Goal: Contribute content: Contribute content

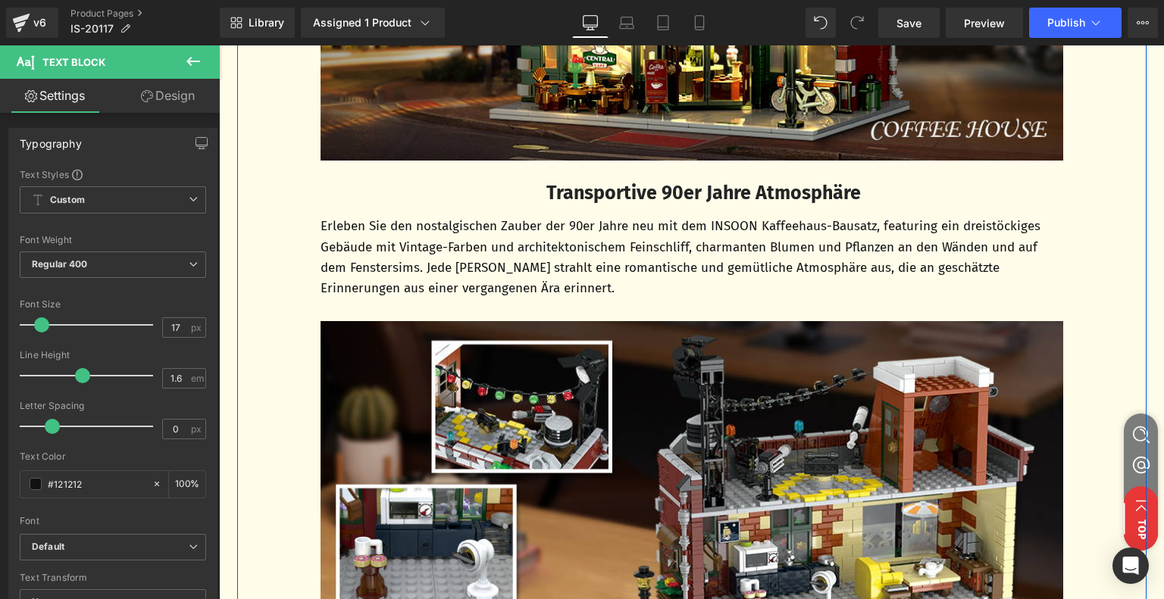
scroll to position [1136, 0]
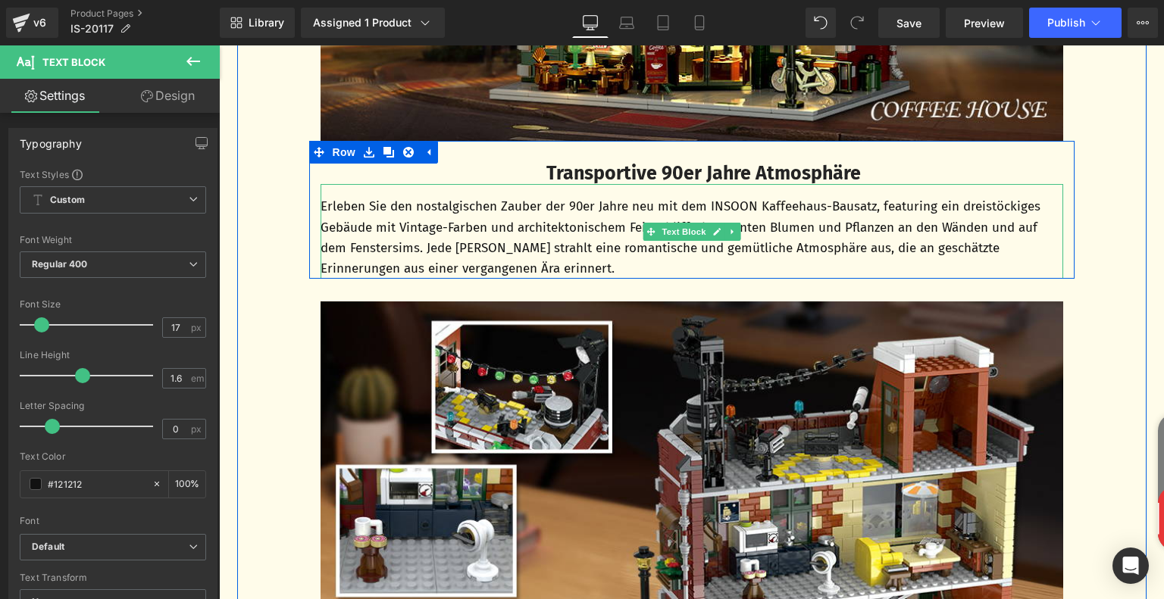
drag, startPoint x: 497, startPoint y: 233, endPoint x: 364, endPoint y: 226, distance: 133.5
click at [497, 233] on p "Erleben Sie den nostalgischen Zauber der 90er Jahre neu mit dem INSOON Kaffeeha…" at bounding box center [691, 237] width 742 height 83
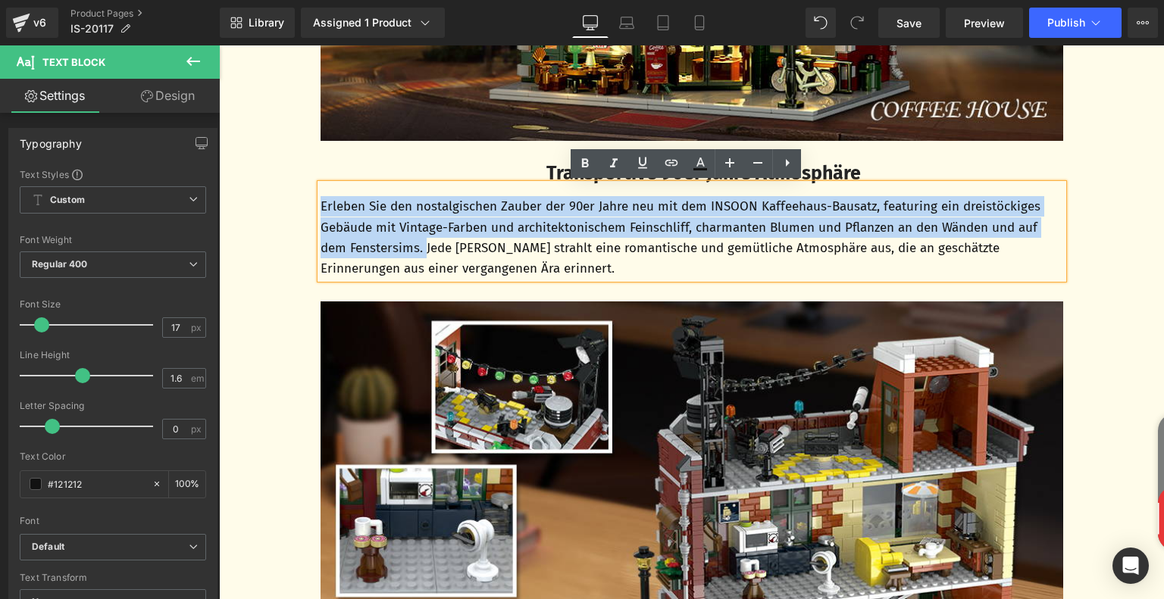
drag, startPoint x: 317, startPoint y: 208, endPoint x: 424, endPoint y: 245, distance: 113.8
click at [424, 245] on p "Erleben Sie den nostalgischen Zauber der 90er Jahre neu mit dem INSOON Kaffeeha…" at bounding box center [691, 237] width 742 height 83
copy p "Erleben Sie den nostalgischen Zauber der 90er Jahre neu mit dem INSOON Kaffeeha…"
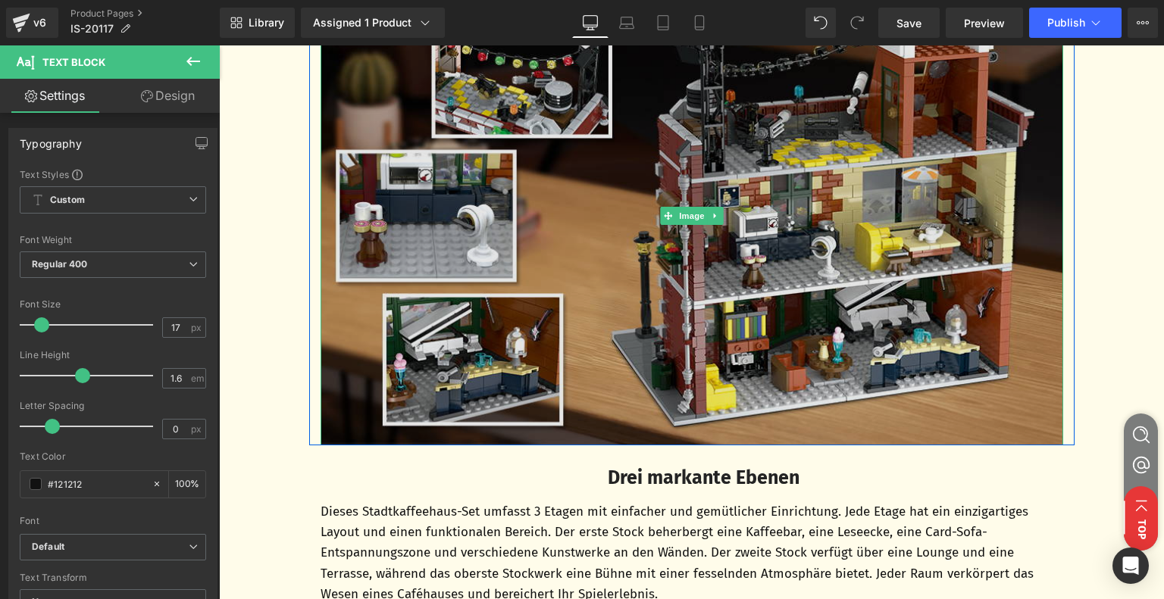
scroll to position [1666, 0]
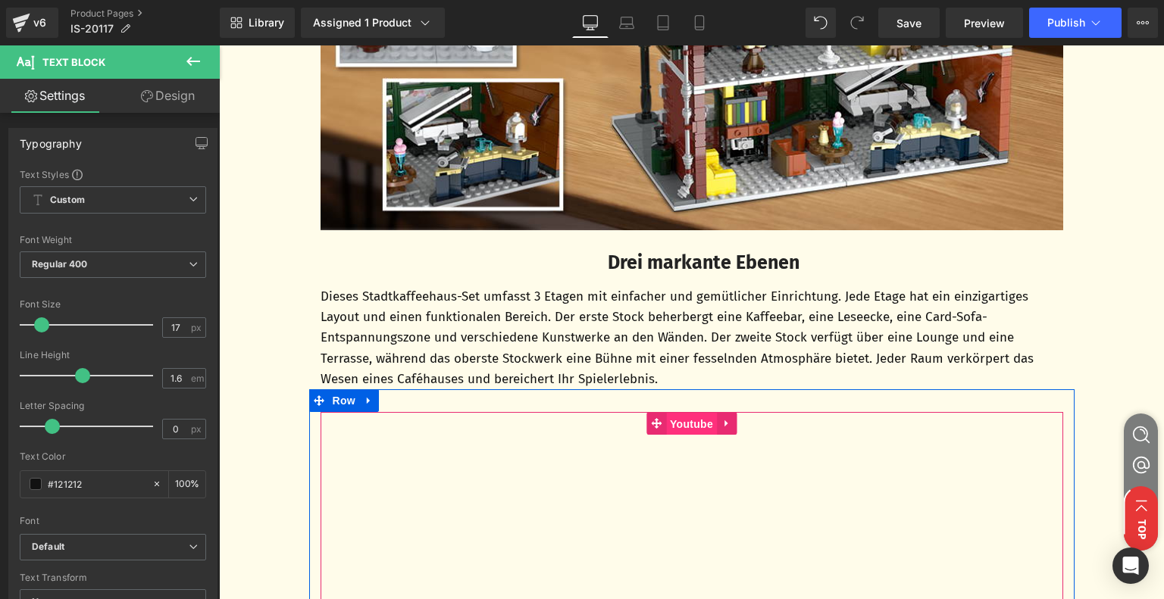
click at [667, 426] on span "Youtube" at bounding box center [691, 424] width 51 height 23
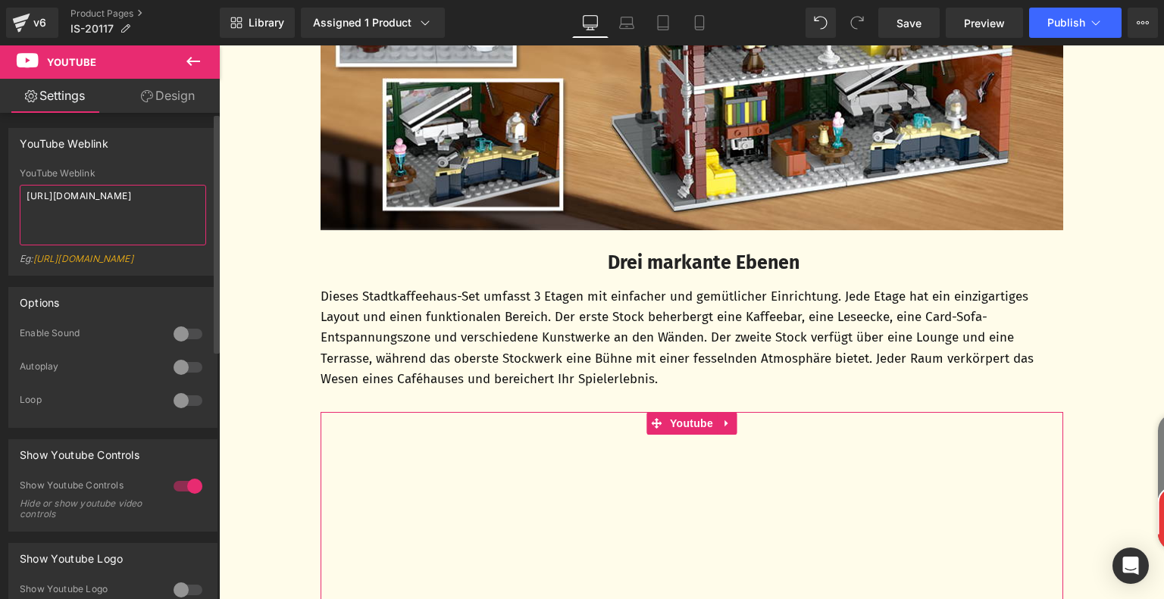
drag, startPoint x: 187, startPoint y: 201, endPoint x: 0, endPoint y: 196, distance: 187.2
click at [0, 196] on div "YouTube Weblink YouTube Weblink [URL][DOMAIN_NAME] Eg: [URL][DOMAIN_NAME]" at bounding box center [113, 196] width 226 height 159
type textarea "[URL][DOMAIN_NAME]"
click at [155, 154] on div "YouTube Weblink" at bounding box center [113, 143] width 208 height 29
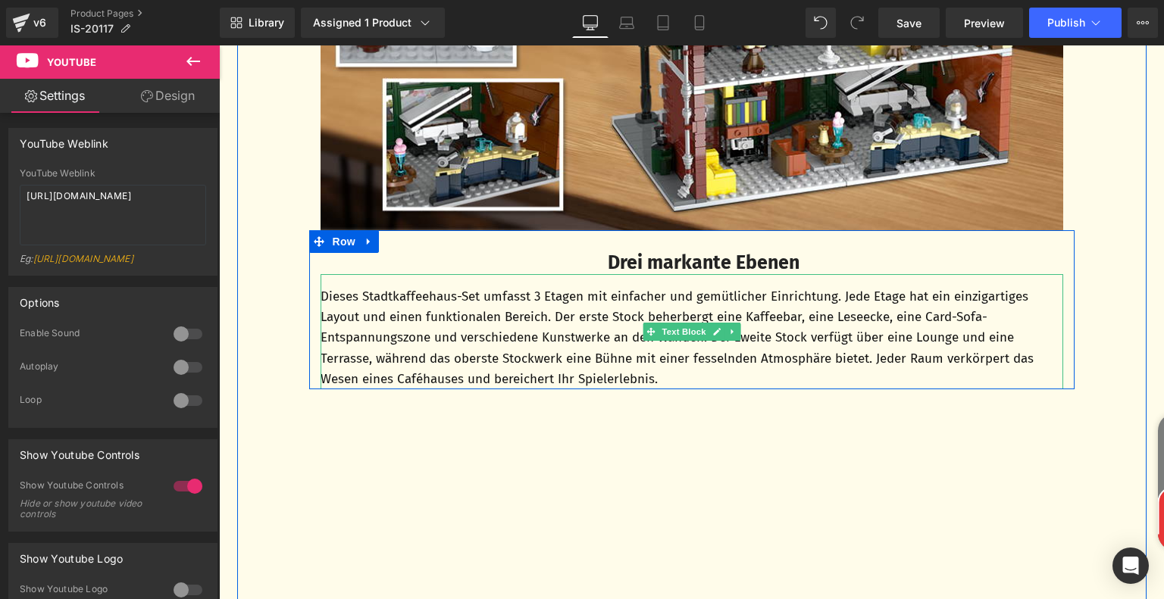
click at [487, 315] on p "Dieses Stadtkaffeehaus-Set umfasst 3 Etagen mit einfacher und gemütlicher Einri…" at bounding box center [691, 337] width 742 height 103
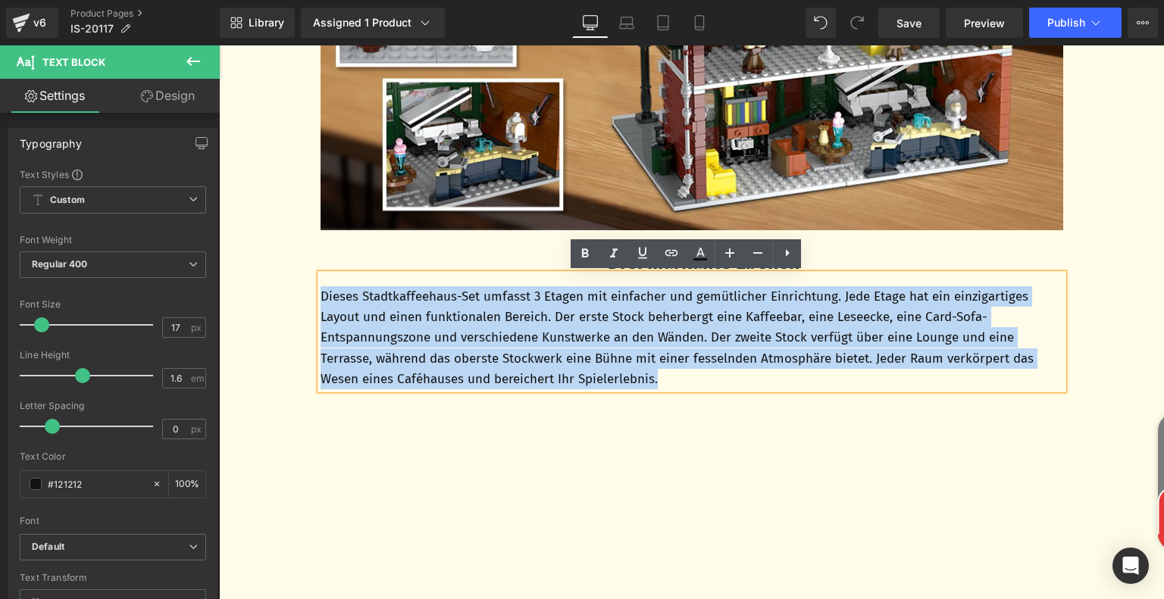
drag, startPoint x: 315, startPoint y: 295, endPoint x: 720, endPoint y: 378, distance: 413.6
click at [720, 378] on p "Dieses Stadtkaffeehaus-Set umfasst 3 Etagen mit einfacher und gemütlicher Einri…" at bounding box center [691, 337] width 742 height 103
copy p "Dieses Stadtkaffeehaus-Set umfasst 3 Etagen mit einfacher und gemütlicher Einri…"
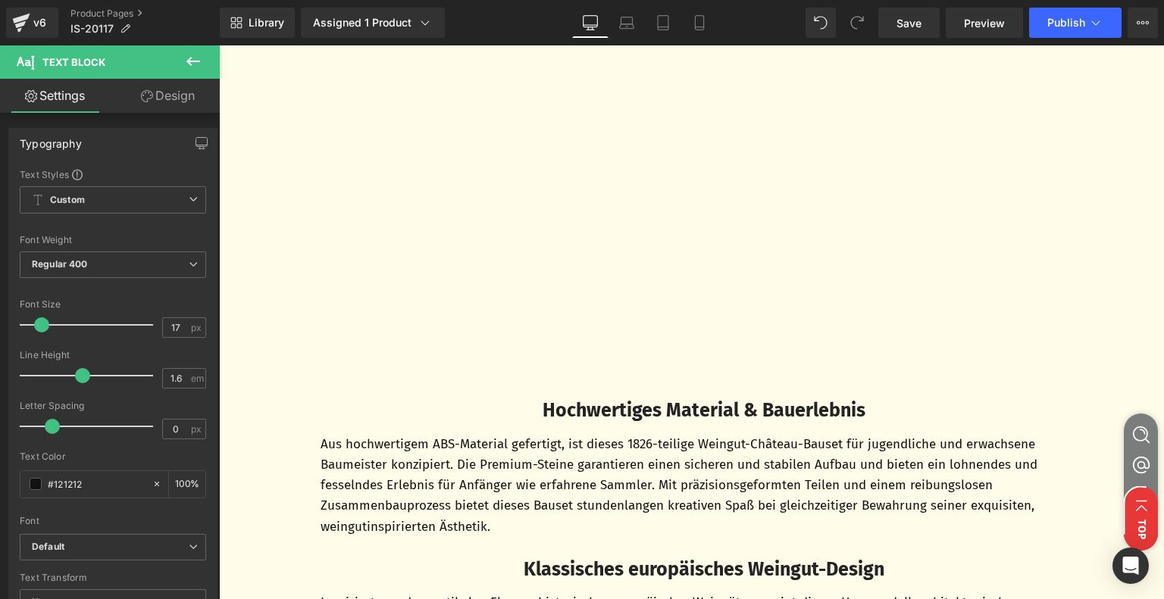
scroll to position [2272, 0]
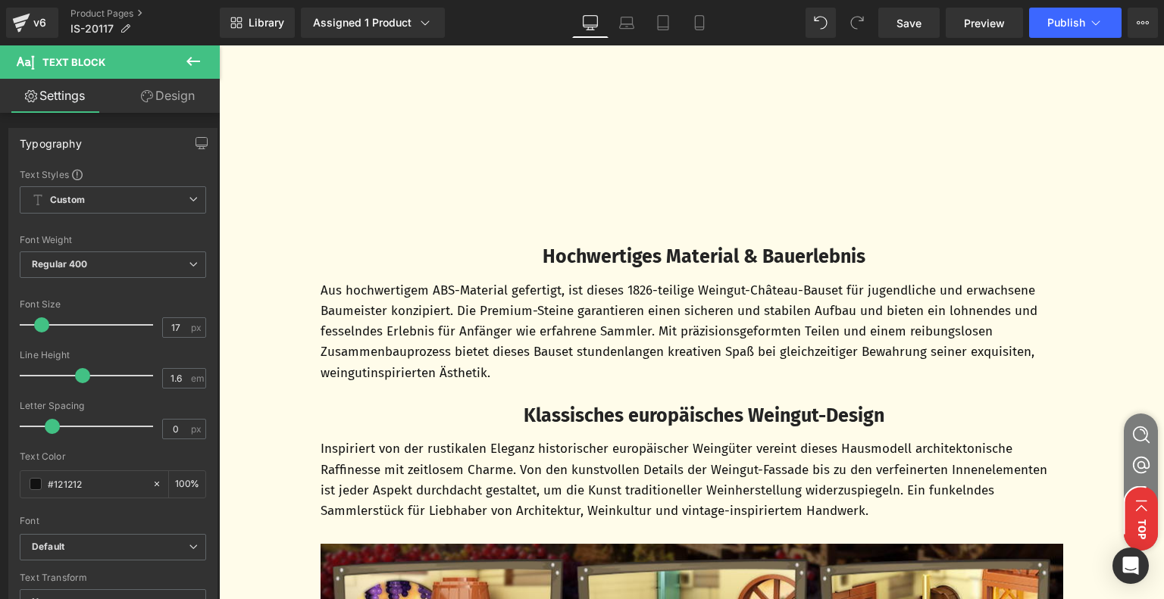
click at [610, 333] on p "Aus hochwertigem ABS-Material gefertigt, ist dieses 1826-teilige Weingut-Châtea…" at bounding box center [691, 331] width 742 height 103
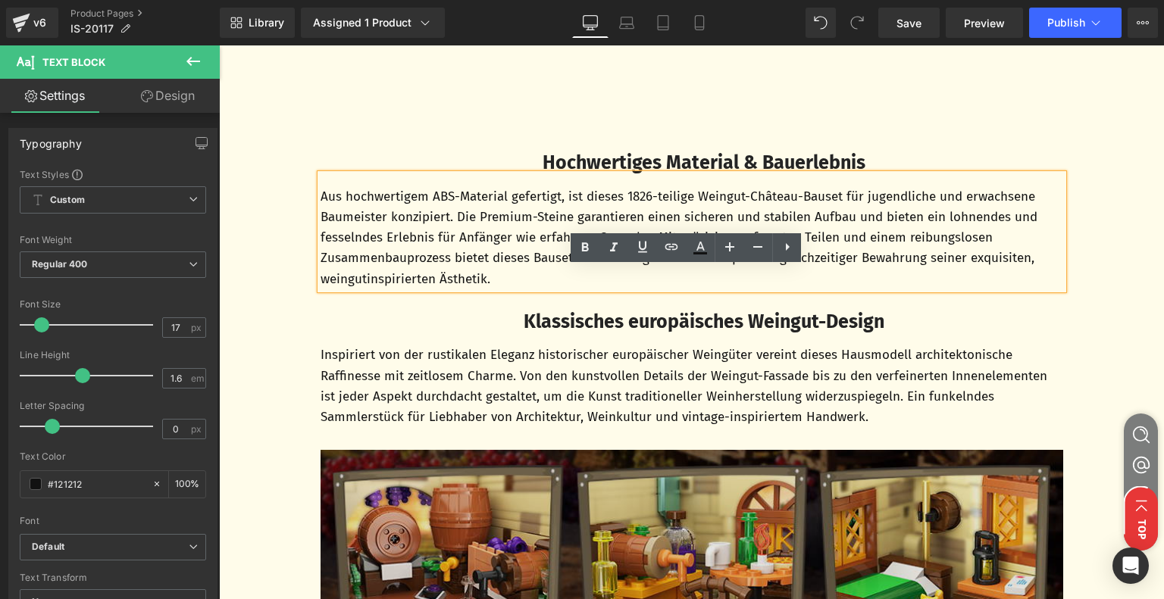
scroll to position [2500, 0]
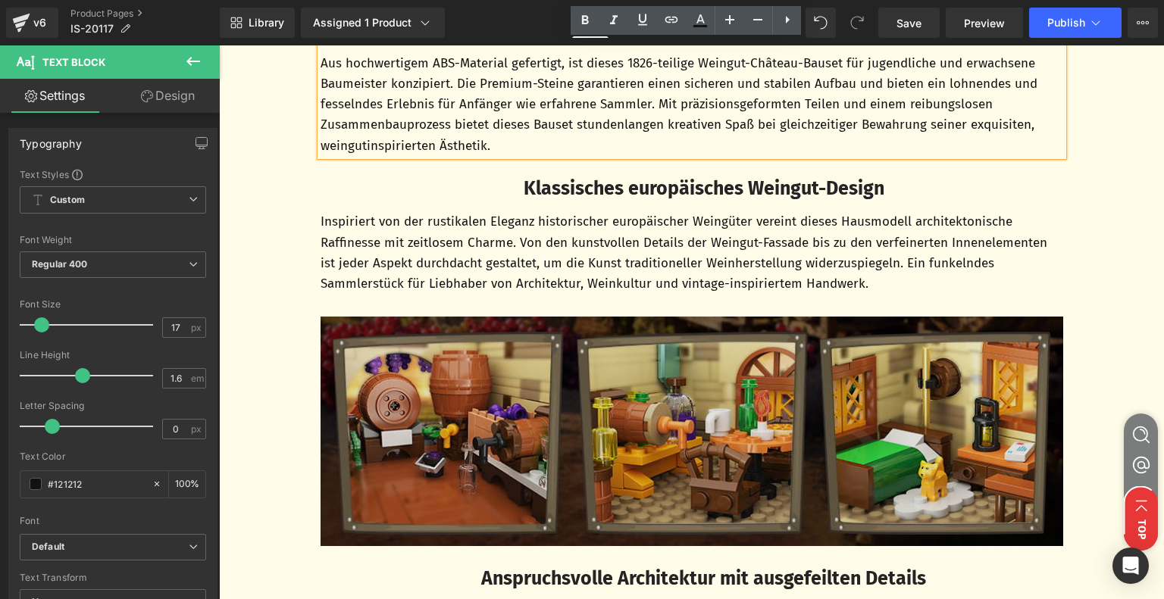
drag, startPoint x: 485, startPoint y: 409, endPoint x: 466, endPoint y: 400, distance: 21.0
click at [485, 409] on img at bounding box center [691, 432] width 742 height 230
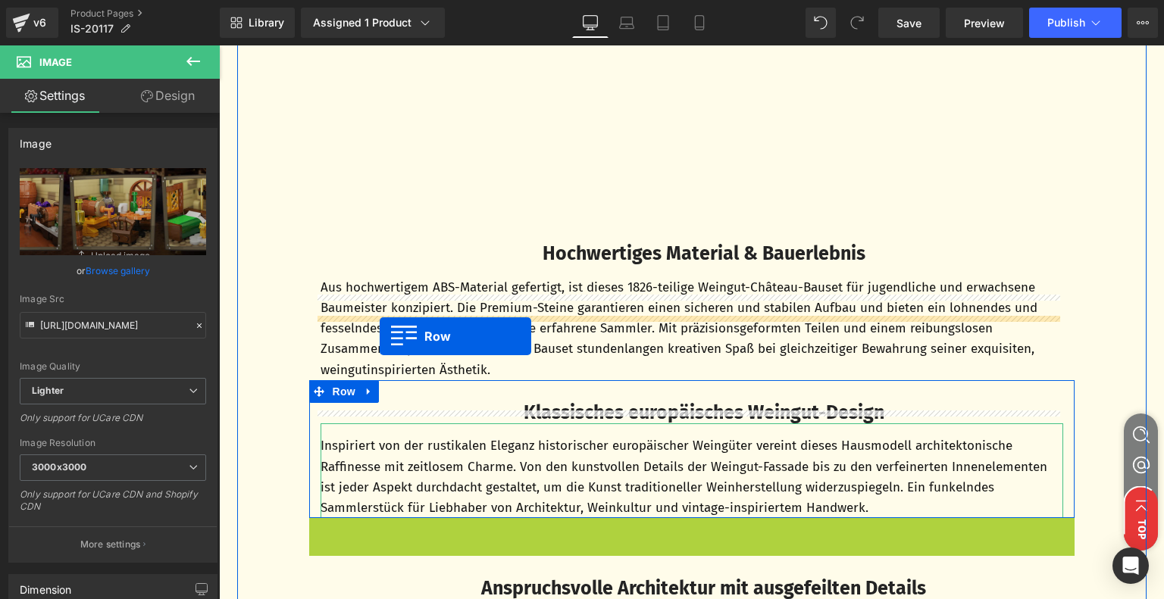
scroll to position [2197, 0]
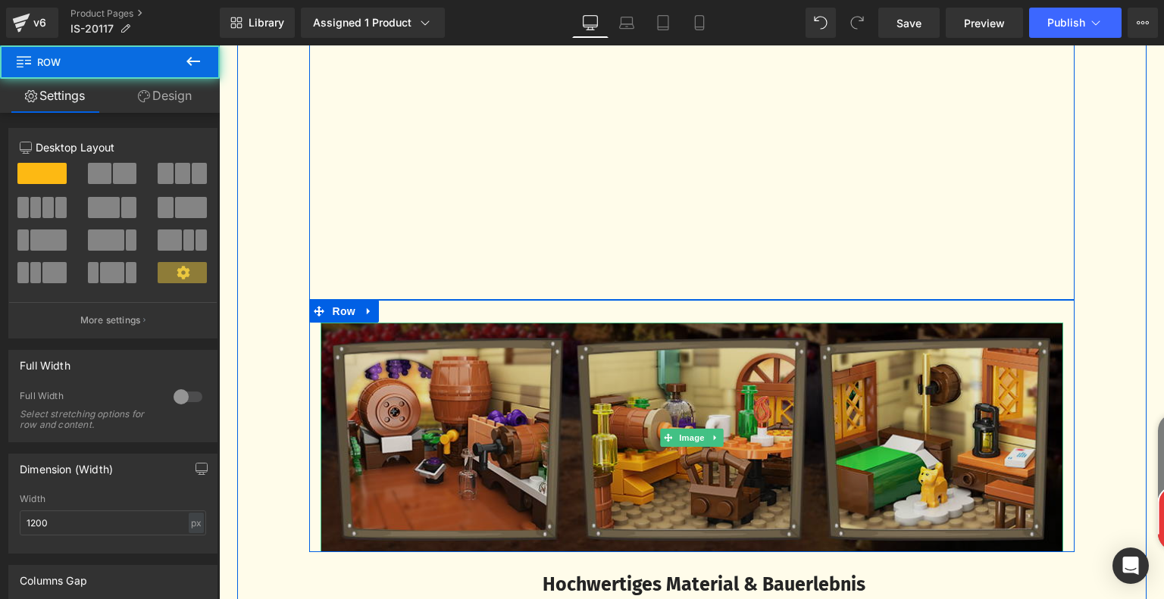
click at [483, 420] on img at bounding box center [691, 438] width 742 height 230
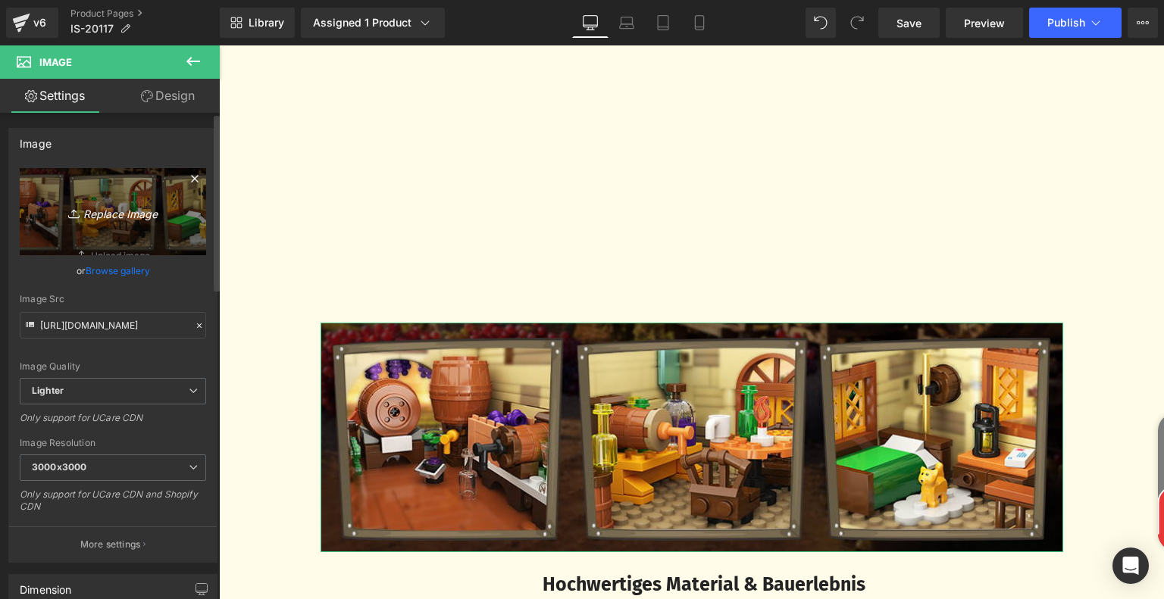
click at [93, 214] on icon "Replace Image" at bounding box center [112, 211] width 121 height 19
type input "C:\fakepath\27394109-2583-4e50-86f1-c69c7cb3237c.__CR0,0,970,600_PT0_SX970_V1__…"
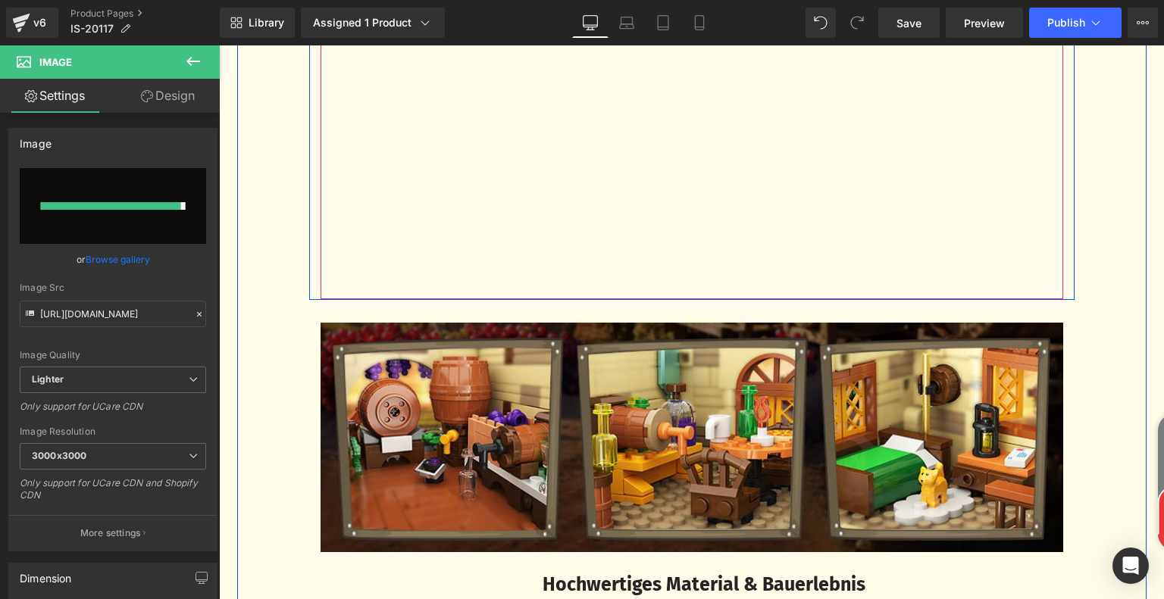
type input "[URL][DOMAIN_NAME]"
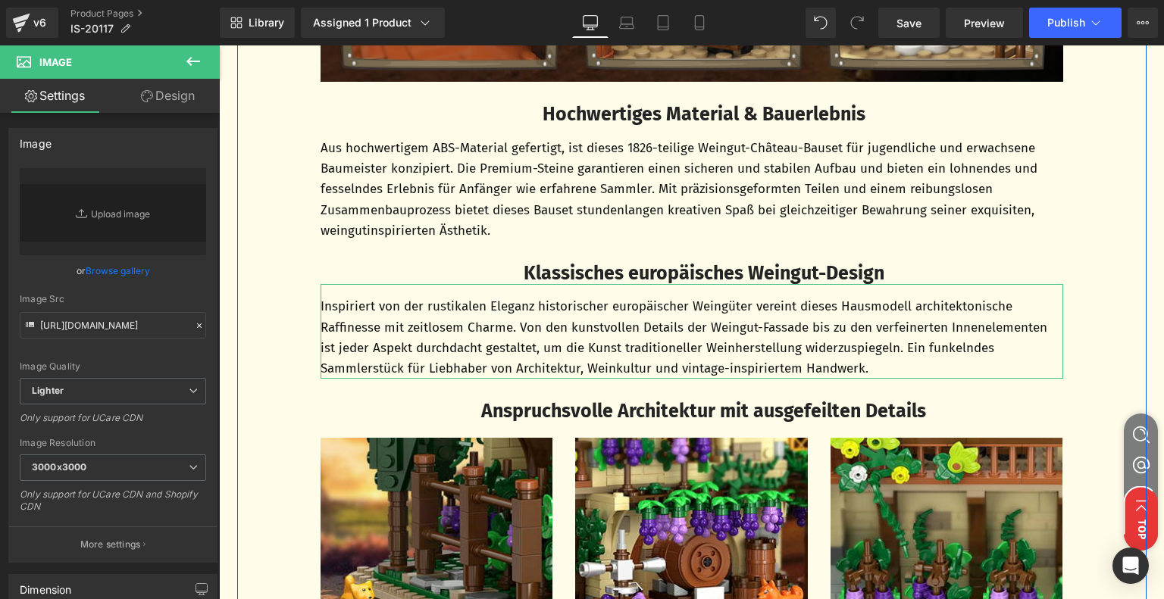
scroll to position [2803, 0]
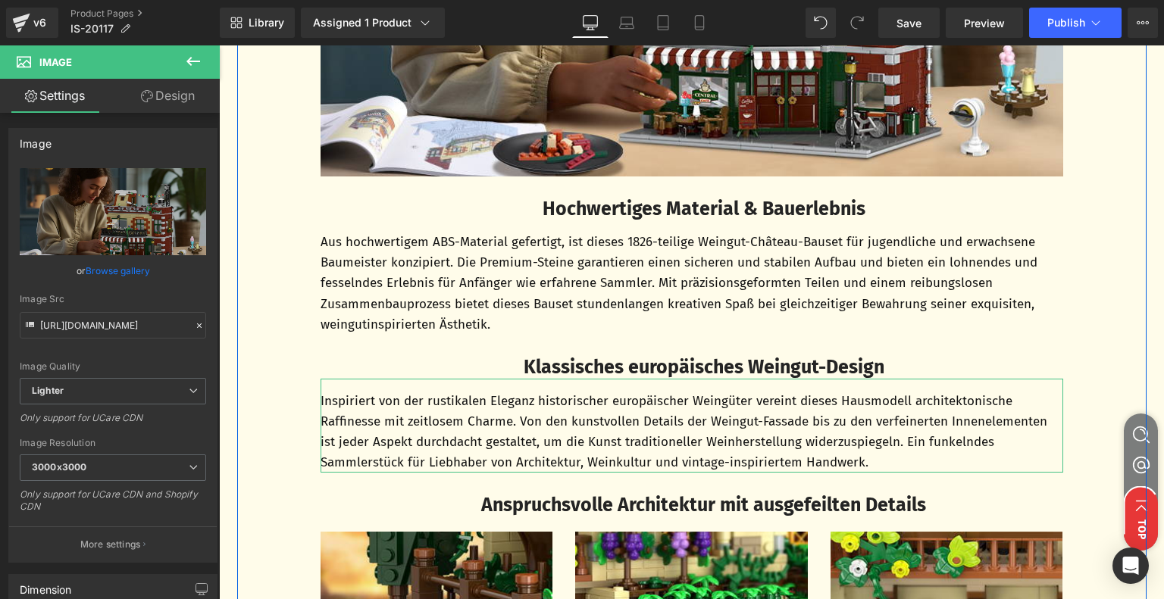
click at [560, 211] on b "Hochwertiges Material & Bauerlebnis" at bounding box center [703, 209] width 323 height 23
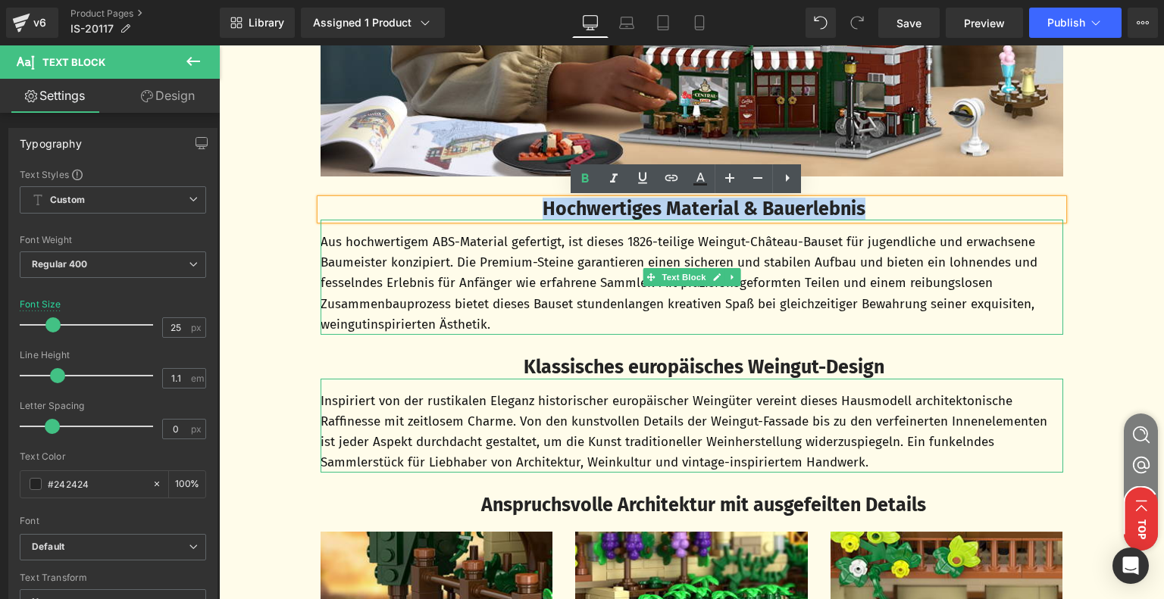
drag, startPoint x: 529, startPoint y: 211, endPoint x: 907, endPoint y: 223, distance: 378.9
click at [907, 223] on div "Hochwertiges Material & Bauerlebnis Text Block Aus hochwertigem ABS-Material ge…" at bounding box center [691, 267] width 765 height 136
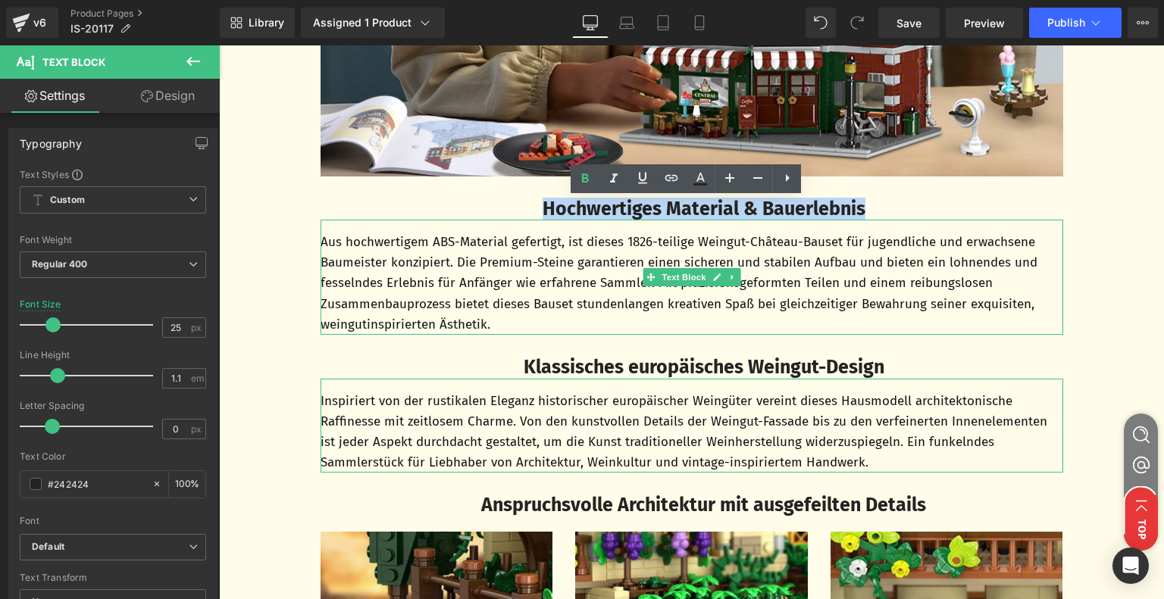
paste div
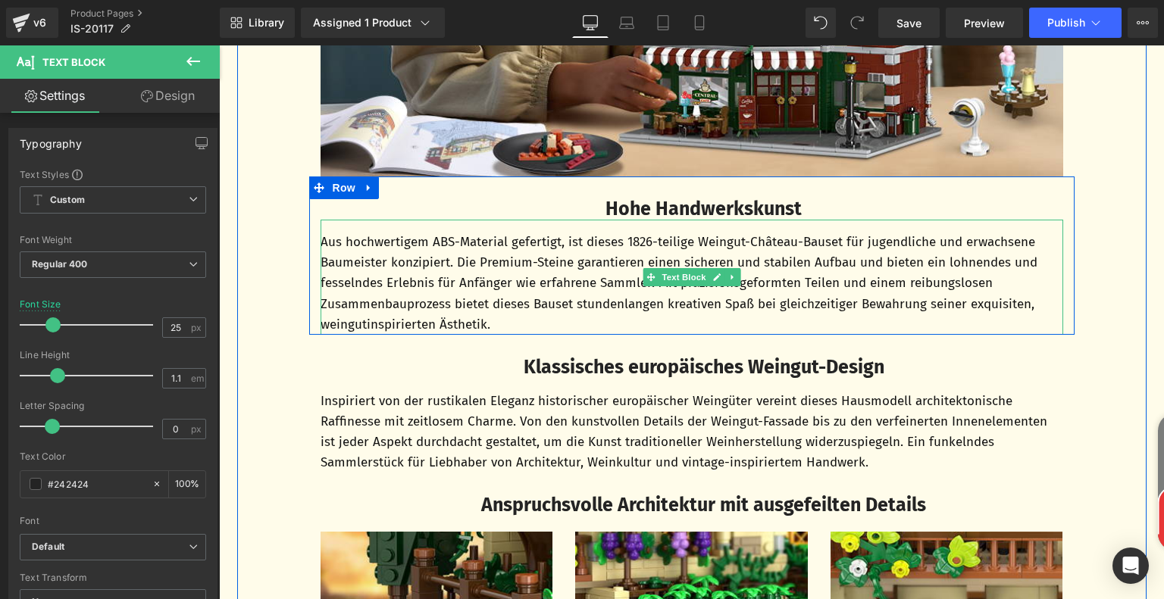
click at [412, 255] on p "Aus hochwertigem ABS-Material gefertigt, ist dieses 1826-teilige Weingut-Châtea…" at bounding box center [691, 283] width 742 height 103
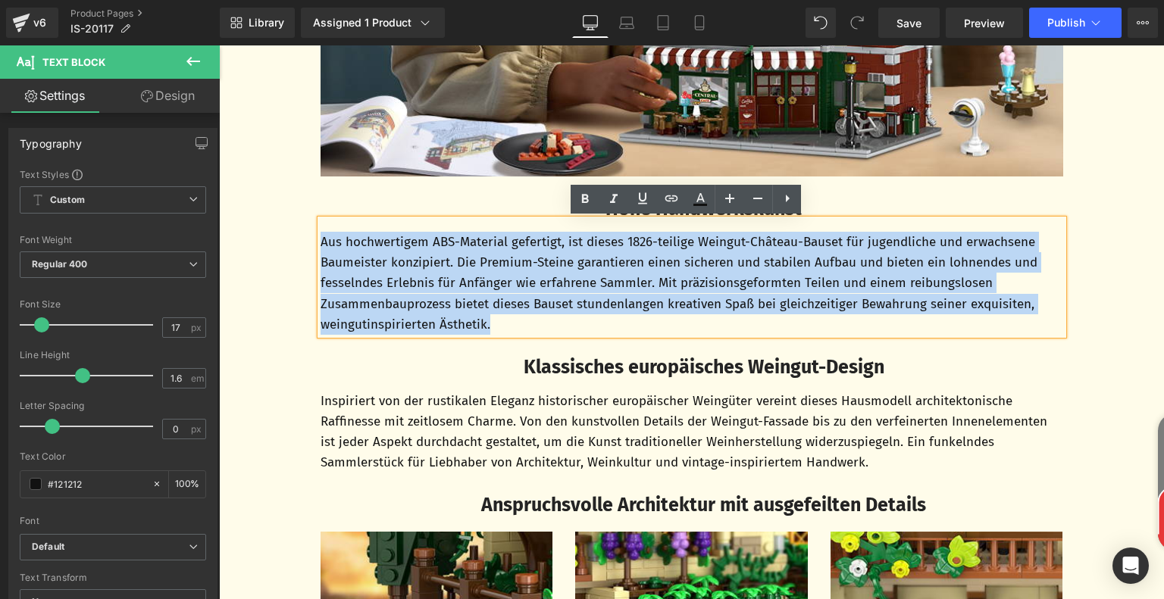
drag, startPoint x: 317, startPoint y: 244, endPoint x: 496, endPoint y: 323, distance: 195.7
click at [496, 323] on p "Aus hochwertigem ABS-Material gefertigt, ist dieses 1826-teilige Weingut-Châtea…" at bounding box center [691, 283] width 742 height 103
paste div
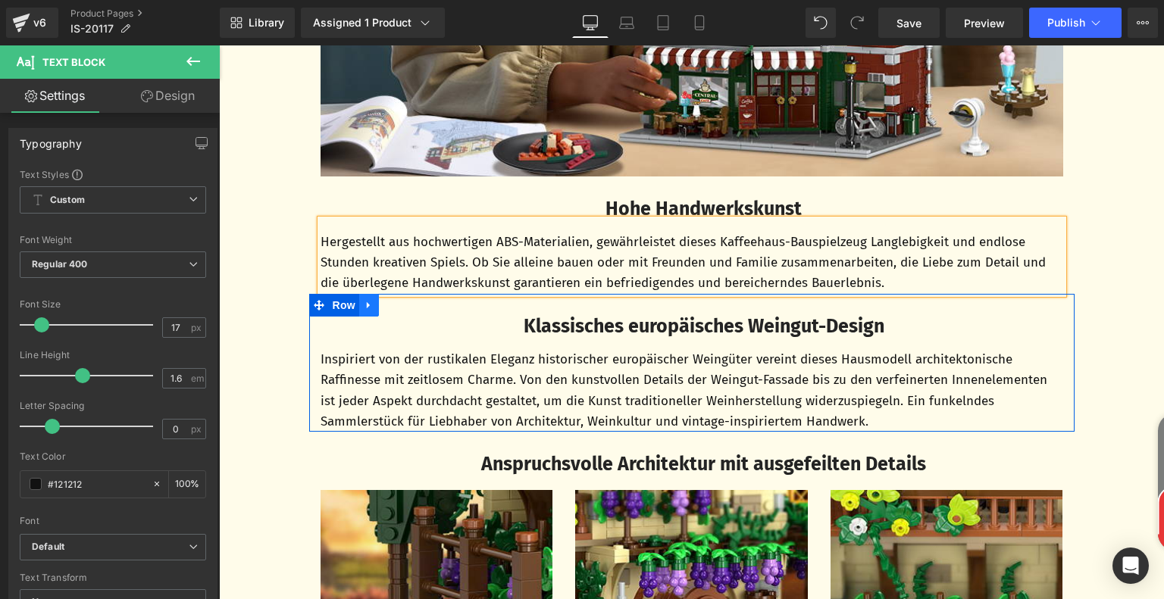
click at [366, 309] on icon at bounding box center [369, 304] width 11 height 11
click at [403, 306] on icon at bounding box center [408, 305] width 11 height 11
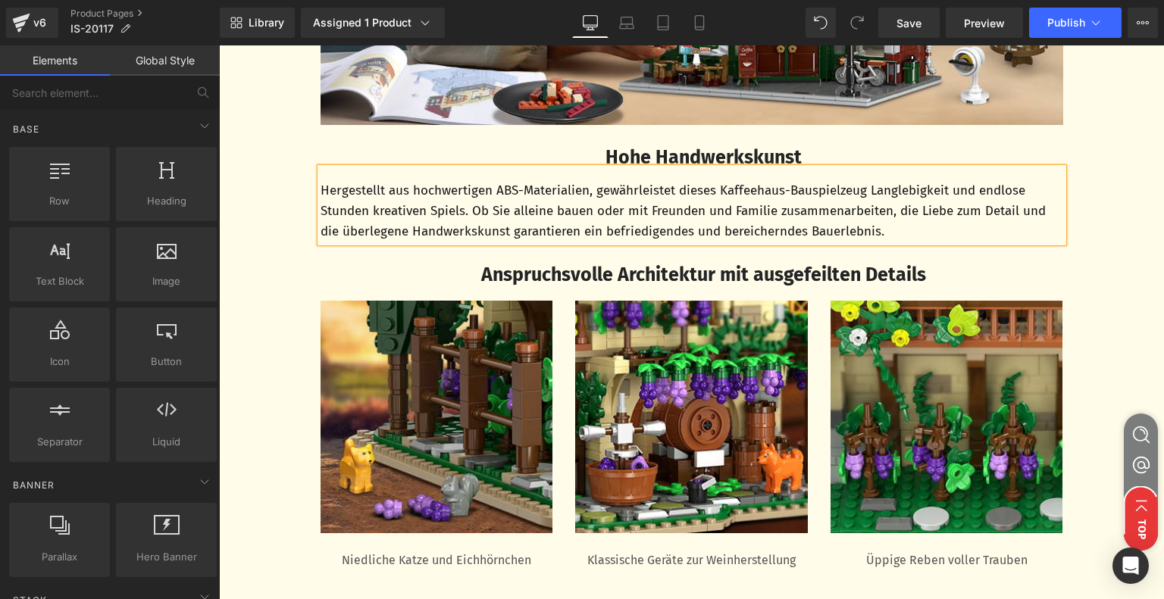
scroll to position [3106, 0]
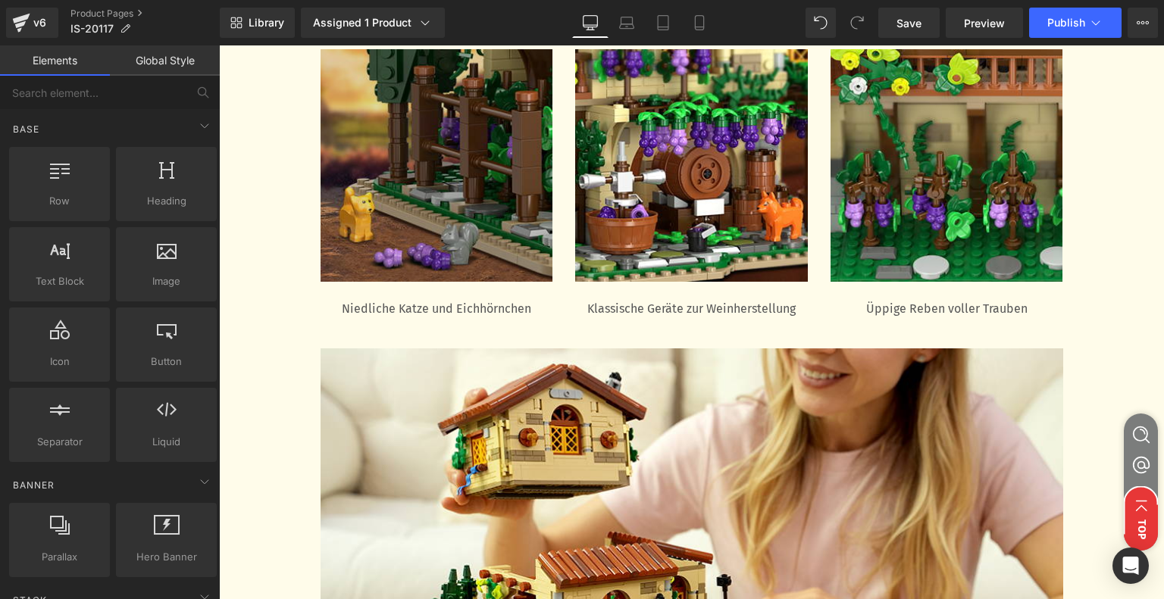
click at [427, 163] on div "Image" at bounding box center [436, 165] width 233 height 233
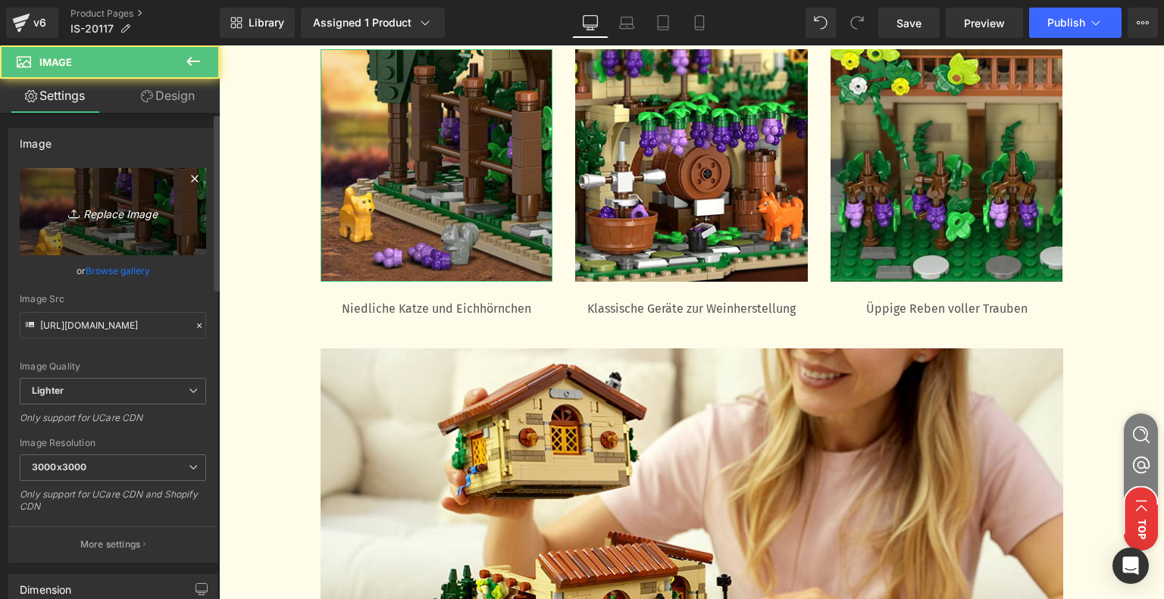
click at [121, 193] on link "Replace Image" at bounding box center [113, 211] width 186 height 87
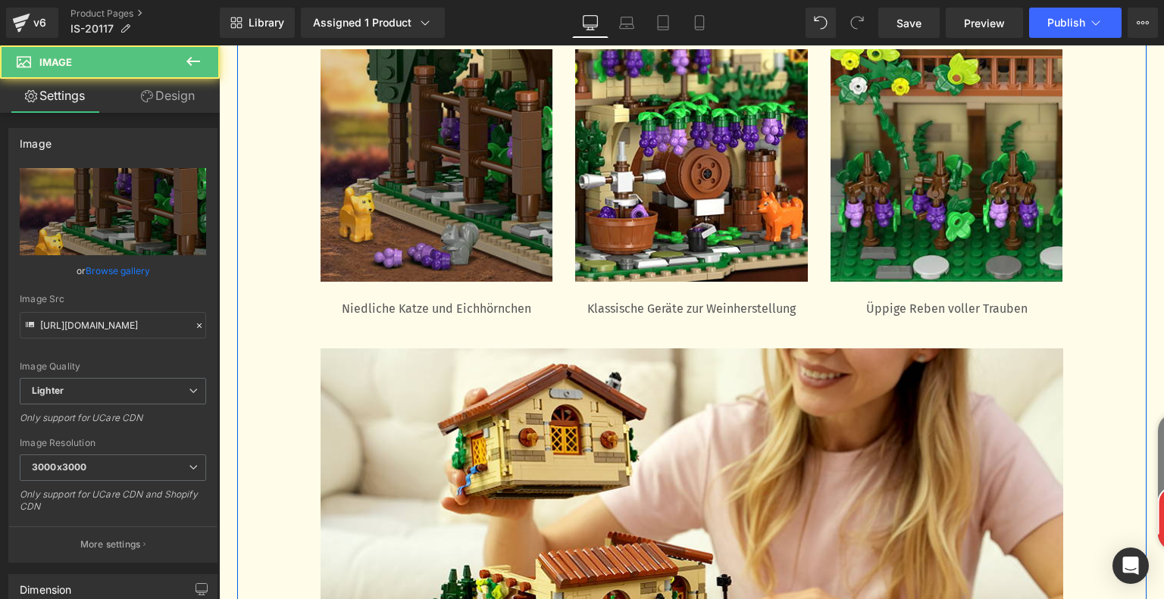
click at [403, 230] on img at bounding box center [436, 165] width 233 height 233
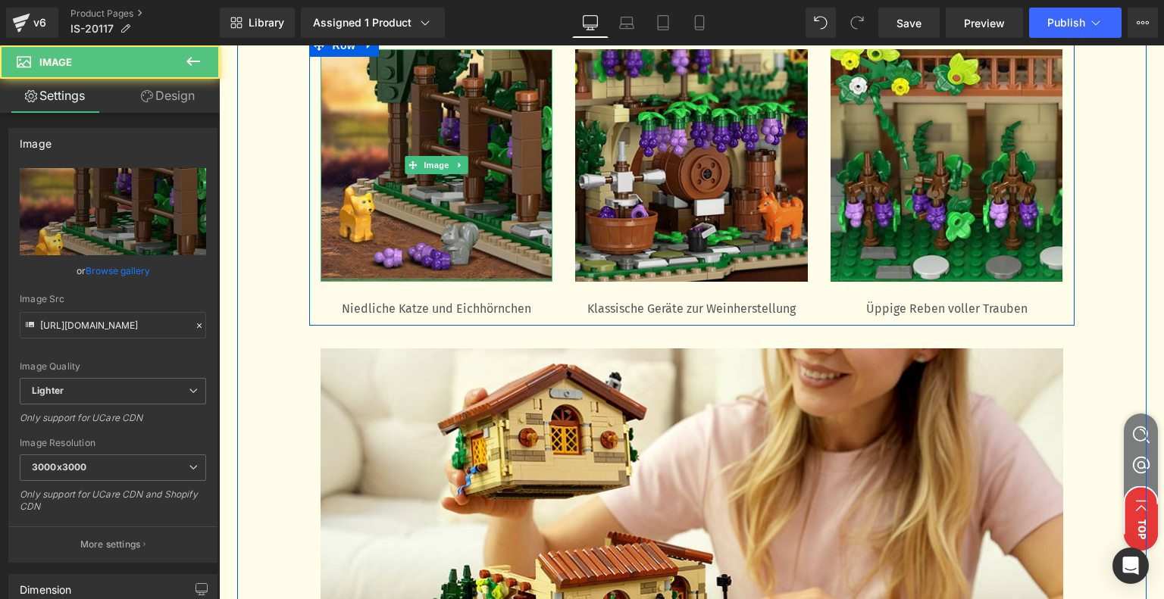
scroll to position [2878, 0]
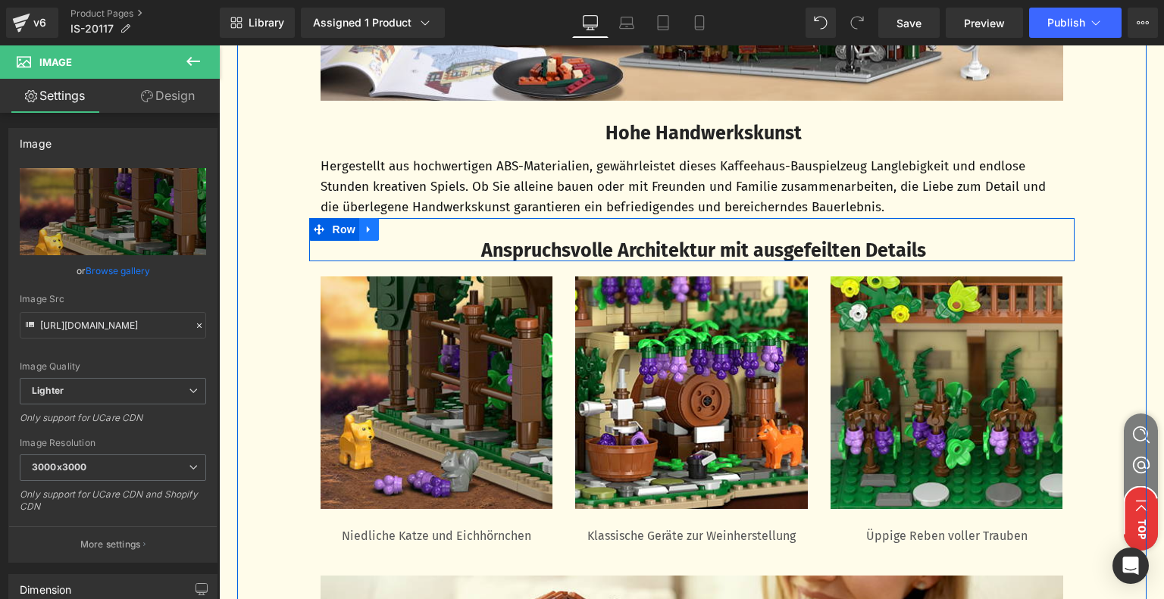
click at [367, 230] on icon at bounding box center [369, 228] width 11 height 11
click at [403, 228] on icon at bounding box center [408, 228] width 11 height 11
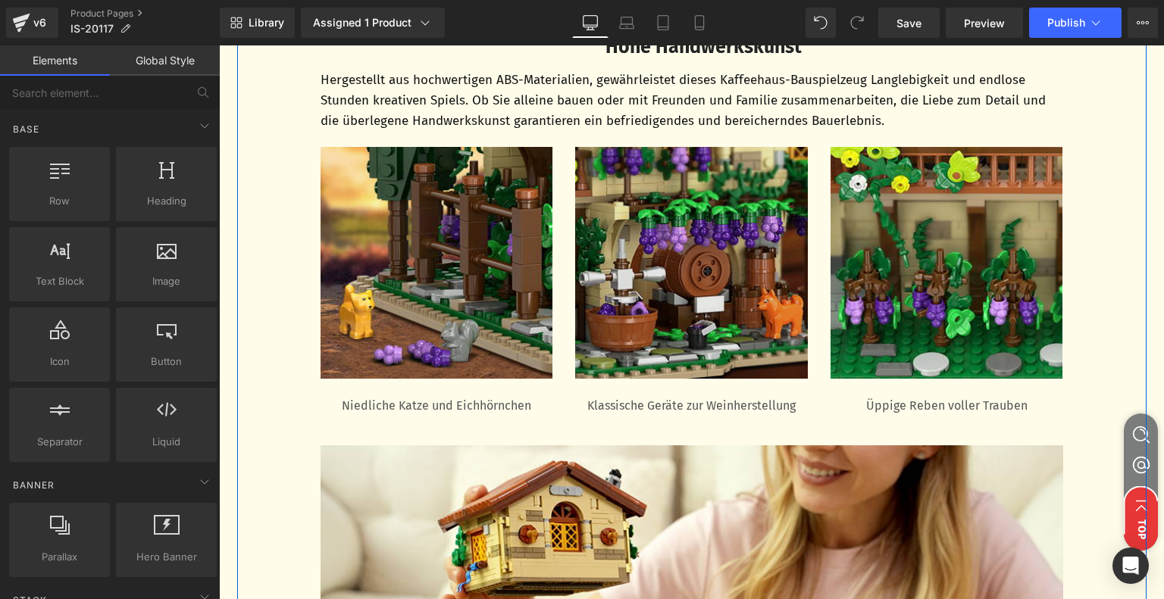
scroll to position [2954, 0]
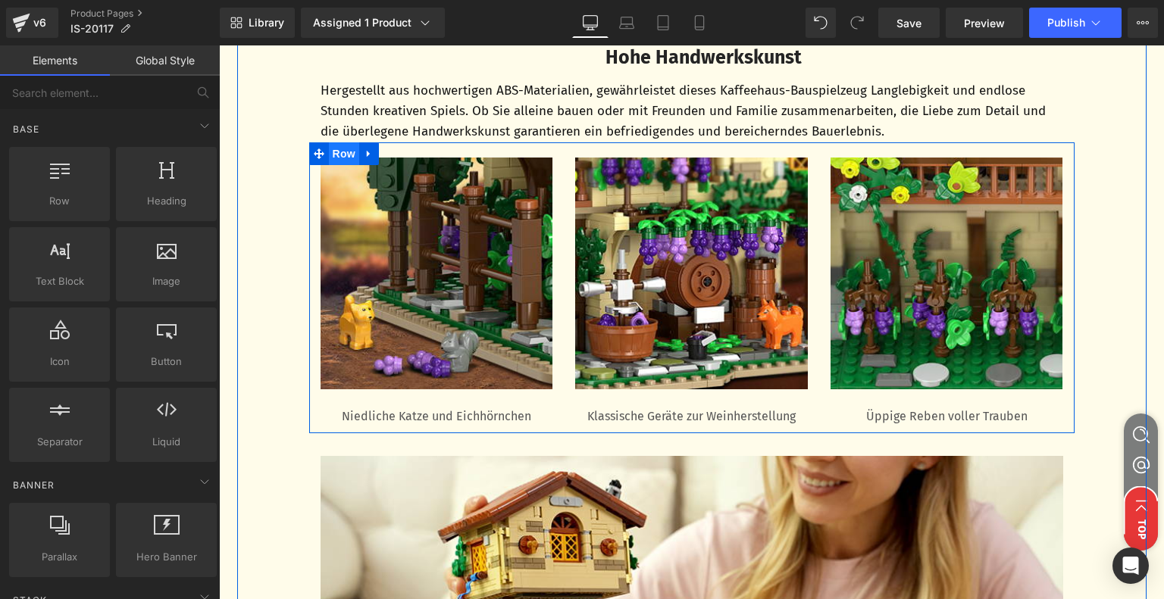
click at [342, 149] on span "Row" at bounding box center [344, 153] width 30 height 23
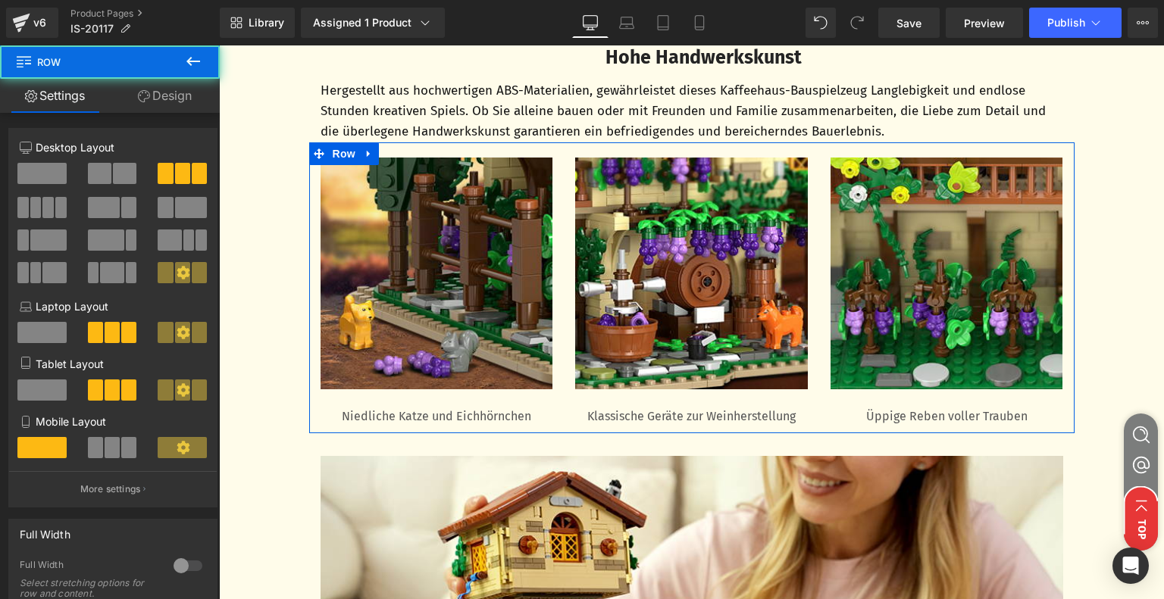
click at [174, 93] on link "Design" at bounding box center [165, 96] width 110 height 34
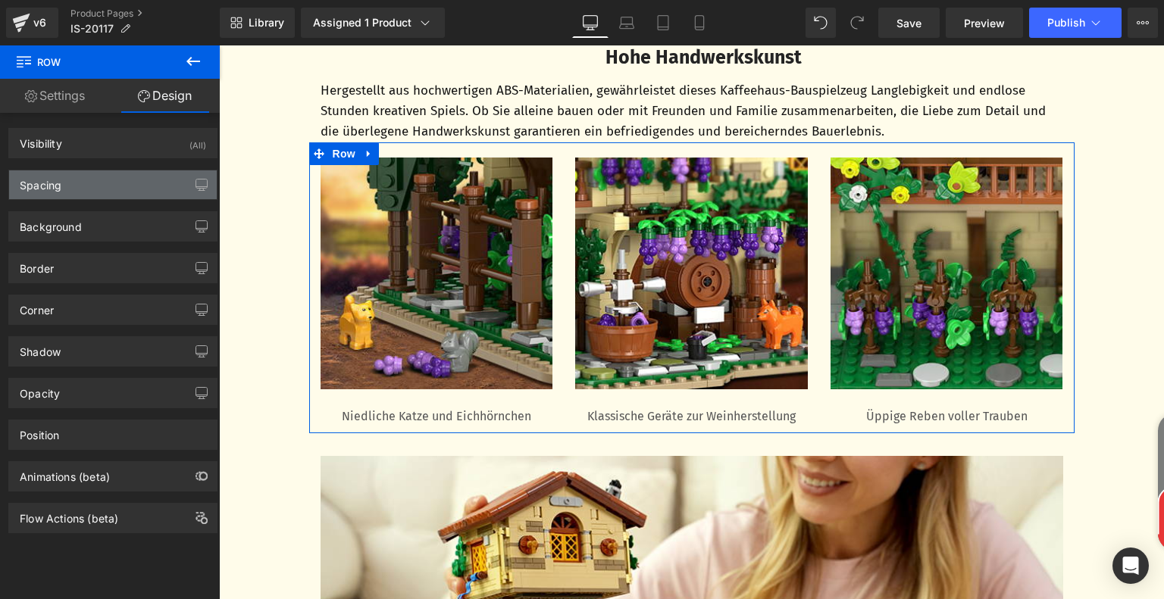
click at [94, 183] on div "Spacing" at bounding box center [113, 184] width 208 height 29
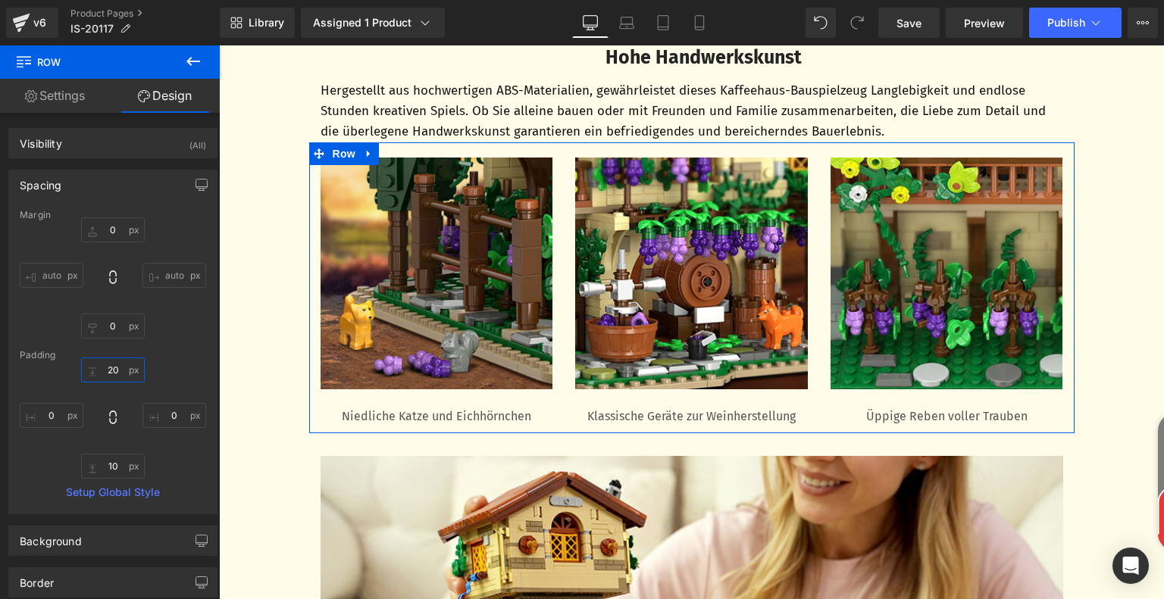
click at [114, 364] on input "20" at bounding box center [113, 370] width 64 height 25
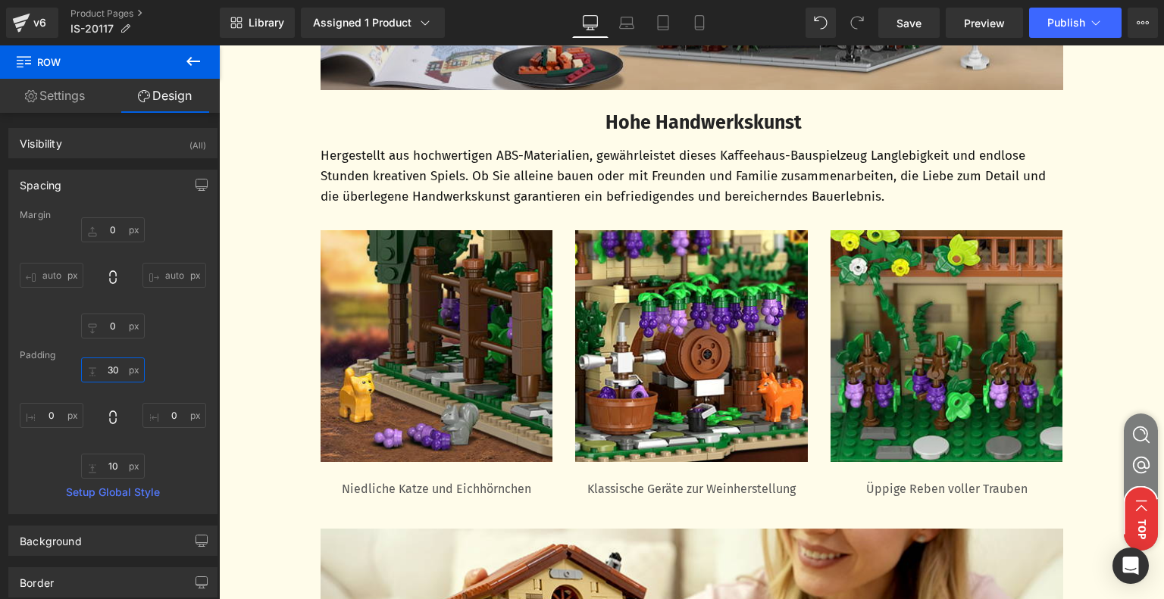
scroll to position [2803, 0]
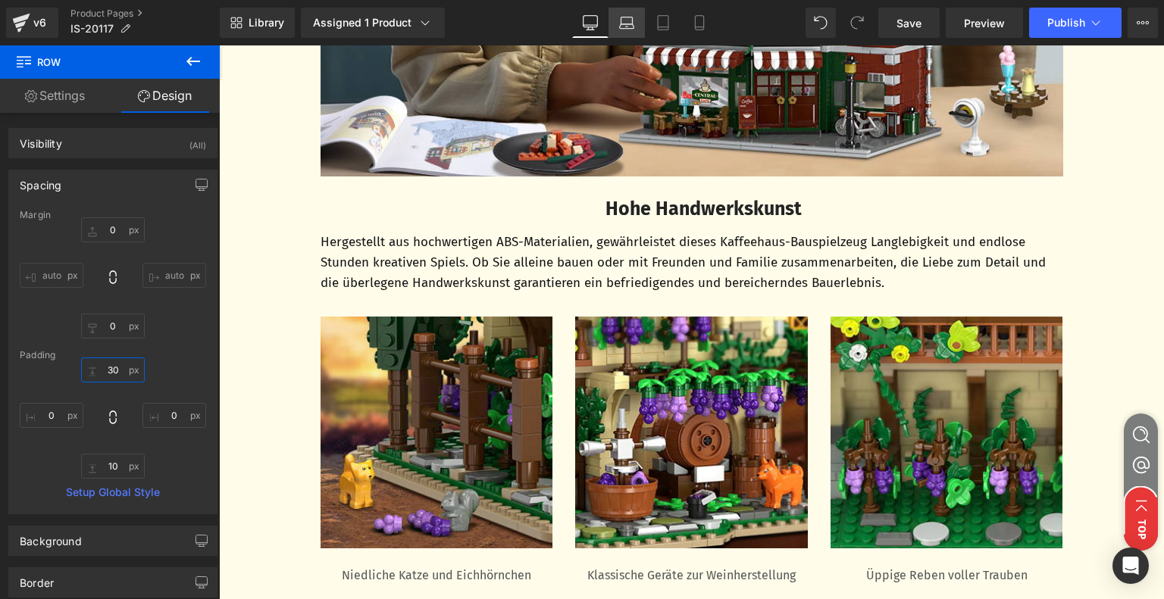
type input "30"
click at [628, 29] on icon at bounding box center [626, 22] width 15 height 15
type input "0"
type input "30"
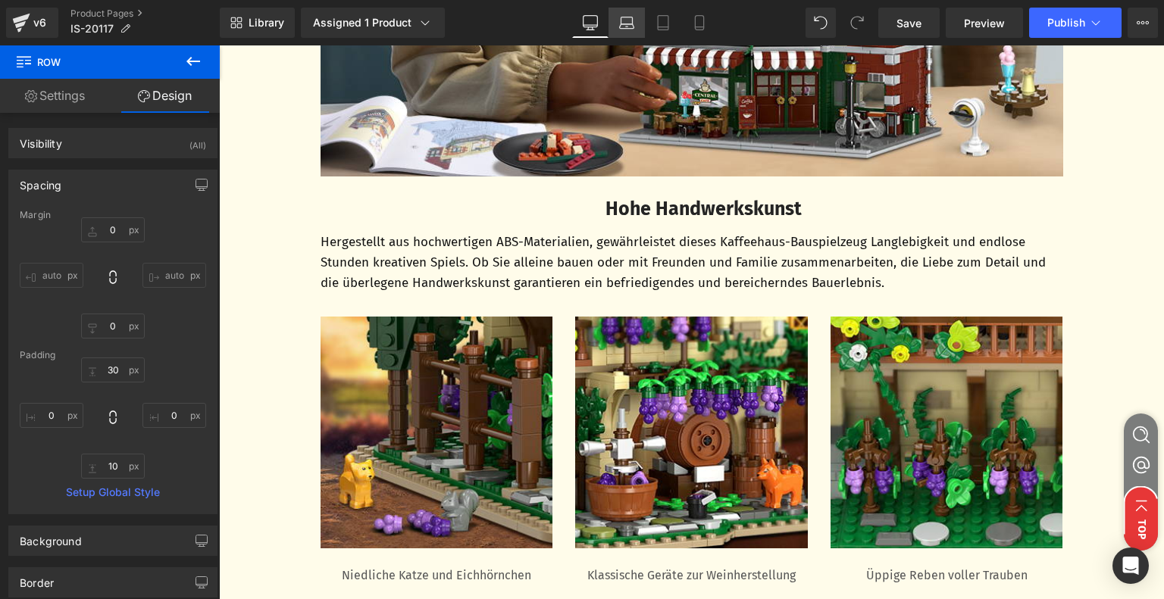
type input "0"
type input "10"
type input "0"
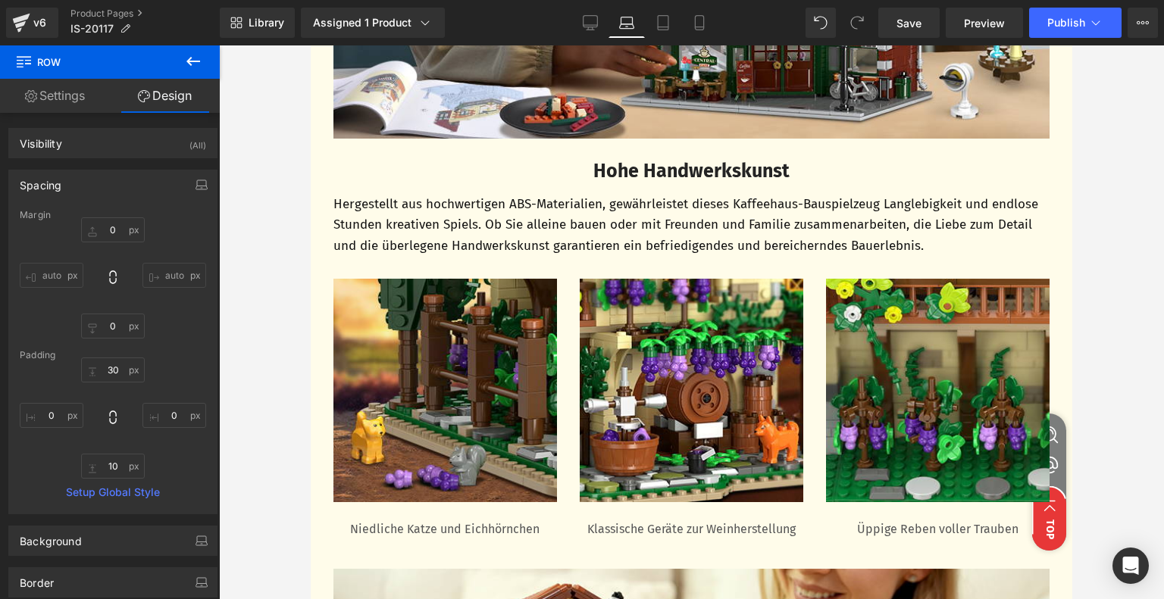
scroll to position [2694, 0]
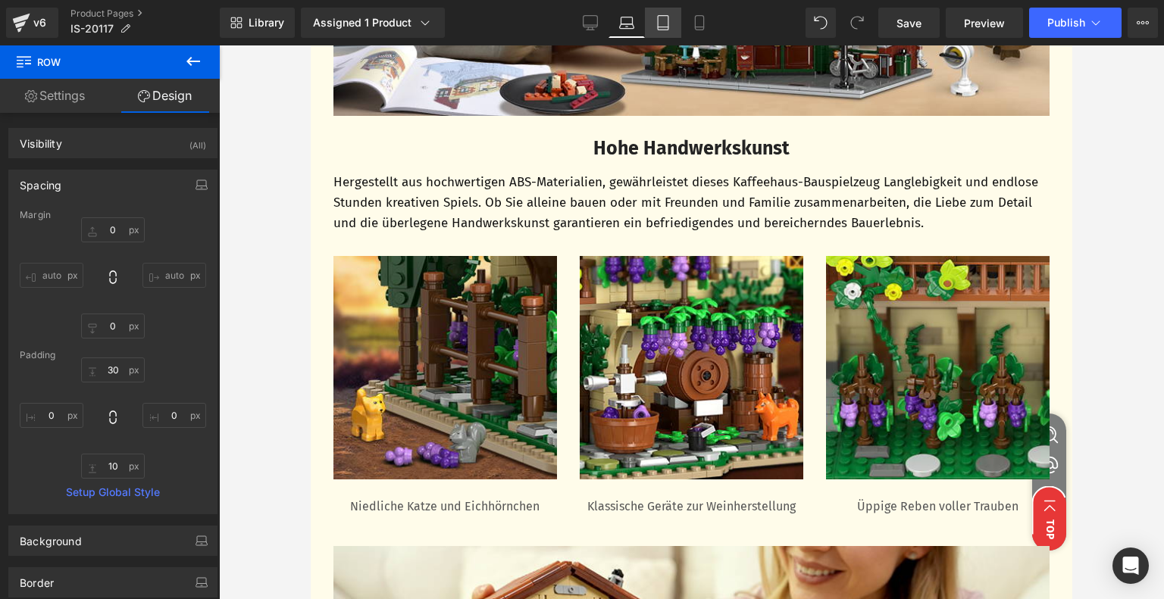
click at [667, 23] on icon at bounding box center [662, 22] width 15 height 15
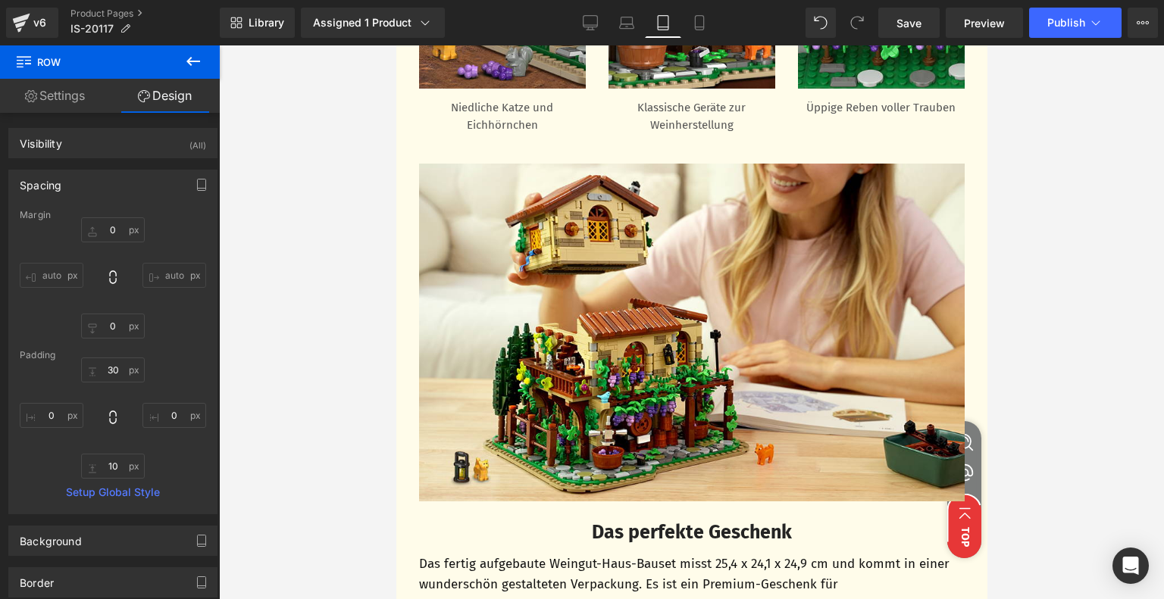
type input "0"
type input "30"
type input "0"
type input "10"
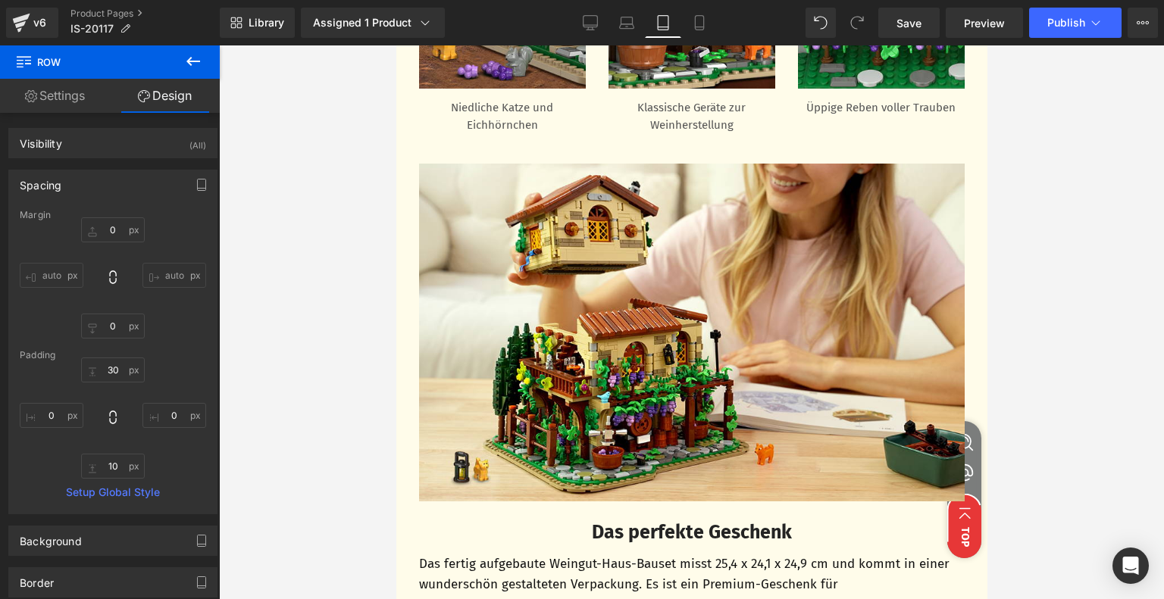
type input "0"
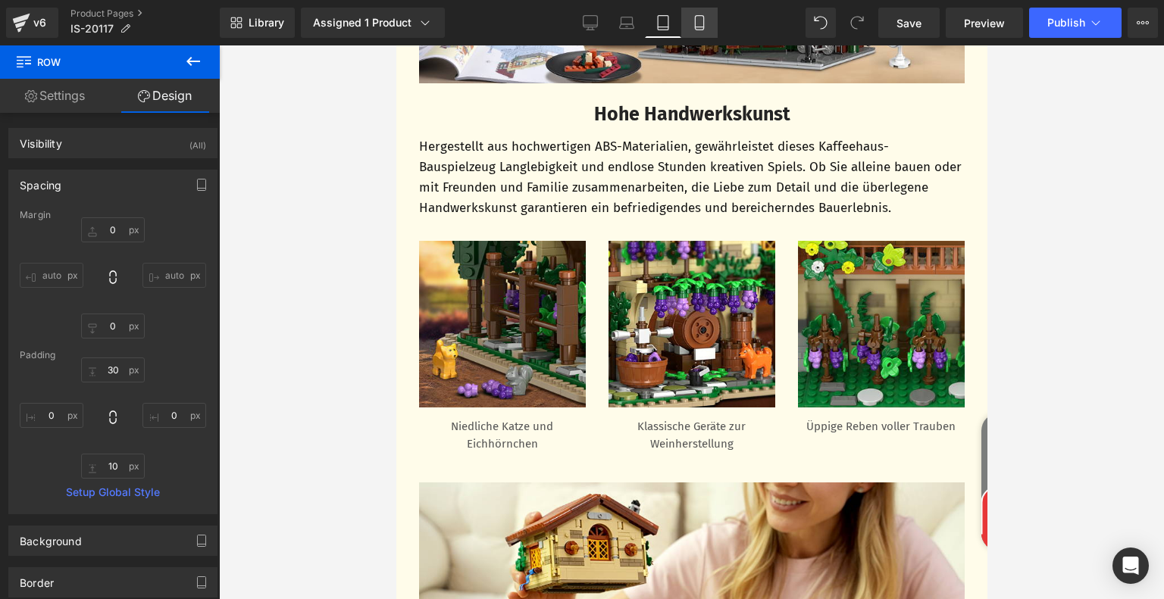
click at [696, 28] on icon at bounding box center [699, 22] width 15 height 15
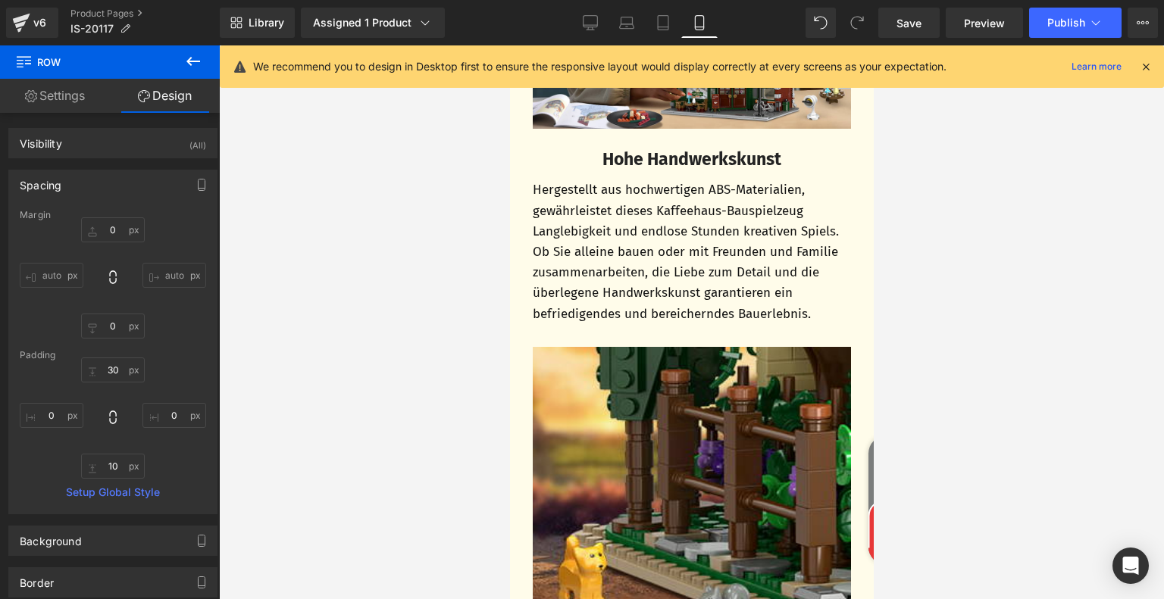
type input "0"
type input "30"
type input "0"
type input "10"
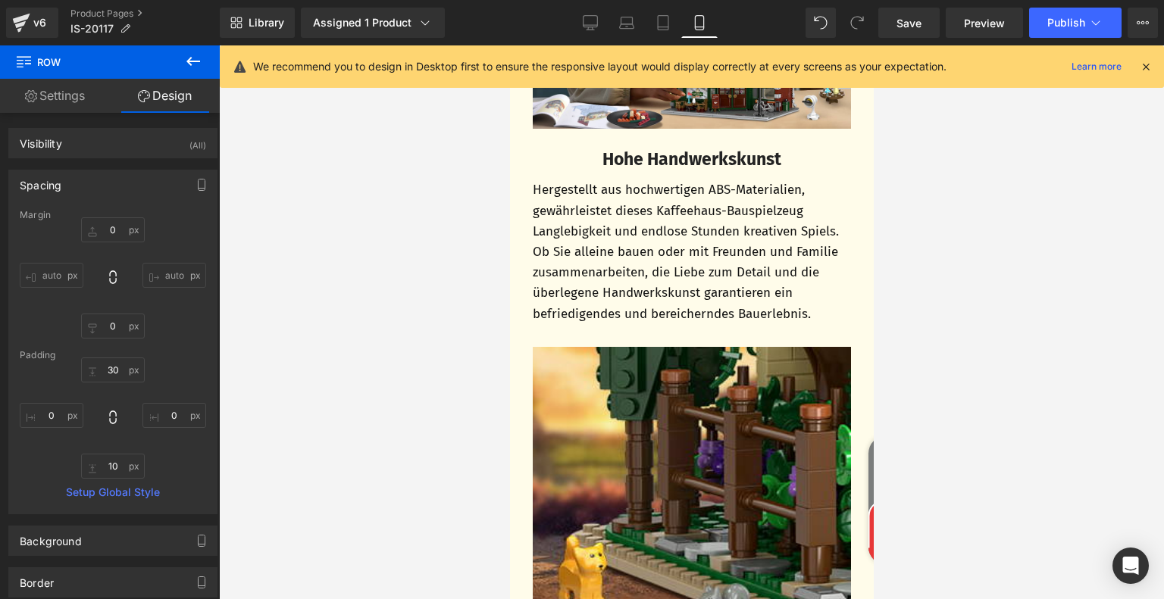
type input "0"
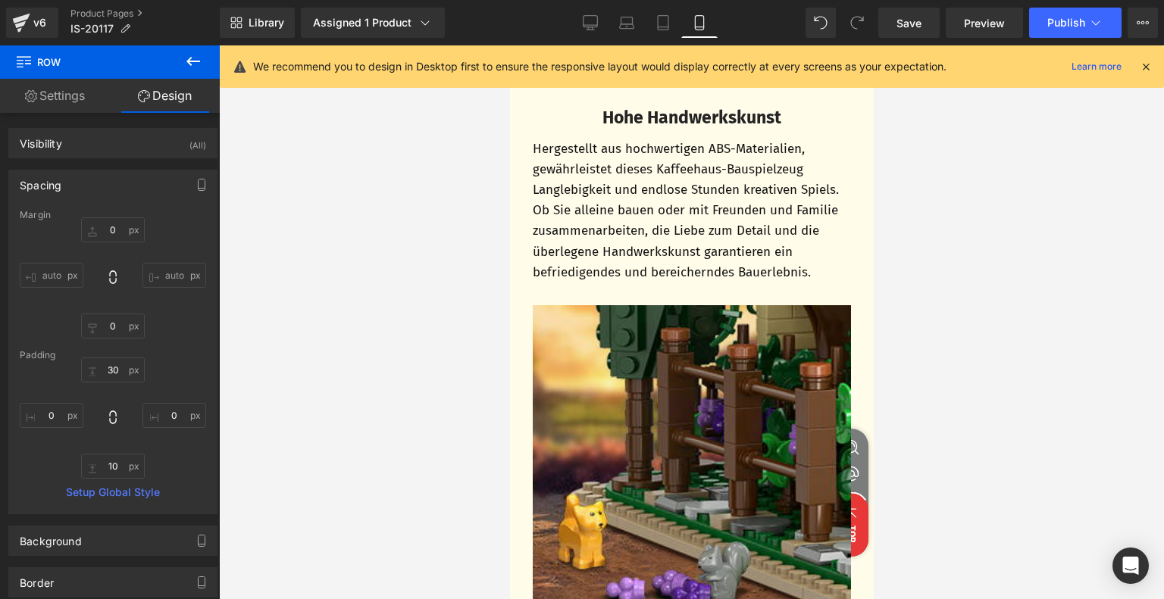
scroll to position [2529, 0]
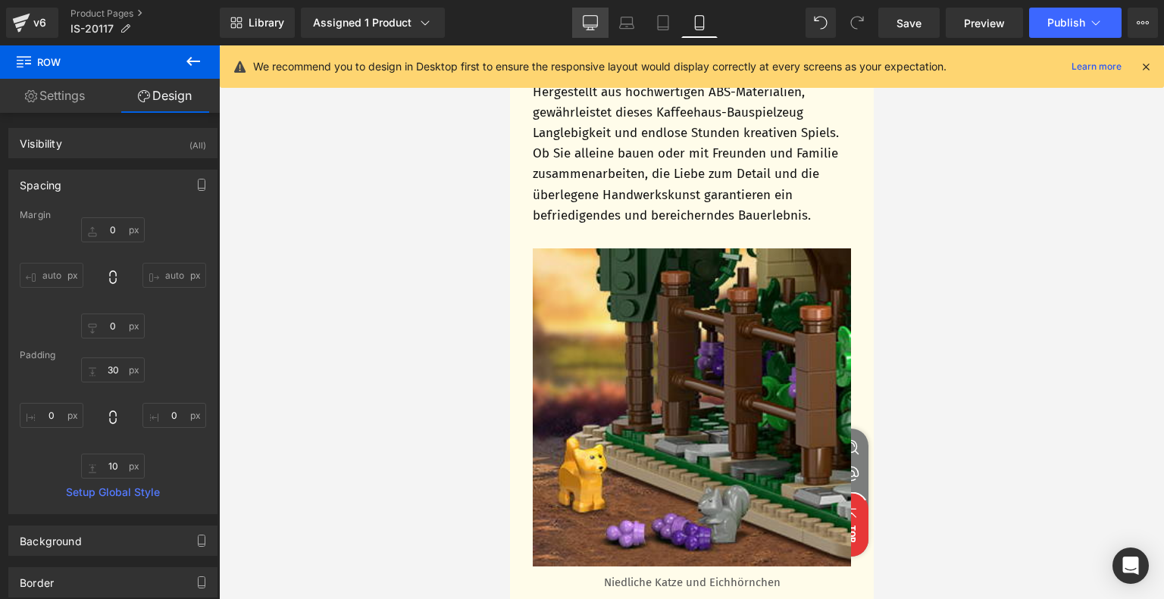
click at [591, 22] on icon at bounding box center [590, 22] width 15 height 15
type input "0"
type input "30"
type input "0"
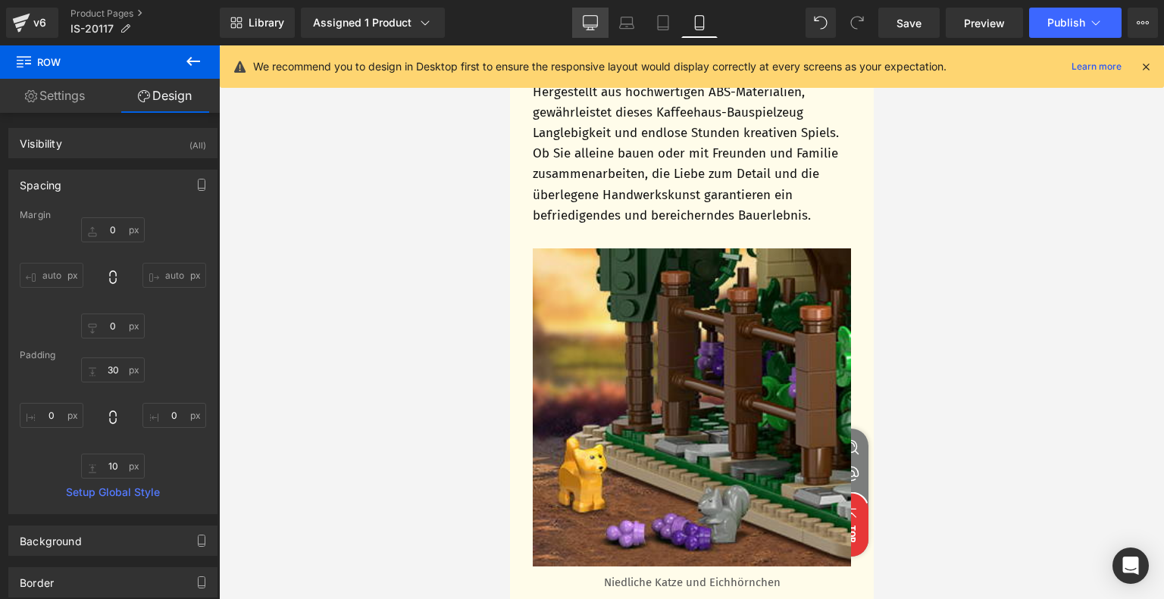
type input "10"
type input "0"
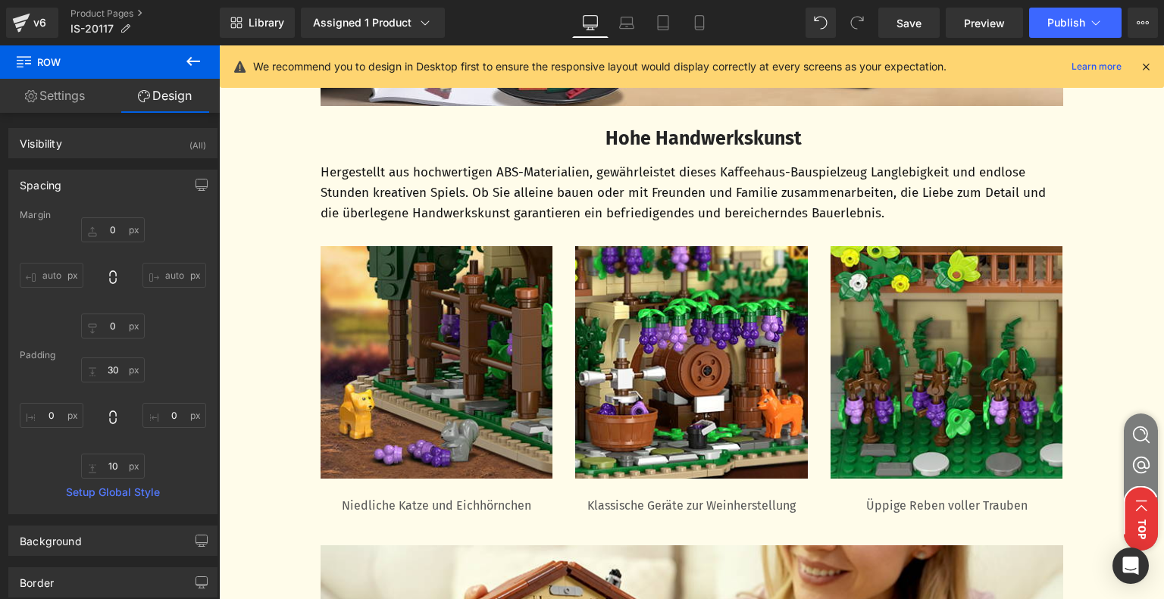
scroll to position [2863, 0]
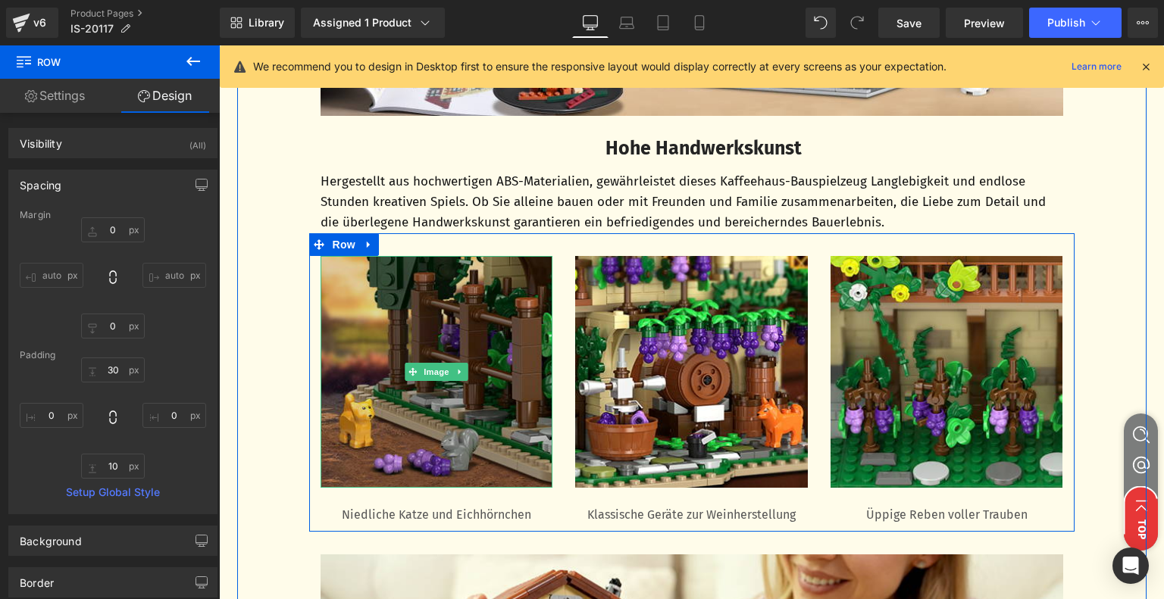
click at [414, 398] on img at bounding box center [436, 372] width 233 height 233
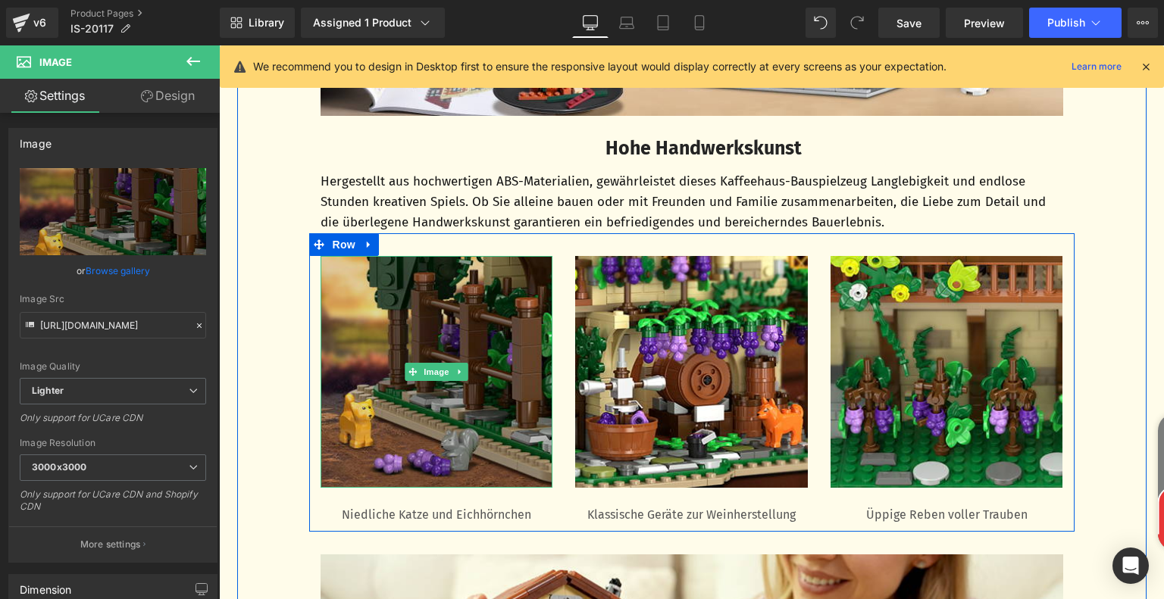
click at [408, 353] on img at bounding box center [436, 372] width 233 height 233
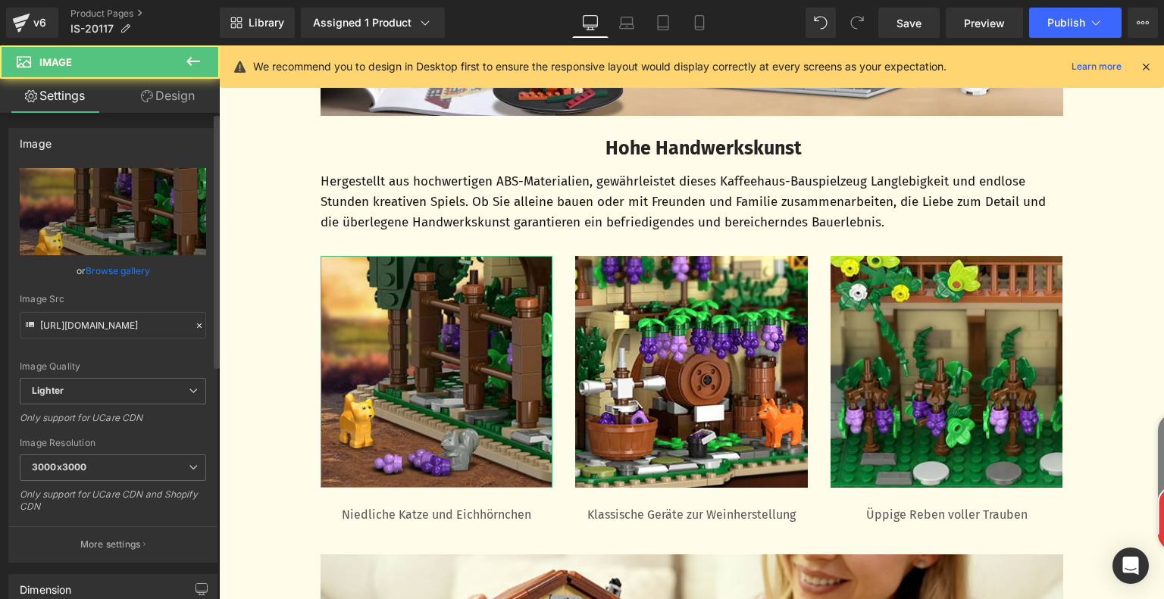
drag, startPoint x: 130, startPoint y: 163, endPoint x: 133, endPoint y: 187, distance: 24.4
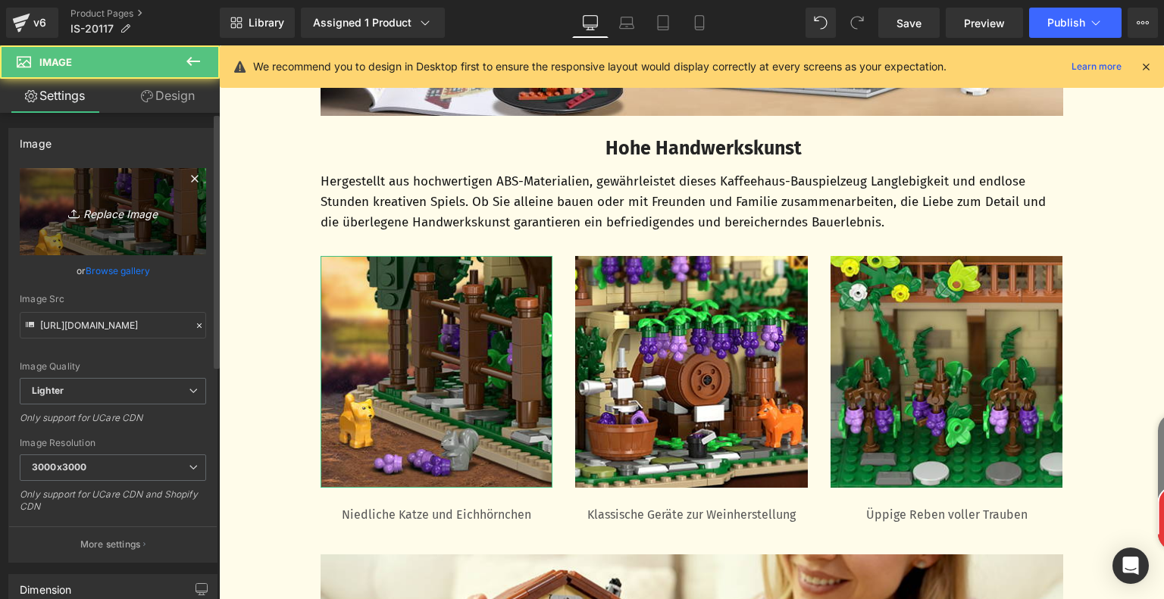
click at [130, 166] on div "Image [URL][DOMAIN_NAME] Replace Image Upload image or Browse gallery Image Src…" at bounding box center [112, 345] width 209 height 435
click at [139, 196] on link "Replace Image" at bounding box center [113, 211] width 186 height 87
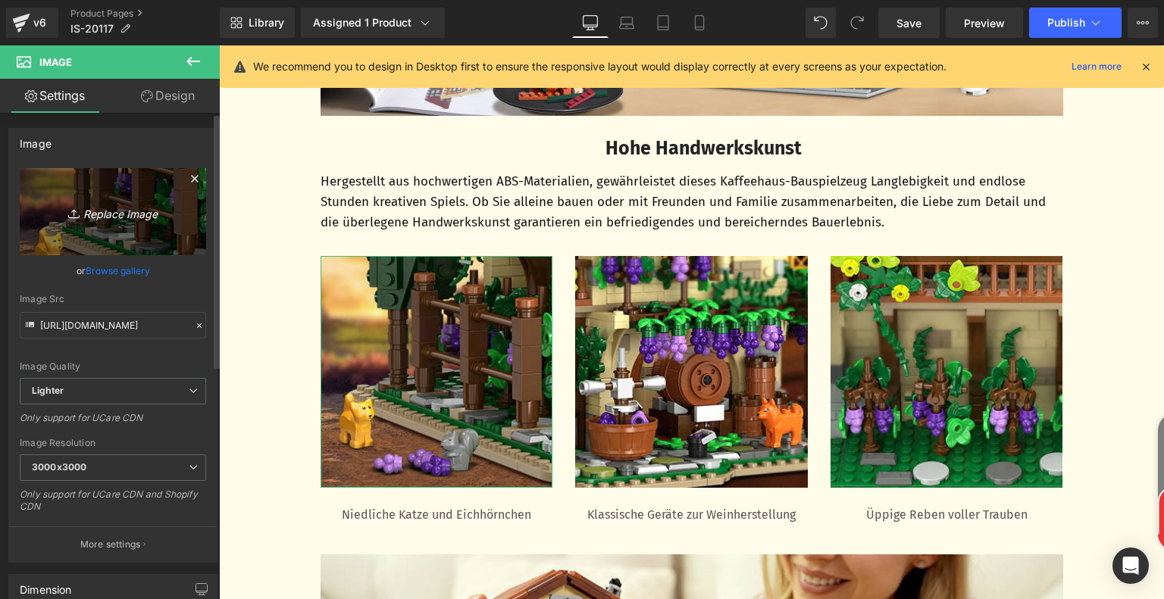
type input "C:\fakepath\daf36f6a-dbb6-4440-b91d-f0fe90431d05.__CR0,0,300,300_PT0_SX300_V1__…"
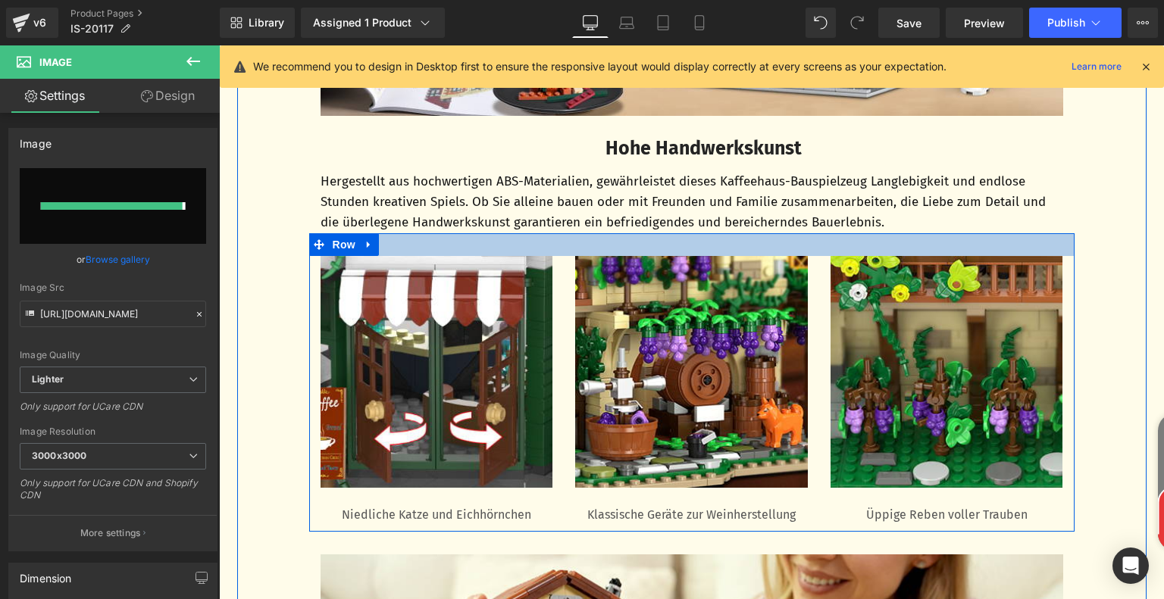
type input "[URL][DOMAIN_NAME]"
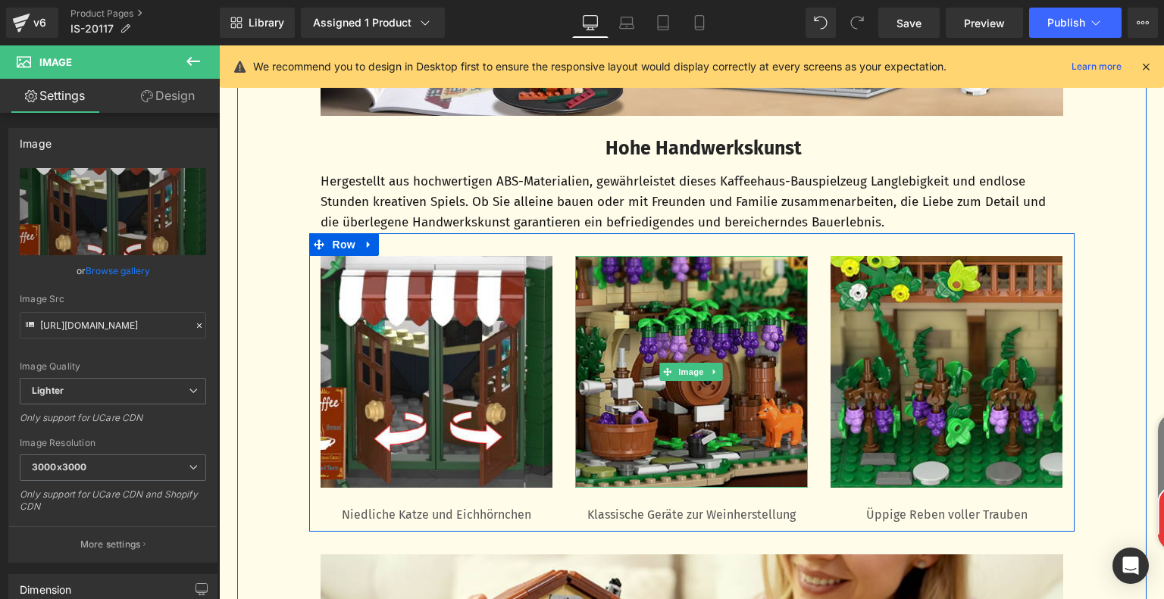
click at [654, 402] on img at bounding box center [691, 372] width 233 height 233
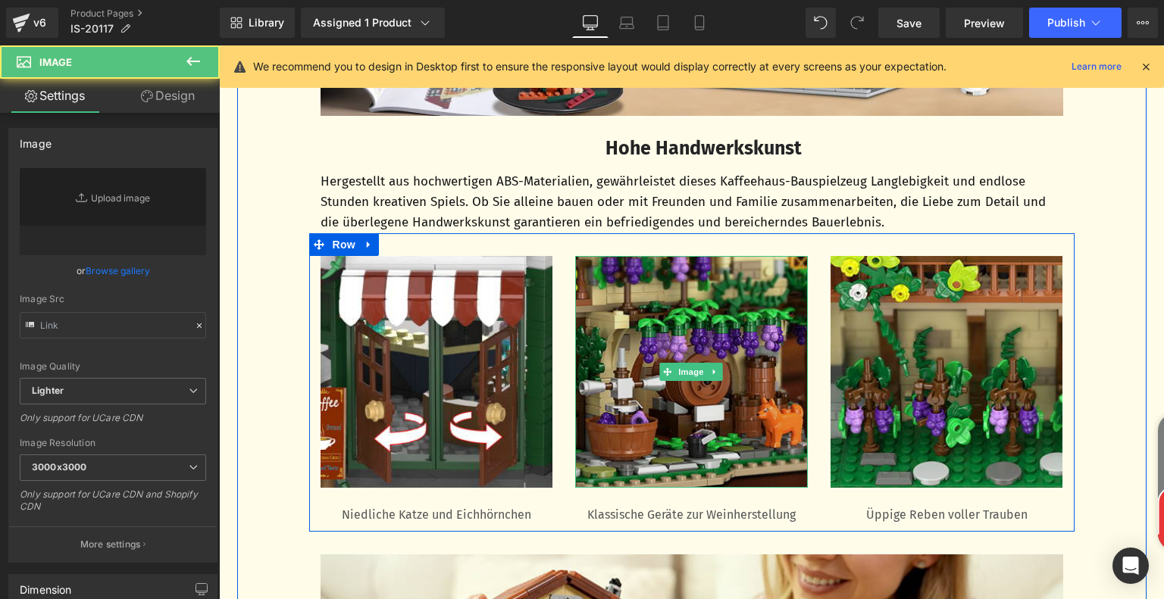
type input "[URL][DOMAIN_NAME]"
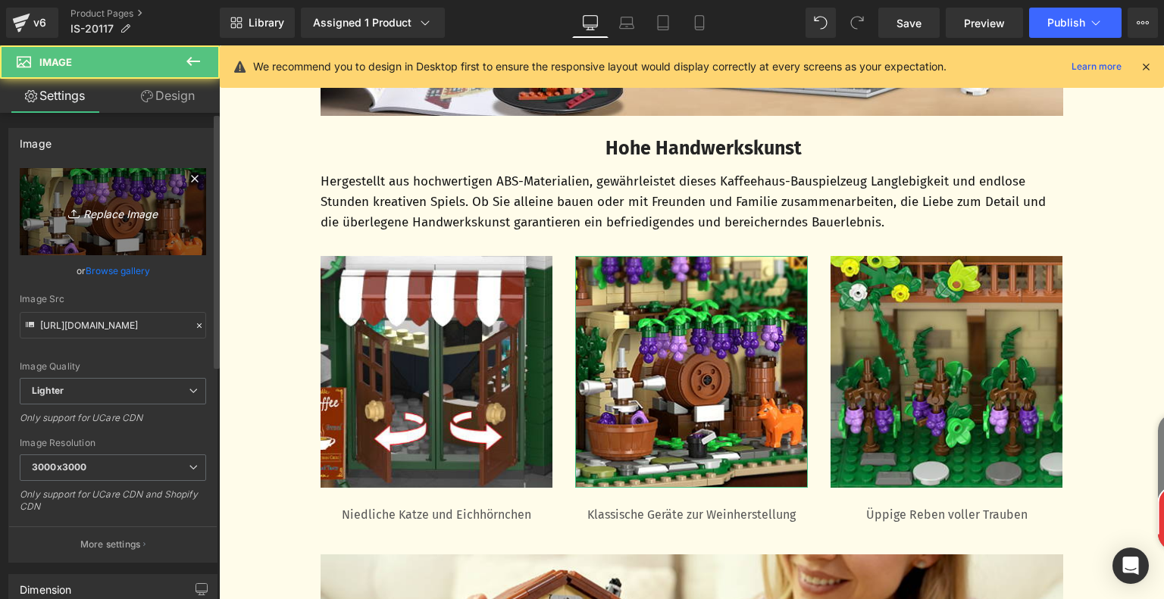
click at [155, 220] on icon "Replace Image" at bounding box center [112, 211] width 121 height 19
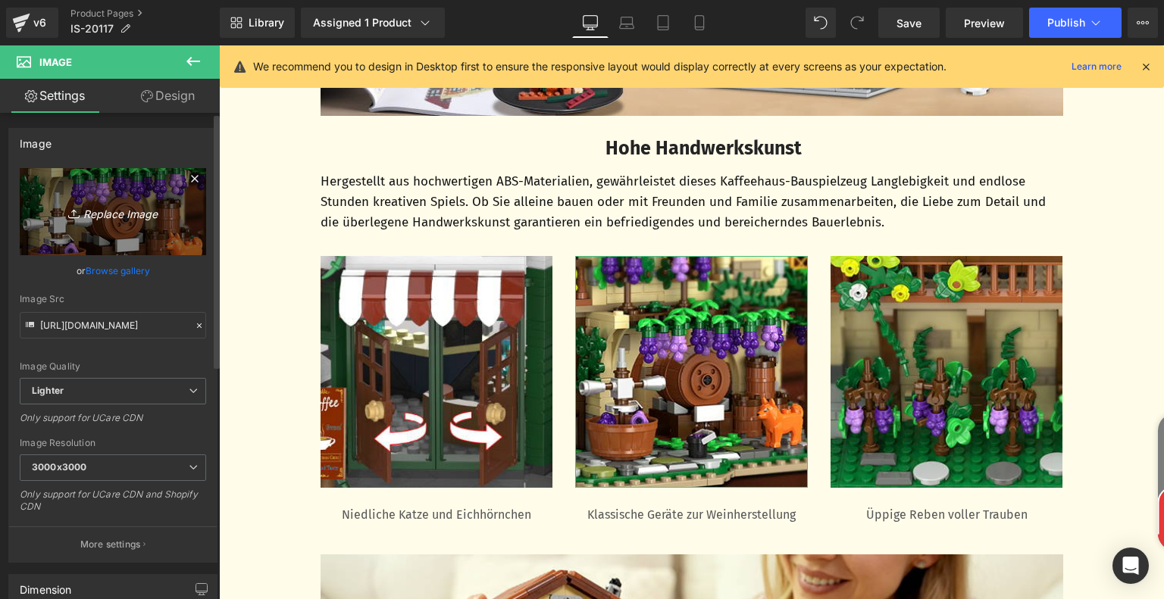
type input "C:\fakepath\8ea4c647-4486-4442-b6b3-2c08e34ef578.__CR0,0,300,300_PT0_SX300_V1__…"
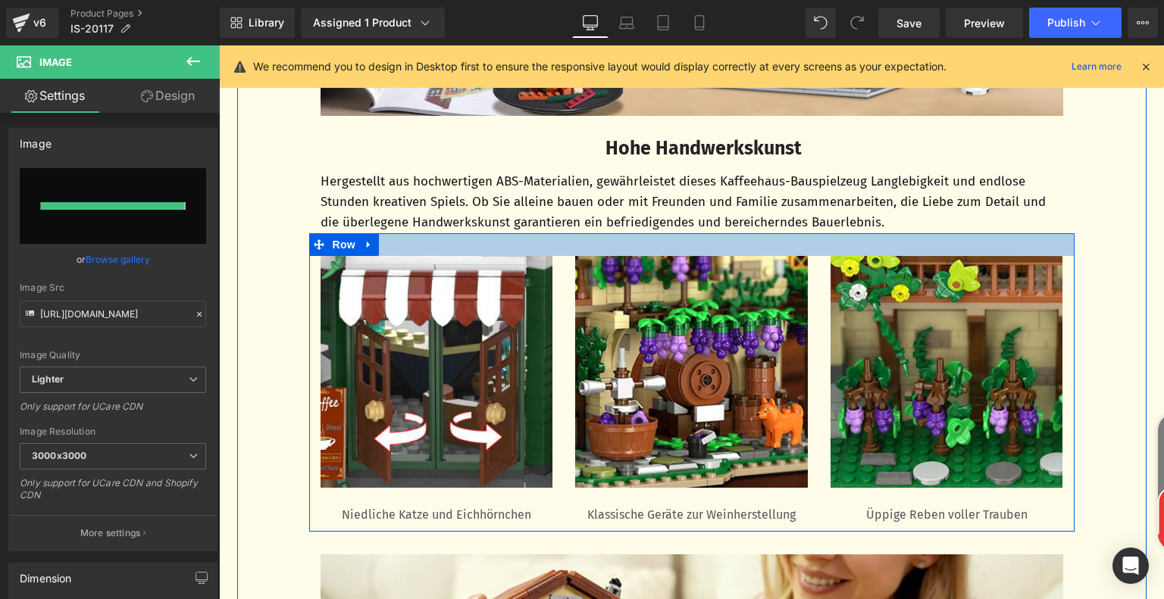
type input "[URL][DOMAIN_NAME]"
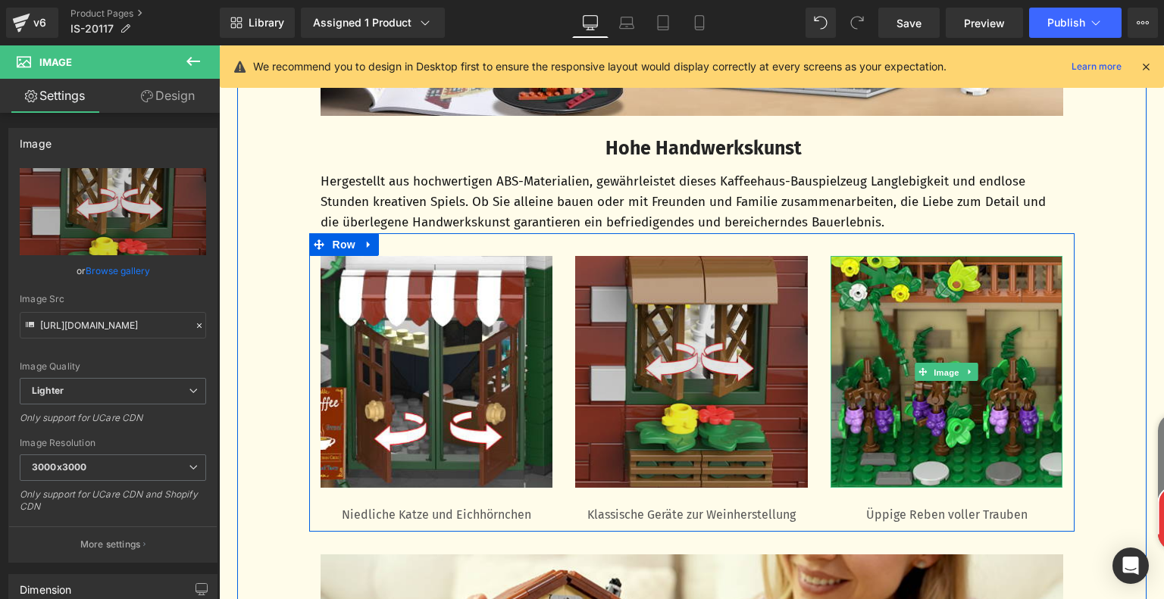
drag, startPoint x: 924, startPoint y: 375, endPoint x: 691, endPoint y: 347, distance: 235.0
click at [930, 374] on span "Image" at bounding box center [946, 373] width 32 height 18
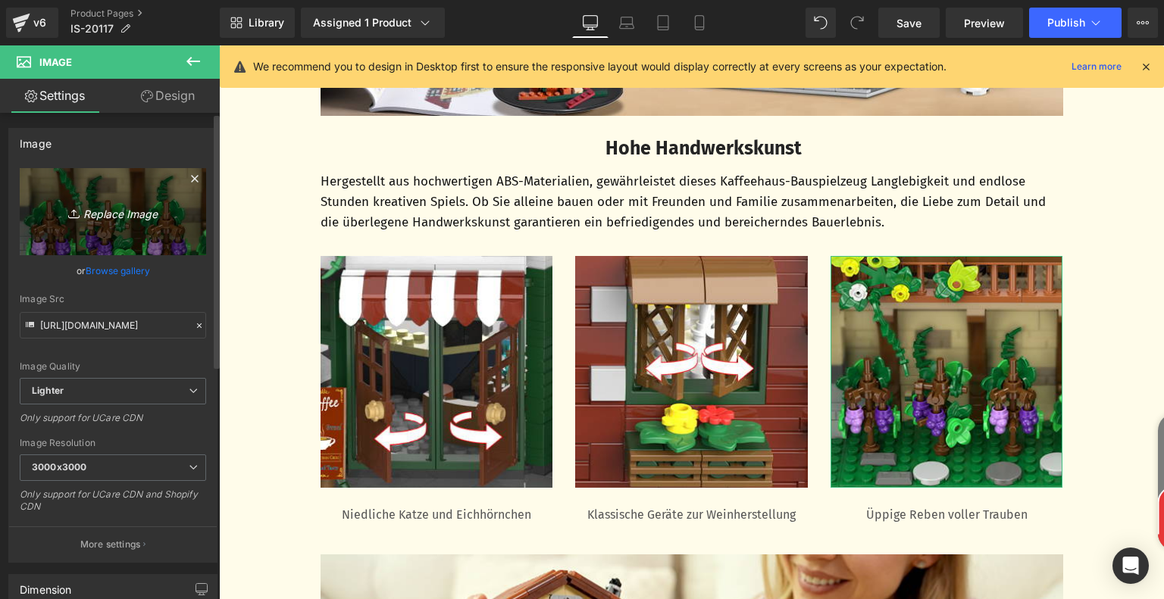
click at [133, 207] on icon "Replace Image" at bounding box center [112, 211] width 121 height 19
type input "C:\fakepath\98d277b9-5905-4d6f-af0c-6b54d5500e70.__CR0,0,300,300_PT0_SX300_V1__…"
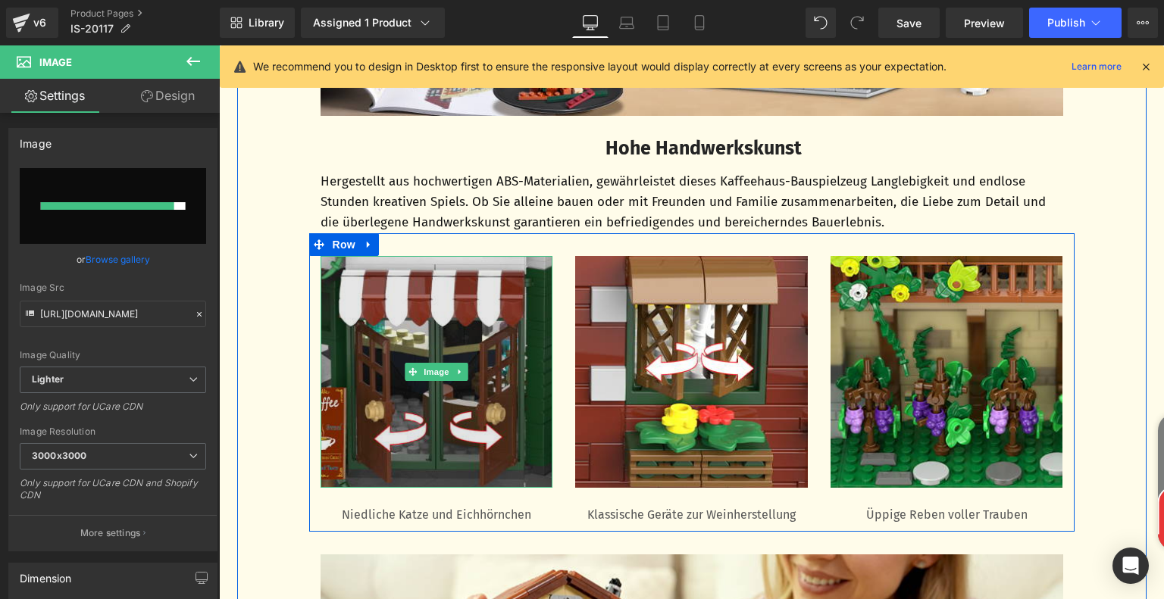
type input "[URL][DOMAIN_NAME]"
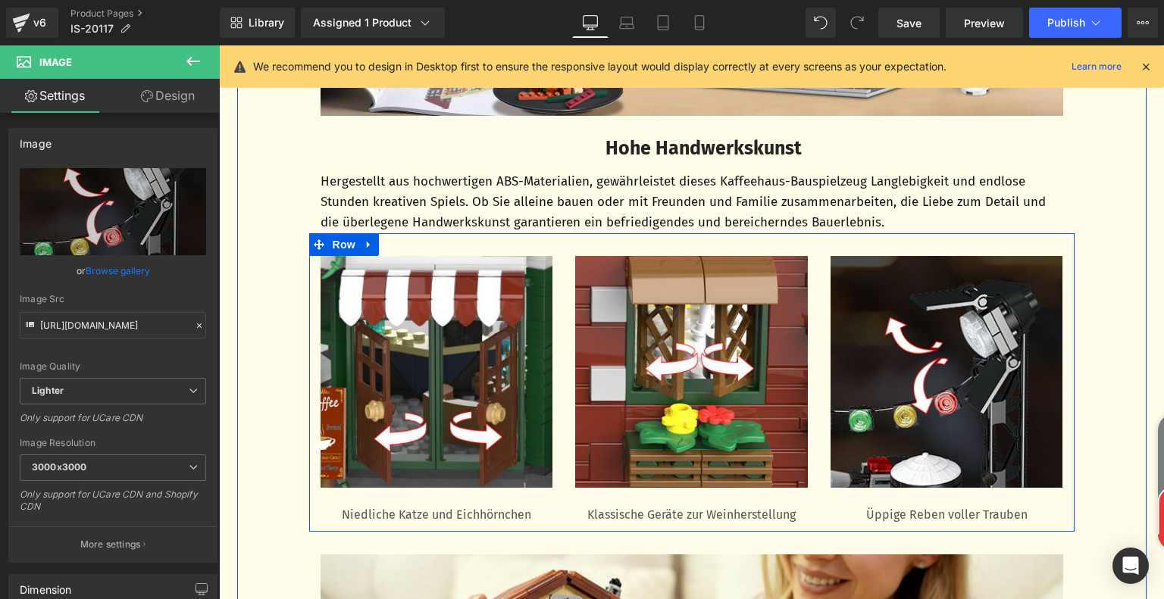
click at [385, 514] on p "Niedliche Katze und Eichhörnchen" at bounding box center [436, 515] width 233 height 18
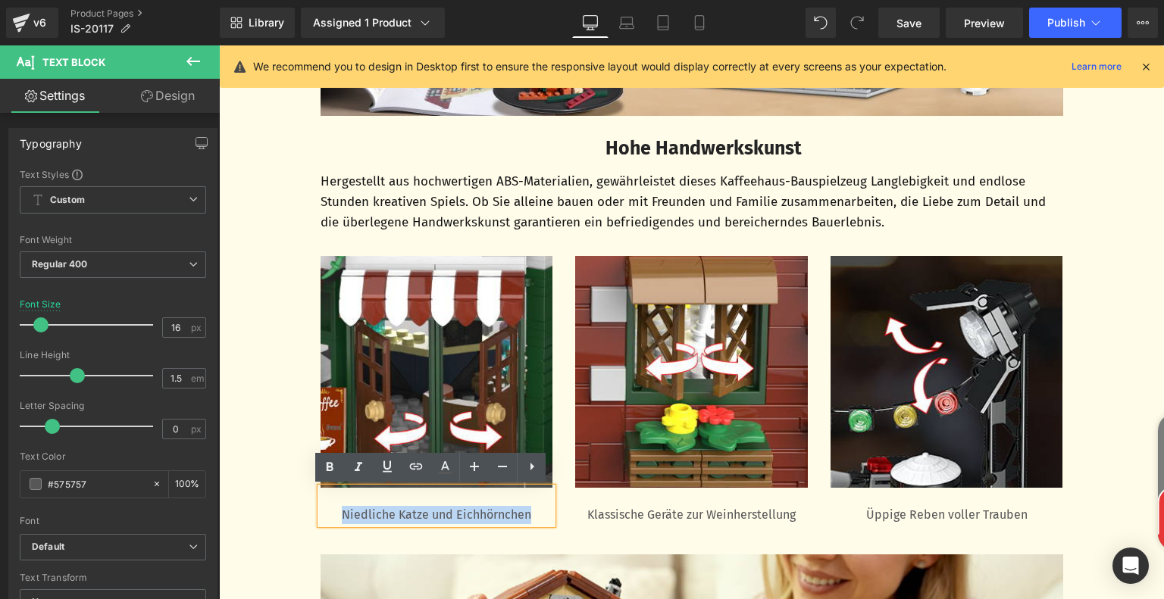
drag, startPoint x: 336, startPoint y: 512, endPoint x: 539, endPoint y: 514, distance: 203.8
click at [539, 514] on p "Niedliche Katze und Eichhörnchen" at bounding box center [436, 515] width 233 height 18
paste div
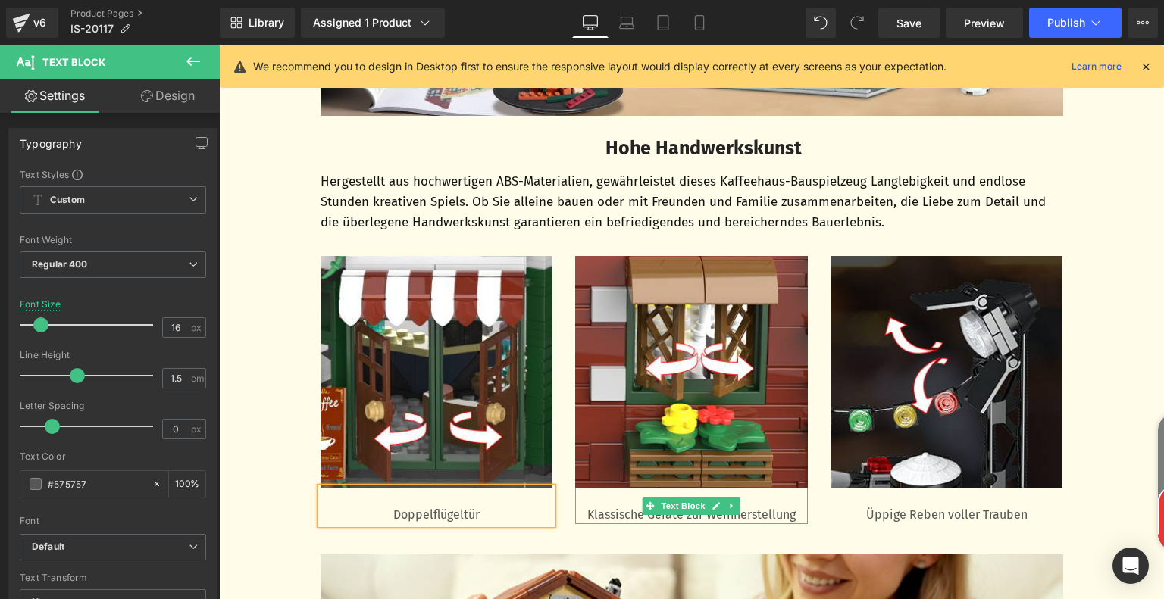
click at [612, 519] on p "Klassische Geräte zur Weinherstellung" at bounding box center [691, 515] width 233 height 18
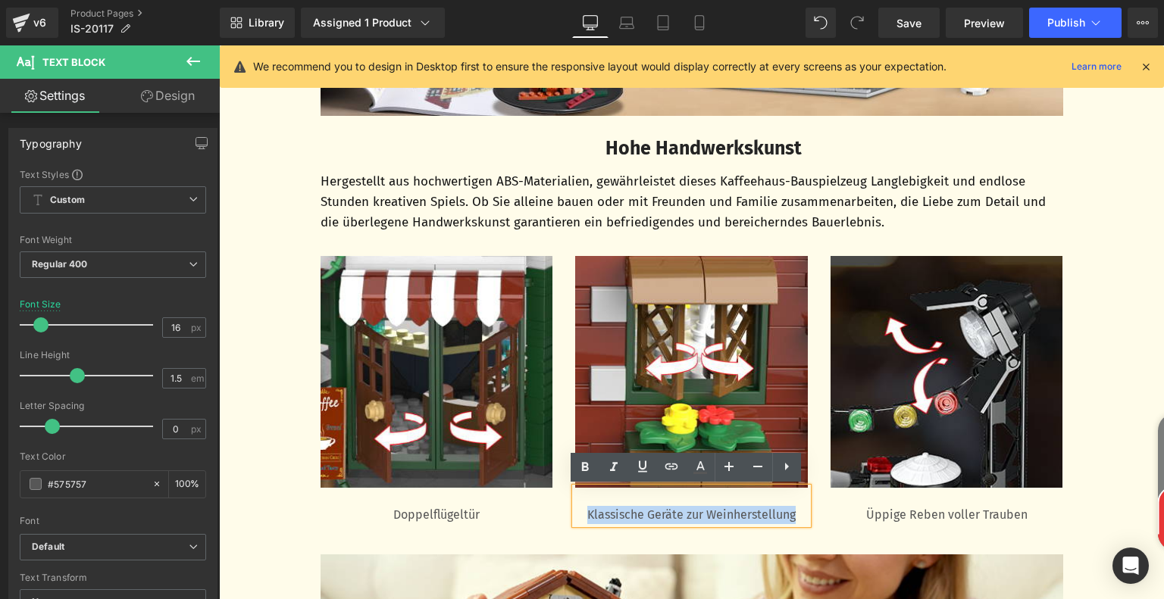
drag, startPoint x: 579, startPoint y: 514, endPoint x: 812, endPoint y: 511, distance: 232.6
click at [812, 511] on div "Image Doppelflügeltür Text Block Image Klassische Geräte zur Weinherstellung Te…" at bounding box center [691, 382] width 765 height 299
paste div
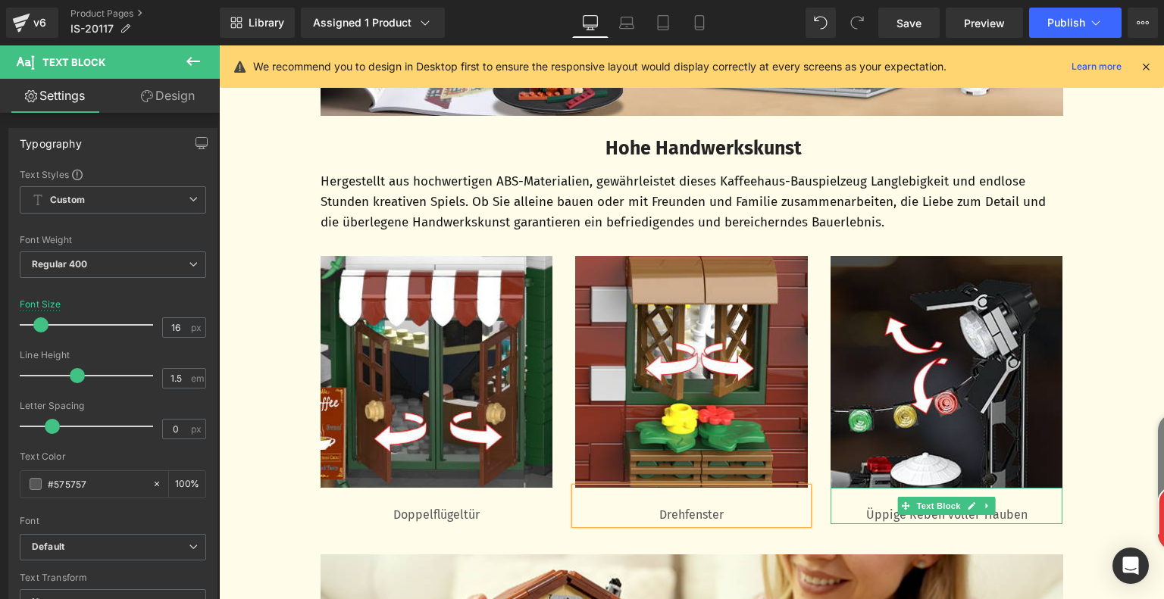
click at [880, 514] on p "Üppige Reben voller Trauben" at bounding box center [946, 515] width 233 height 18
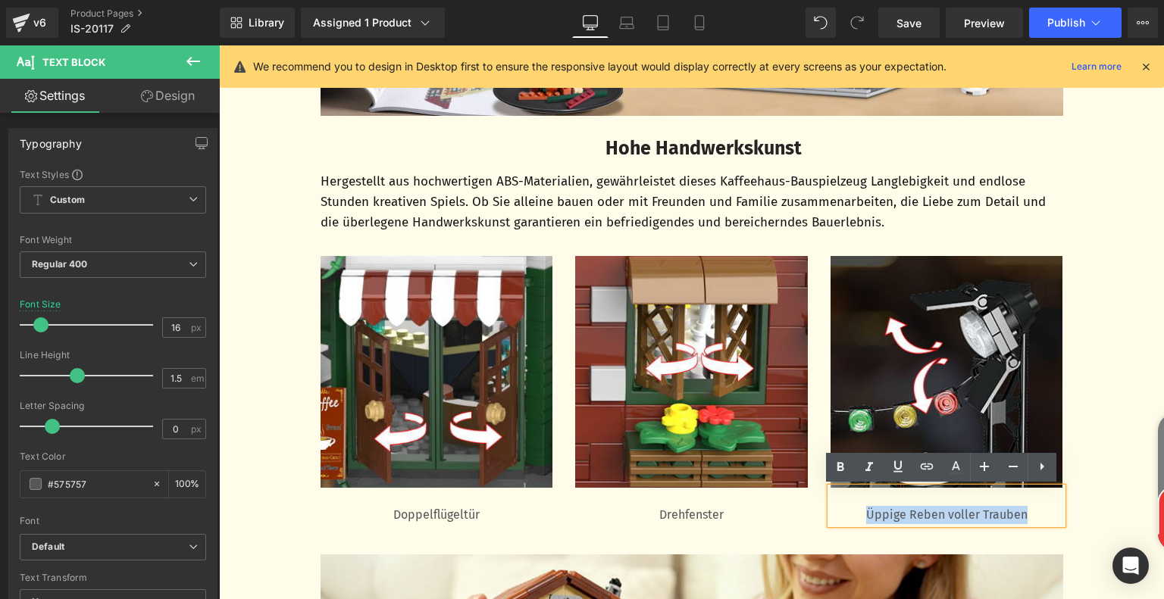
drag, startPoint x: 861, startPoint y: 514, endPoint x: 1054, endPoint y: 517, distance: 193.2
click at [1054, 517] on p "Üppige Reben voller Trauben" at bounding box center [946, 515] width 233 height 18
paste div
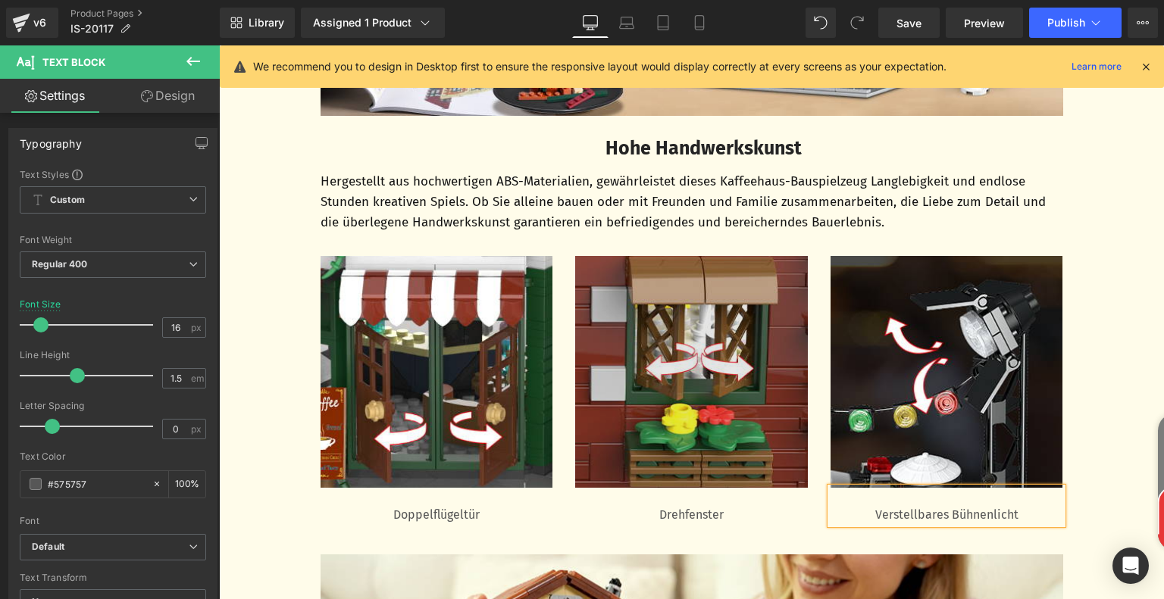
click at [617, 381] on img at bounding box center [691, 372] width 233 height 233
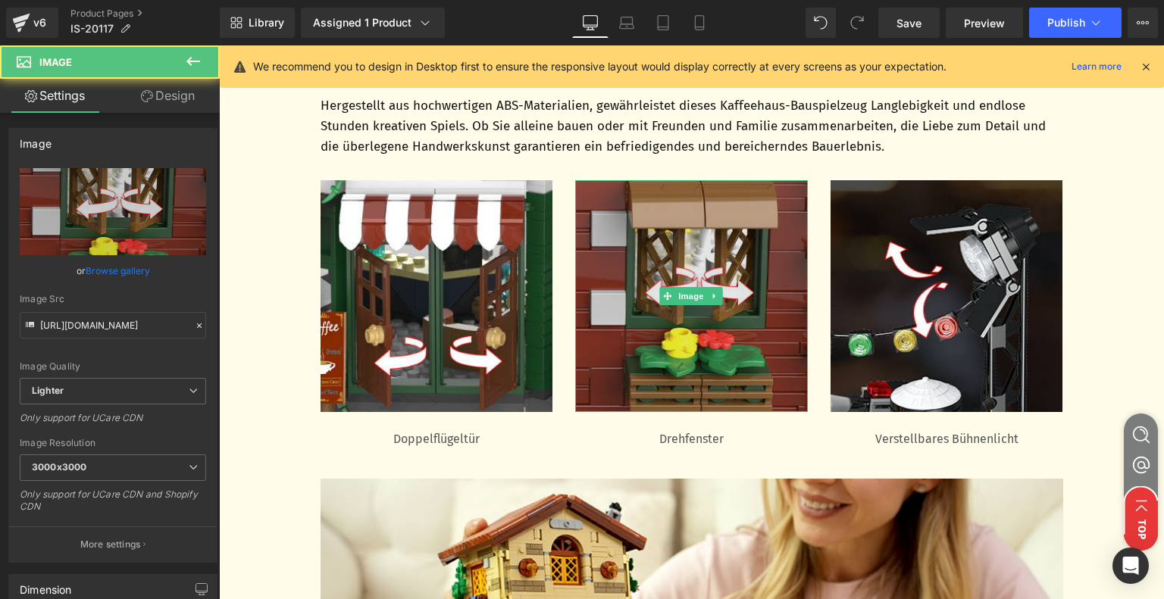
scroll to position [3015, 0]
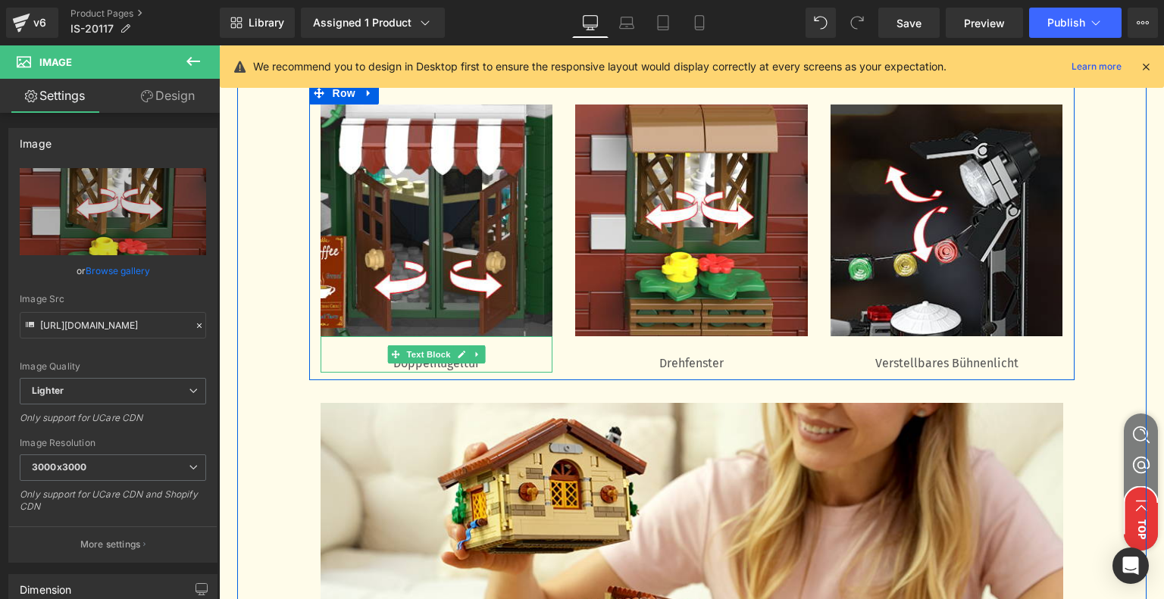
click at [414, 363] on p "Doppelflügeltür" at bounding box center [436, 364] width 233 height 18
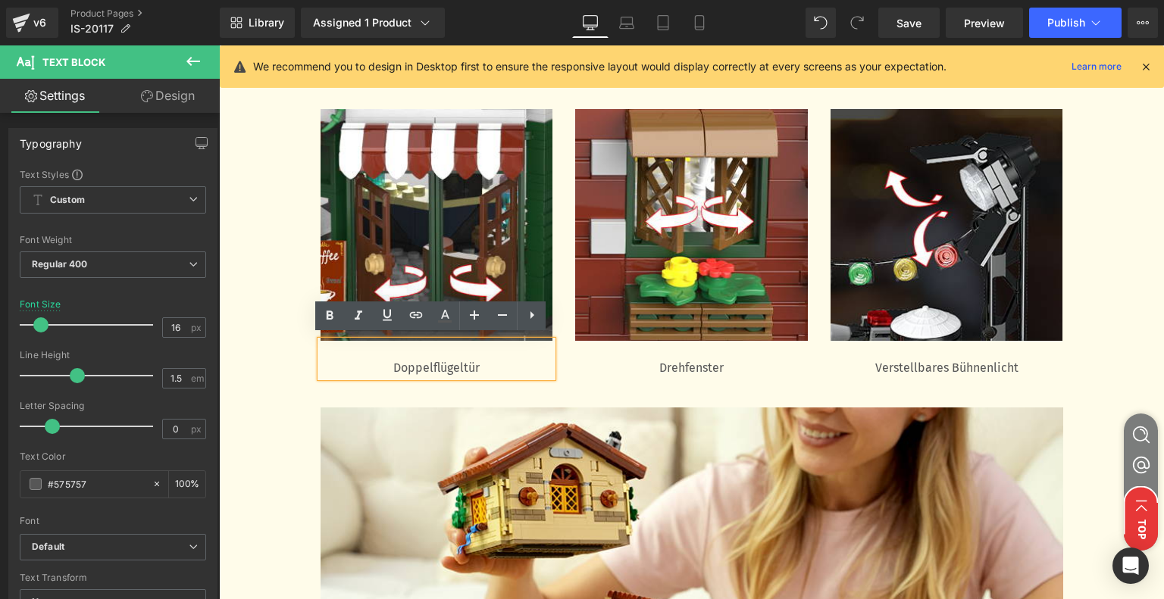
scroll to position [2712, 0]
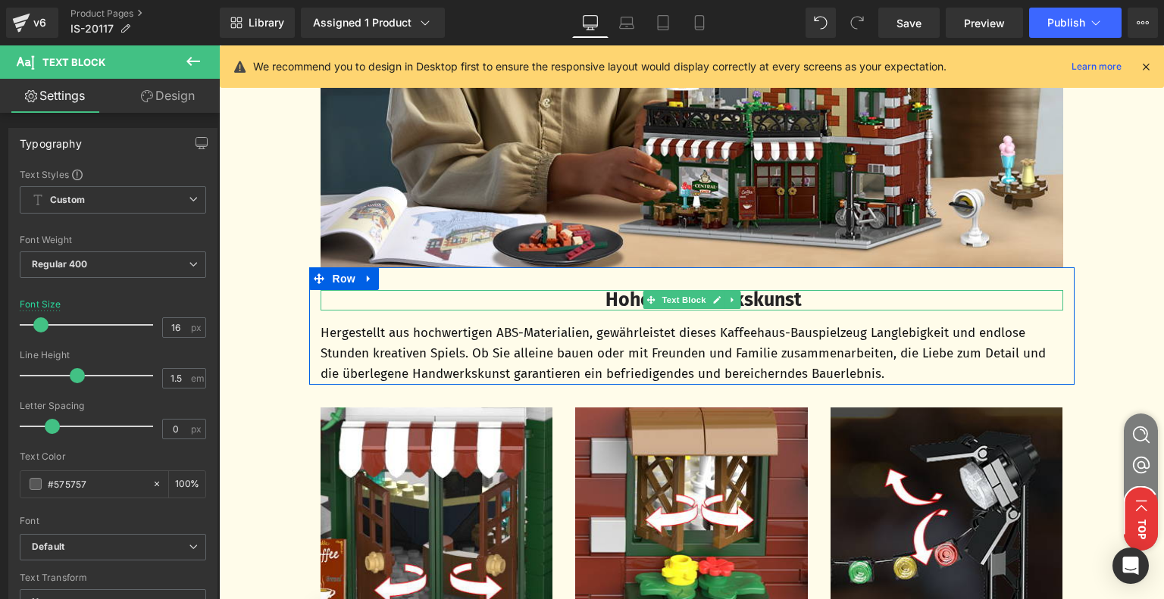
drag, startPoint x: 607, startPoint y: 296, endPoint x: 476, endPoint y: 344, distance: 139.5
click at [607, 296] on b "Hohe Handwerkskunst" at bounding box center [703, 300] width 196 height 23
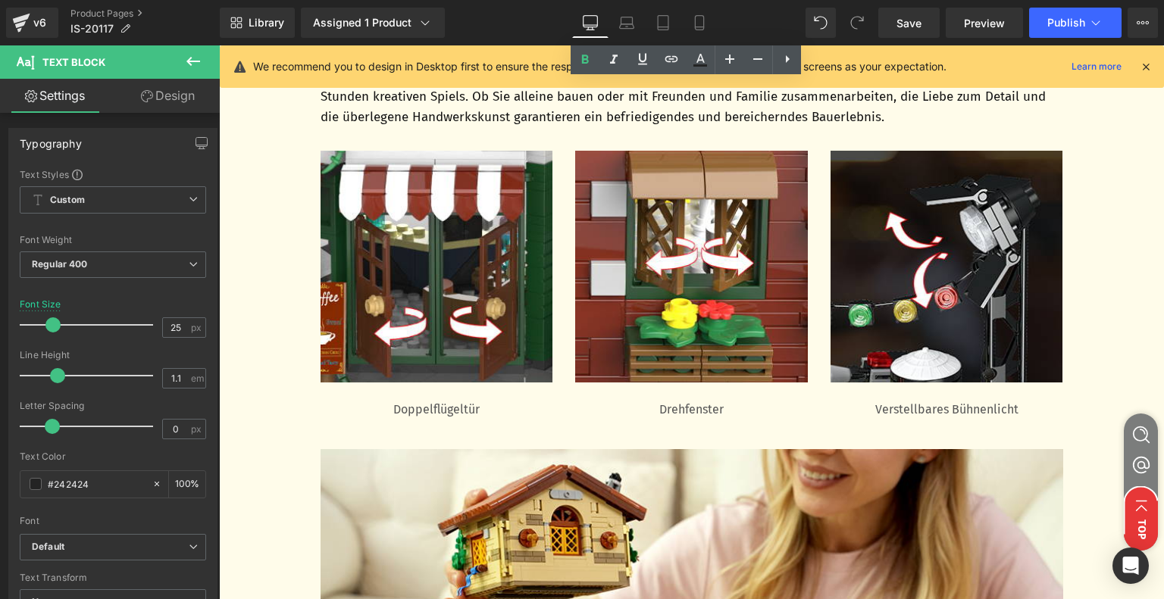
scroll to position [3015, 0]
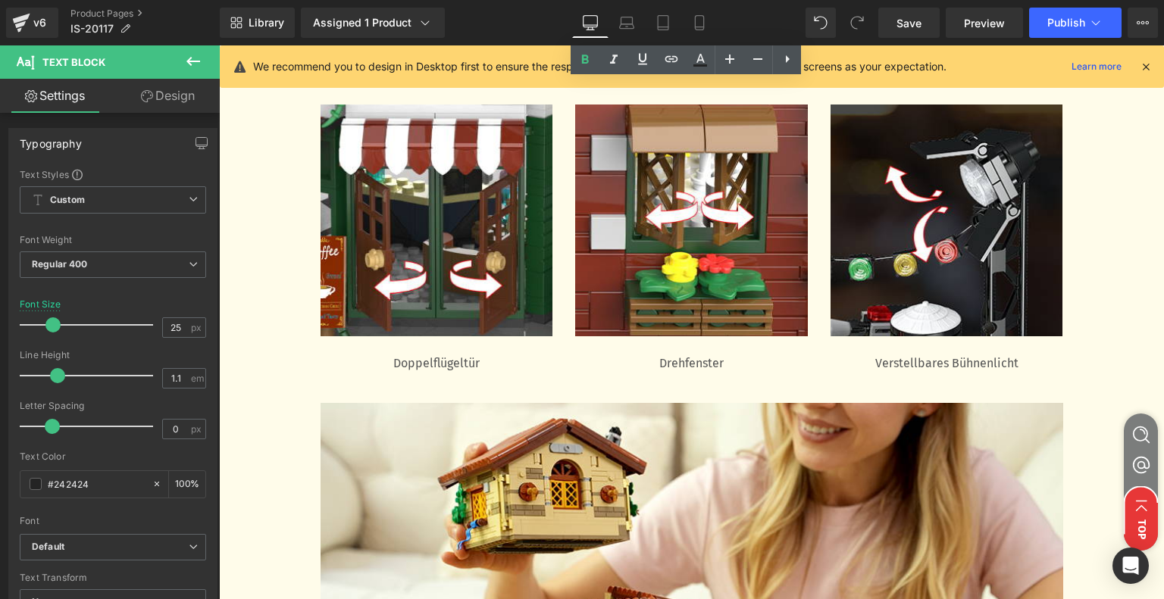
click at [419, 366] on p "Doppelflügeltür" at bounding box center [436, 364] width 233 height 18
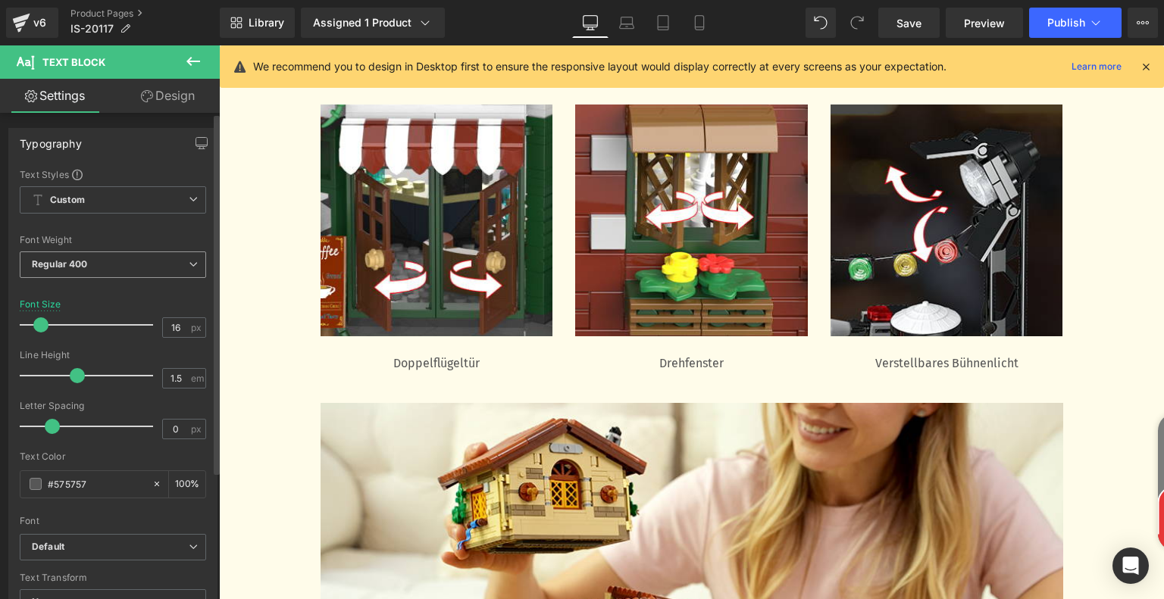
click at [85, 269] on b "Regular 400" at bounding box center [60, 263] width 56 height 11
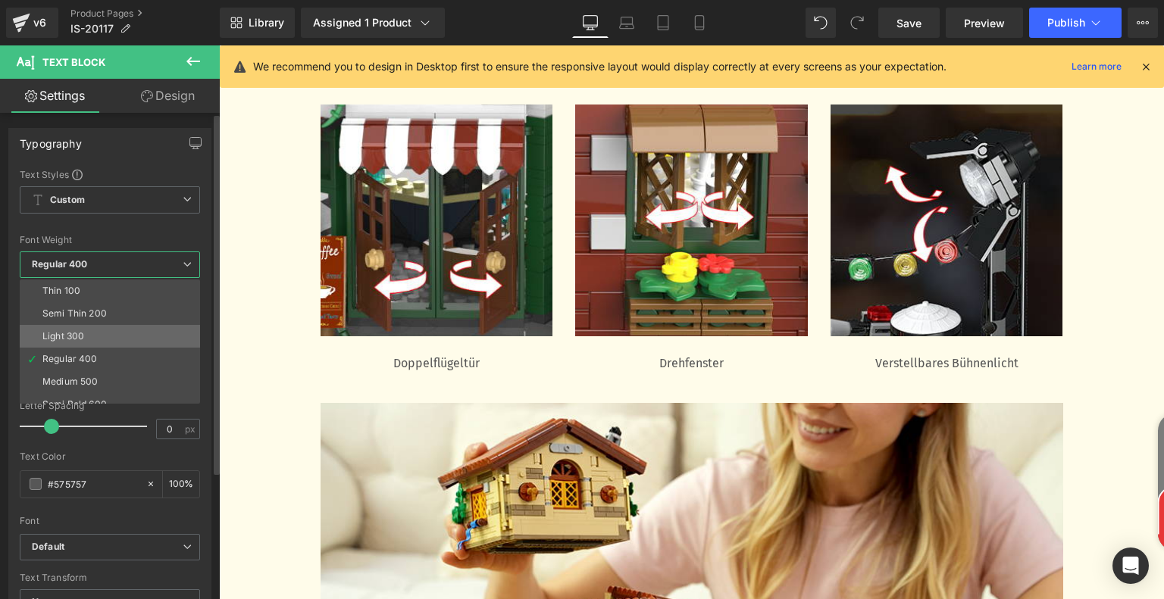
click at [91, 339] on li "Light 300" at bounding box center [113, 336] width 187 height 23
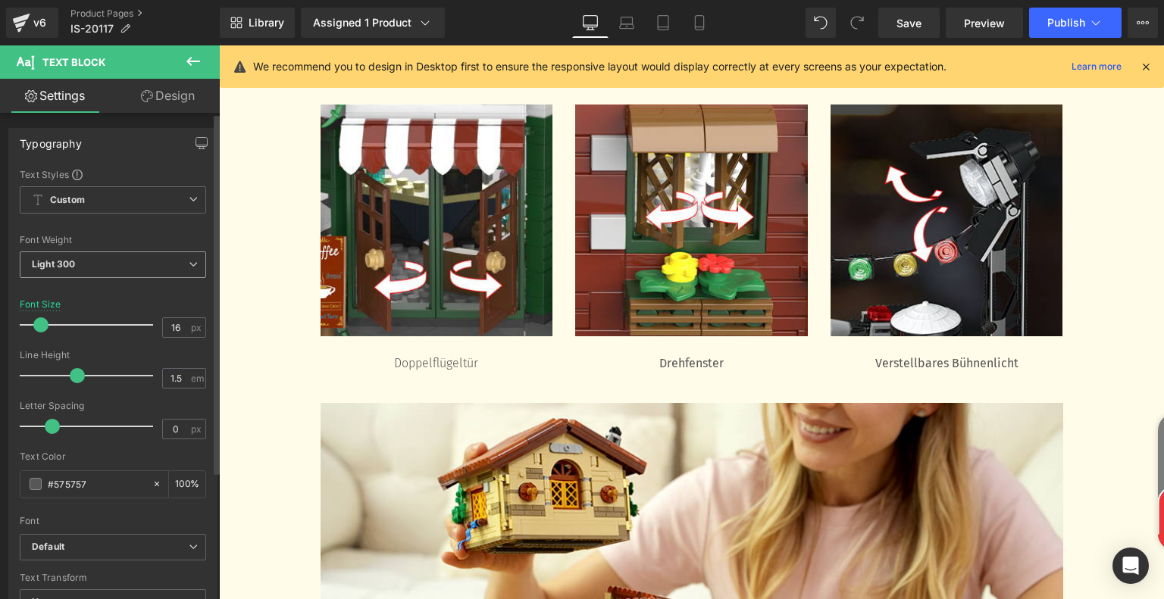
click at [99, 257] on span "Light 300" at bounding box center [113, 264] width 186 height 27
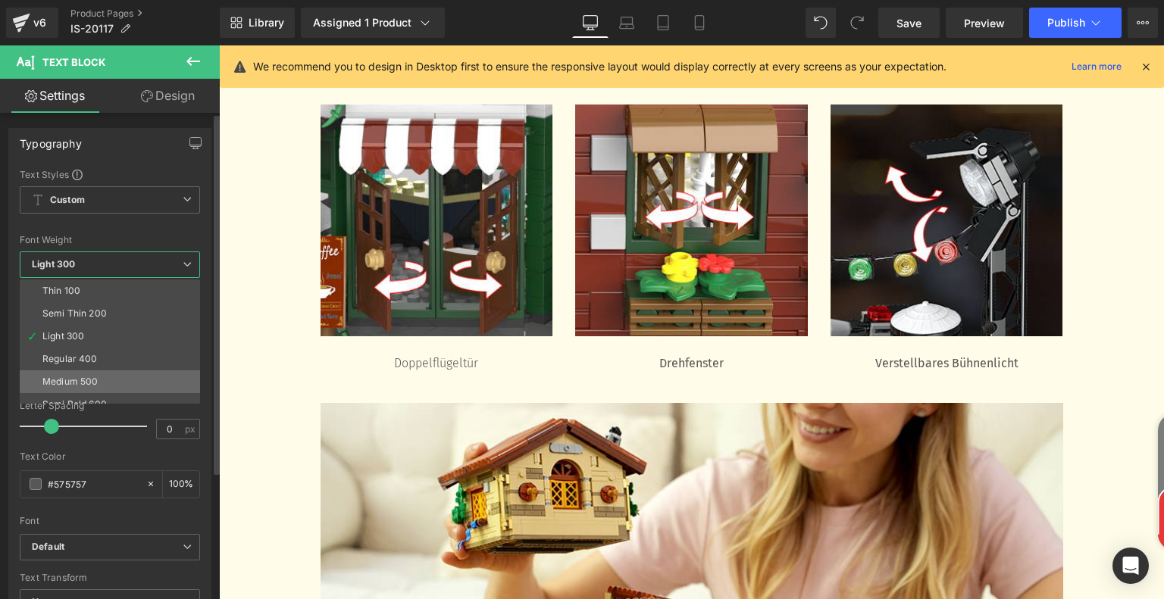
click at [98, 378] on li "Medium 500" at bounding box center [113, 381] width 187 height 23
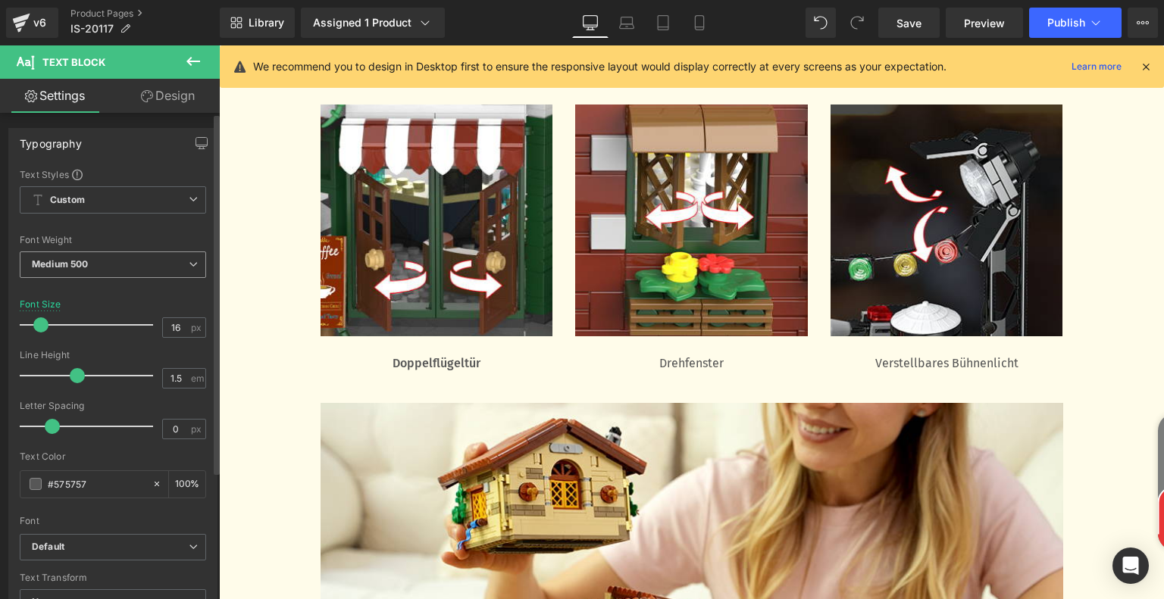
click at [130, 266] on span "Medium 500" at bounding box center [113, 264] width 186 height 27
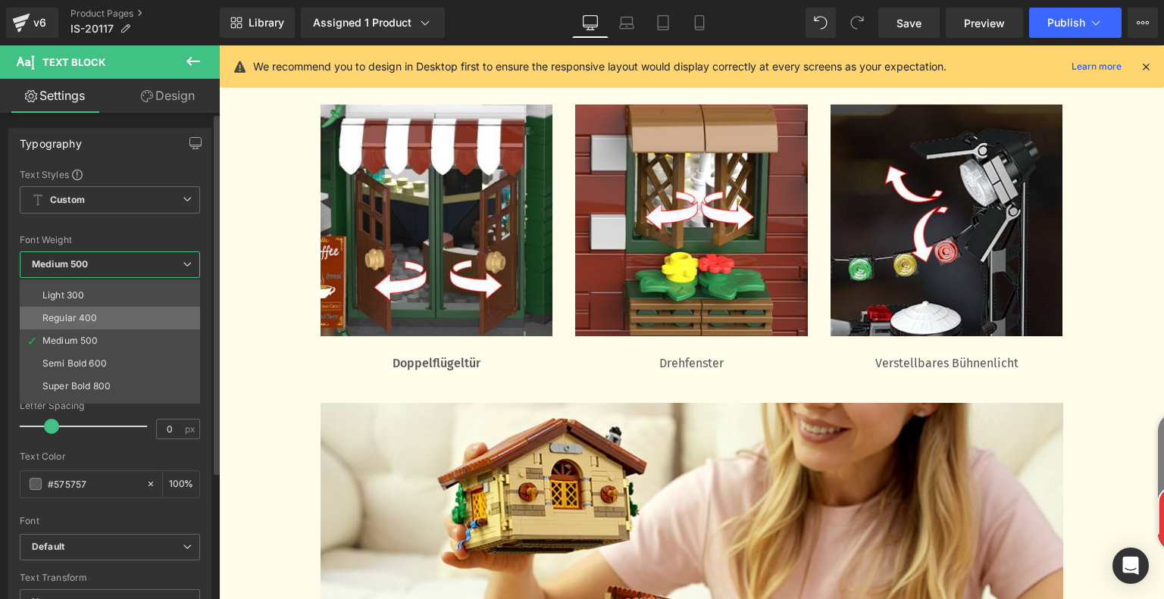
scroll to position [76, 0]
click at [108, 326] on li "Semi Bold 600" at bounding box center [113, 328] width 187 height 23
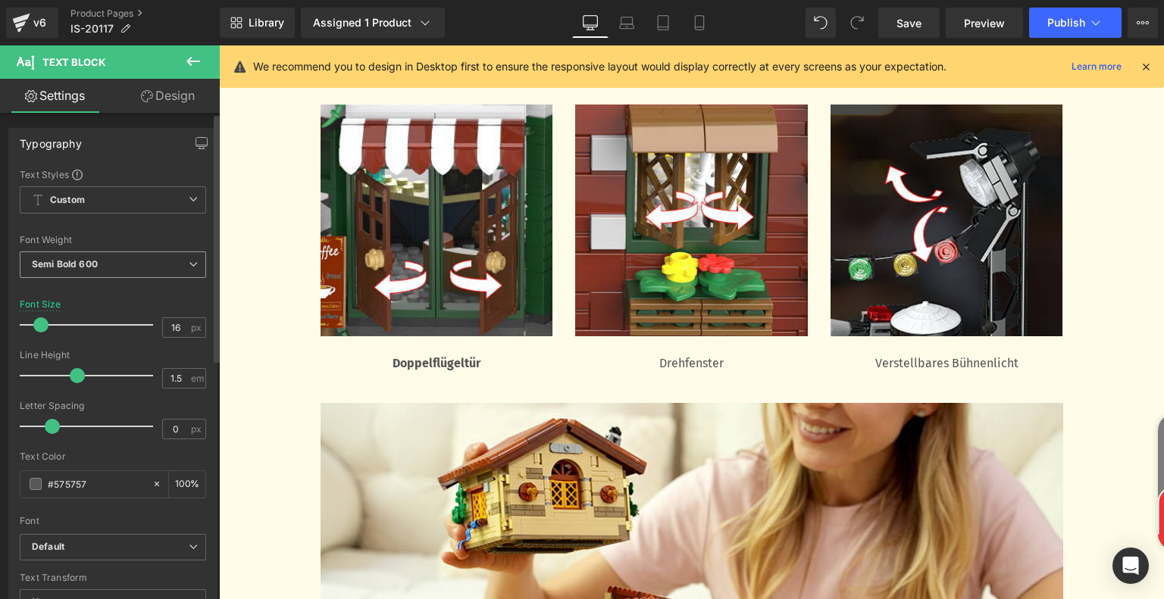
click at [106, 266] on span "Semi Bold 600" at bounding box center [113, 264] width 186 height 27
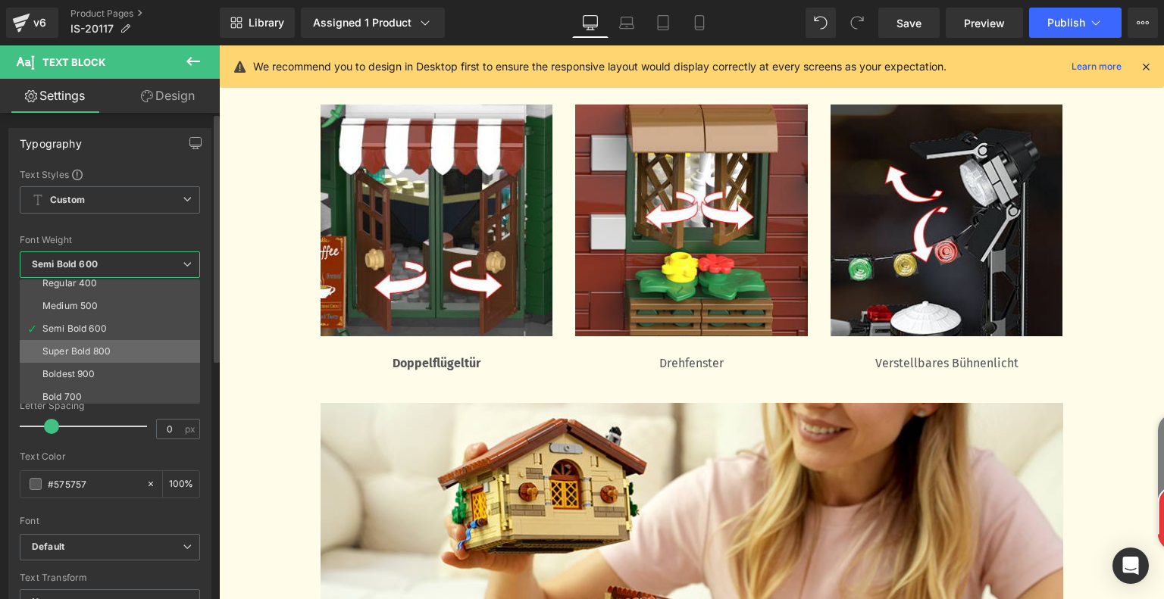
click at [129, 351] on li "Super Bold 800" at bounding box center [113, 351] width 187 height 23
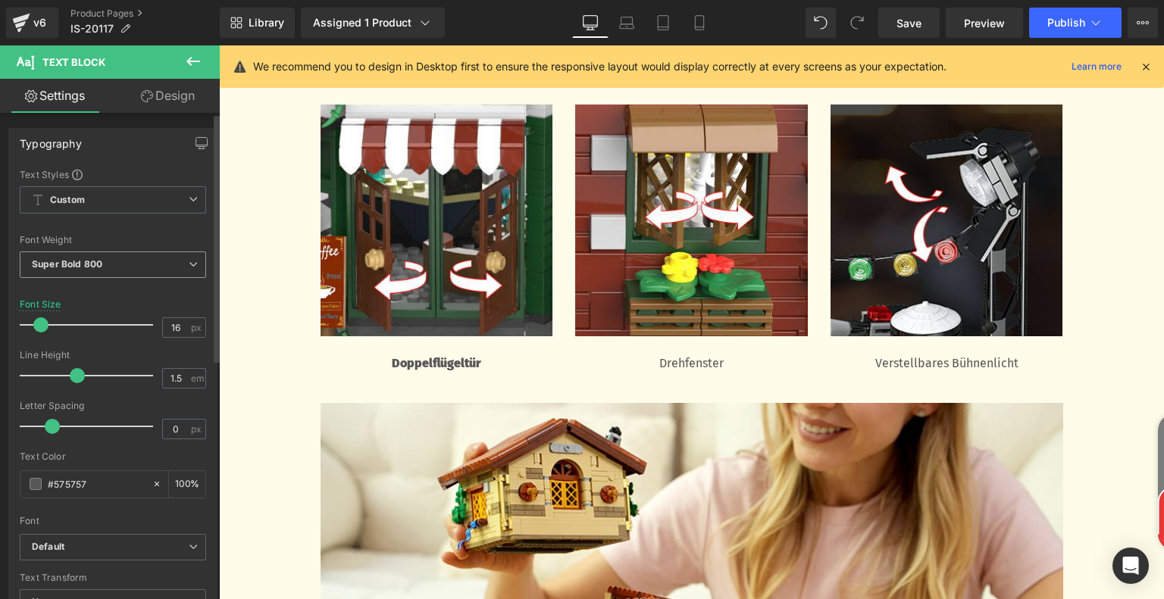
click at [152, 256] on span "Super Bold 800" at bounding box center [113, 264] width 186 height 27
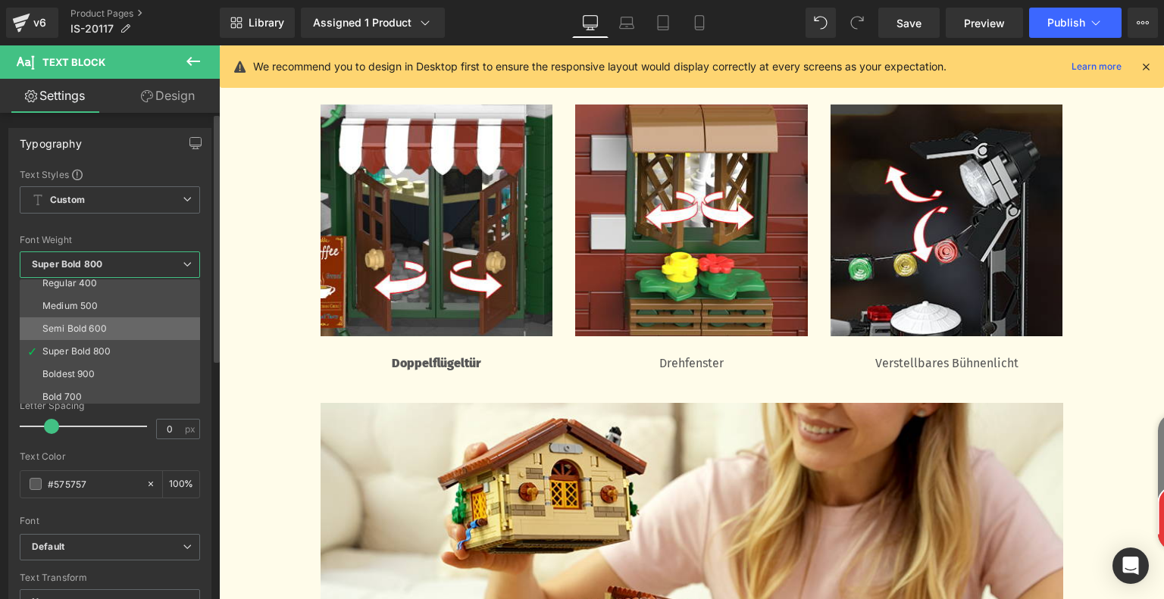
click at [112, 336] on li "Semi Bold 600" at bounding box center [113, 328] width 187 height 23
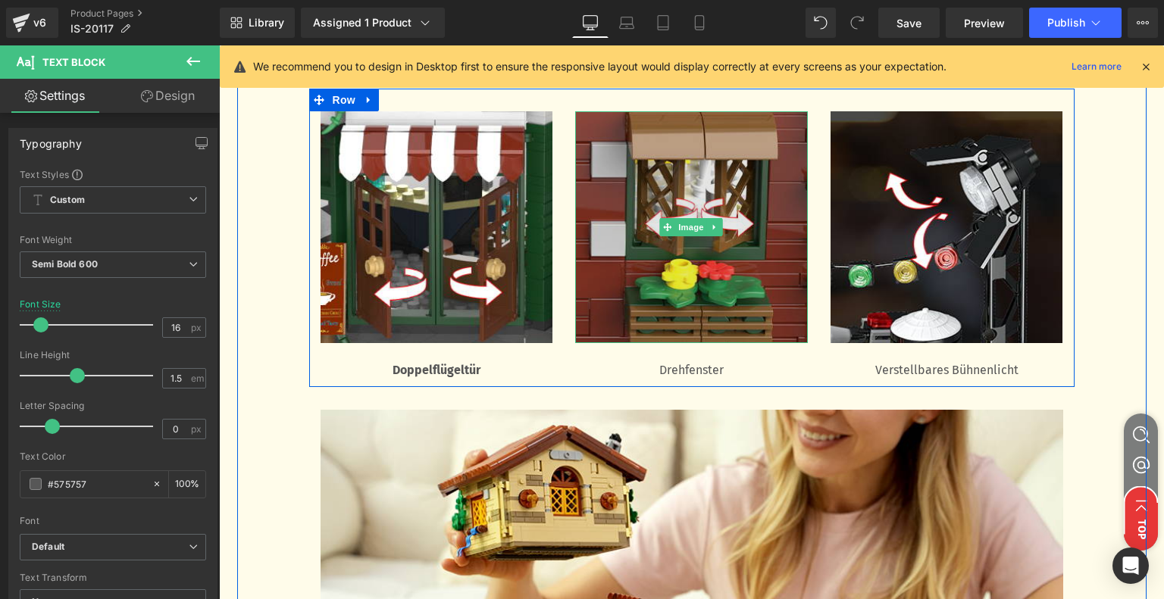
scroll to position [3015, 0]
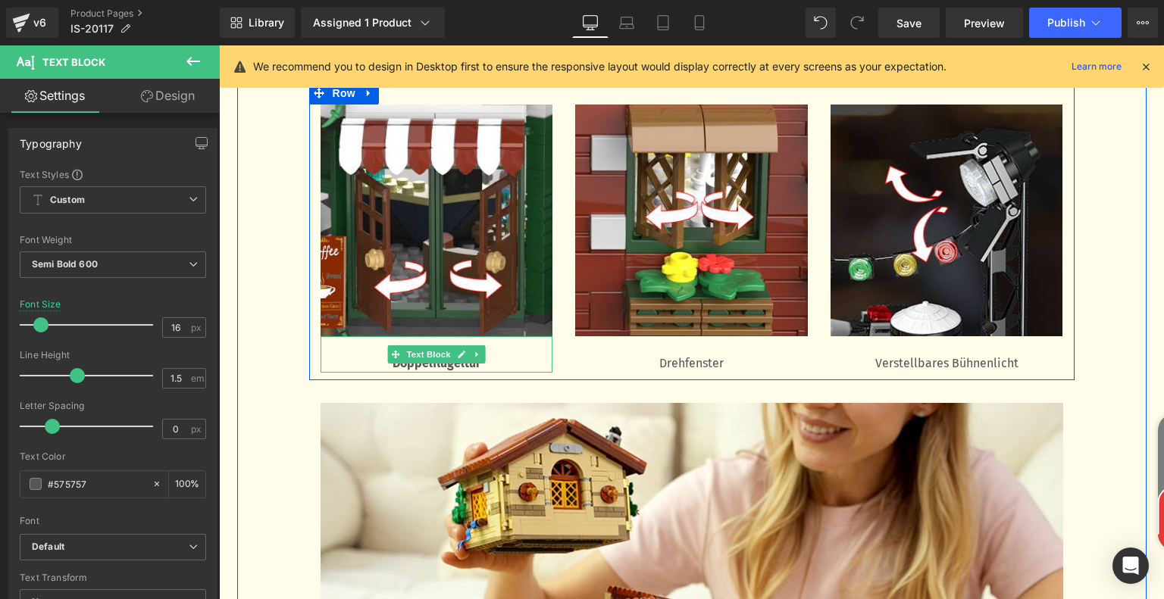
click at [419, 363] on p "Doppelflügeltür" at bounding box center [436, 364] width 233 height 18
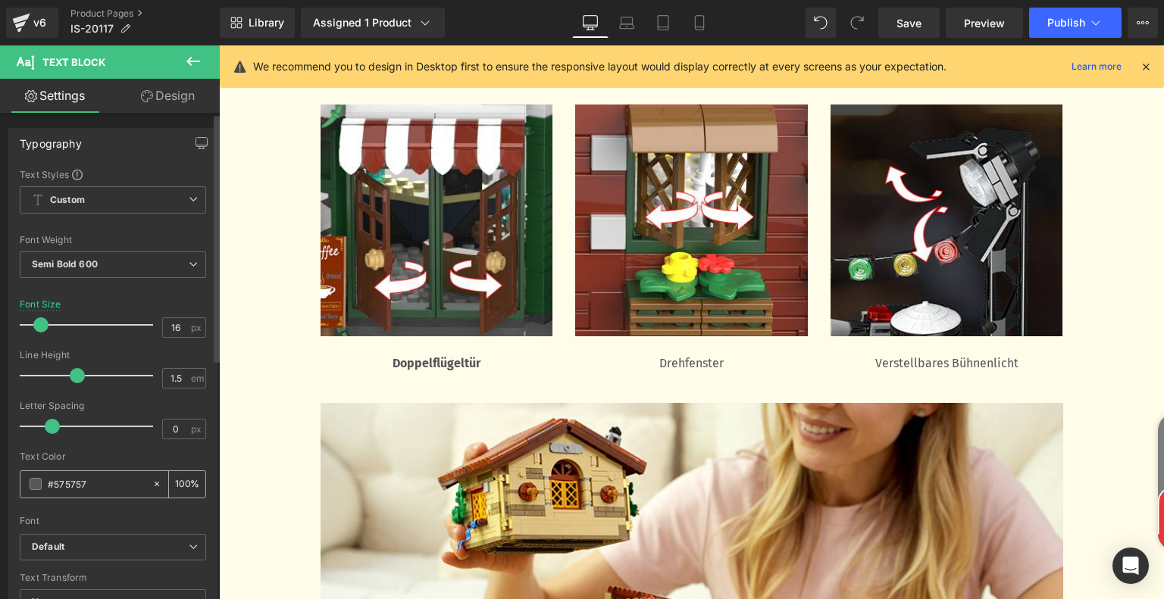
click at [41, 487] on div "#575757" at bounding box center [85, 484] width 131 height 27
click at [39, 485] on span at bounding box center [36, 484] width 12 height 12
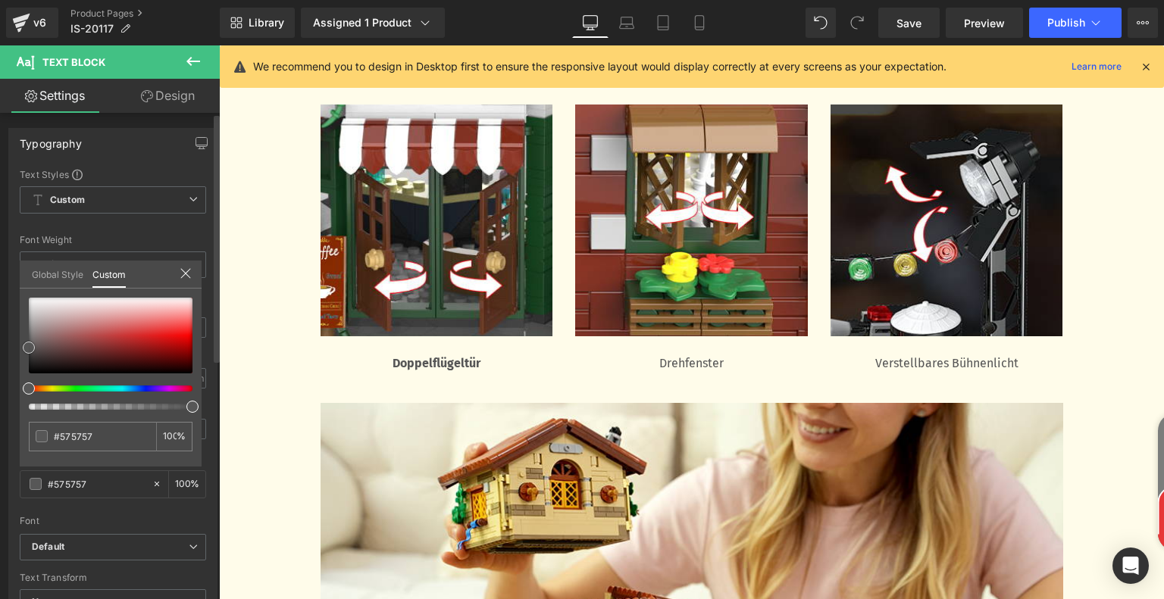
type input "#545454"
type input "#212020"
type input "#000000"
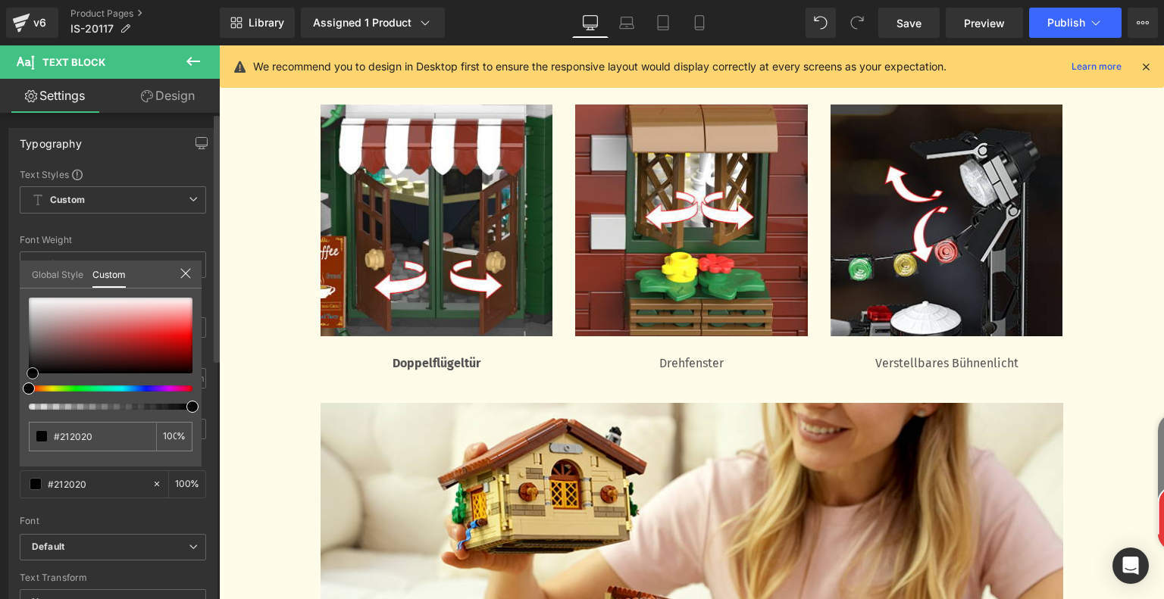
type input "#000000"
drag, startPoint x: 28, startPoint y: 350, endPoint x: 32, endPoint y: 384, distance: 34.3
click at [32, 384] on div at bounding box center [111, 354] width 164 height 112
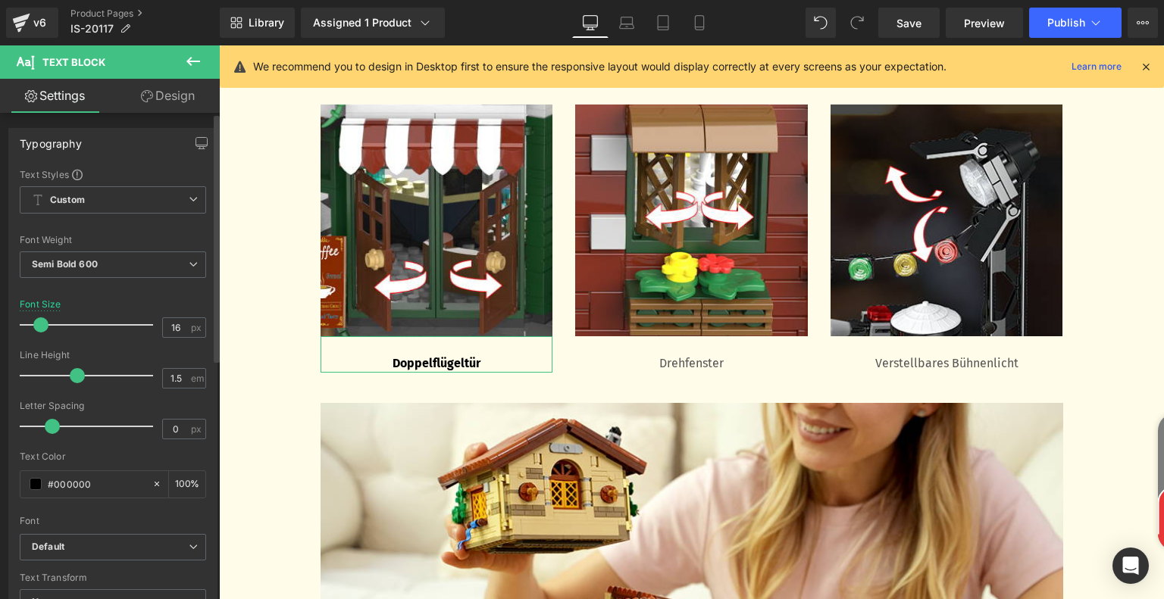
click at [6, 405] on div "Typography Text Styles Custom Custom Setup Global Style Custom Setup Global Sty…" at bounding box center [113, 377] width 226 height 520
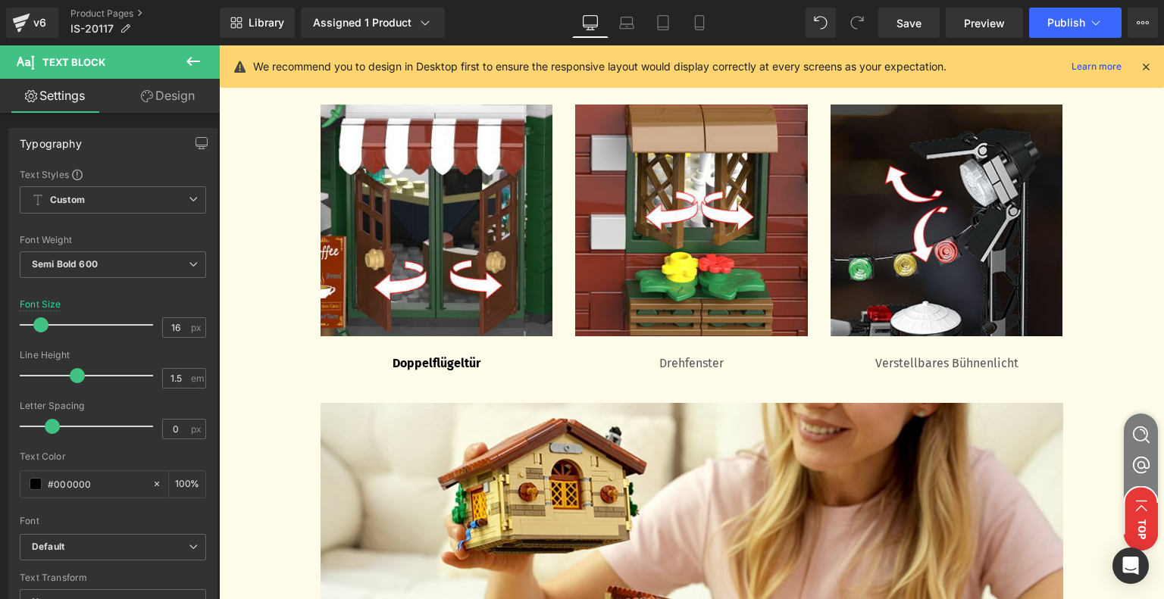
click at [682, 362] on body "Zum Inhalt springen 🎉+10% AUF EINZELARTIKEL, +15% AUF ZWEI ARTIKEL , KOSTENLOSE…" at bounding box center [691, 310] width 945 height 6559
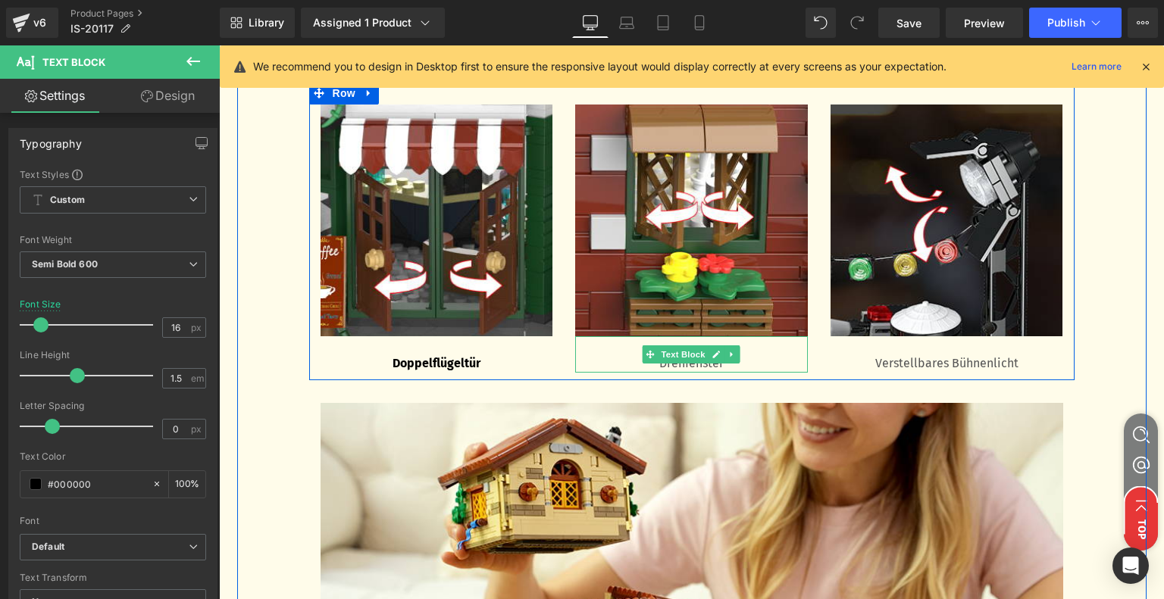
click at [682, 362] on span "Text Block" at bounding box center [683, 354] width 50 height 18
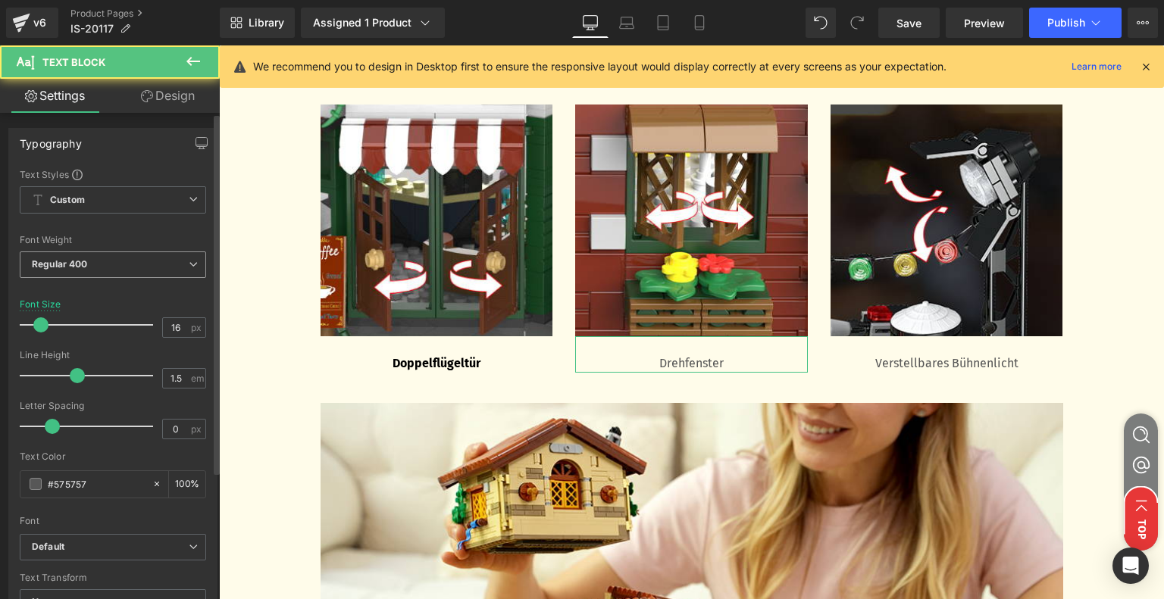
click at [158, 263] on span "Regular 400" at bounding box center [113, 264] width 186 height 27
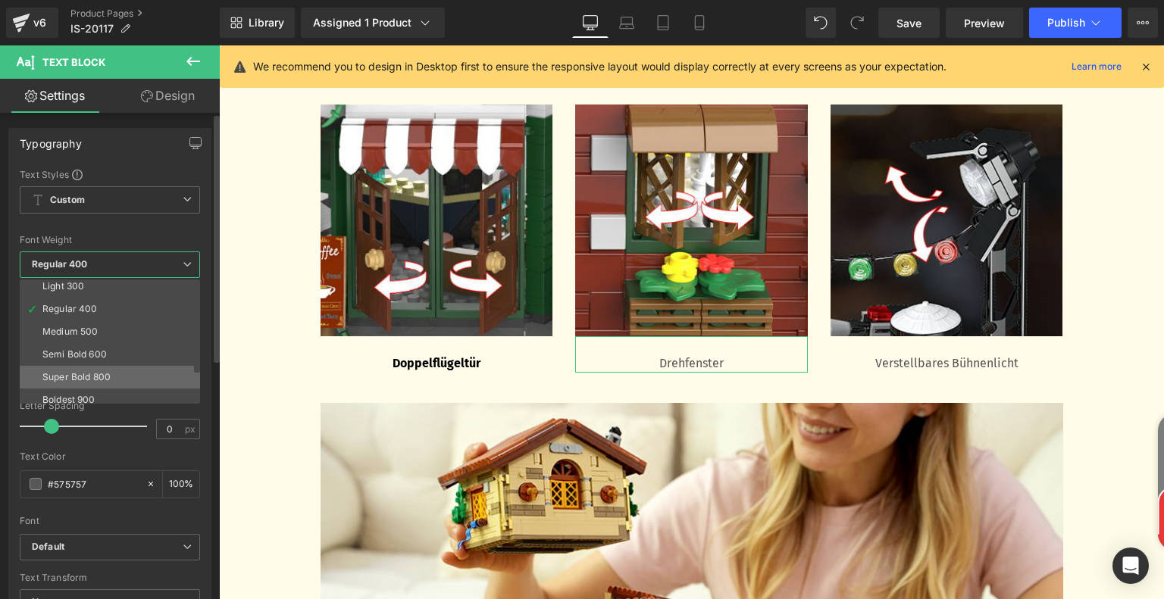
scroll to position [76, 0]
click at [132, 327] on li "Semi Bold 600" at bounding box center [113, 328] width 187 height 23
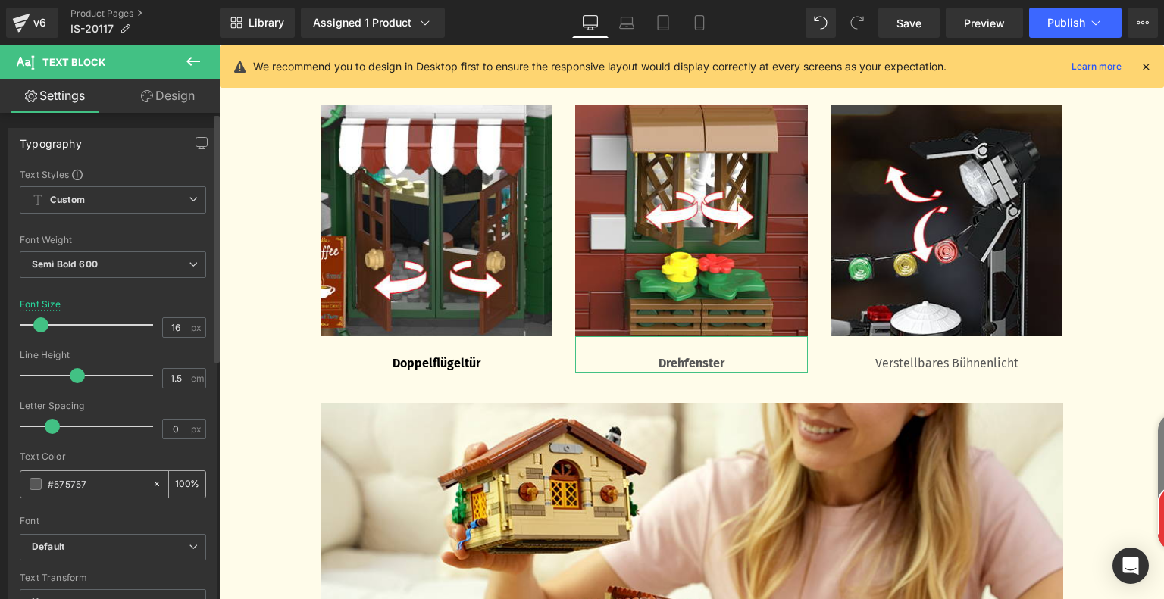
click at [37, 484] on span at bounding box center [36, 484] width 12 height 12
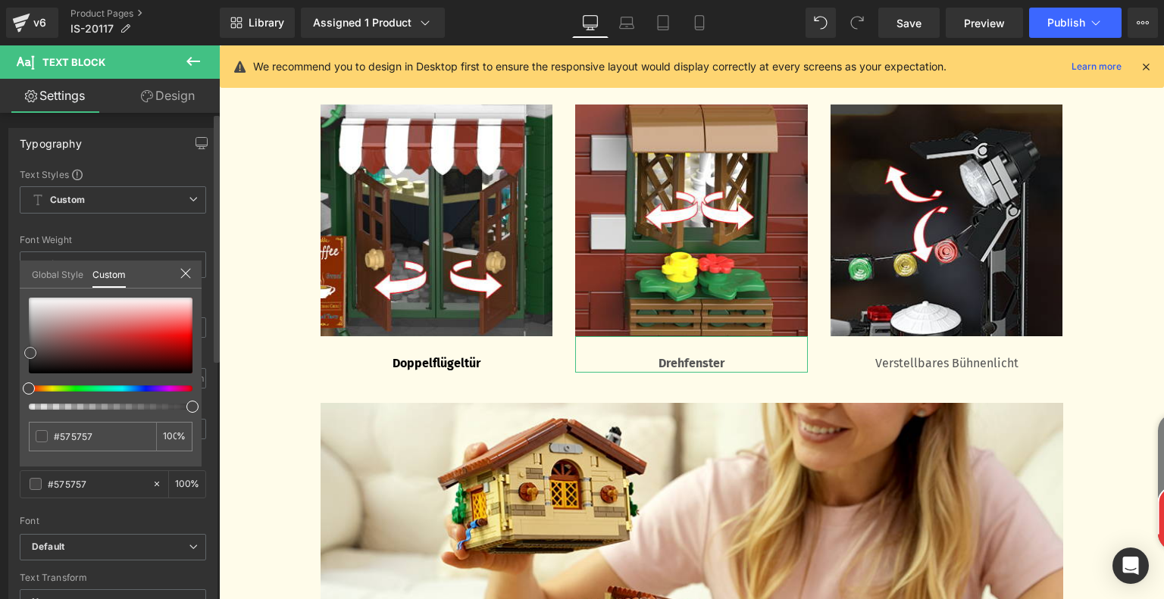
type input "#454444"
type input "#000000"
drag, startPoint x: 28, startPoint y: 348, endPoint x: 33, endPoint y: 389, distance: 40.5
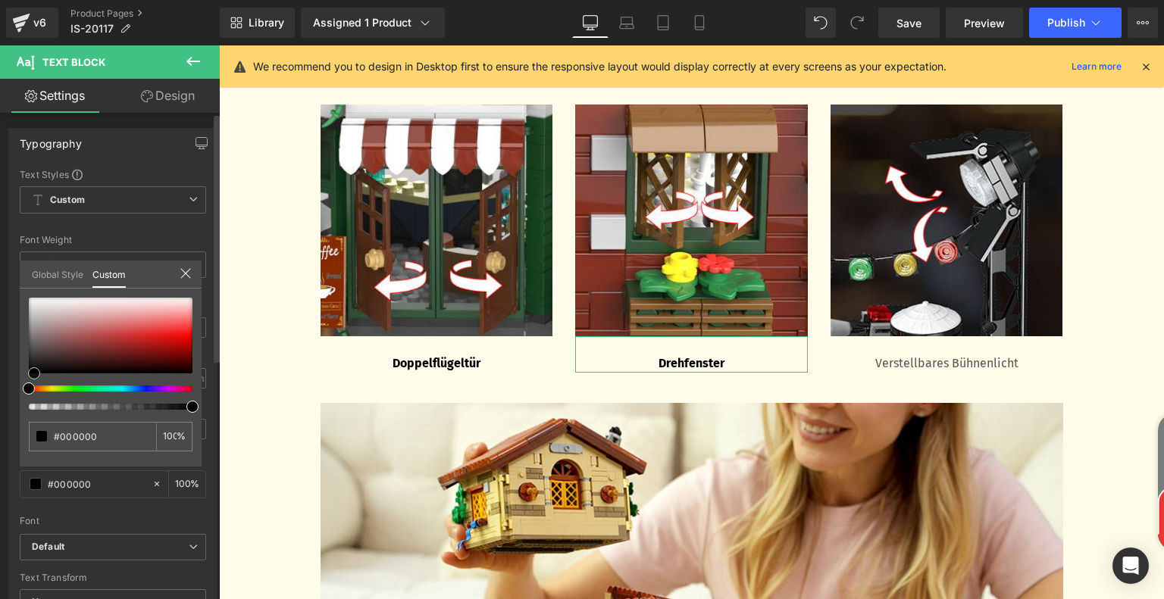
click at [33, 389] on div at bounding box center [111, 354] width 164 height 112
drag, startPoint x: 33, startPoint y: 369, endPoint x: 0, endPoint y: 401, distance: 45.5
click at [4, 373] on div "Typography Text Styles Custom Custom Setup Global Style Custom Setup Global Sty…" at bounding box center [113, 377] width 226 height 520
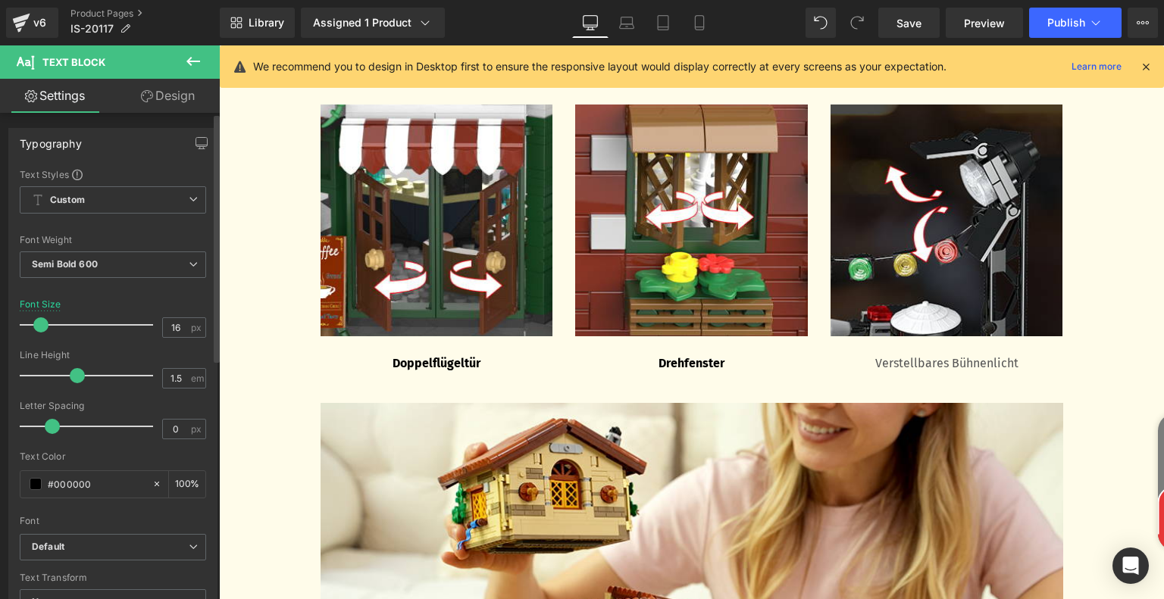
click at [907, 358] on body "Zum Inhalt springen 🎉+10% AUF EINZELARTIKEL, +15% AUF ZWEI ARTIKEL , KOSTENLOSE…" at bounding box center [691, 310] width 945 height 6559
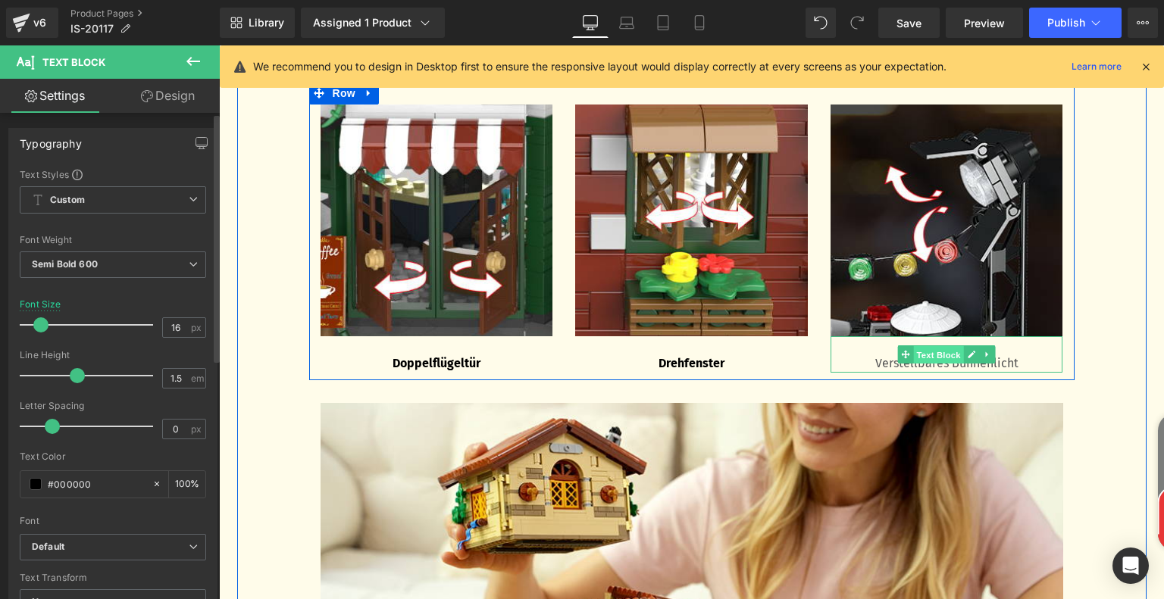
click at [928, 356] on span "Text Block" at bounding box center [939, 355] width 50 height 18
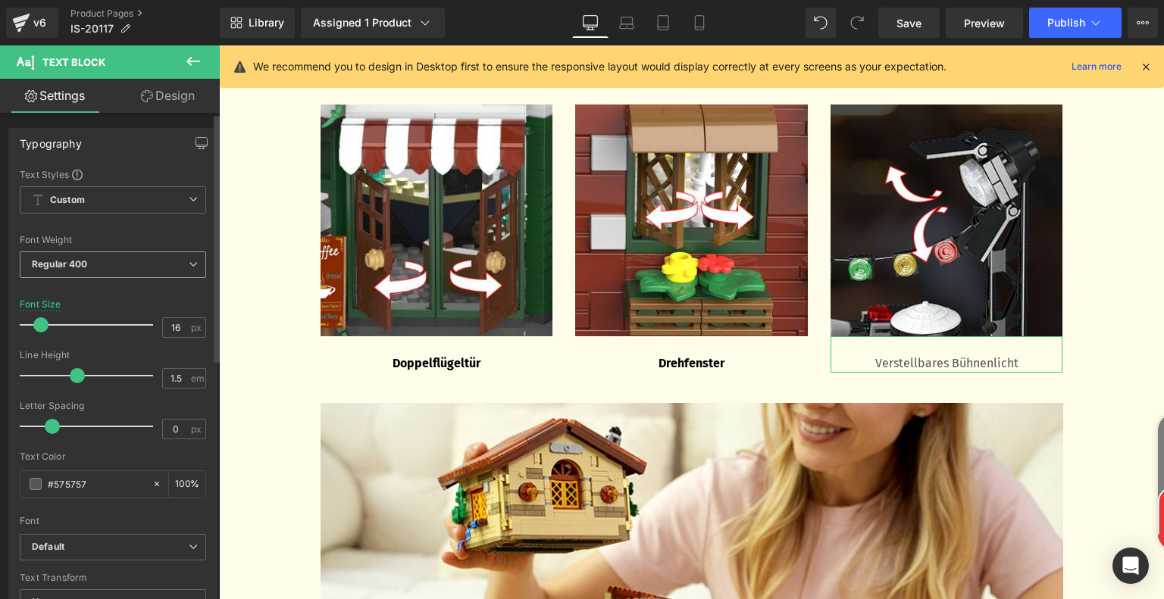
click at [165, 263] on span "Regular 400" at bounding box center [113, 264] width 186 height 27
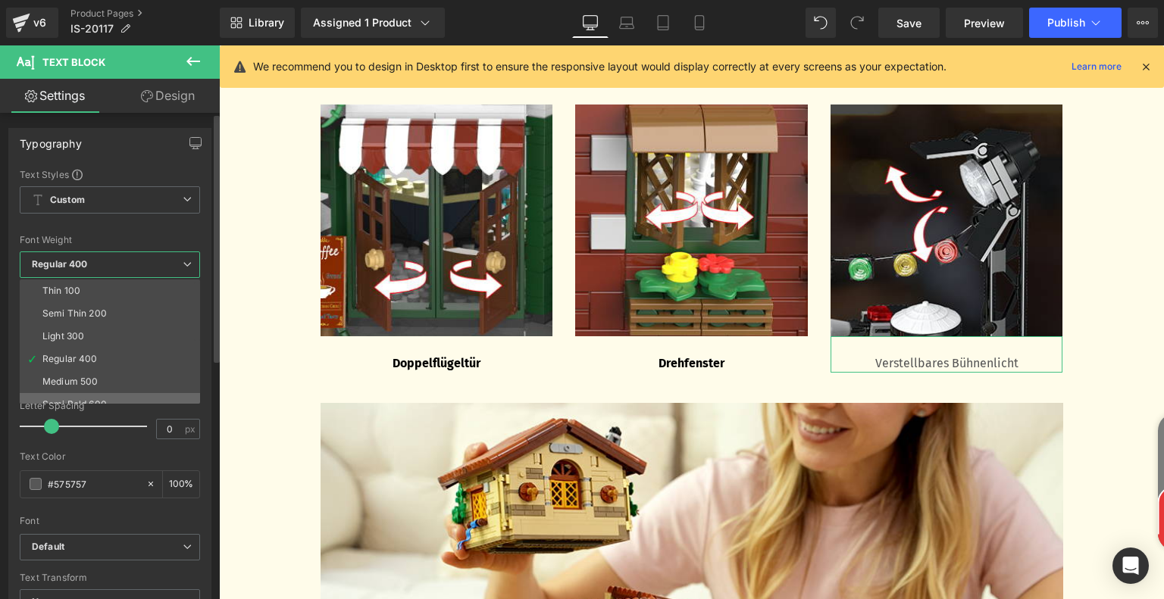
click at [116, 393] on li "Semi Bold 600" at bounding box center [113, 404] width 187 height 23
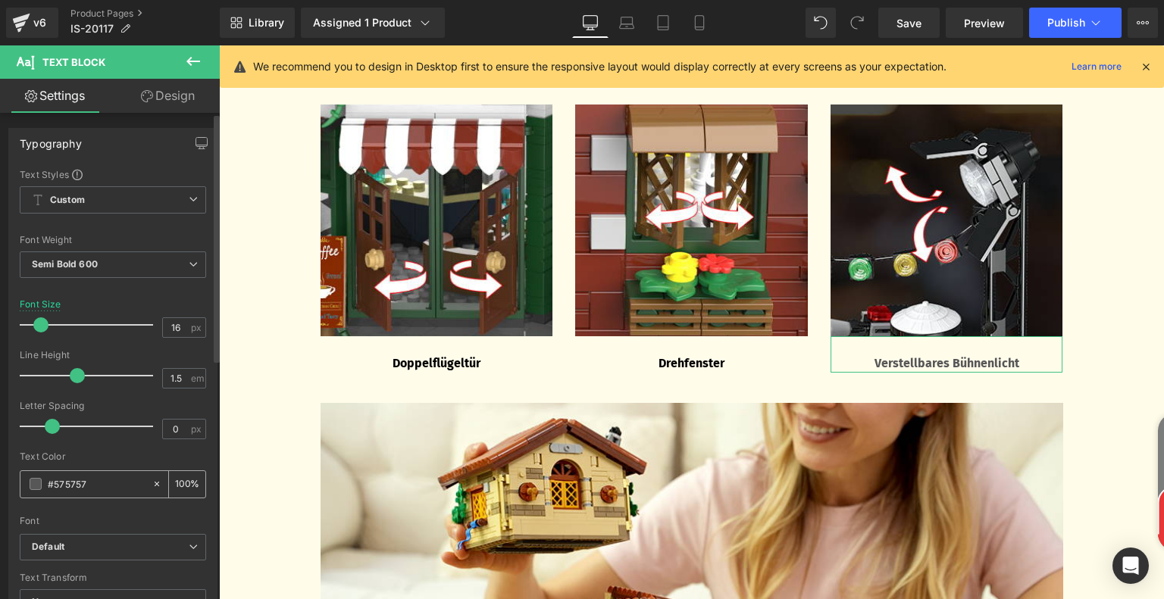
click at [36, 484] on span at bounding box center [36, 484] width 12 height 12
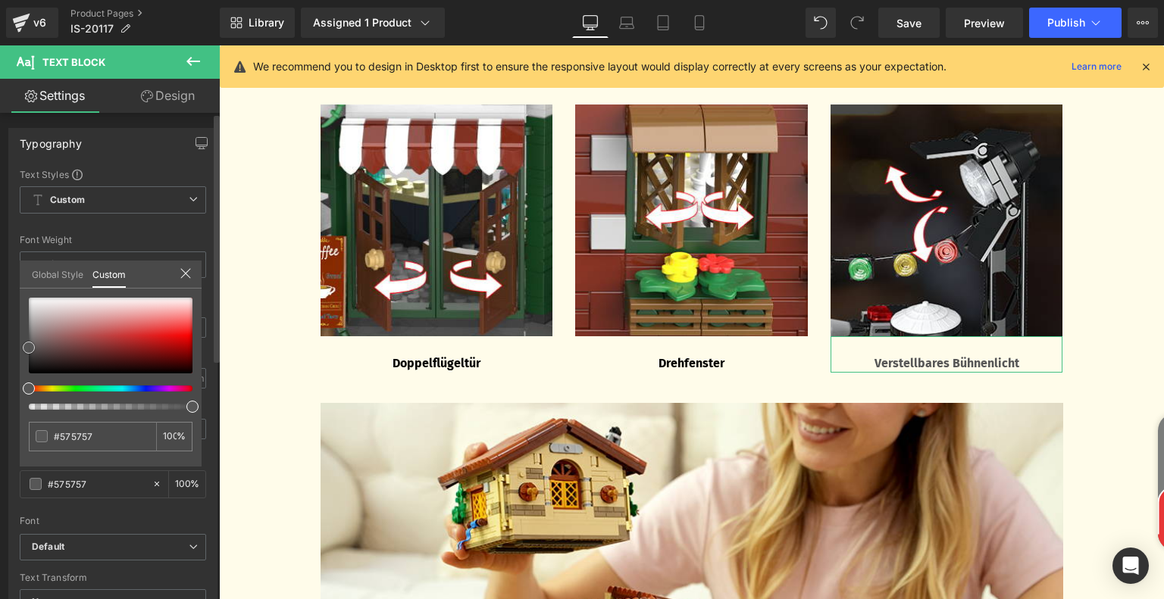
type input "#444444"
type input "#111111"
type input "#000000"
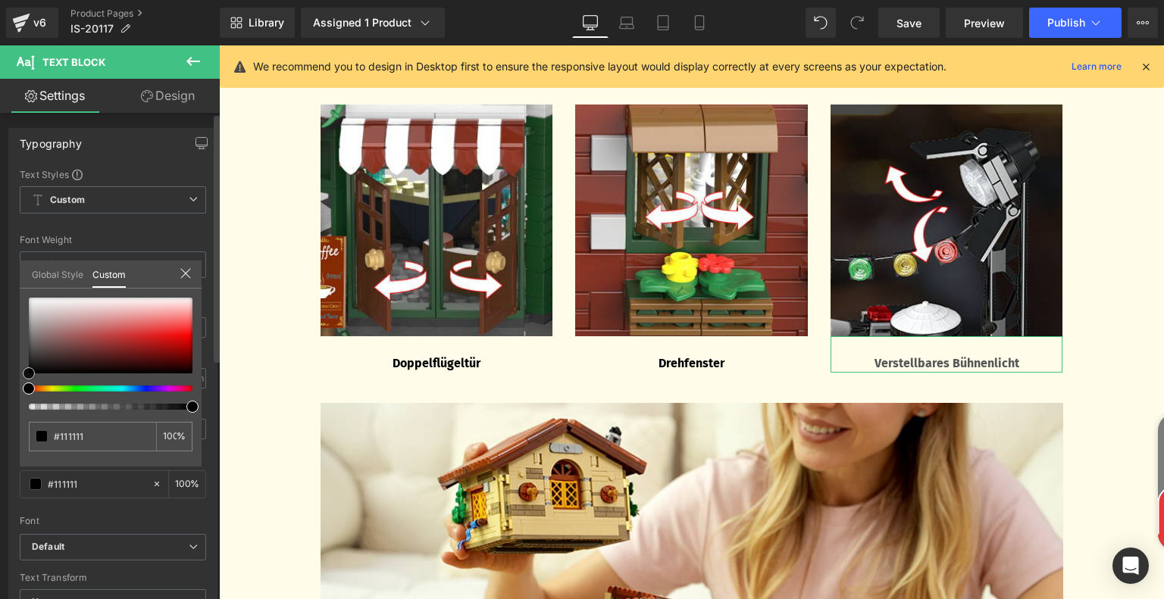
type input "#000000"
drag, startPoint x: 27, startPoint y: 348, endPoint x: 6, endPoint y: 403, distance: 58.2
click at [21, 383] on div "#000000 100 %" at bounding box center [111, 382] width 182 height 169
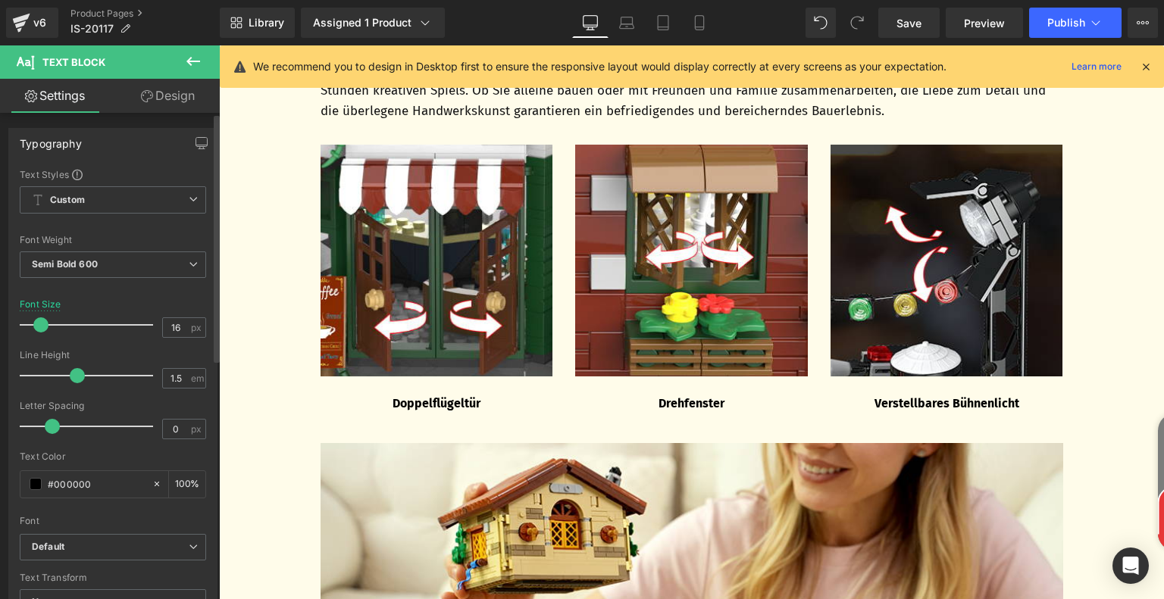
scroll to position [2939, 0]
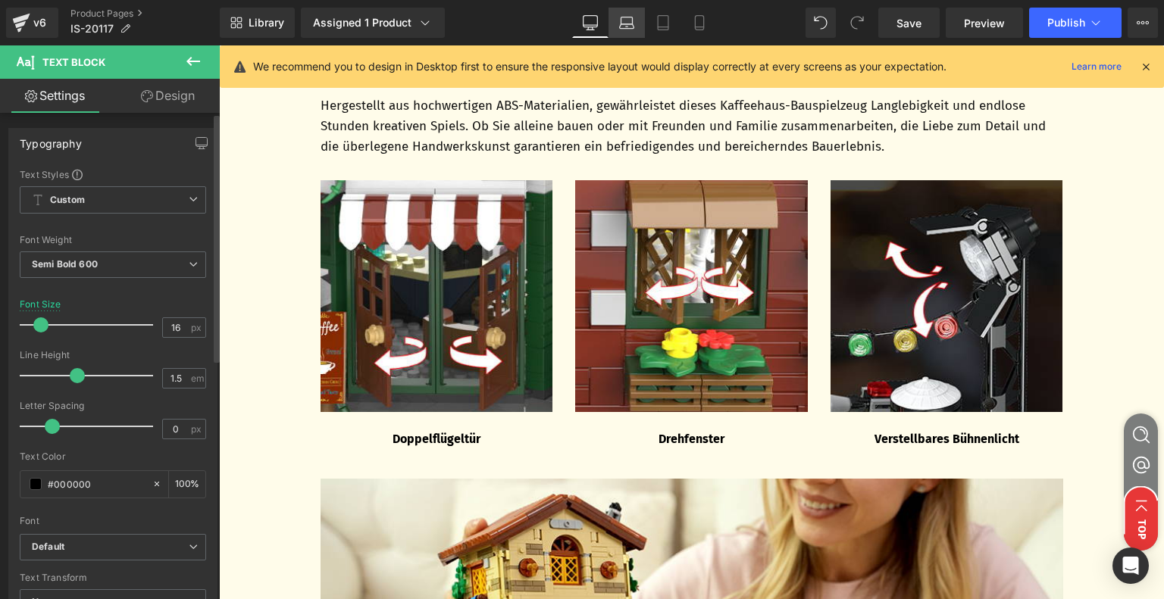
click at [617, 16] on link "Laptop" at bounding box center [626, 23] width 36 height 30
type input "100"
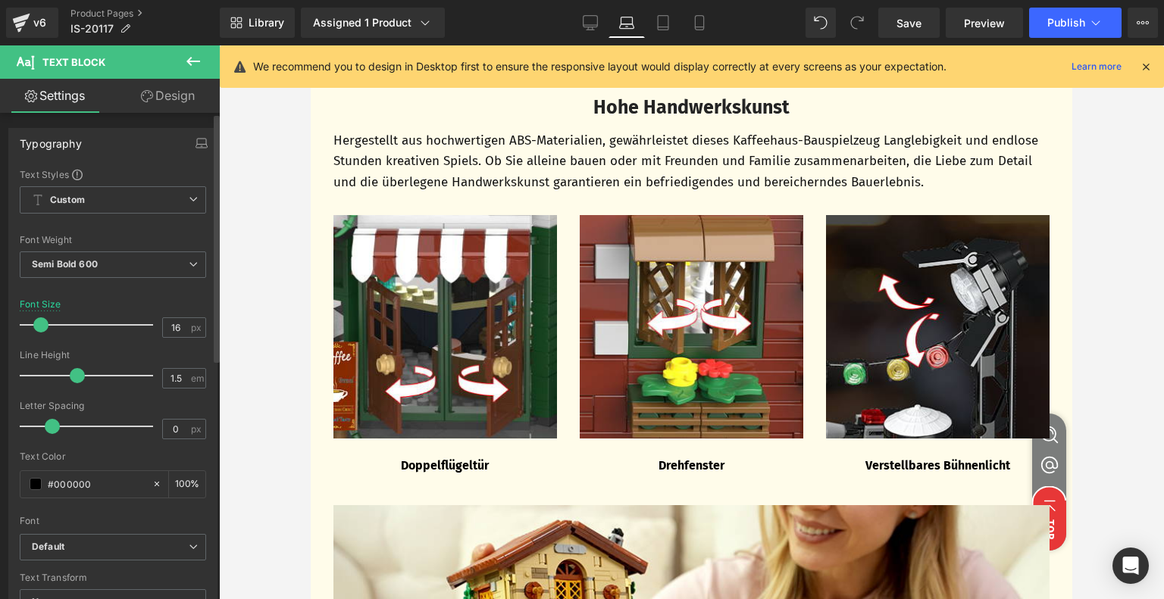
scroll to position [2757, 0]
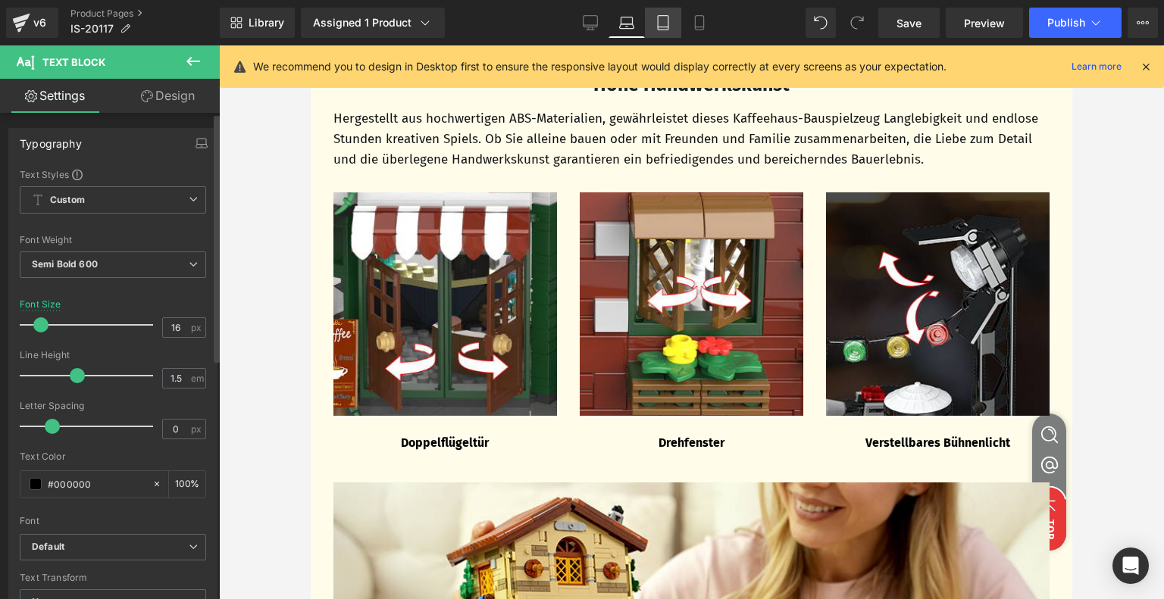
click at [670, 24] on icon at bounding box center [662, 22] width 15 height 15
type input "15"
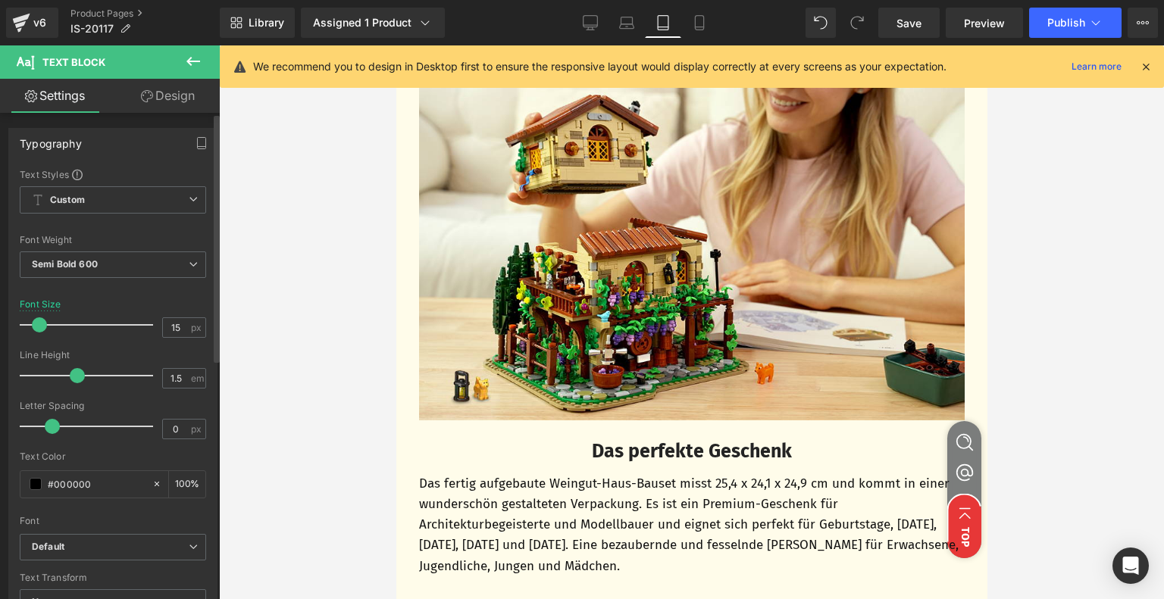
scroll to position [2382, 0]
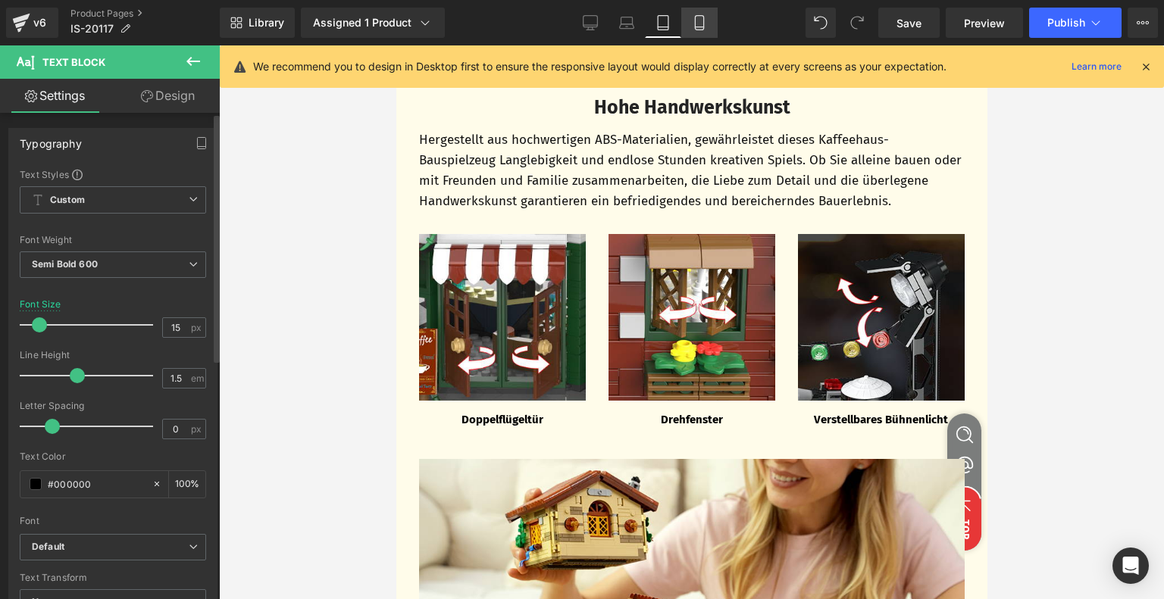
click at [696, 24] on icon at bounding box center [699, 22] width 15 height 15
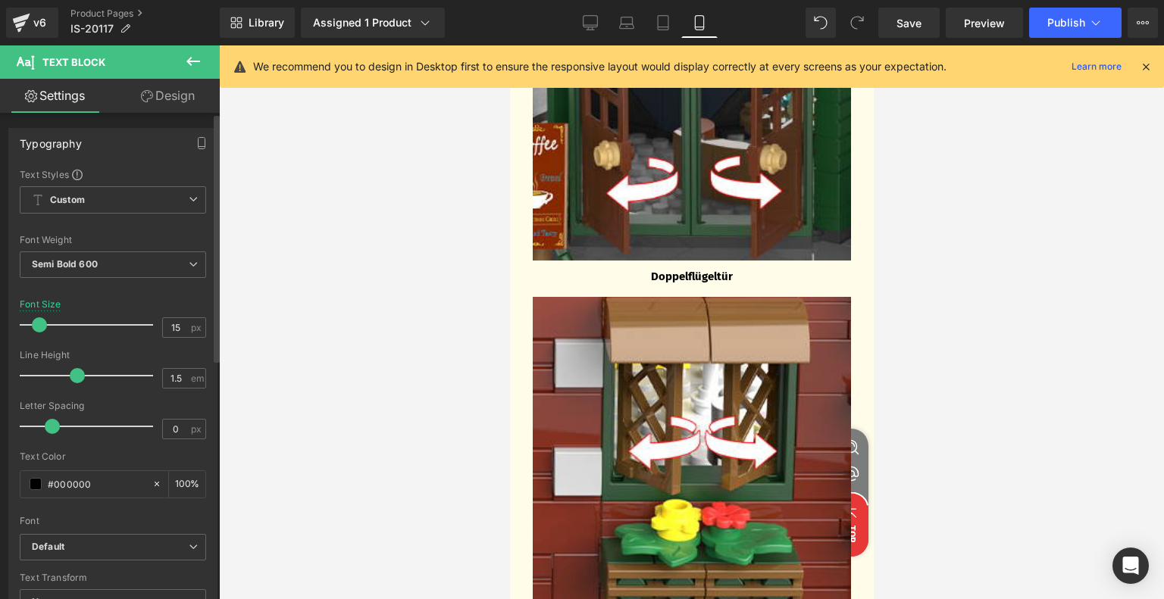
scroll to position [2532, 0]
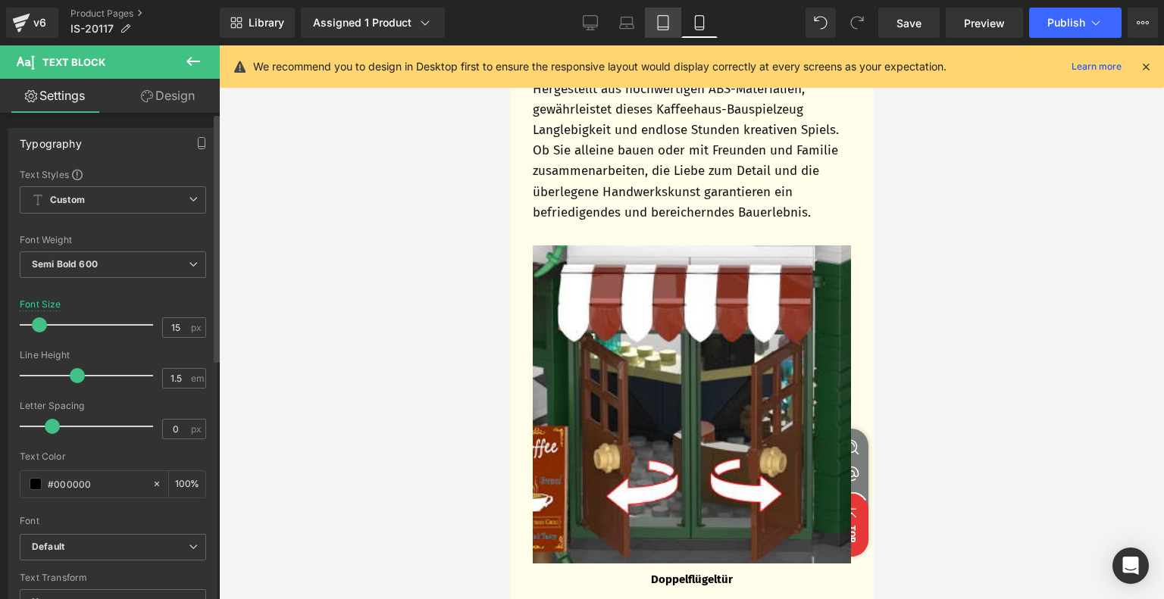
click at [670, 23] on icon at bounding box center [662, 22] width 15 height 15
type input "100"
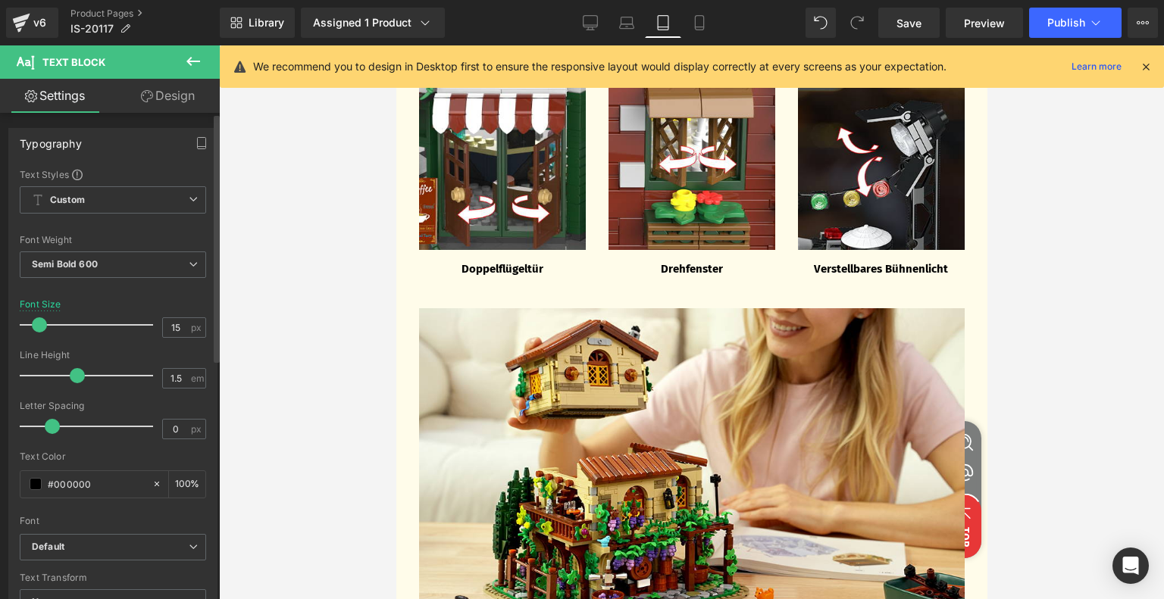
scroll to position [1549, 0]
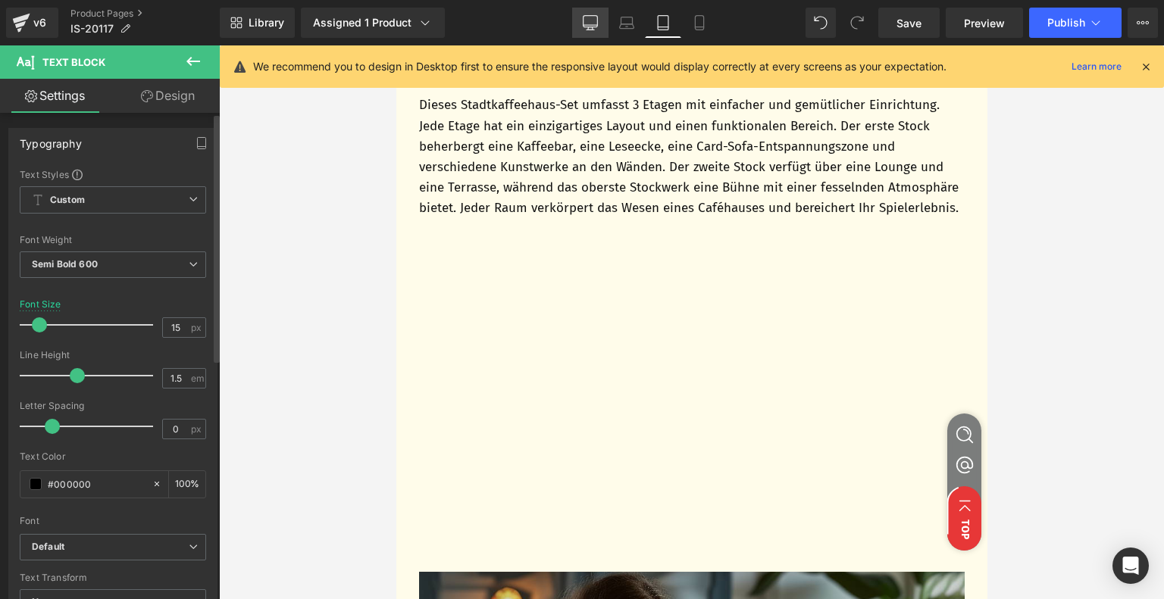
click at [592, 21] on icon at bounding box center [590, 22] width 15 height 15
type input "16"
type input "100"
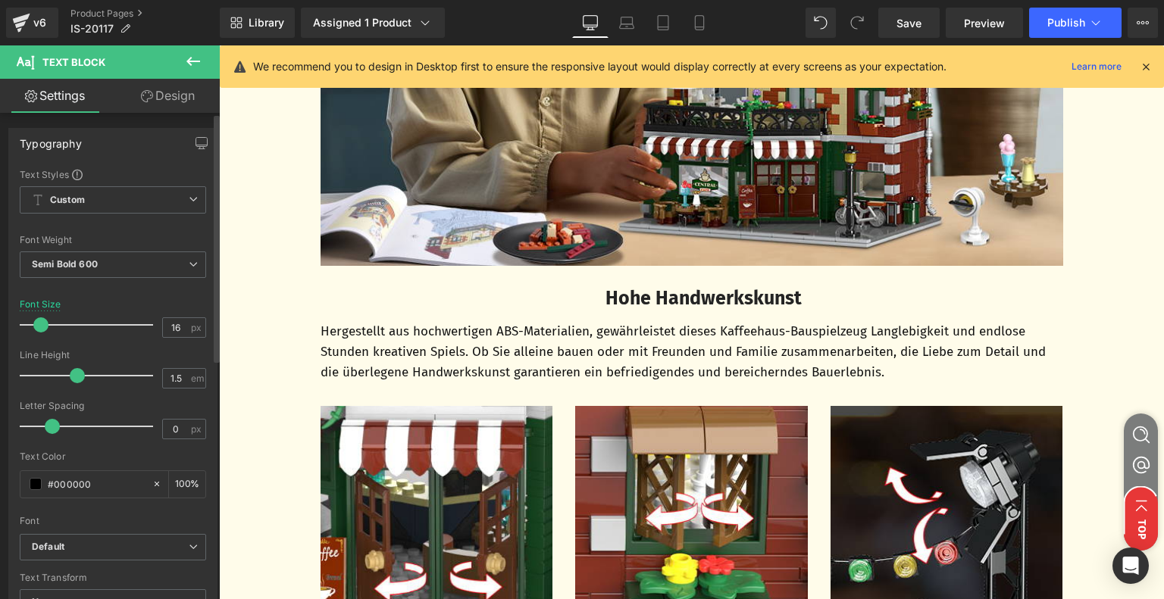
scroll to position [2941, 0]
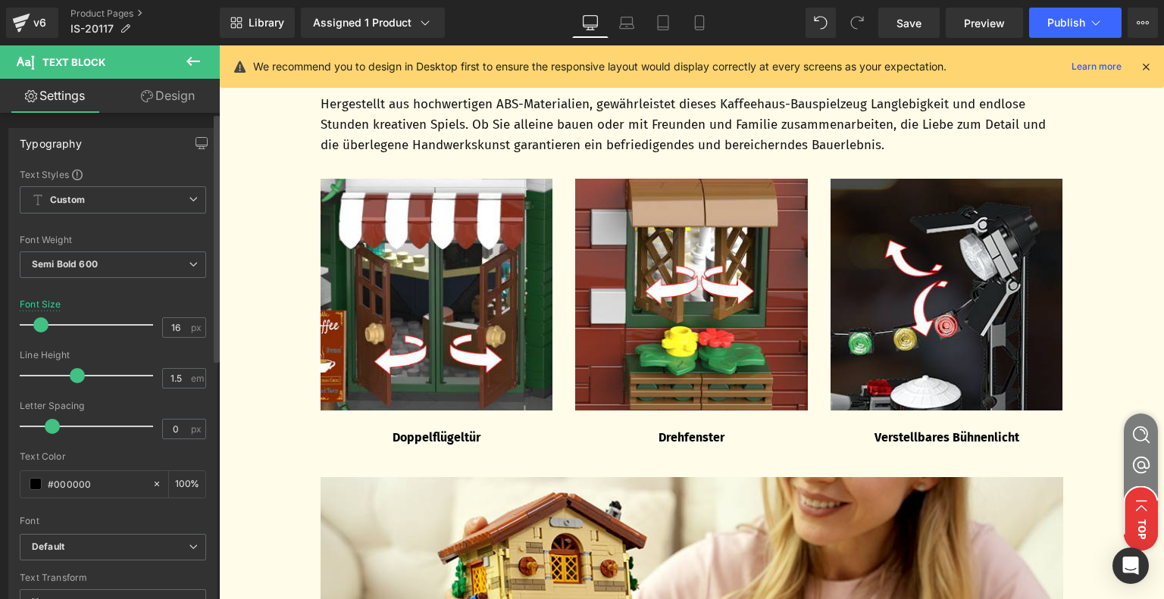
click at [332, 170] on body "Zum Inhalt springen 🎉+10% AUF EINZELARTIKEL, +15% AUF ZWEI ARTIKEL , KOSTENLOSE…" at bounding box center [691, 384] width 945 height 6559
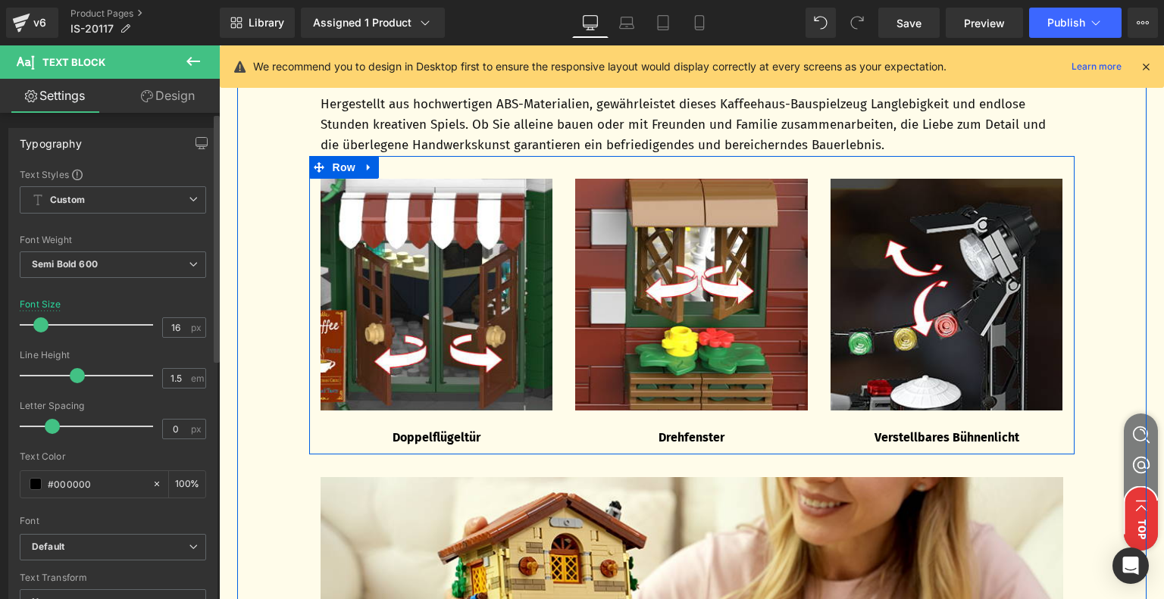
click at [332, 170] on span "Row" at bounding box center [344, 167] width 30 height 23
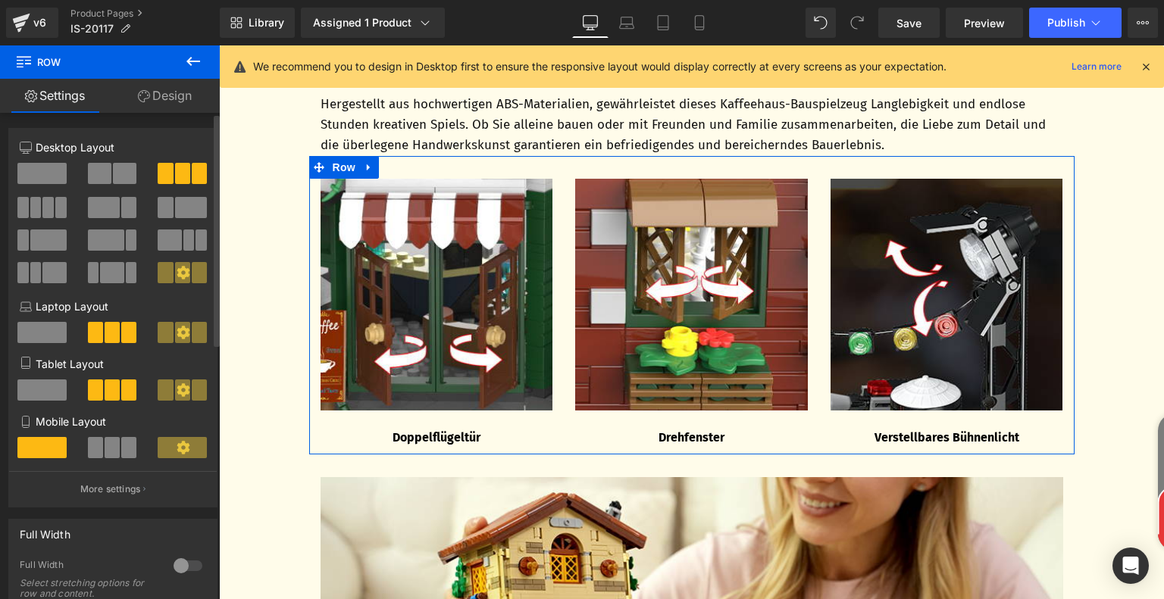
click at [105, 448] on span at bounding box center [112, 447] width 15 height 21
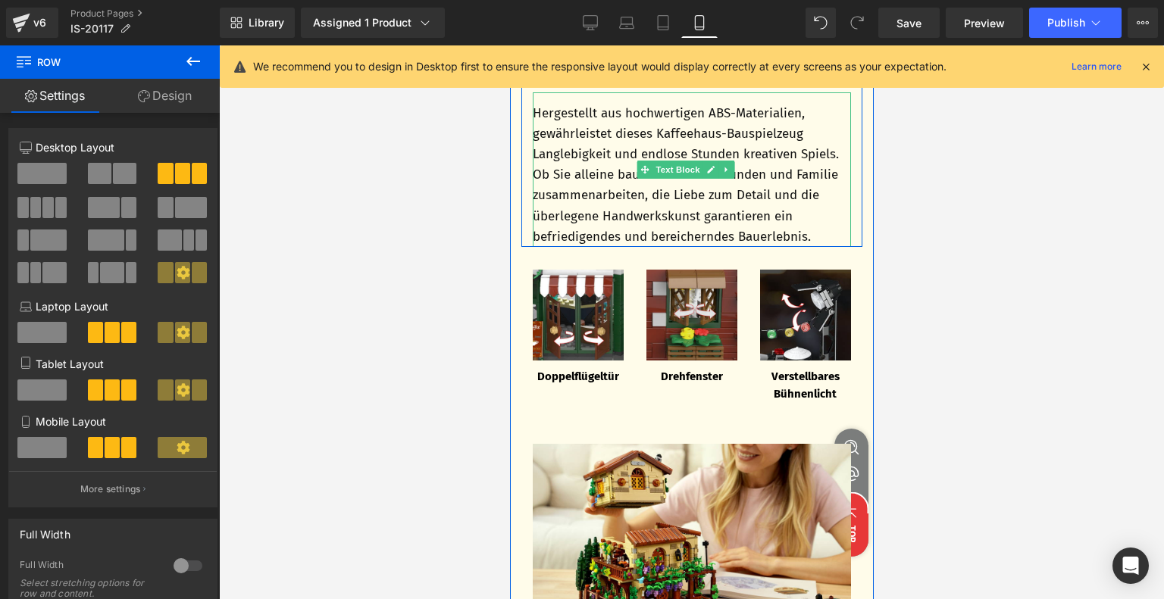
scroll to position [2531, 0]
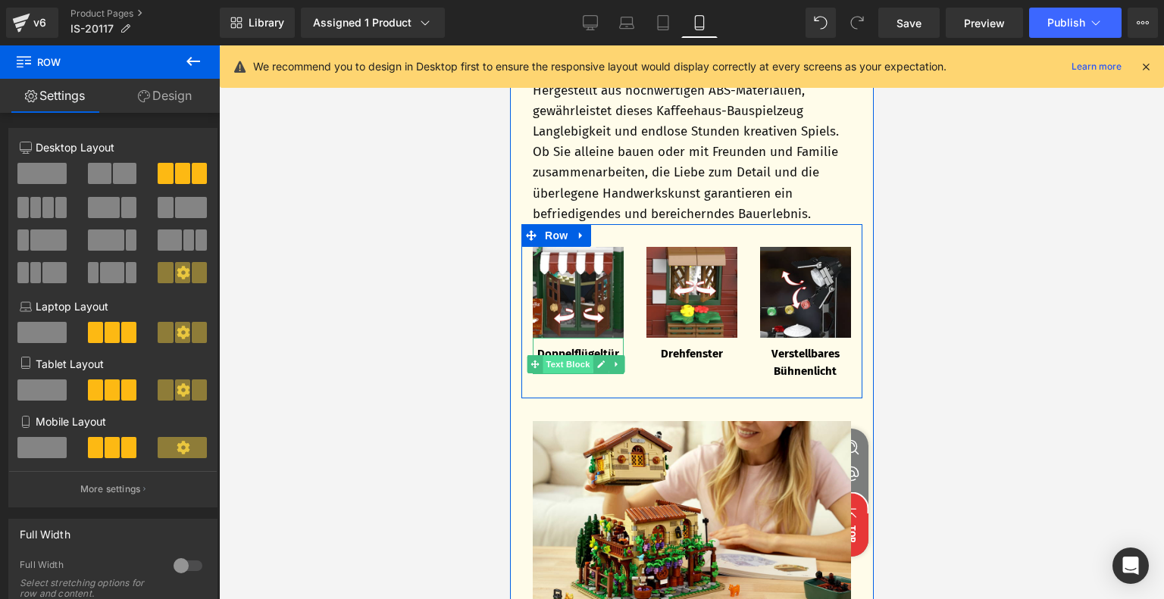
click at [569, 366] on span "Text Block" at bounding box center [567, 364] width 50 height 18
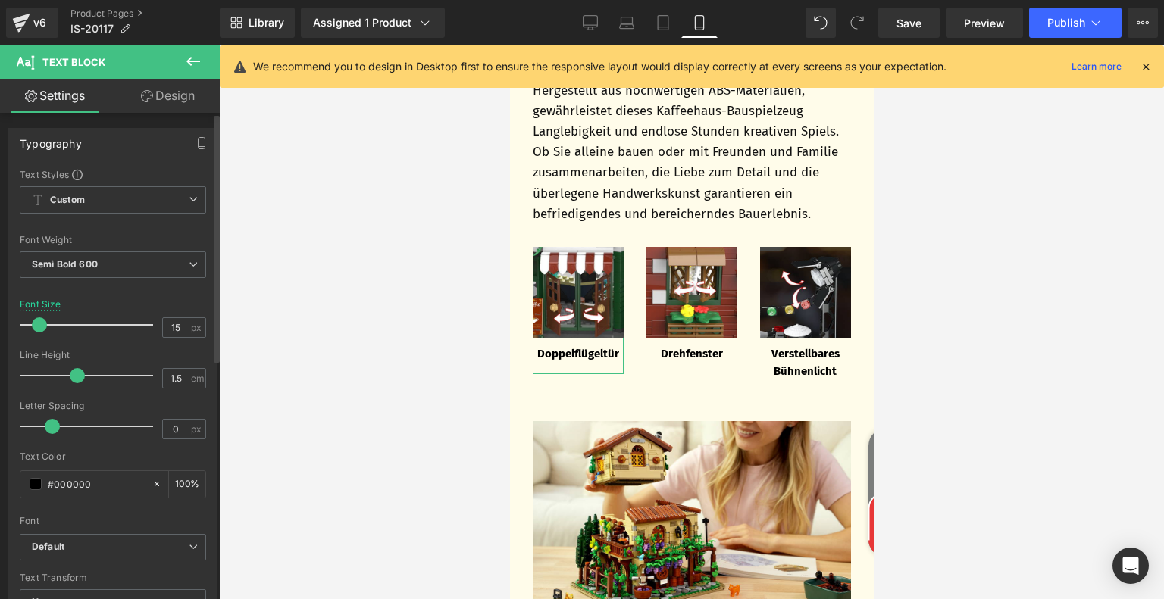
type input "14"
click at [39, 323] on span at bounding box center [37, 324] width 15 height 15
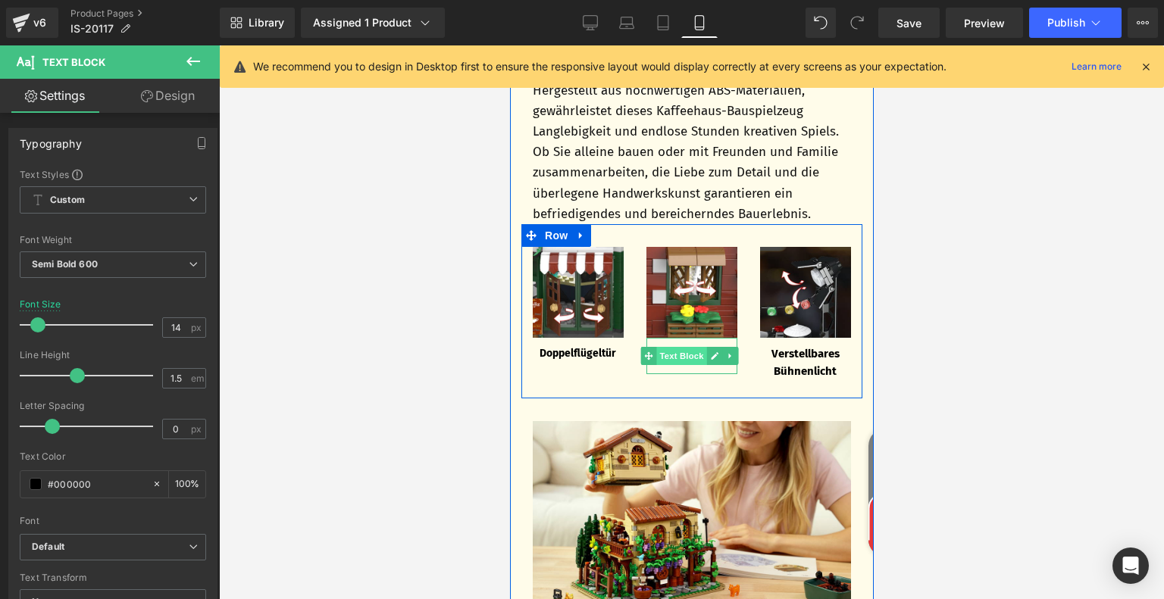
click at [679, 360] on span "Text Block" at bounding box center [681, 356] width 50 height 18
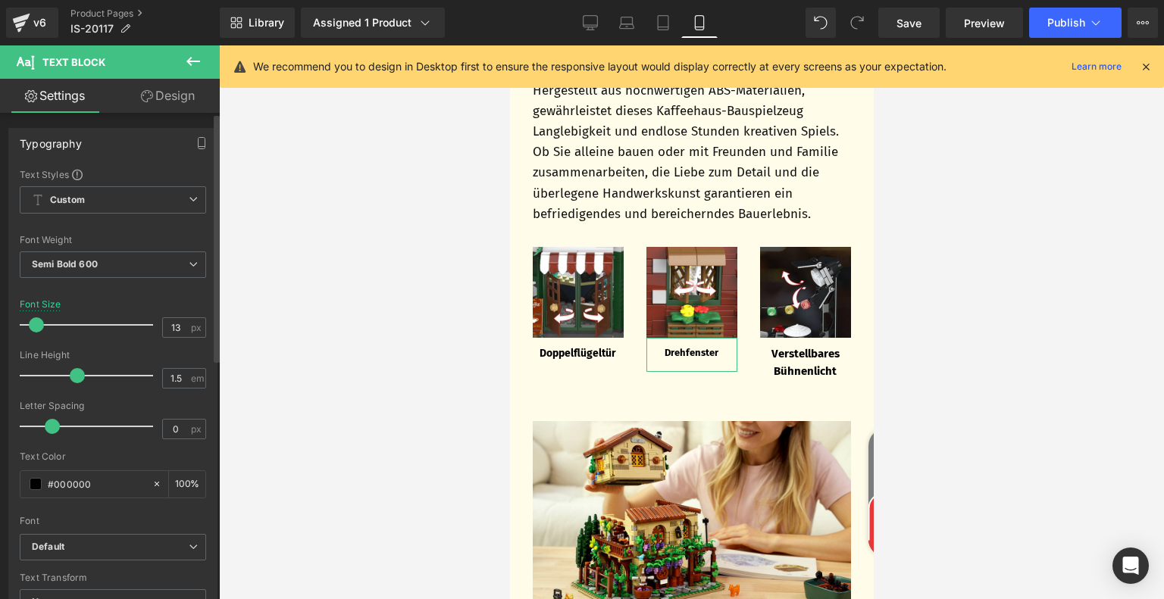
type input "14"
click at [38, 326] on span at bounding box center [37, 324] width 15 height 15
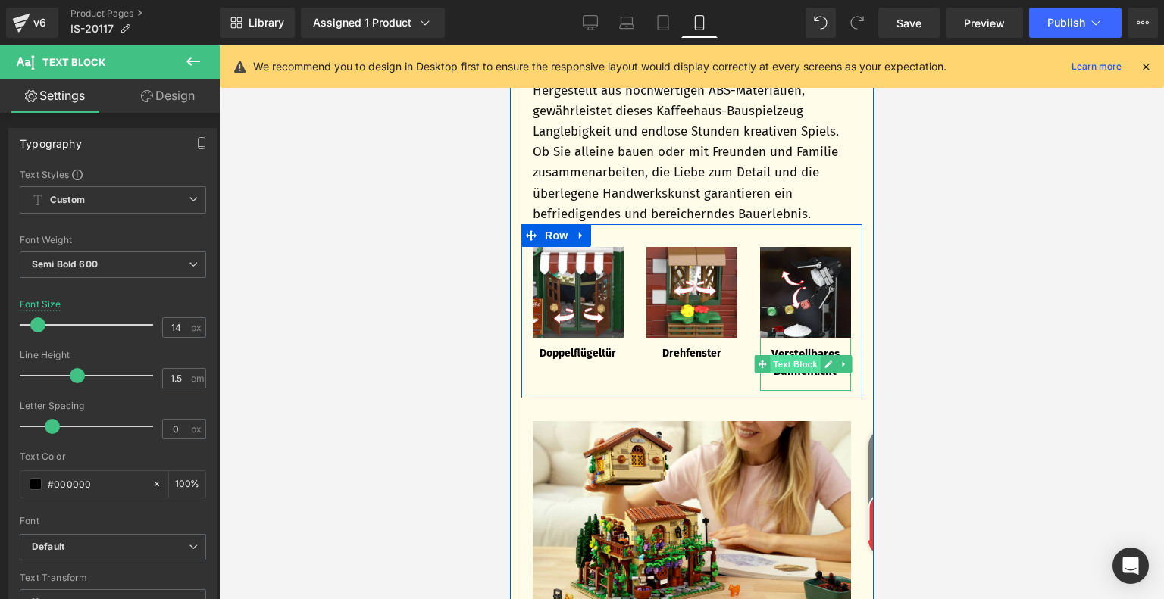
click at [786, 371] on span "Text Block" at bounding box center [795, 364] width 50 height 18
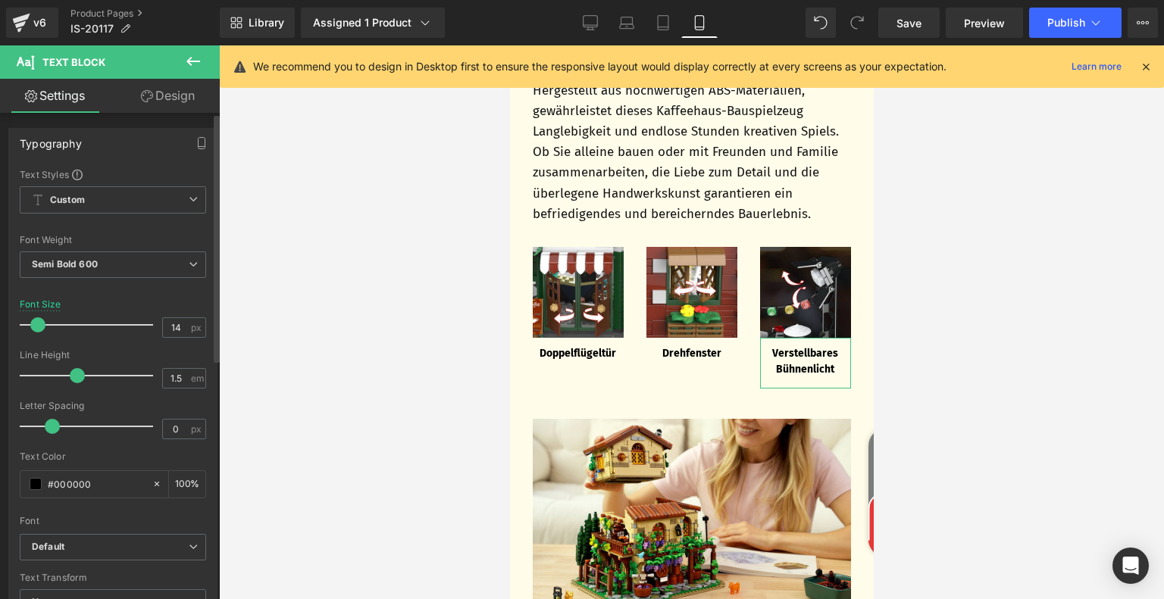
click at [39, 324] on span at bounding box center [37, 324] width 15 height 15
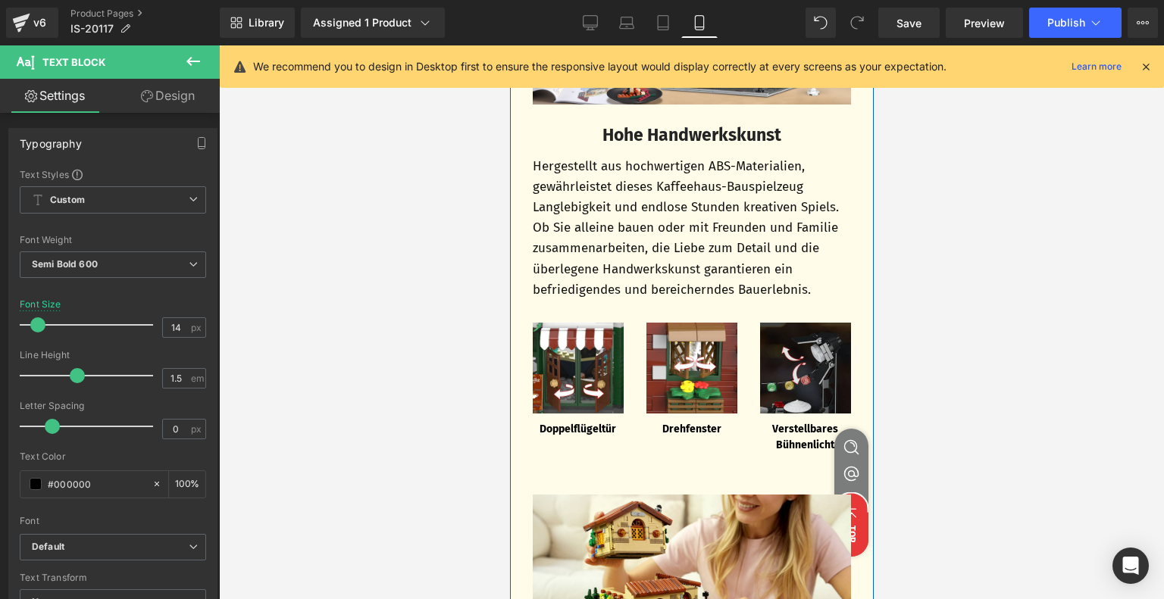
scroll to position [2682, 0]
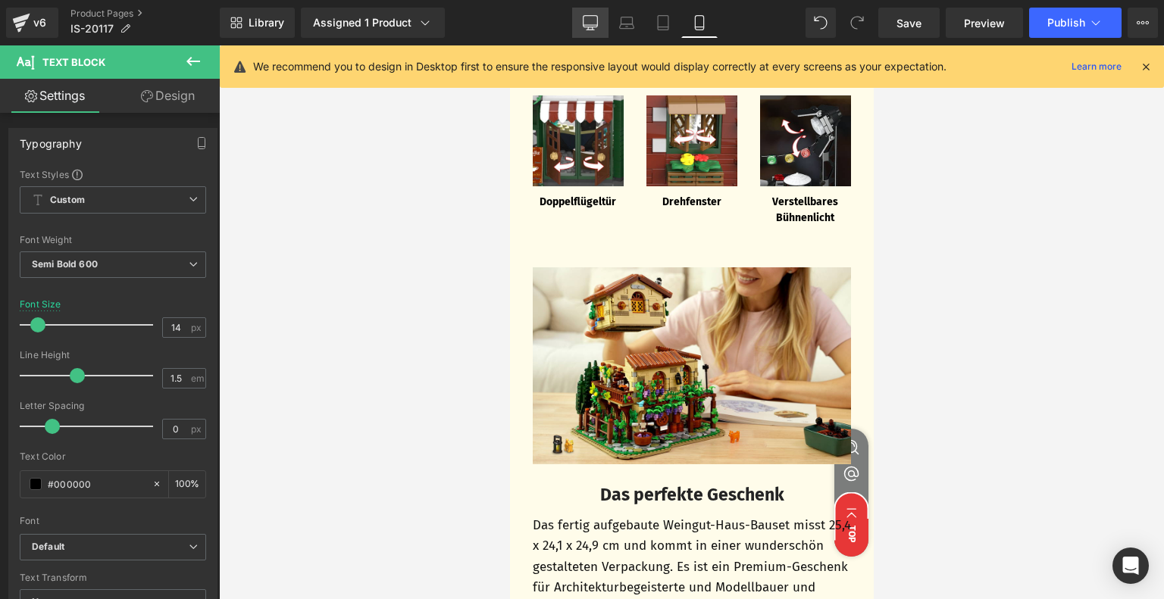
click at [593, 25] on icon at bounding box center [590, 25] width 14 height 0
type input "16"
type input "100"
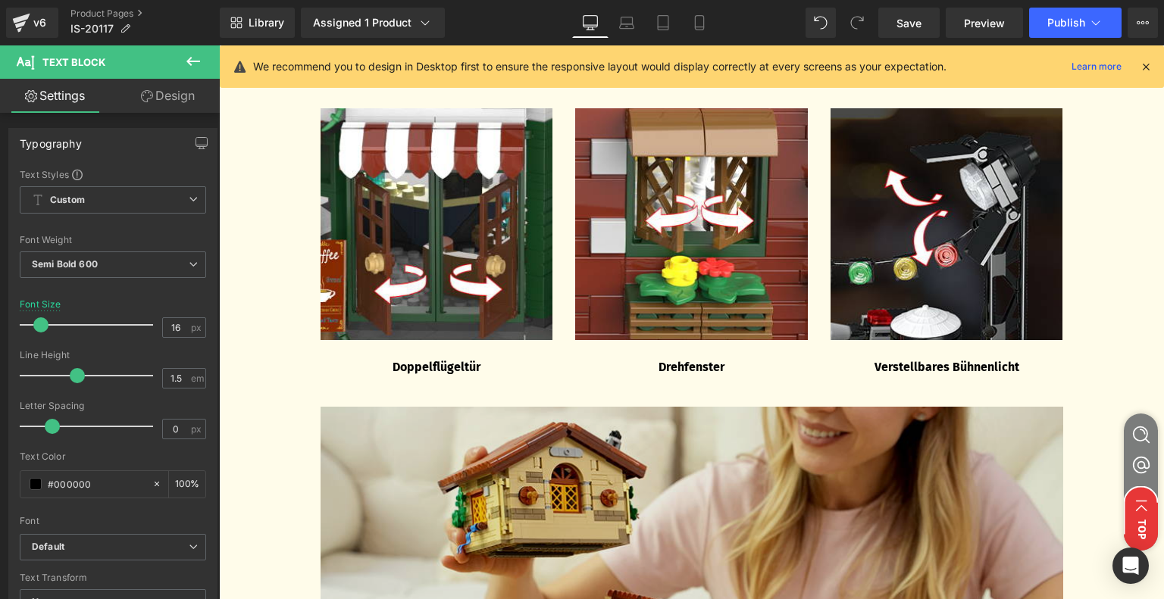
scroll to position [3238, 0]
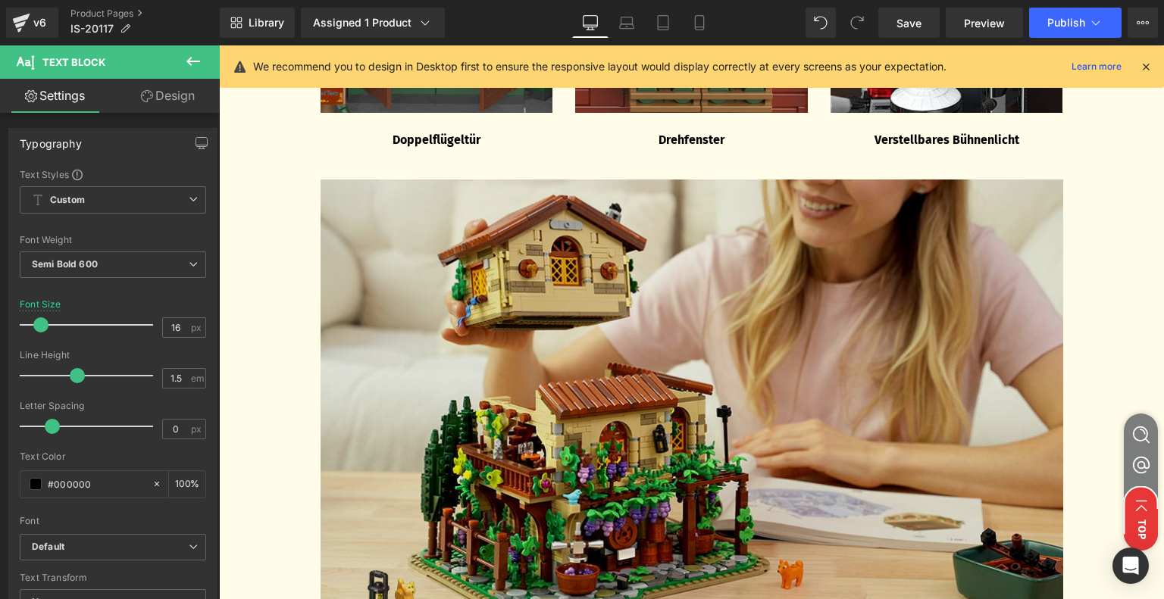
click at [576, 411] on img at bounding box center [691, 409] width 742 height 459
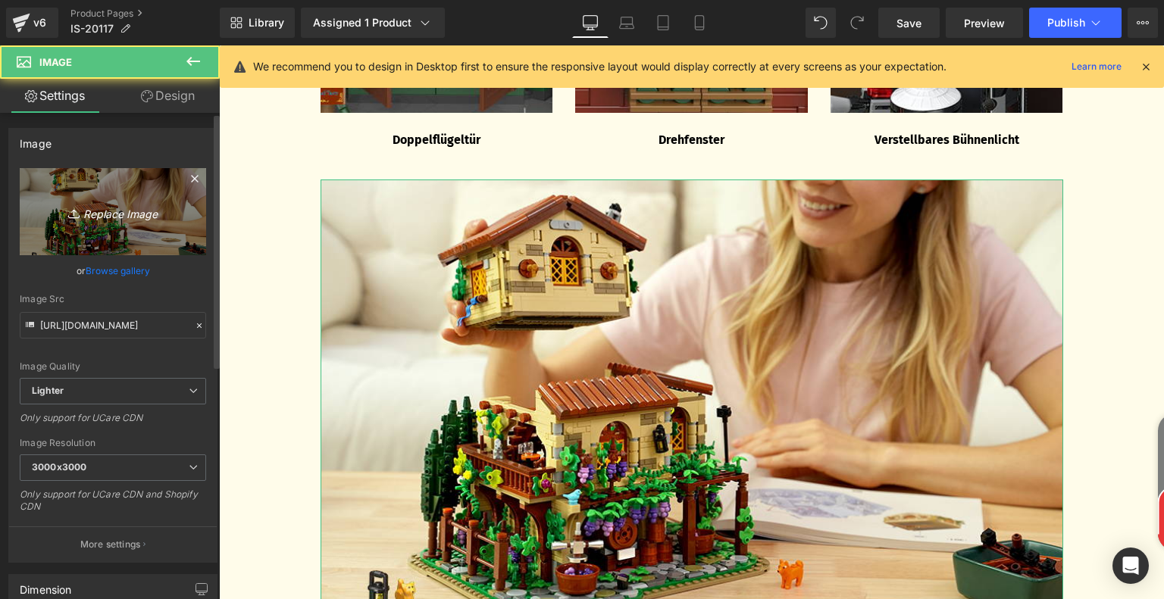
click at [68, 214] on icon at bounding box center [75, 213] width 15 height 15
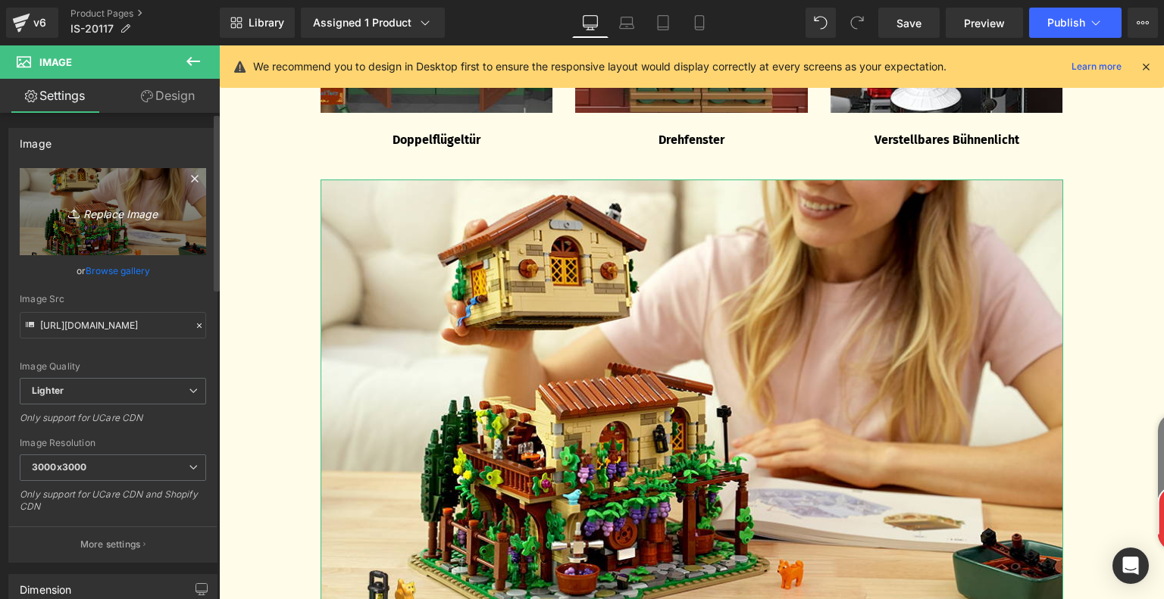
type input "C:\fakepath\ad064405-6dd7-4c12-af76-497c8647e49d.__CR0,0,970,600_PT0_SX970_V1__…"
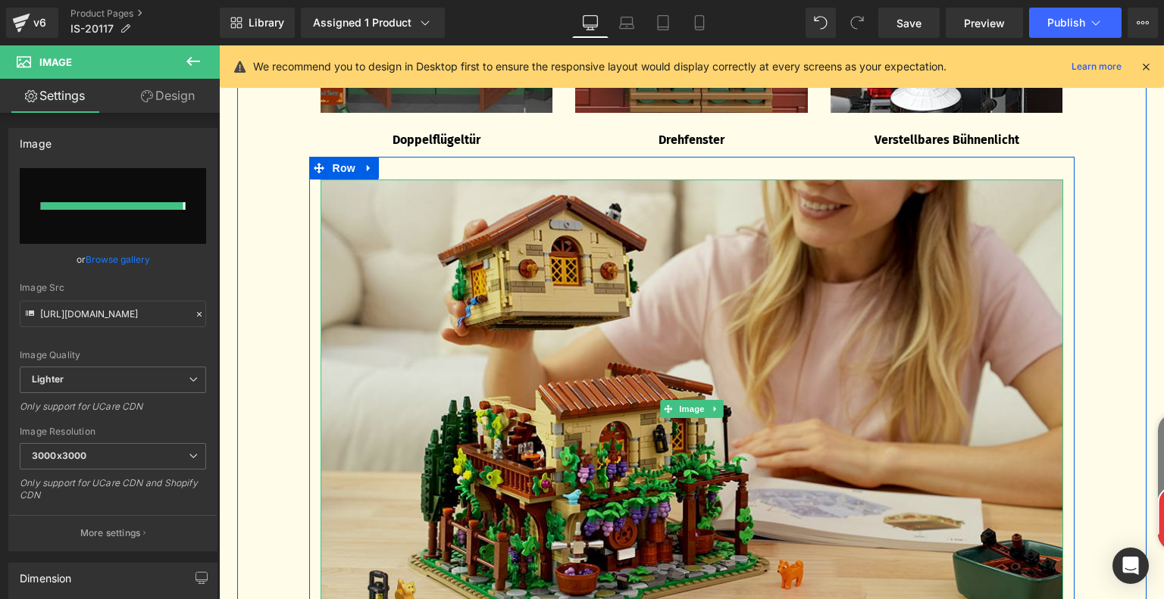
type input "[URL][DOMAIN_NAME]"
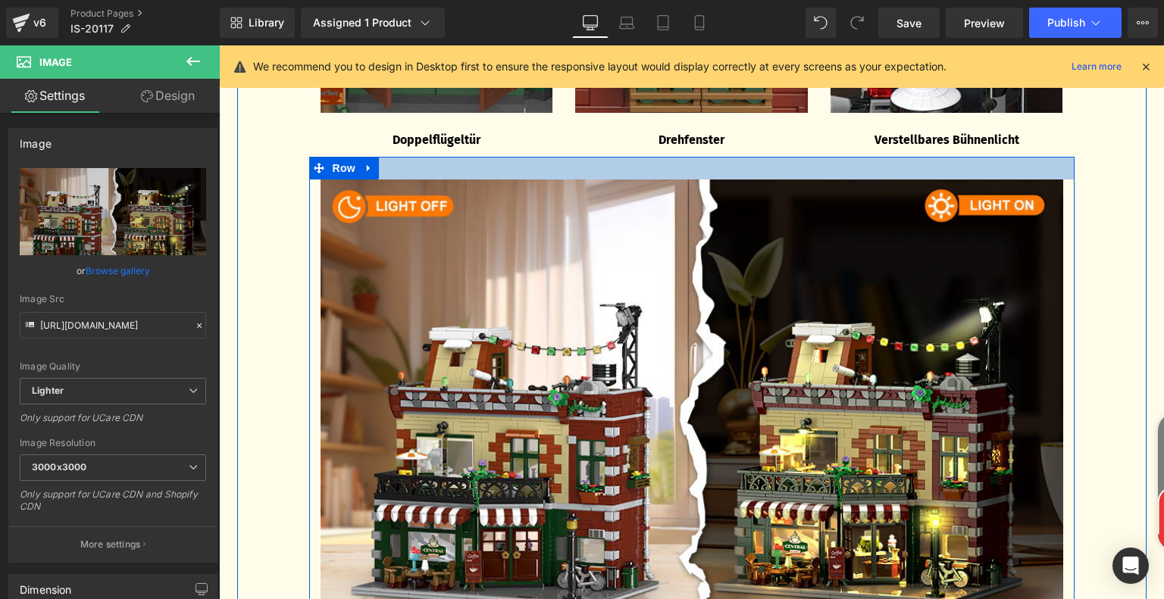
click at [490, 168] on div at bounding box center [691, 168] width 765 height 23
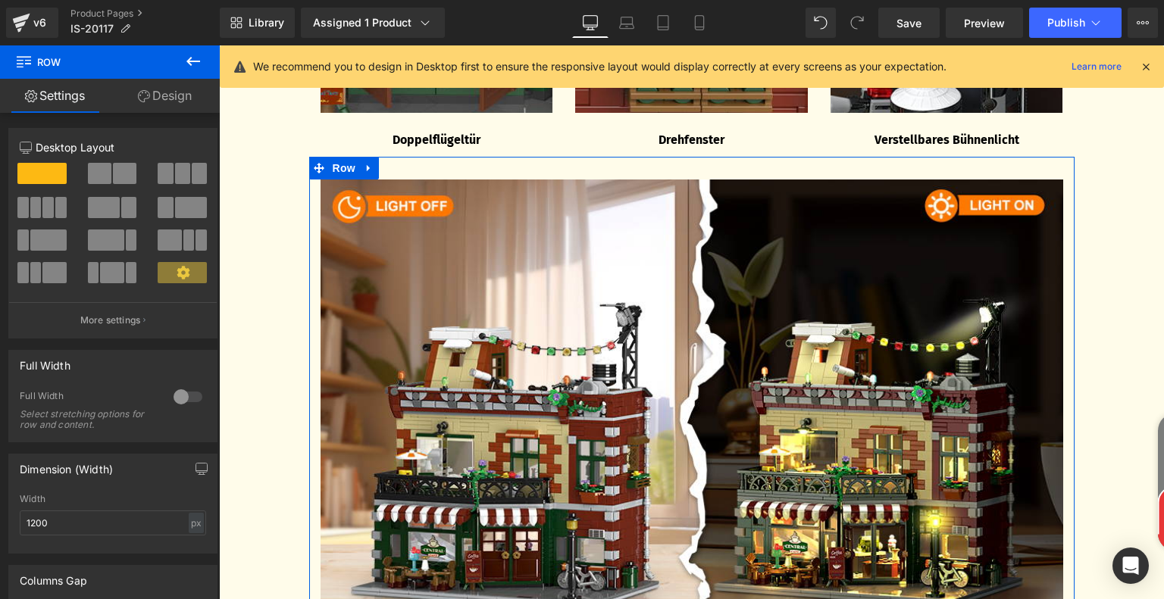
click at [179, 95] on link "Design" at bounding box center [165, 96] width 110 height 34
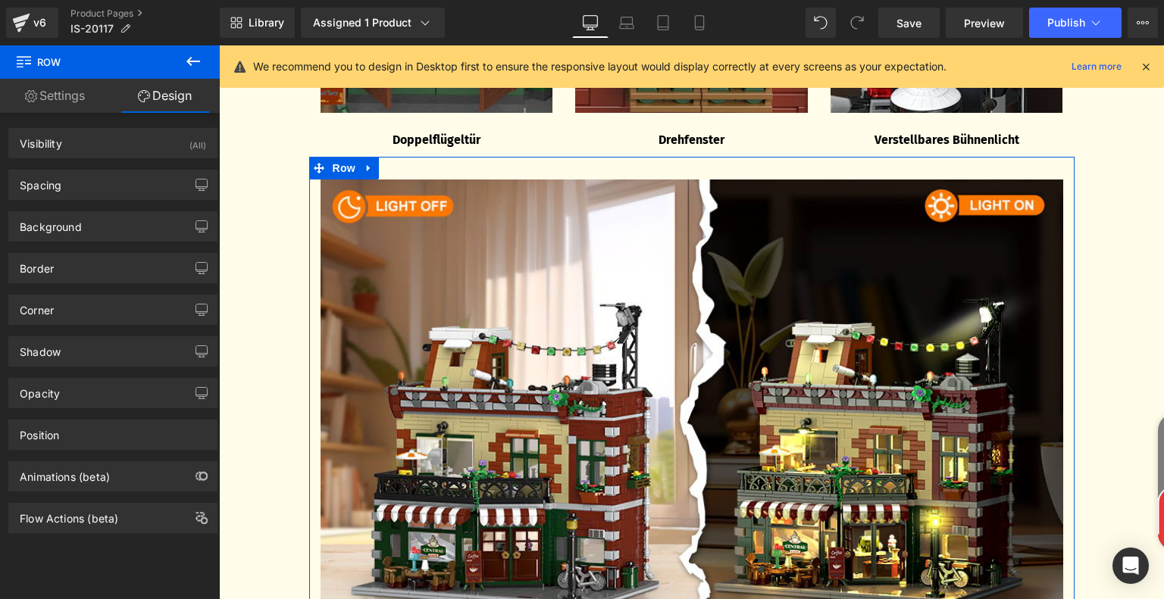
type input "0"
type input "30"
type input "0"
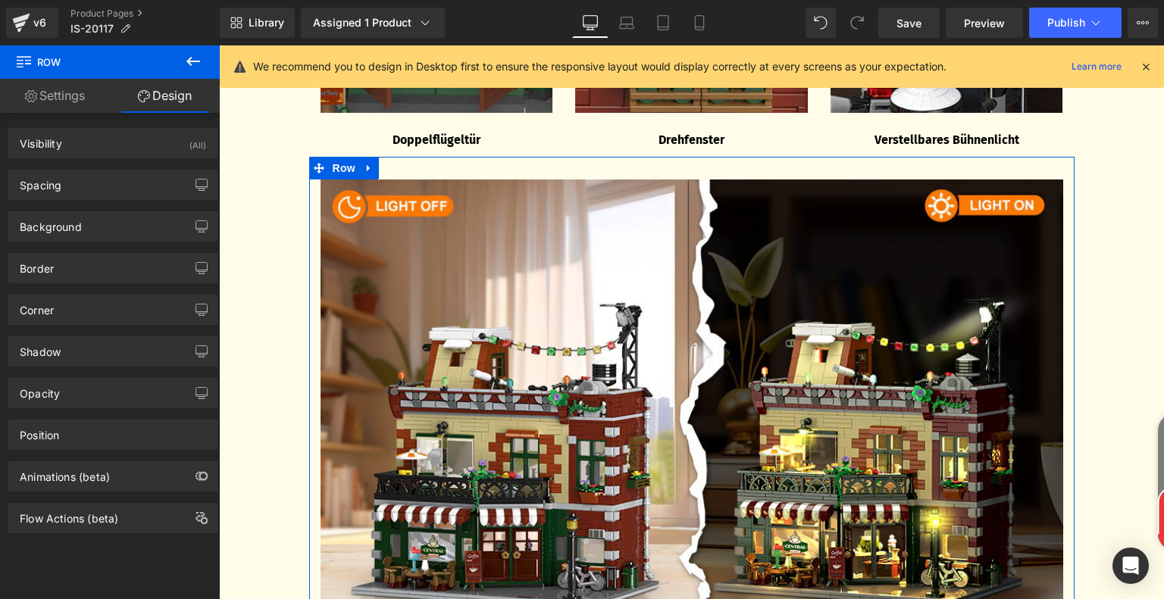
type input "0"
click at [133, 190] on div "Spacing" at bounding box center [113, 184] width 208 height 29
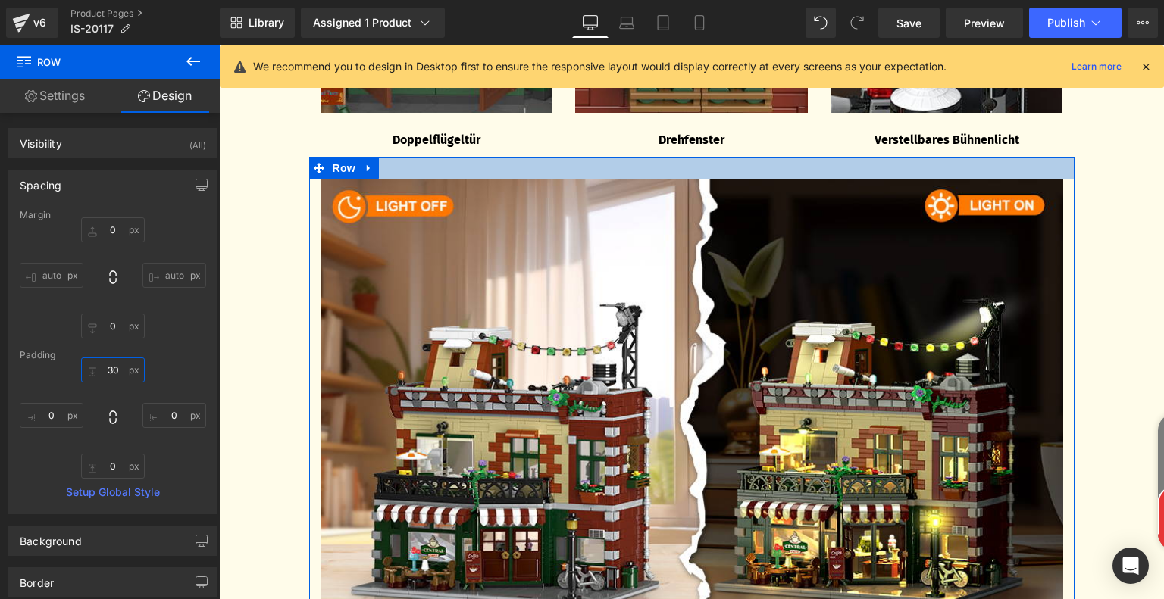
click at [114, 363] on input "30" at bounding box center [113, 370] width 64 height 25
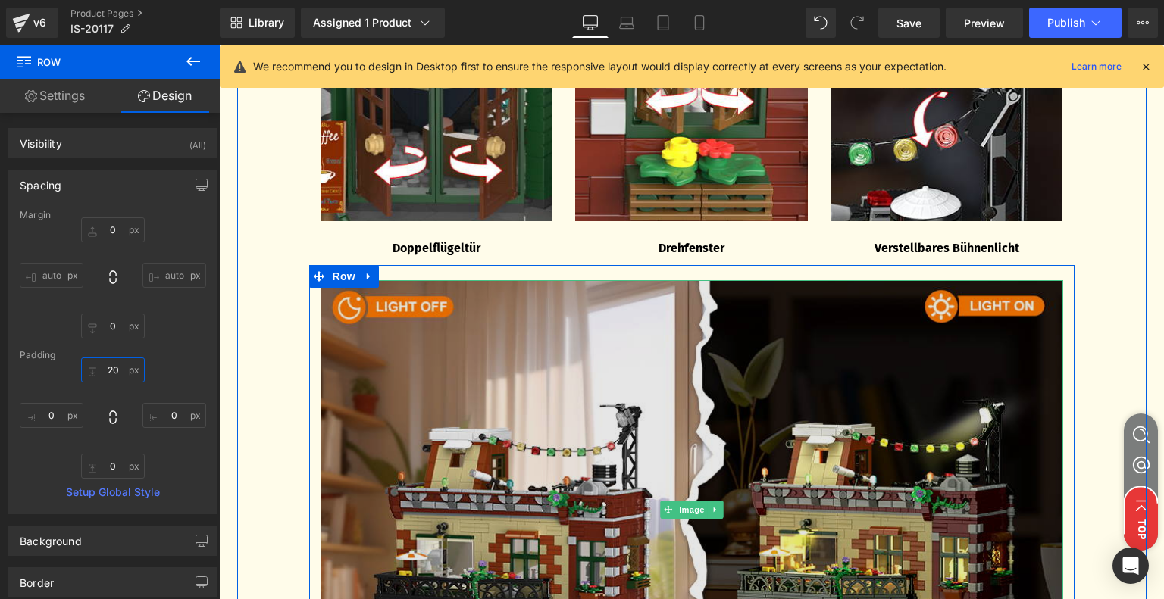
scroll to position [3011, 0]
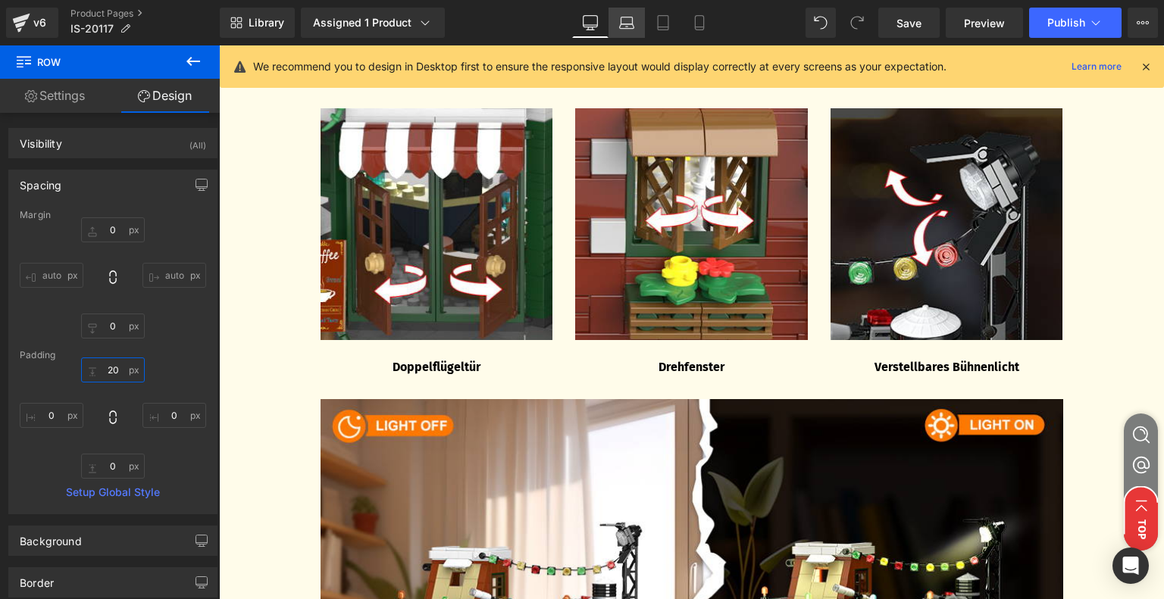
type input "20"
click at [633, 14] on link "Laptop" at bounding box center [626, 23] width 36 height 30
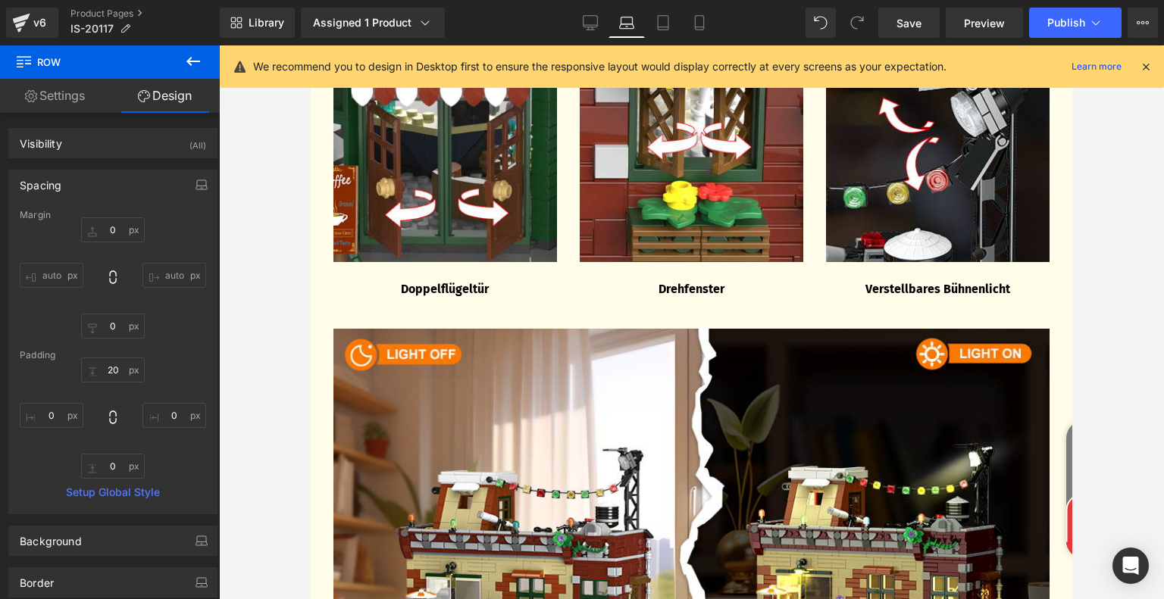
type input "0"
type input "30"
type input "0"
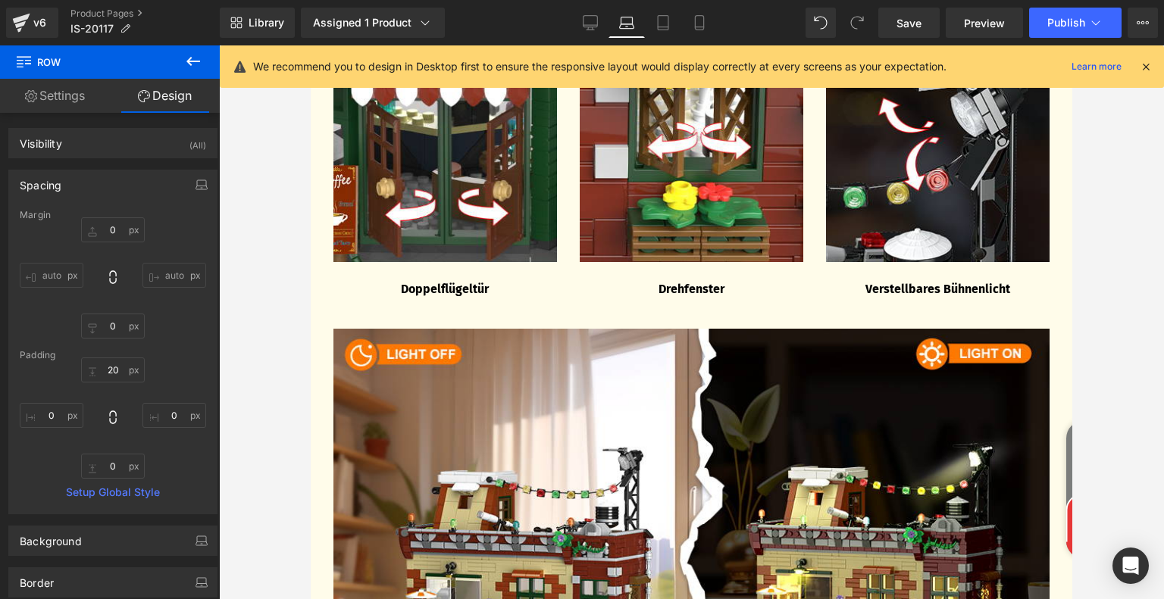
type input "0"
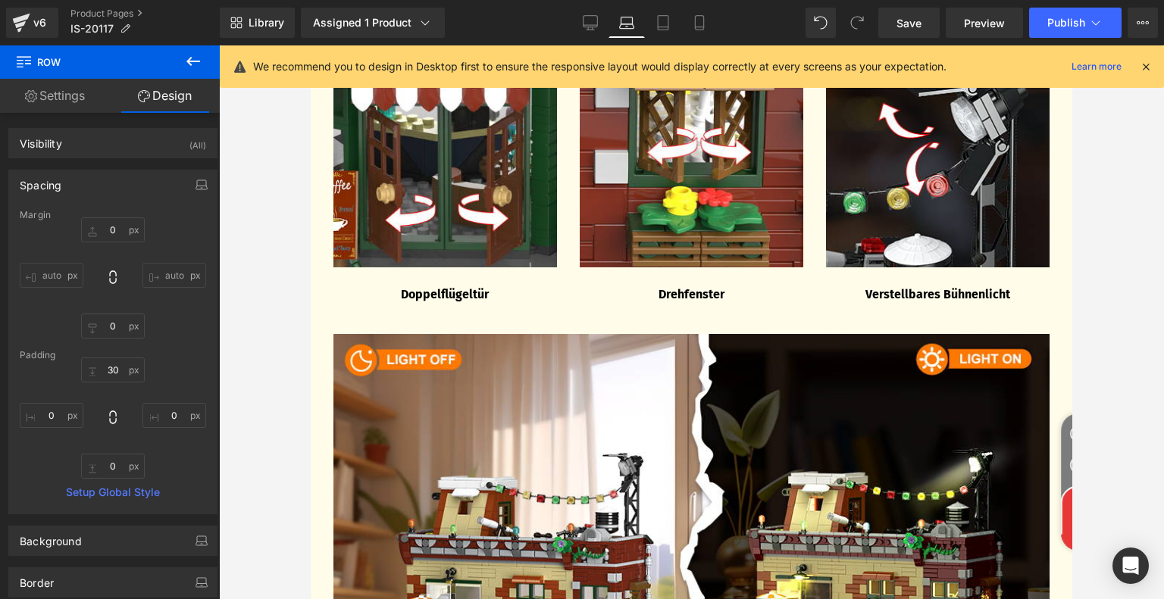
scroll to position [2828, 0]
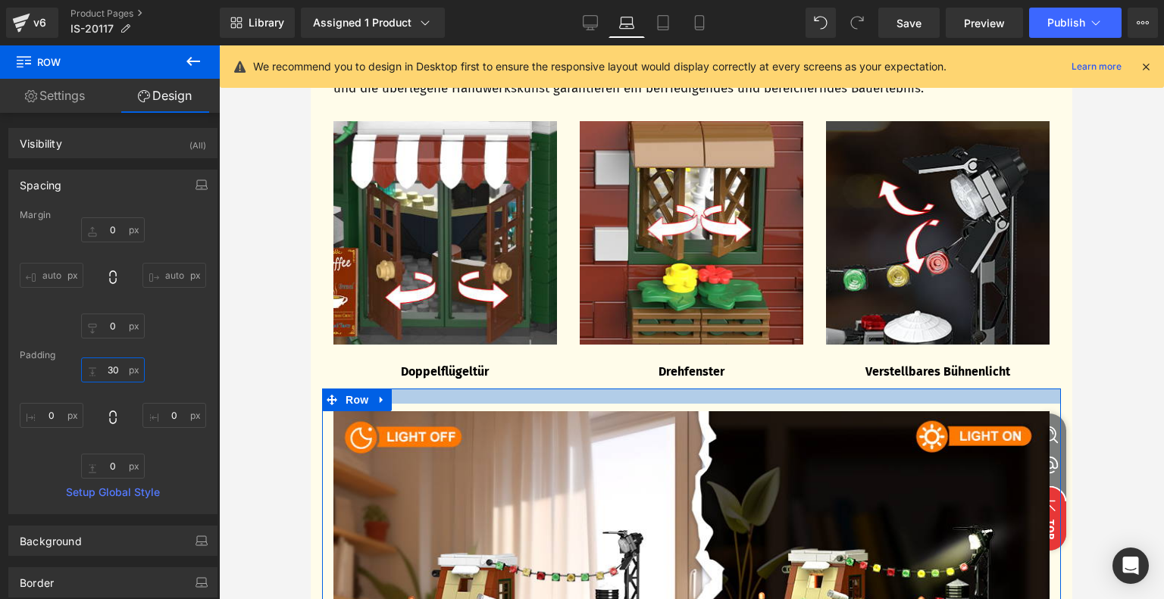
click at [106, 375] on input "30" at bounding box center [113, 370] width 64 height 25
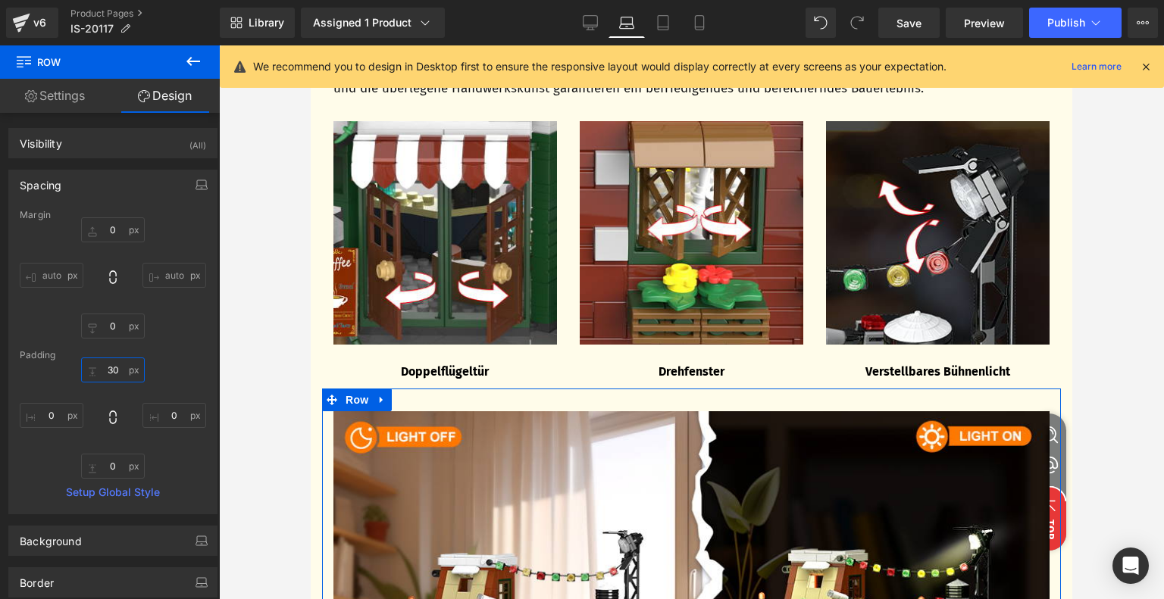
click at [112, 370] on input "30" at bounding box center [113, 370] width 64 height 25
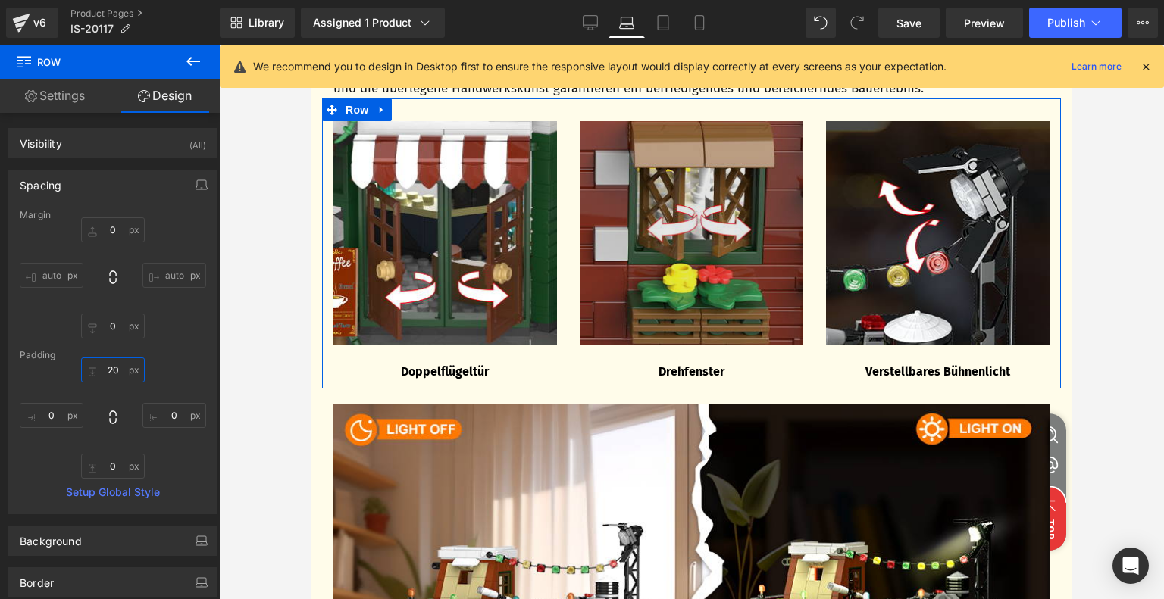
scroll to position [2904, 0]
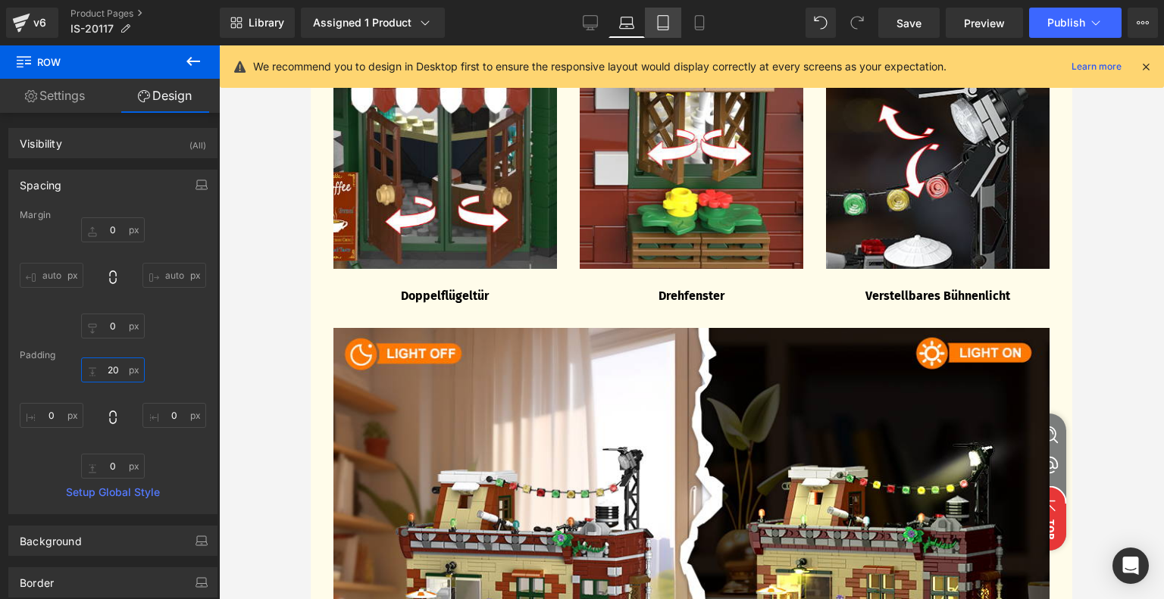
type input "20"
click at [667, 27] on icon at bounding box center [663, 27] width 11 height 0
type input "0"
type input "30"
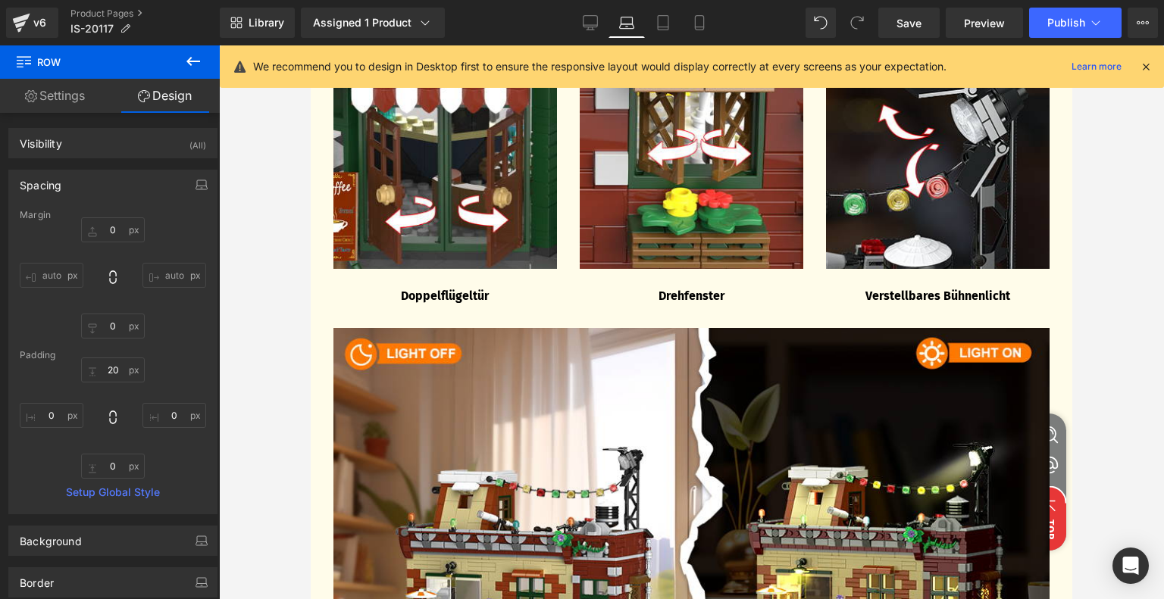
type input "0"
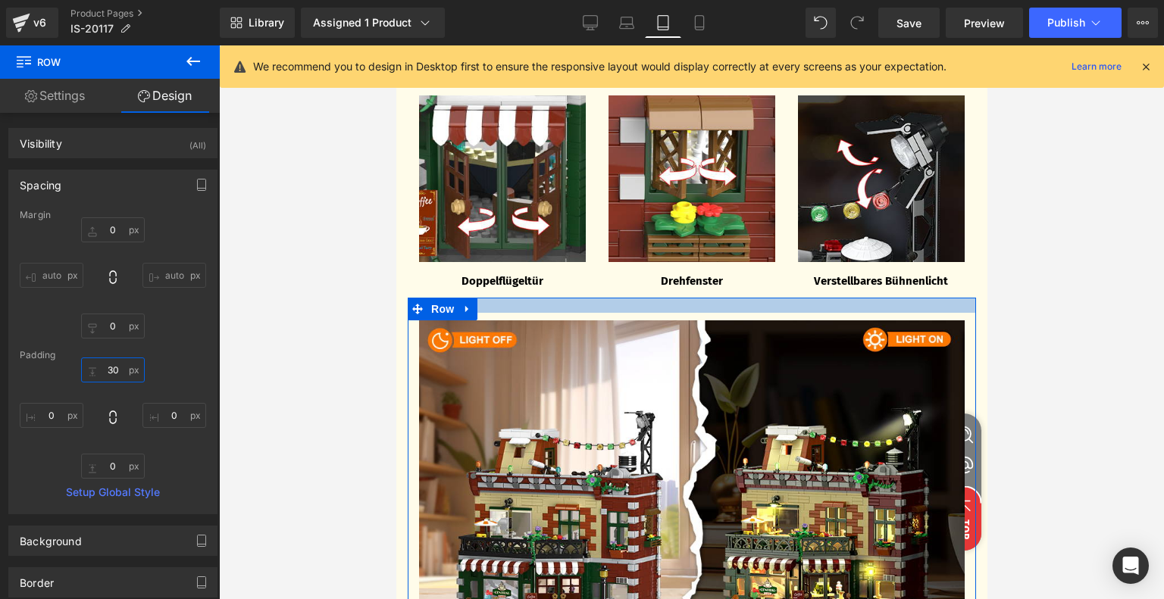
click at [120, 367] on input "30" at bounding box center [113, 370] width 64 height 25
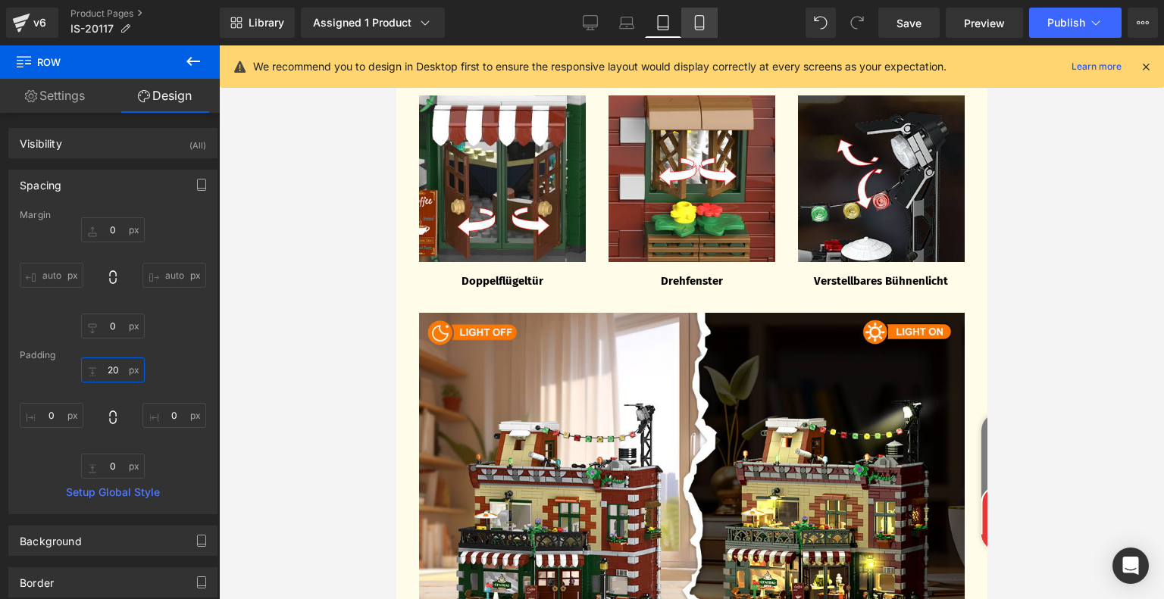
type input "20"
click at [695, 29] on icon at bounding box center [699, 22] width 15 height 15
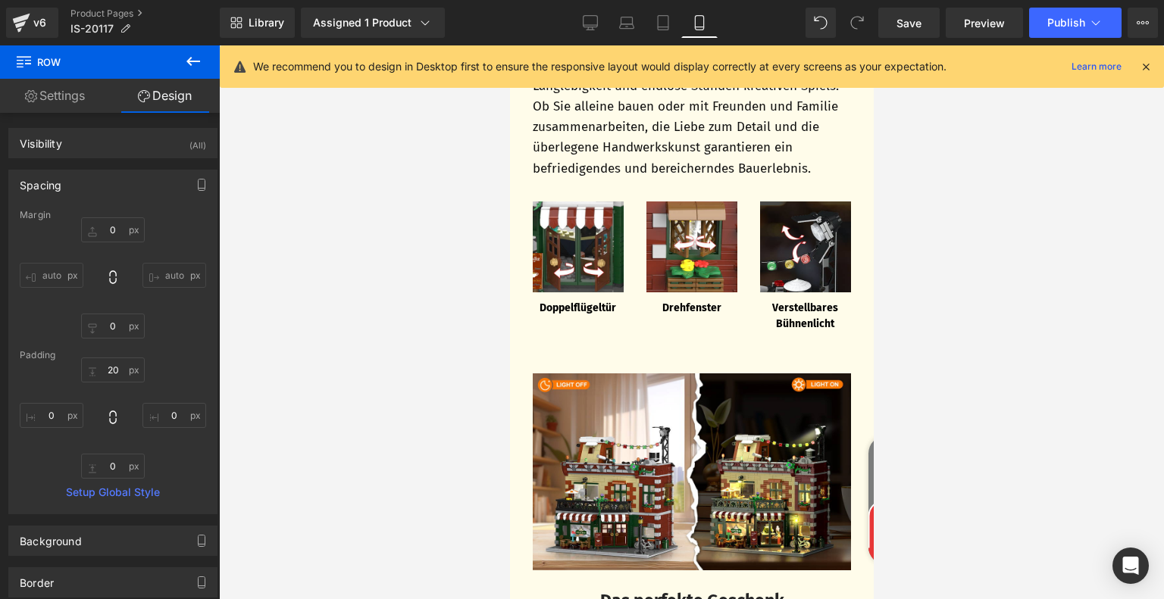
type input "0"
type input "30"
type input "0"
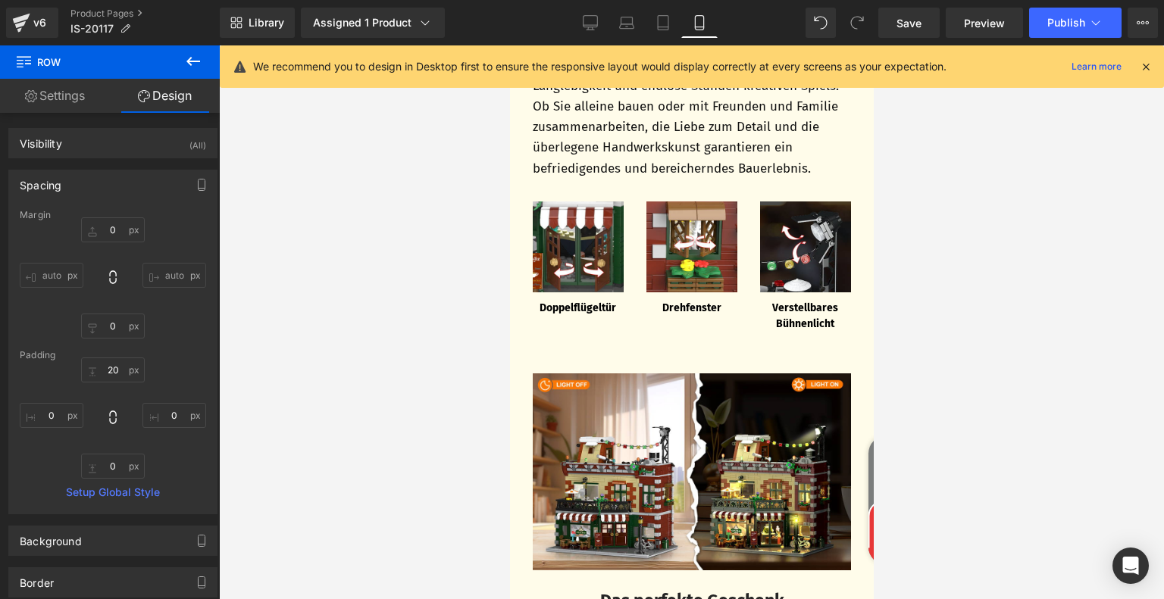
type input "0"
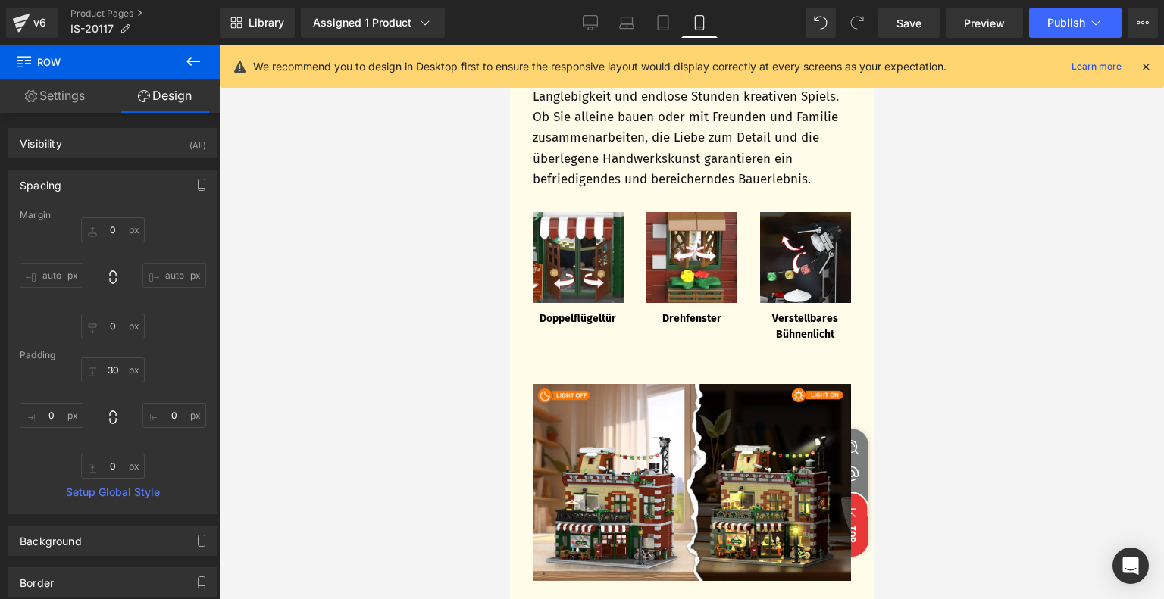
scroll to position [2622, 0]
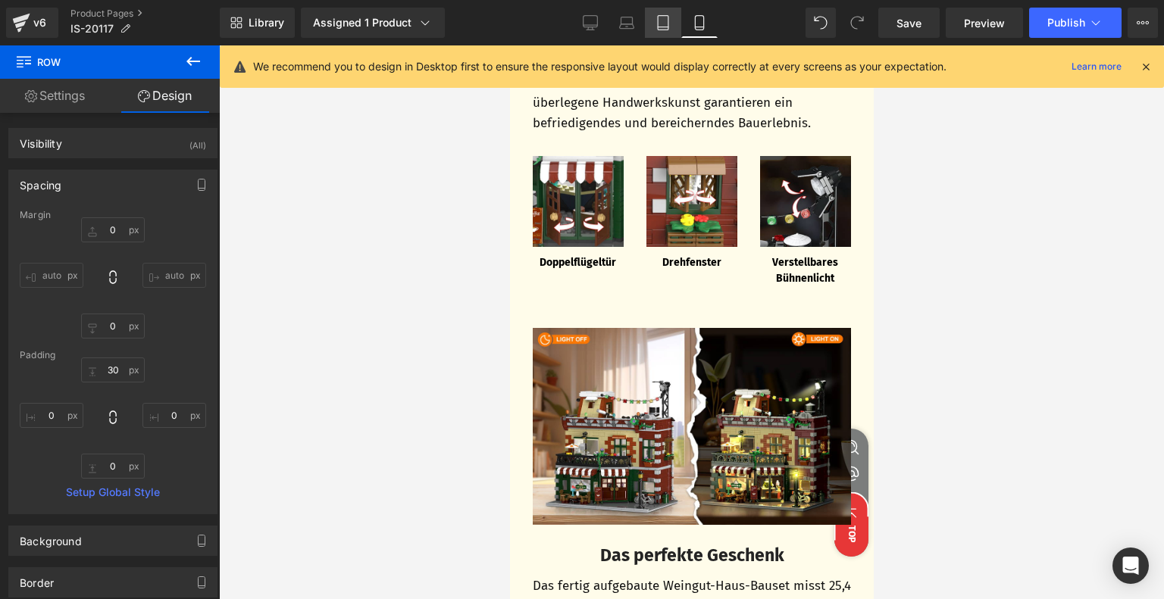
click at [662, 27] on icon at bounding box center [663, 27] width 11 height 0
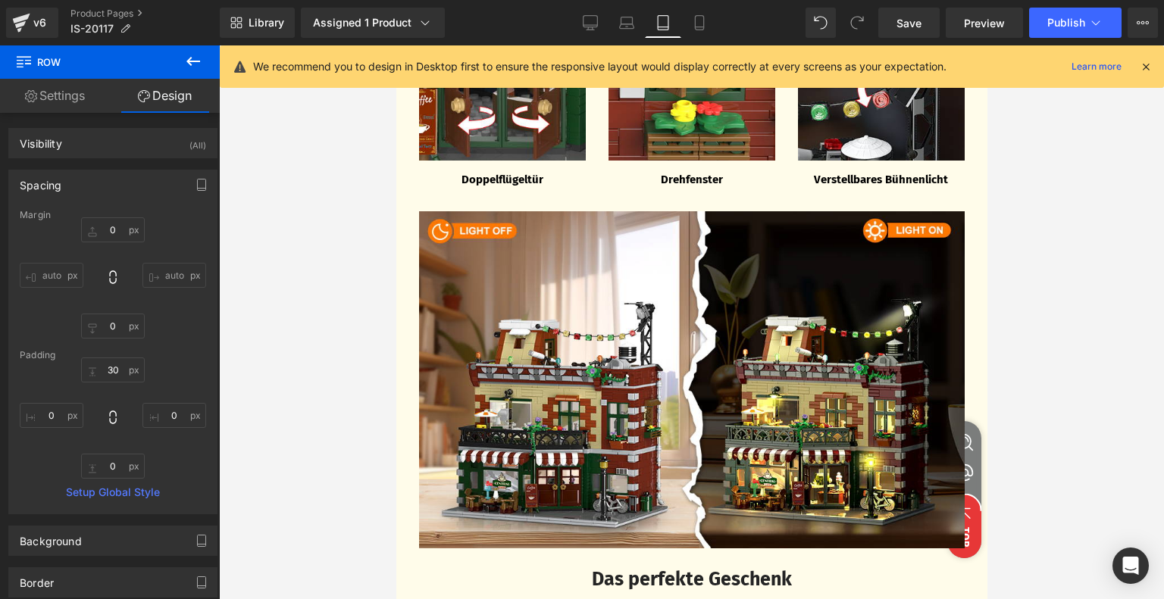
type input "0"
type input "20"
type input "0"
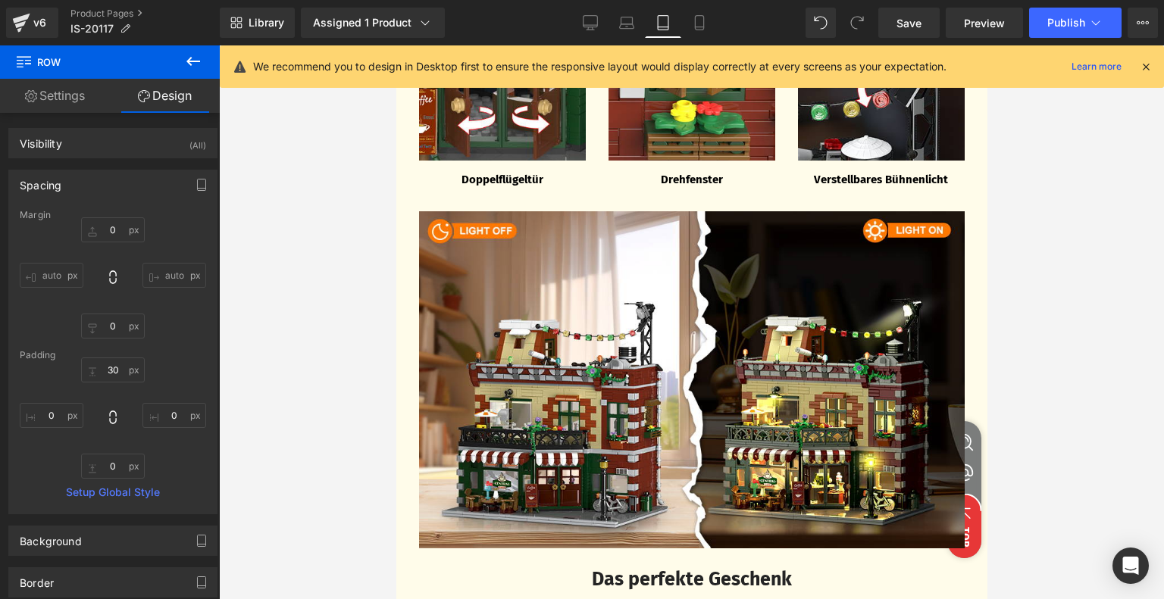
type input "0"
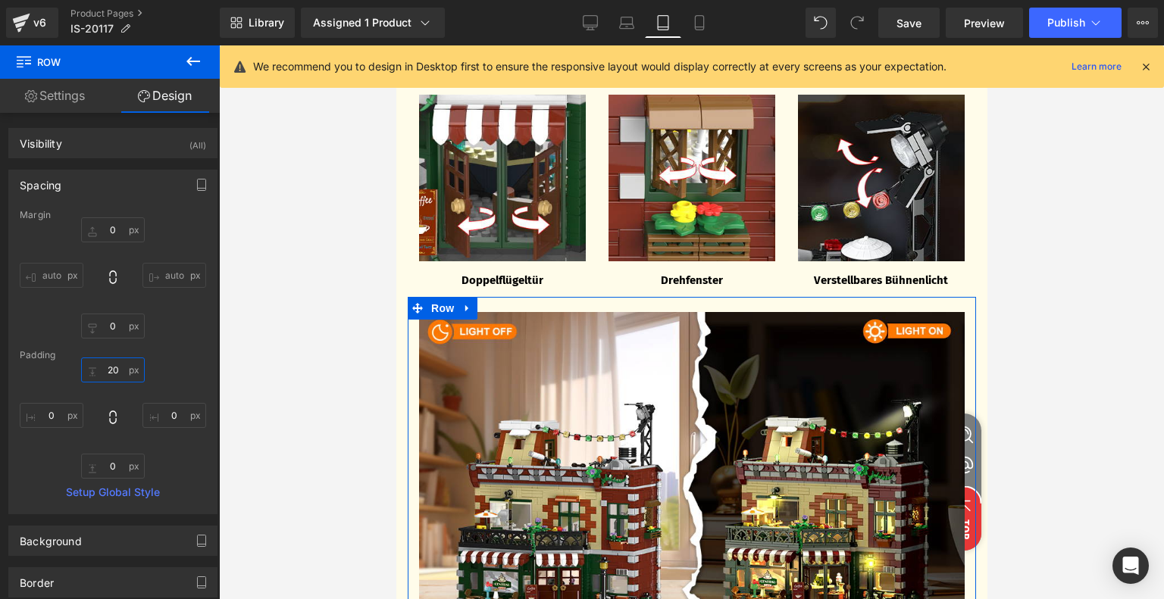
click at [111, 373] on input "20" at bounding box center [113, 370] width 64 height 25
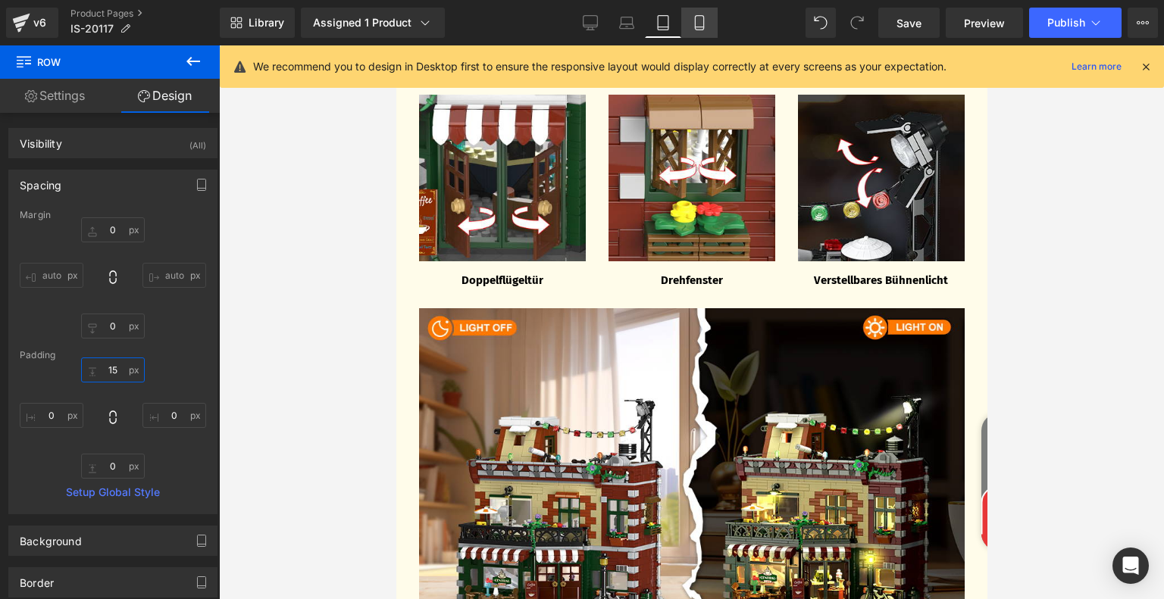
type input "15"
click at [698, 22] on icon at bounding box center [699, 22] width 15 height 15
type input "0"
type input "30"
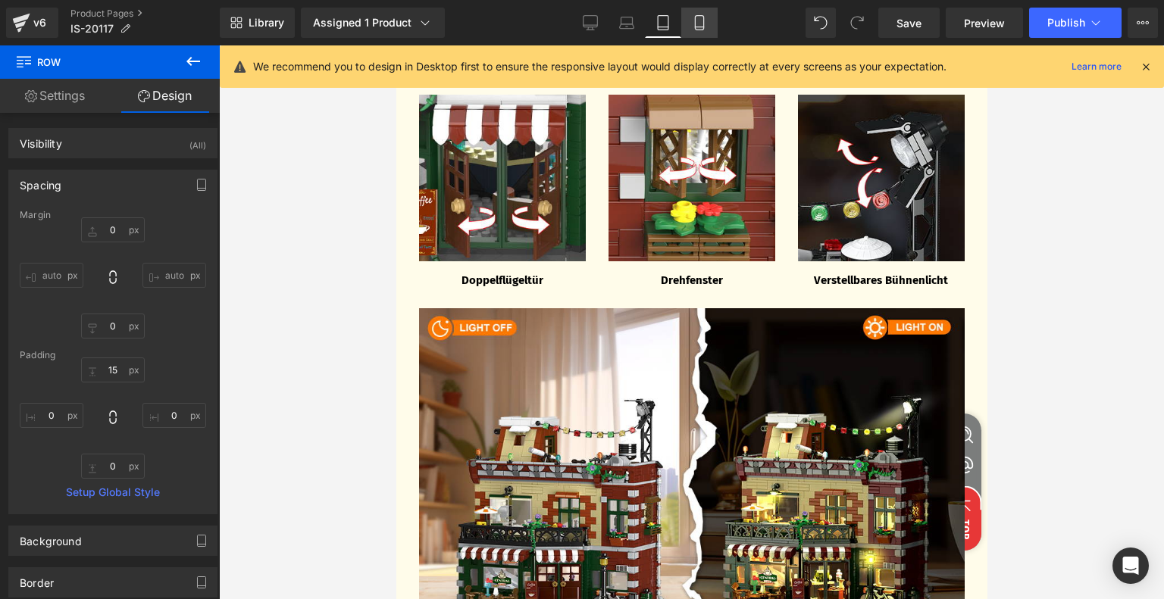
type input "0"
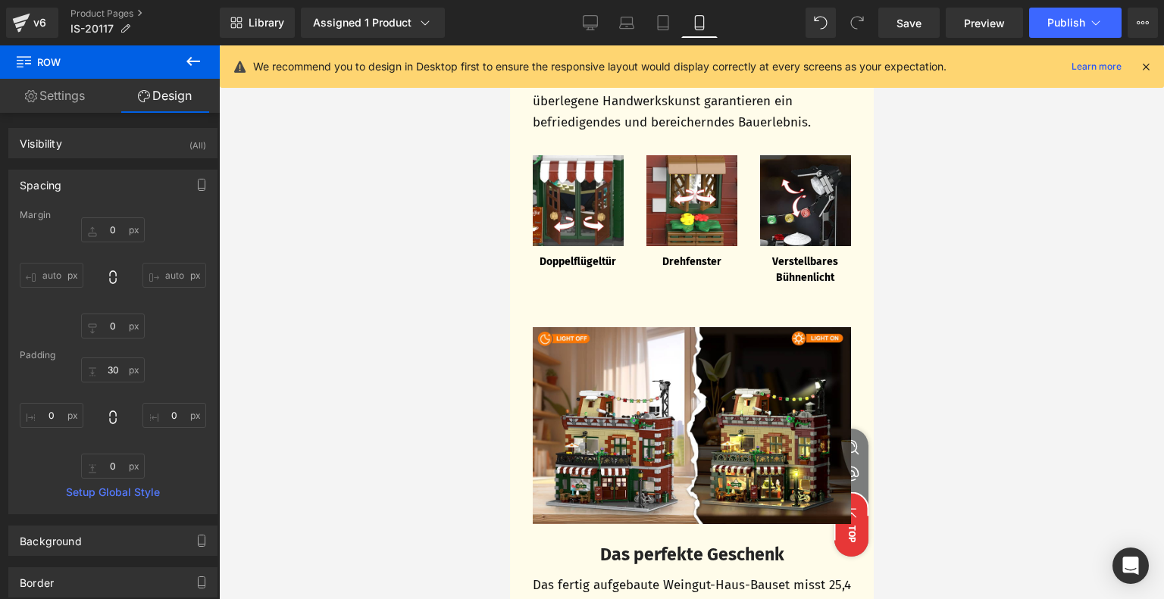
scroll to position [2622, 0]
click at [118, 368] on input "30" at bounding box center [113, 370] width 64 height 25
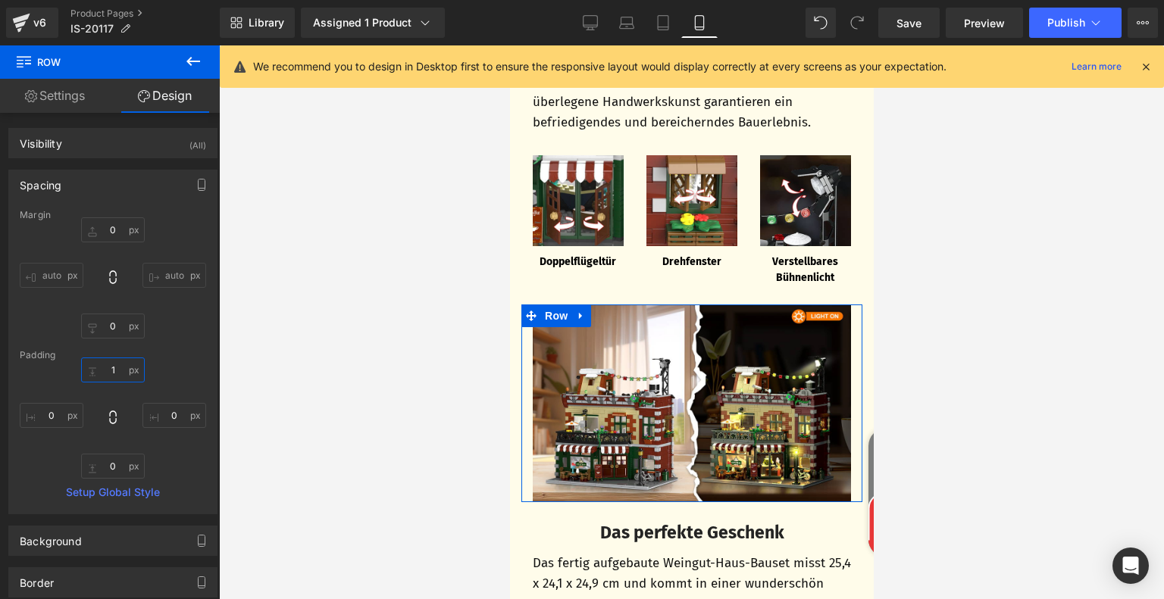
type input "1"
click at [173, 374] on div "1 1 0px 0 0px 0 0px 0" at bounding box center [113, 418] width 186 height 121
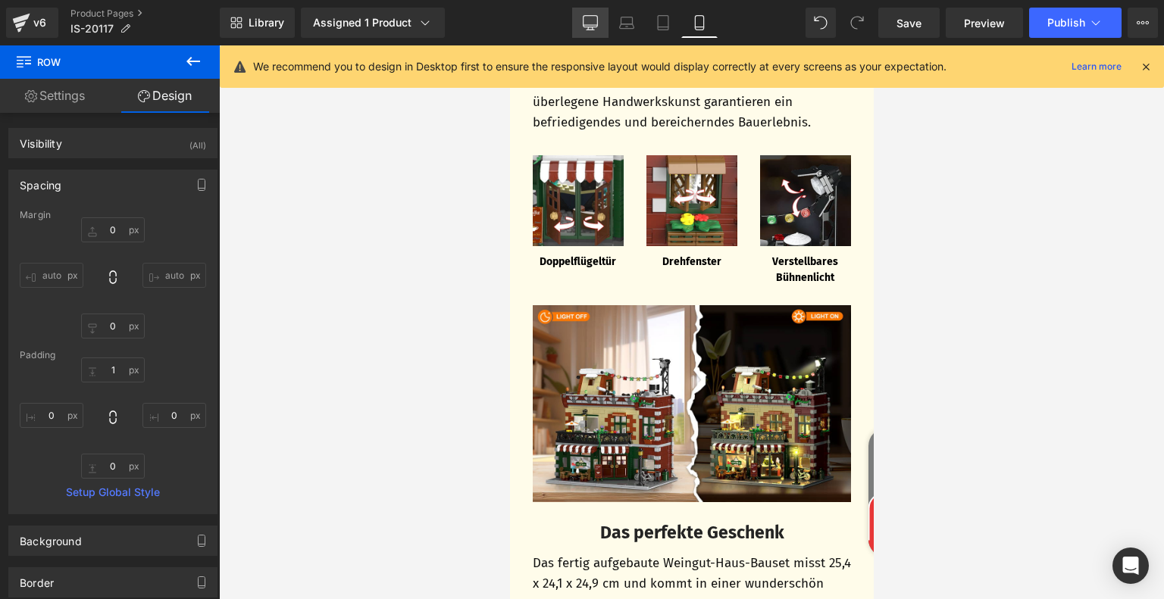
click at [590, 11] on link "Desktop" at bounding box center [590, 23] width 36 height 30
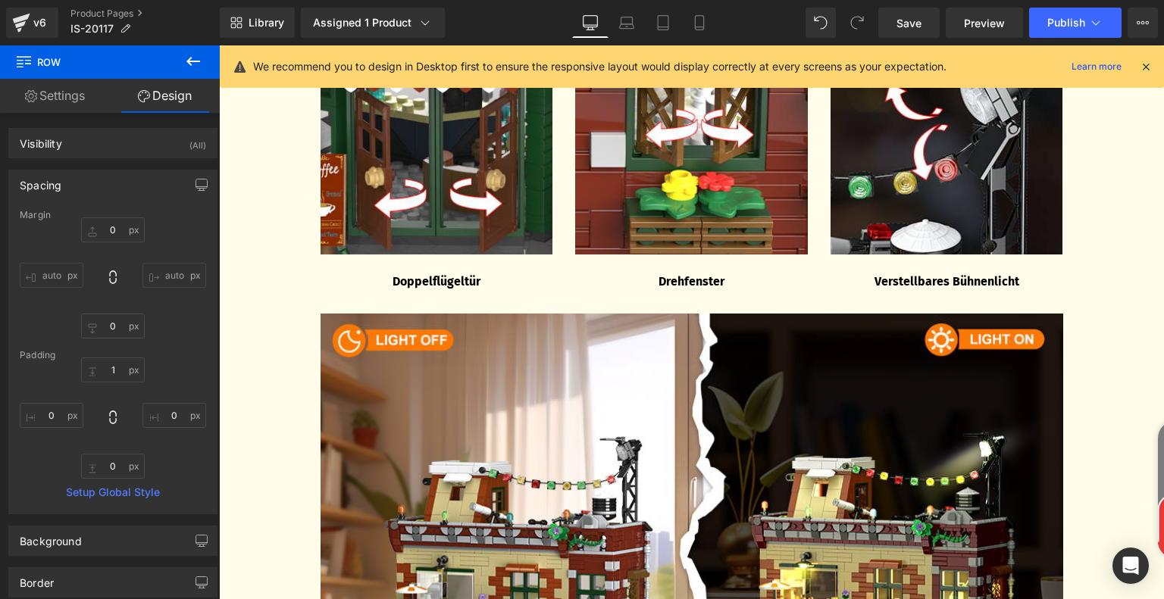
type input "0"
type input "20"
type input "0"
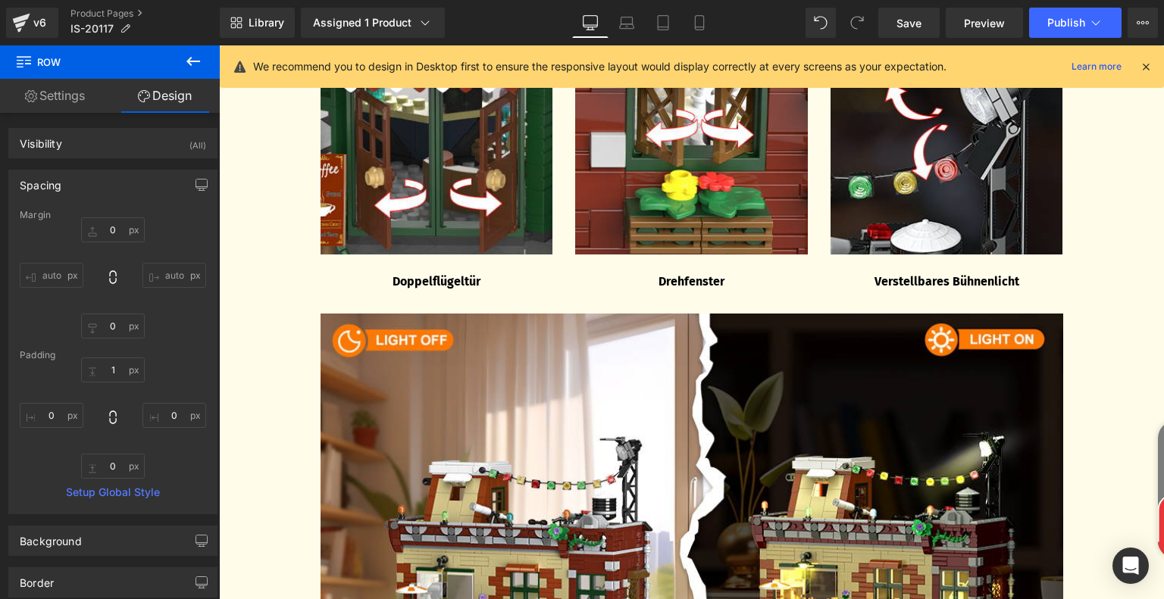
type input "0"
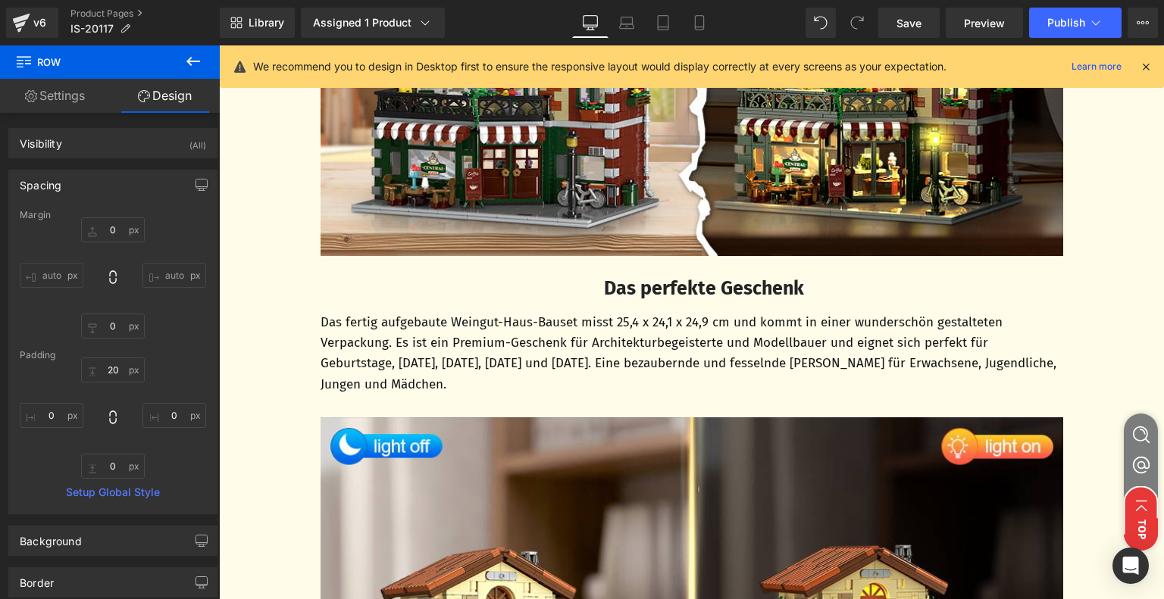
scroll to position [3618, 0]
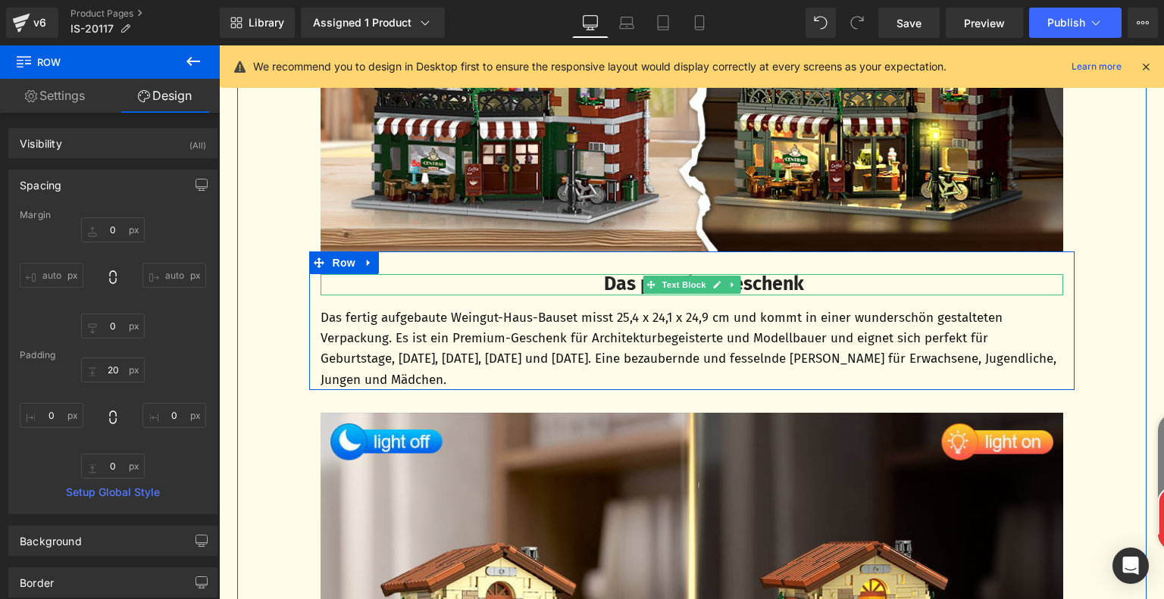
click at [604, 279] on b "Das perfekte Geschenk" at bounding box center [704, 284] width 200 height 23
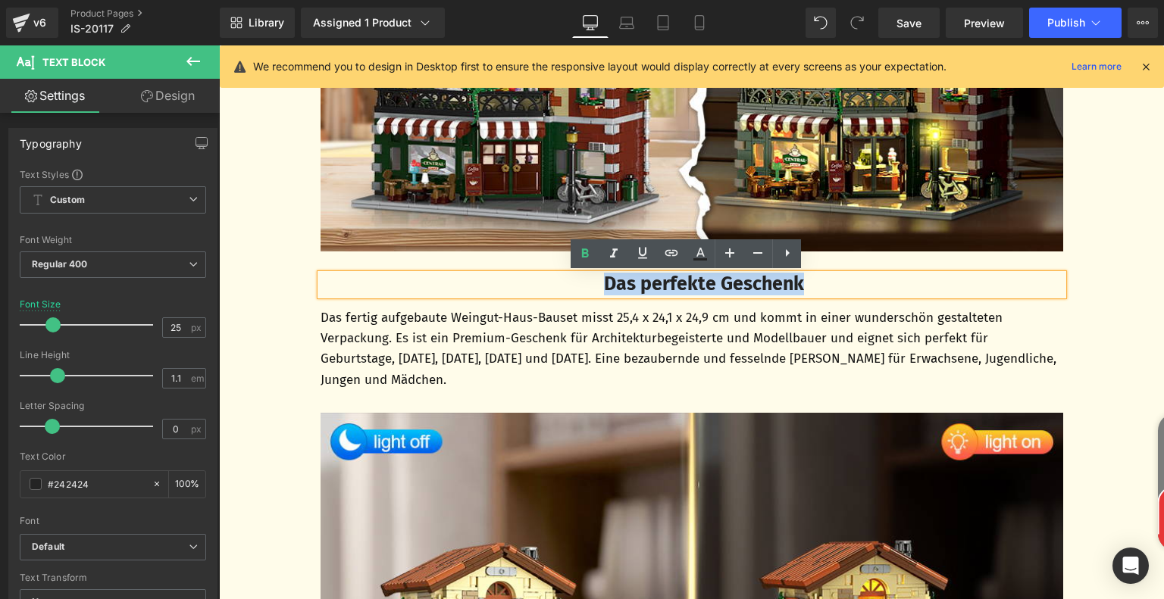
drag, startPoint x: 594, startPoint y: 283, endPoint x: 810, endPoint y: 287, distance: 215.9
click at [810, 287] on p "Das perfekte Geschenk" at bounding box center [704, 284] width 718 height 21
paste div
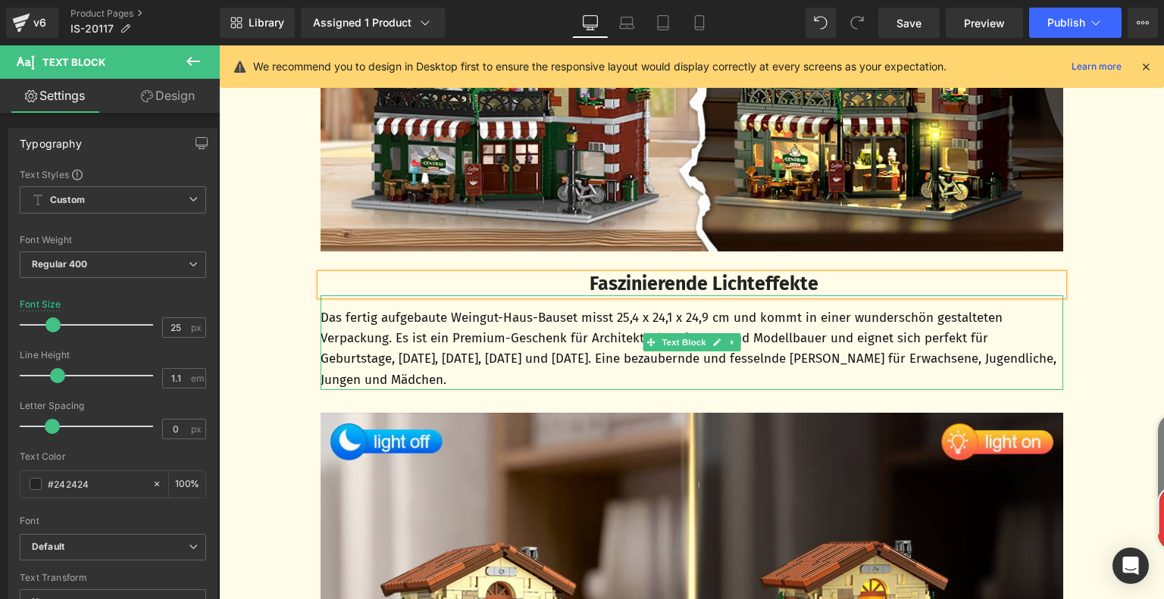
click at [531, 339] on p "Das fertig aufgebaute Weingut-Haus-Bauset misst 25,4 x 24,1 x 24,9 cm und kommt…" at bounding box center [691, 349] width 742 height 83
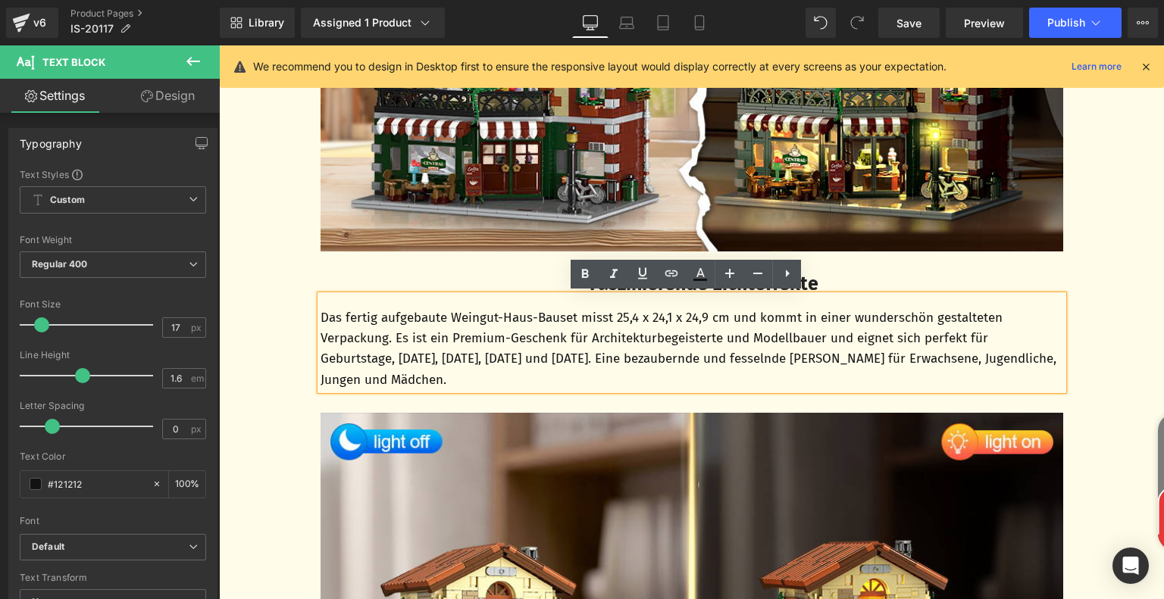
drag, startPoint x: 316, startPoint y: 318, endPoint x: 554, endPoint y: 378, distance: 246.0
click at [554, 378] on p "Das fertig aufgebaute Weingut-Haus-Bauset misst 25,4 x 24,1 x 24,9 cm und kommt…" at bounding box center [691, 349] width 742 height 83
paste div
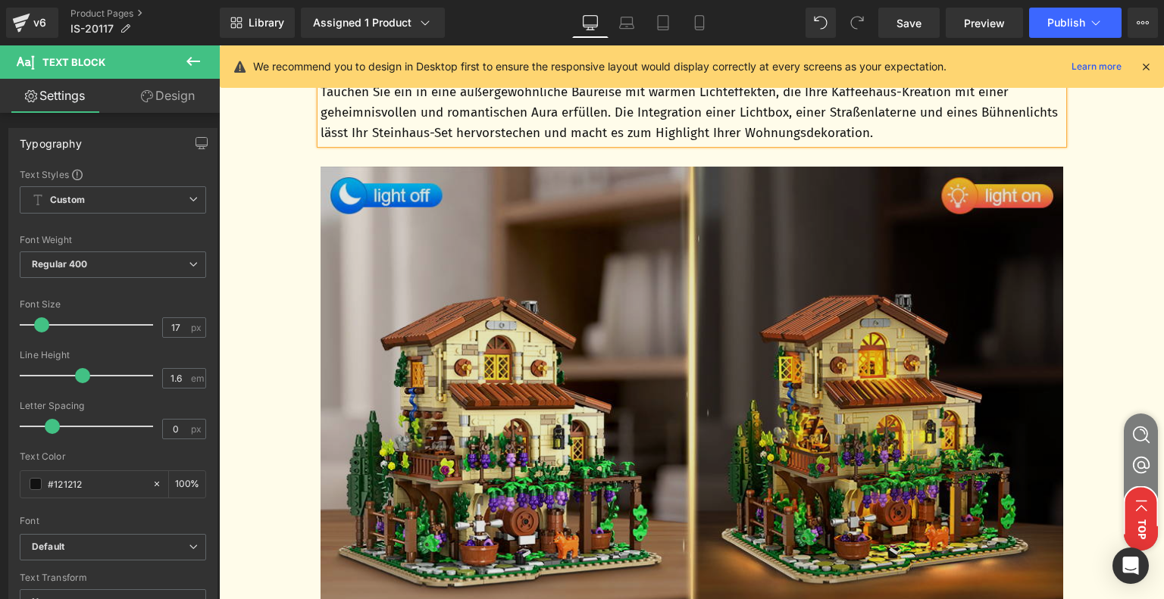
scroll to position [3845, 0]
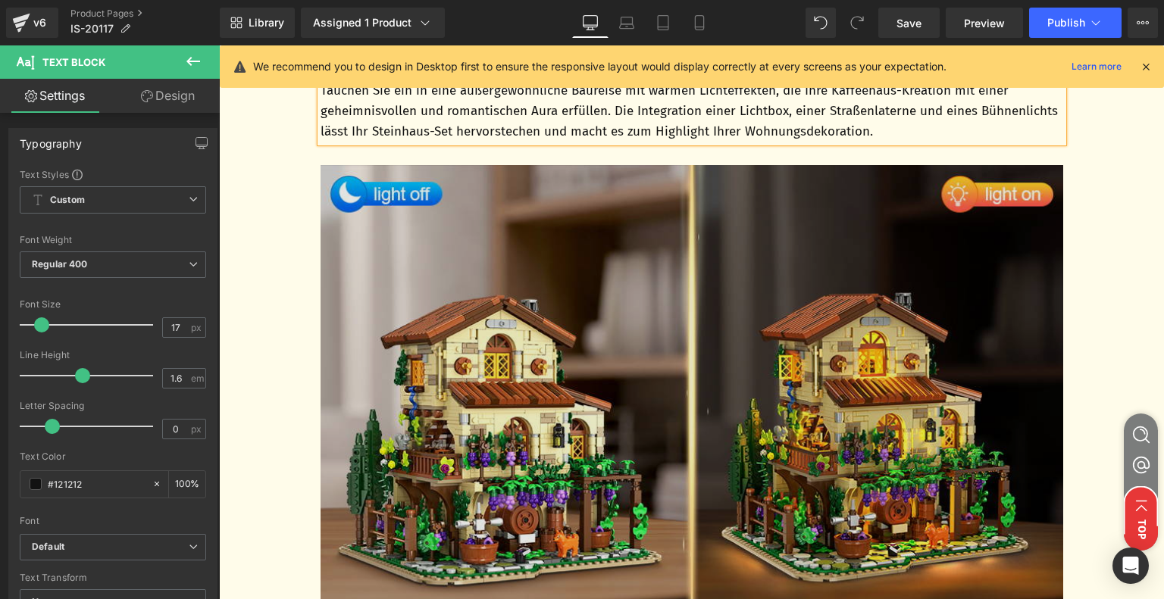
click at [590, 363] on img at bounding box center [691, 394] width 742 height 459
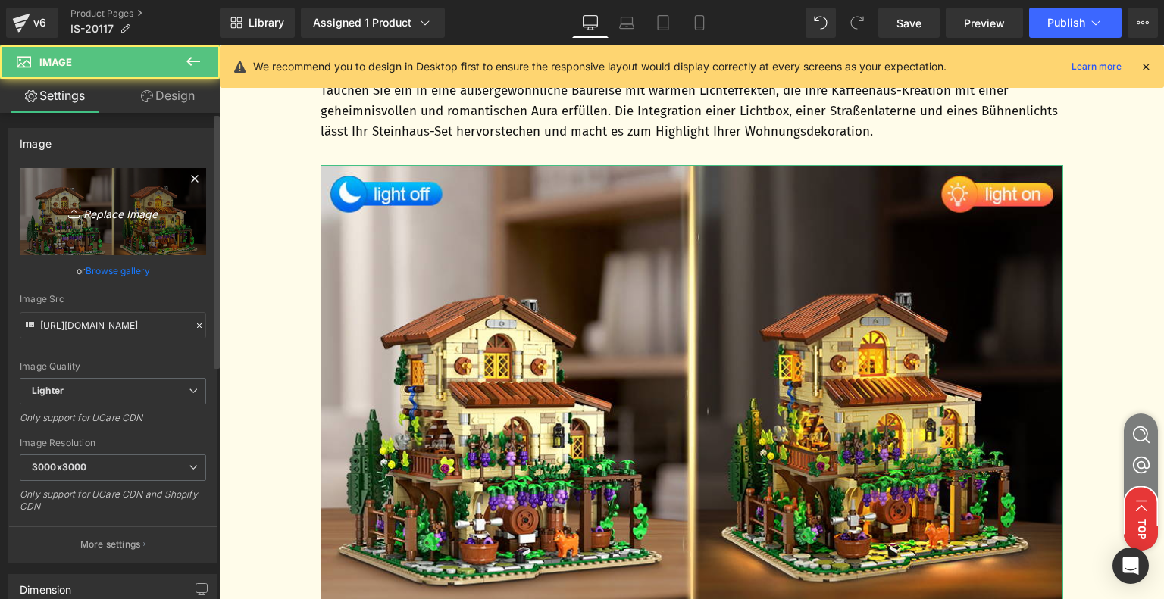
click at [112, 230] on link "Replace Image" at bounding box center [113, 211] width 186 height 87
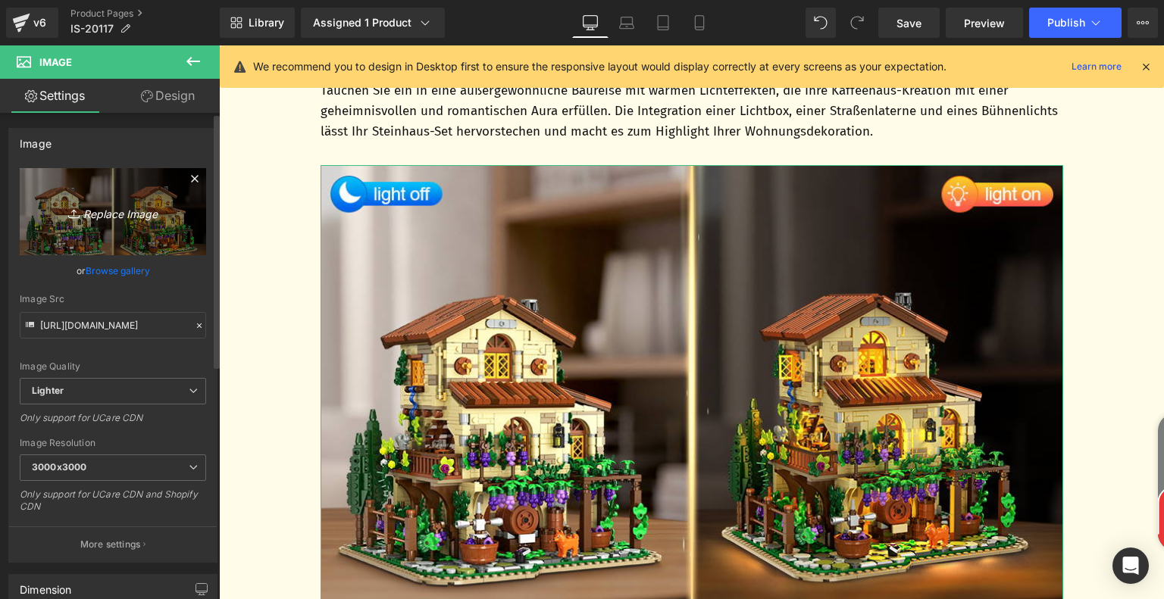
type input "C:\fakepath\4baa78b6-fd55-426c-95e7-1cc156ba8391.__CR0,0,970,600_PT0_SX970_V1__…"
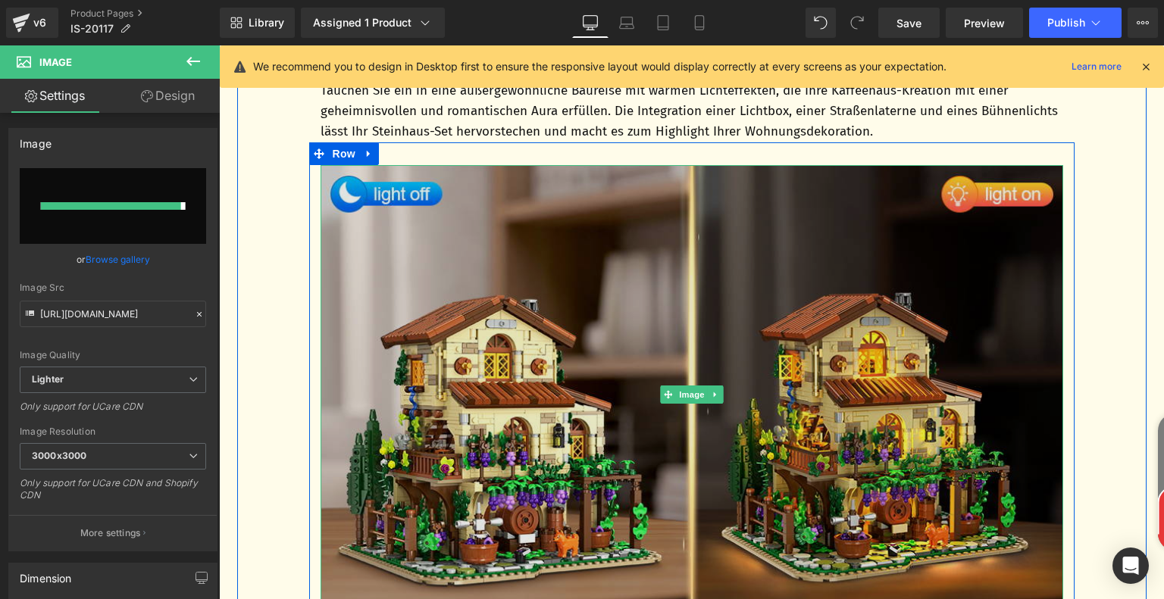
type input "[URL][DOMAIN_NAME]"
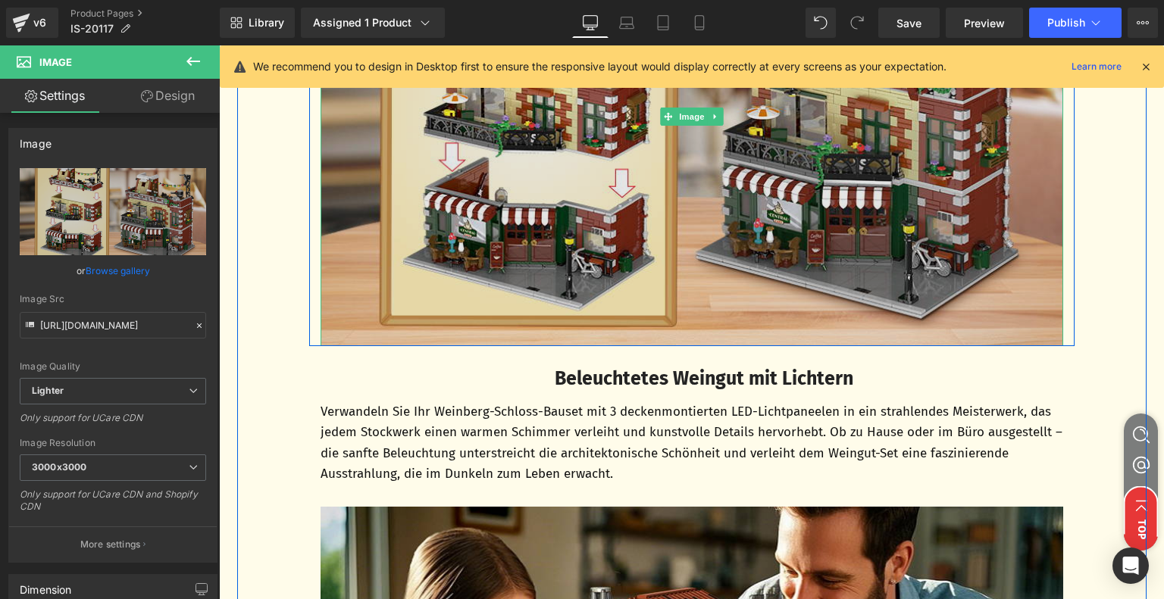
scroll to position [4224, 0]
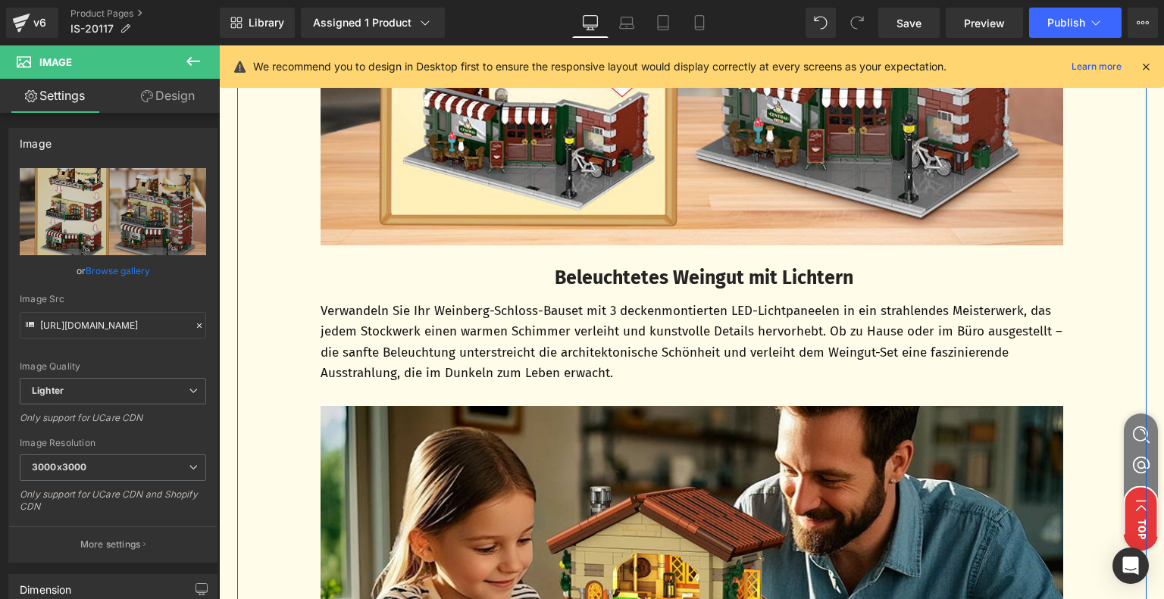
click at [591, 276] on b "Beleuchtetes Weingut mit Lichtern" at bounding box center [703, 278] width 298 height 23
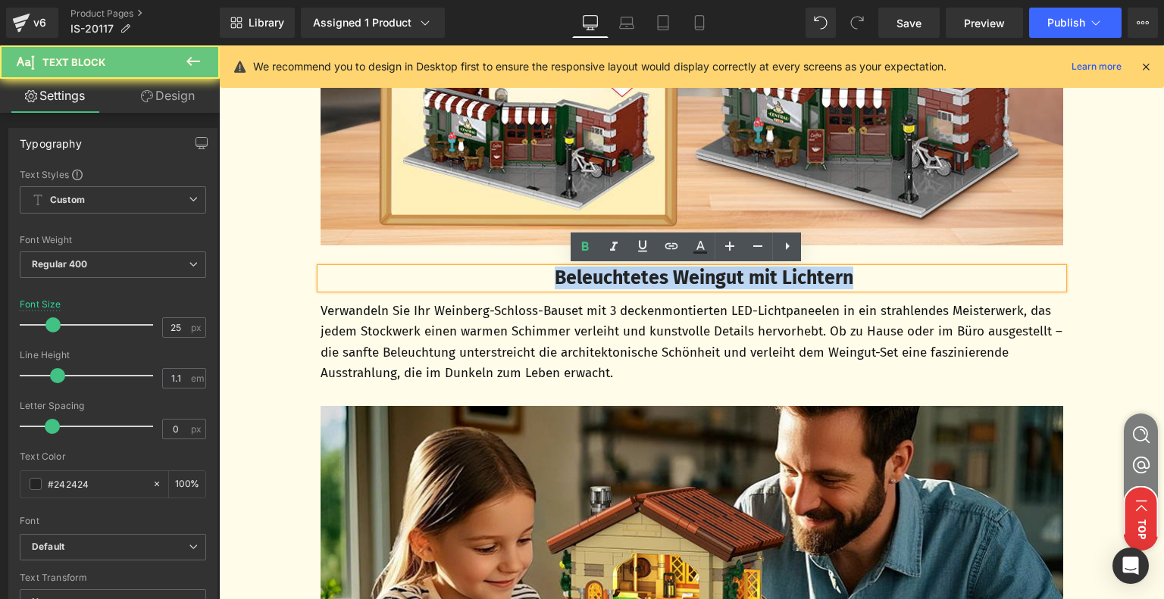
drag, startPoint x: 539, startPoint y: 278, endPoint x: 871, endPoint y: 276, distance: 331.8
click at [871, 276] on p "Beleuchtetes Weingut mit Lichtern" at bounding box center [704, 278] width 718 height 21
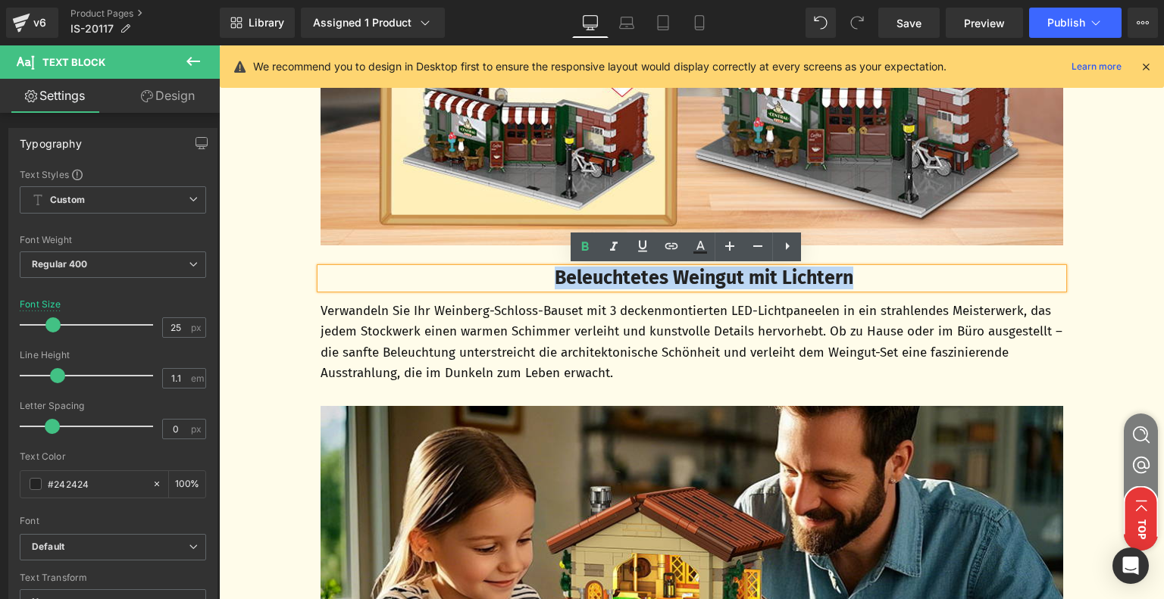
paste div
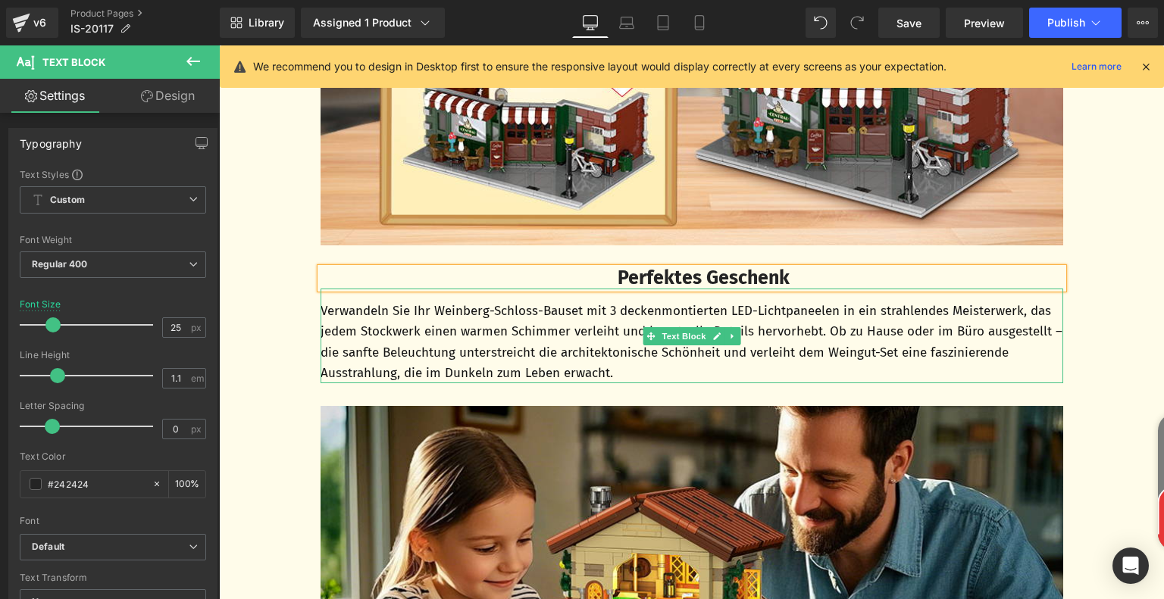
click at [537, 322] on p "Verwandeln Sie Ihr Weinberg-Schloss-Bauset mit 3 deckenmontierten LED-Lichtpane…" at bounding box center [691, 342] width 742 height 83
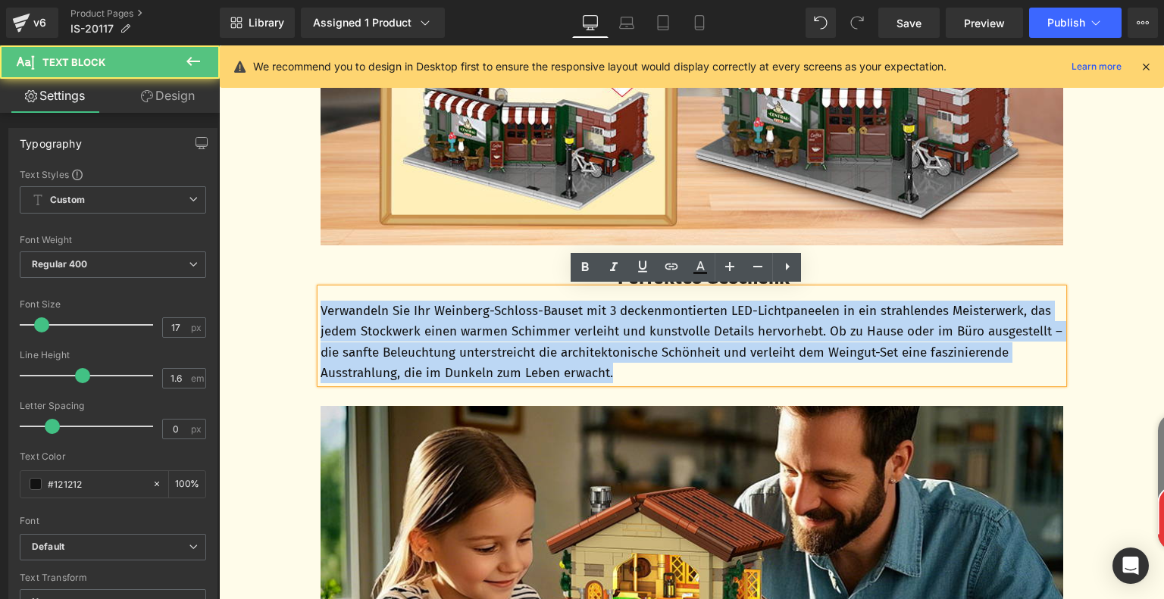
drag, startPoint x: 315, startPoint y: 312, endPoint x: 745, endPoint y: 369, distance: 434.0
click at [745, 369] on p "Verwandeln Sie Ihr Weinberg-Schloss-Bauset mit 3 deckenmontierten LED-Lichtpane…" at bounding box center [691, 342] width 742 height 83
paste div
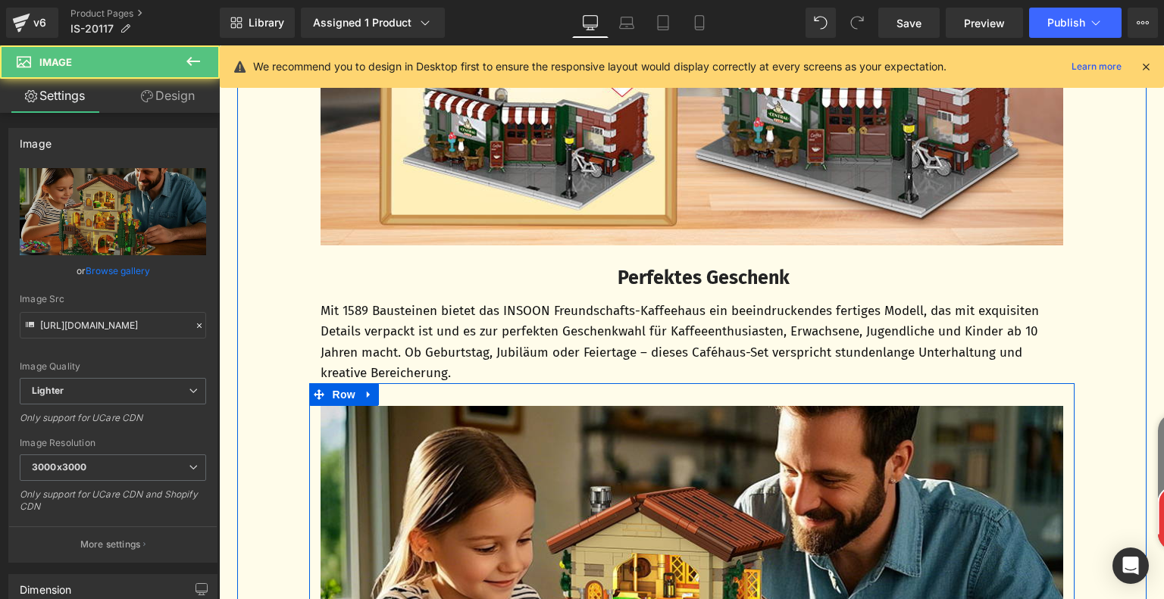
click at [367, 395] on icon at bounding box center [368, 395] width 3 height 7
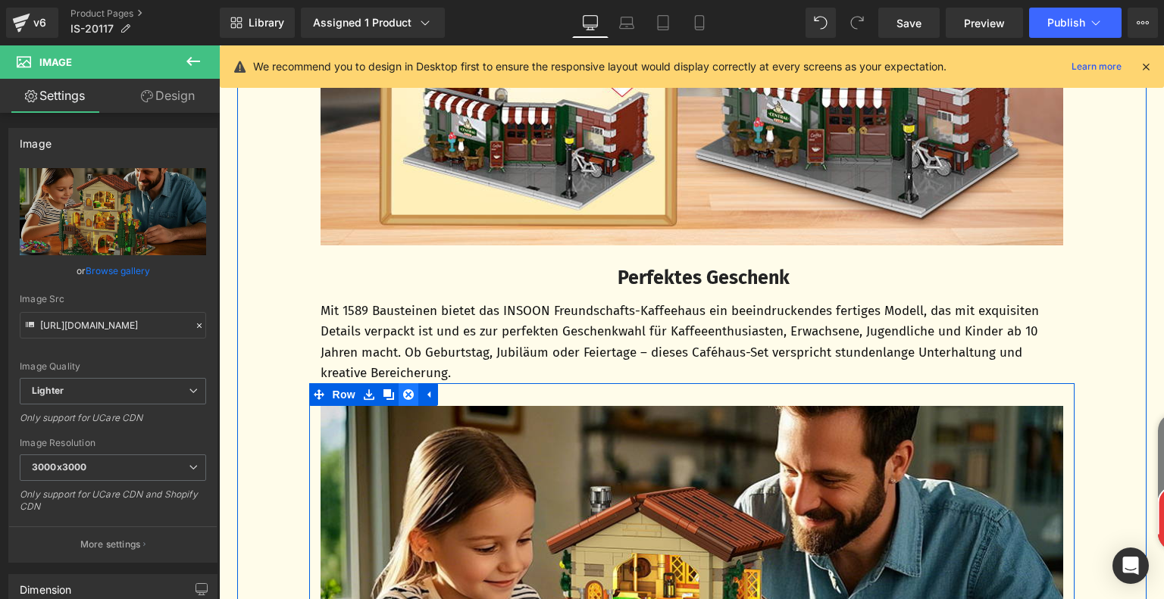
click at [403, 395] on icon at bounding box center [408, 394] width 11 height 11
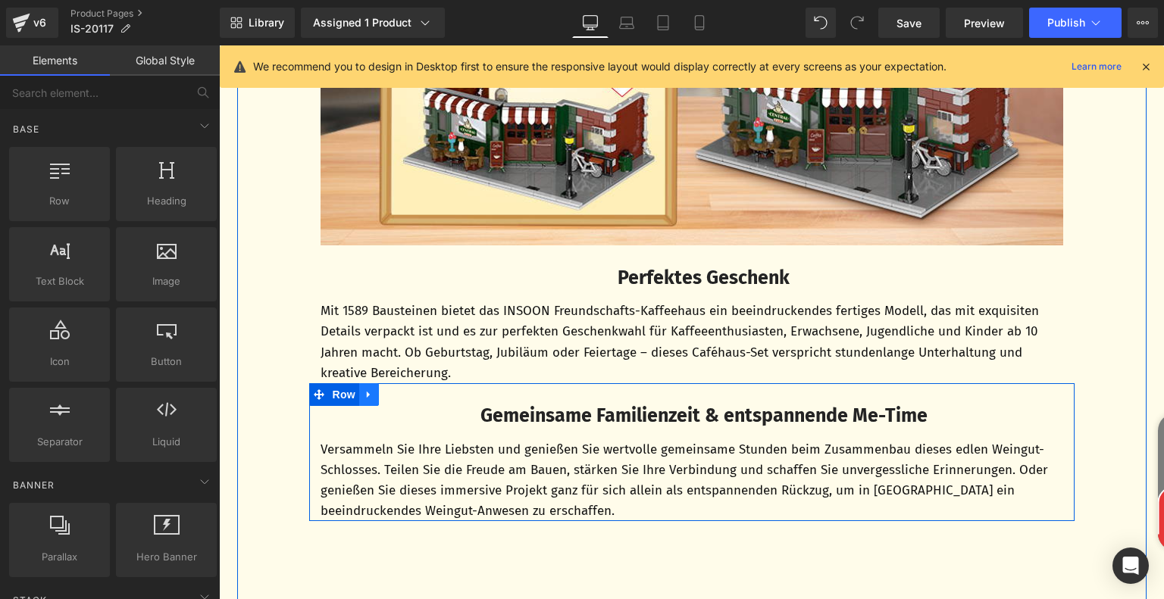
click at [364, 393] on icon at bounding box center [369, 394] width 11 height 11
click at [403, 391] on icon at bounding box center [408, 394] width 11 height 11
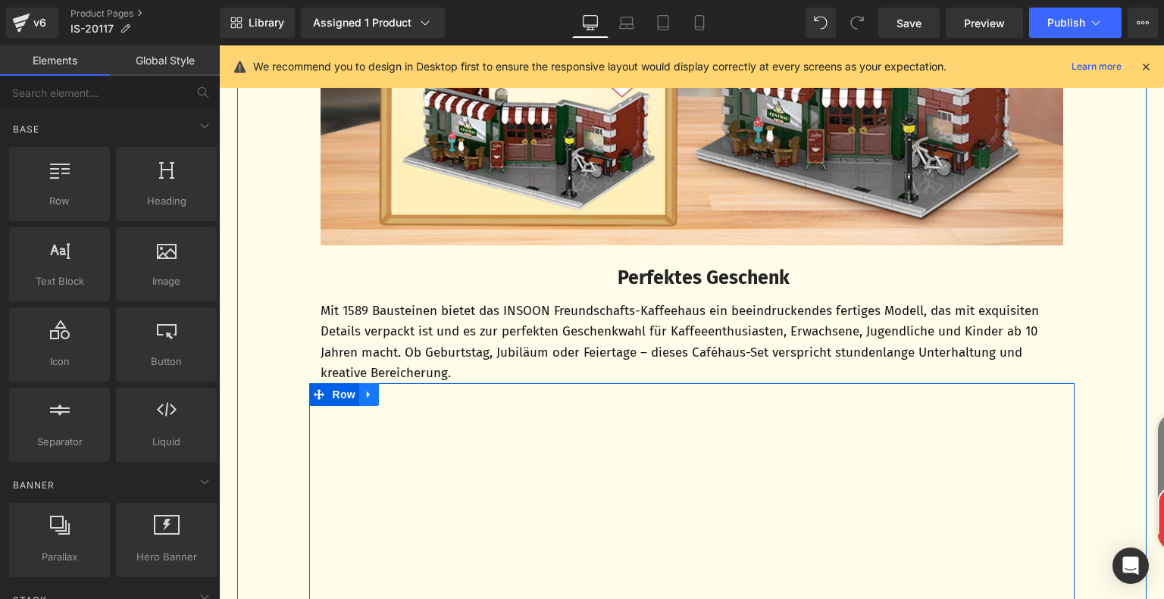
click at [364, 396] on icon at bounding box center [369, 394] width 11 height 11
click at [403, 393] on icon at bounding box center [408, 394] width 11 height 11
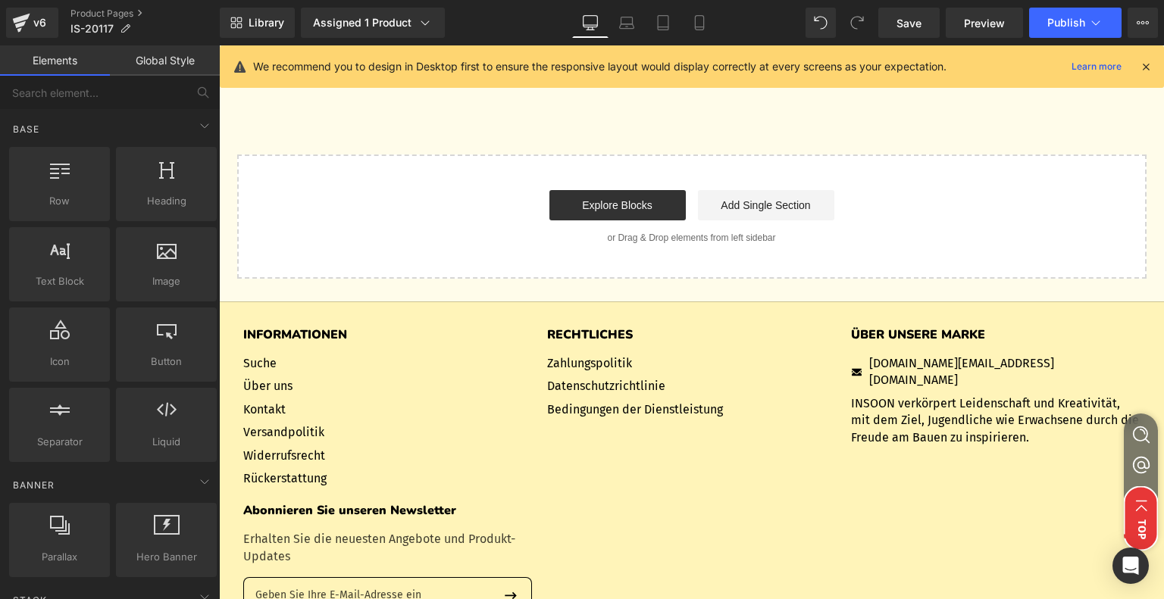
scroll to position [4916, 0]
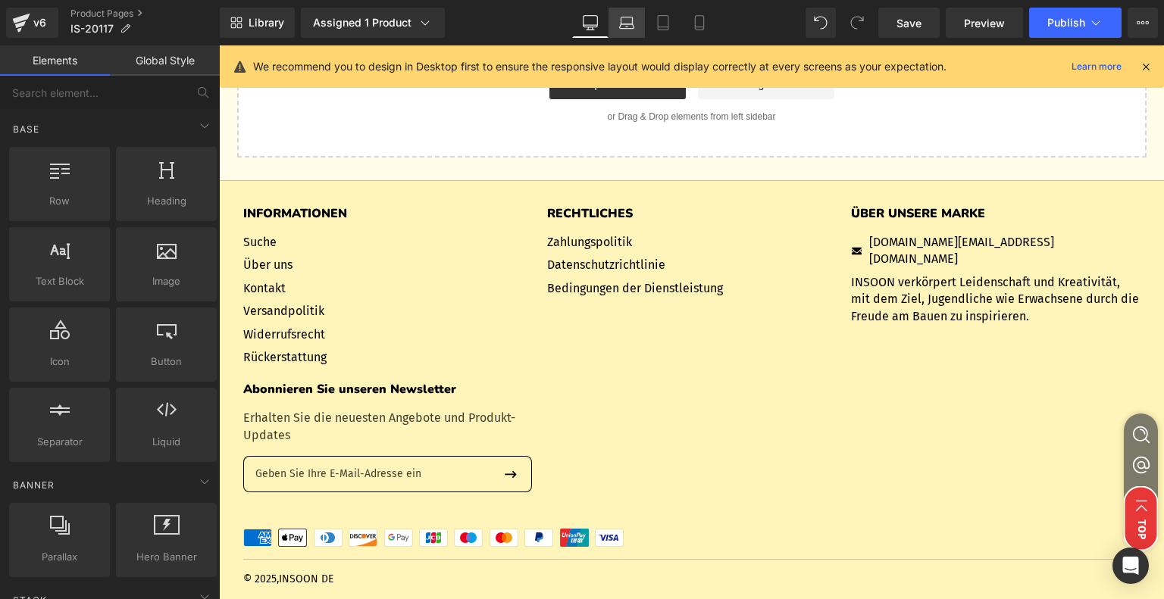
click at [626, 36] on link "Laptop" at bounding box center [626, 23] width 36 height 30
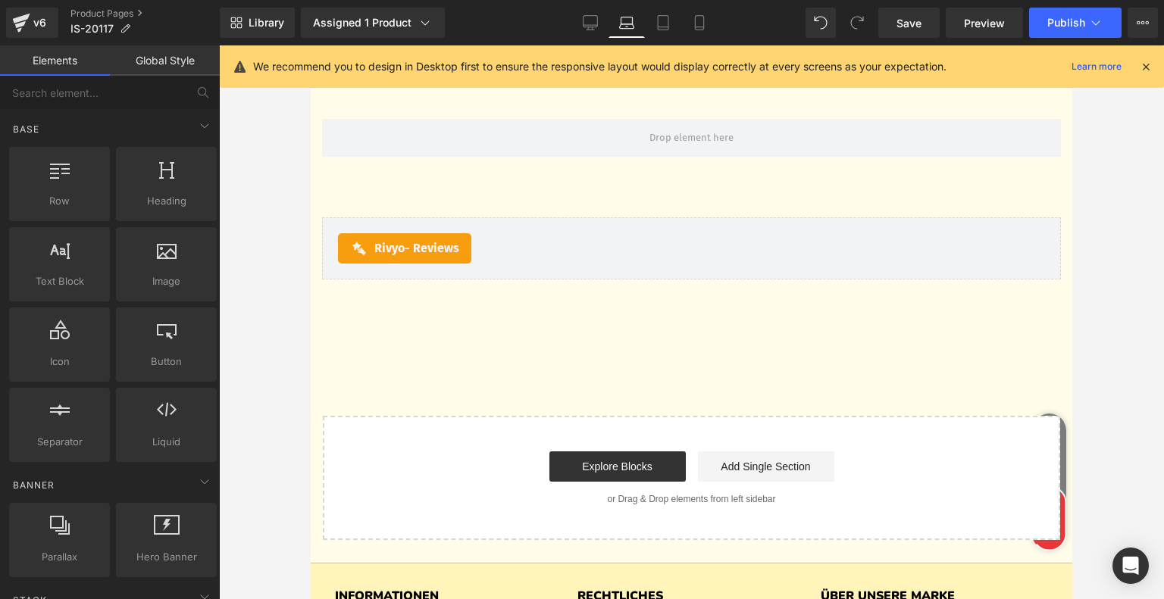
scroll to position [4393, 0]
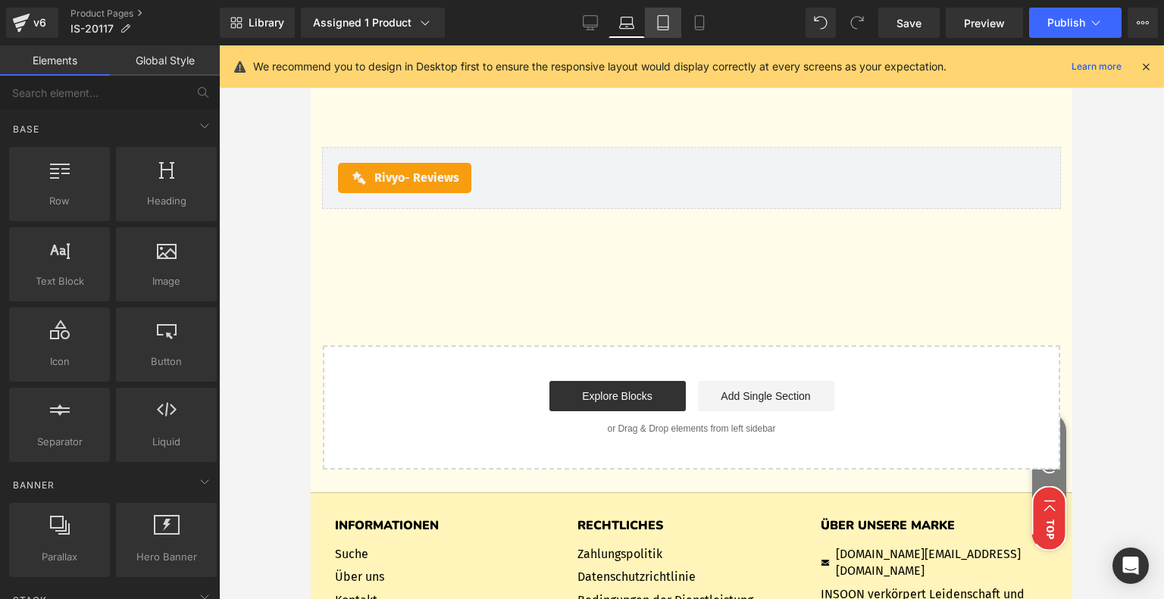
click at [660, 23] on icon at bounding box center [662, 22] width 15 height 15
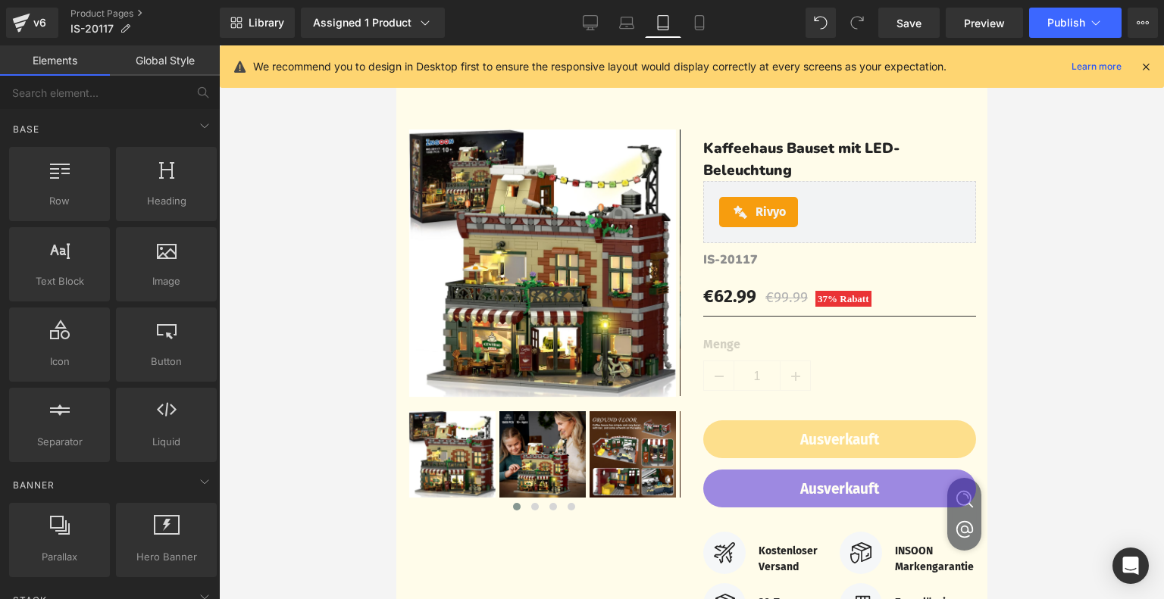
scroll to position [0, 0]
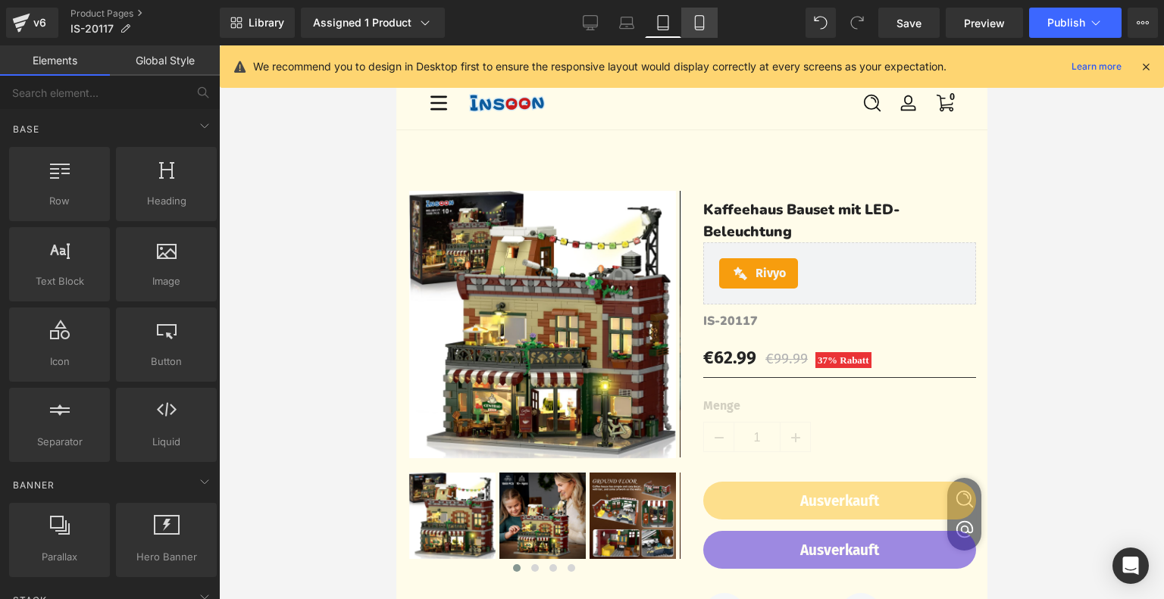
click at [696, 19] on icon at bounding box center [699, 22] width 15 height 15
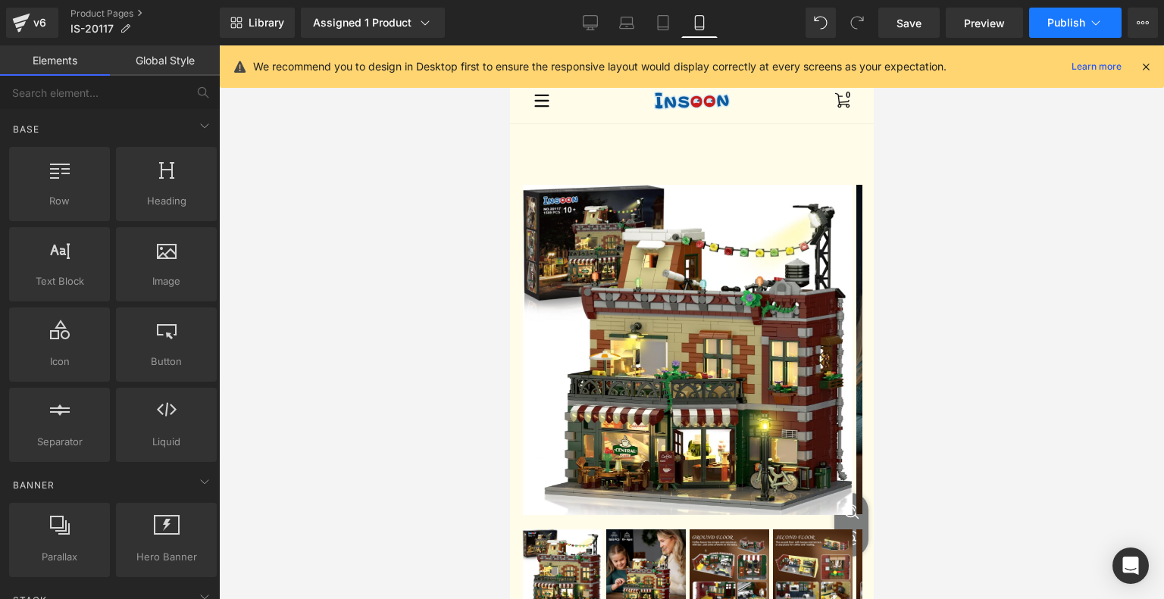
click at [1073, 14] on button "Publish" at bounding box center [1075, 23] width 92 height 30
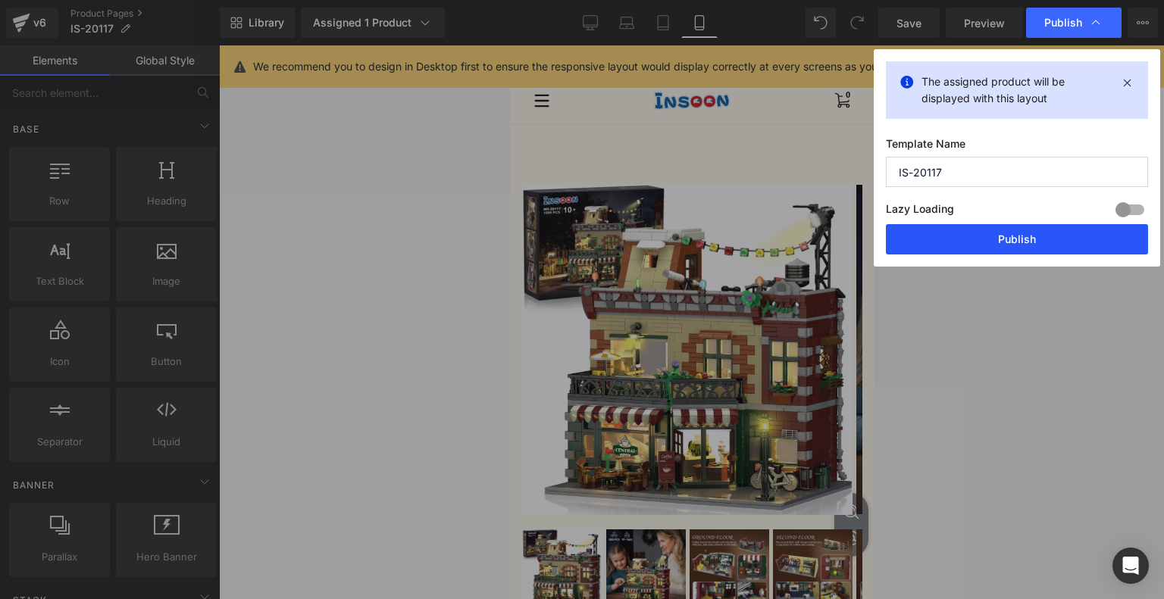
click at [1023, 236] on button "Publish" at bounding box center [1017, 239] width 262 height 30
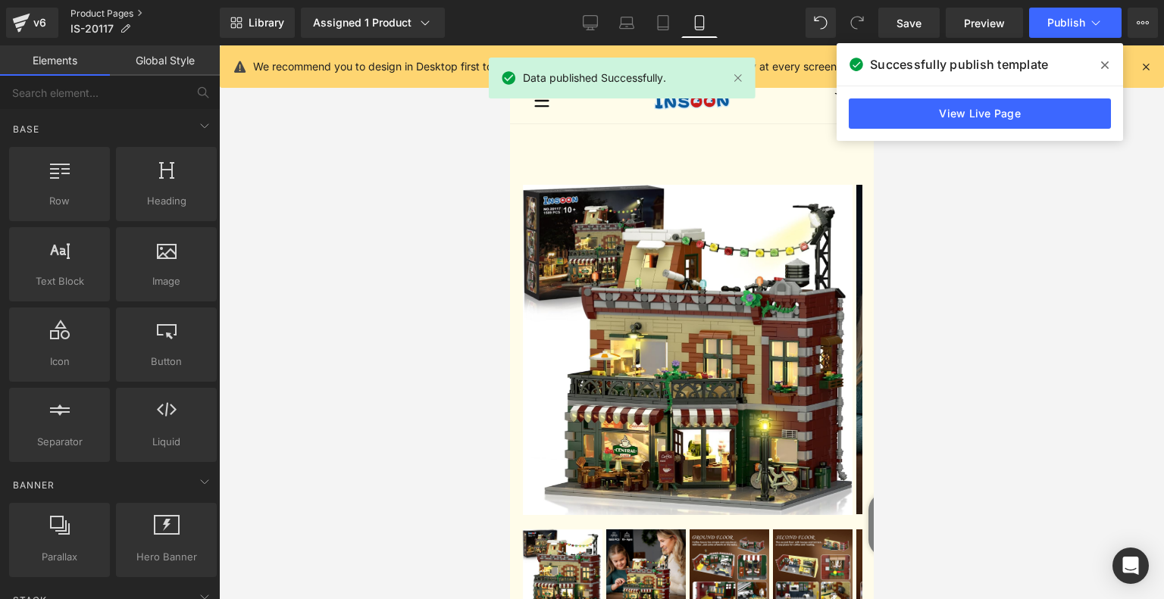
click at [104, 11] on link "Product Pages" at bounding box center [144, 14] width 149 height 12
